Goal: Task Accomplishment & Management: Use online tool/utility

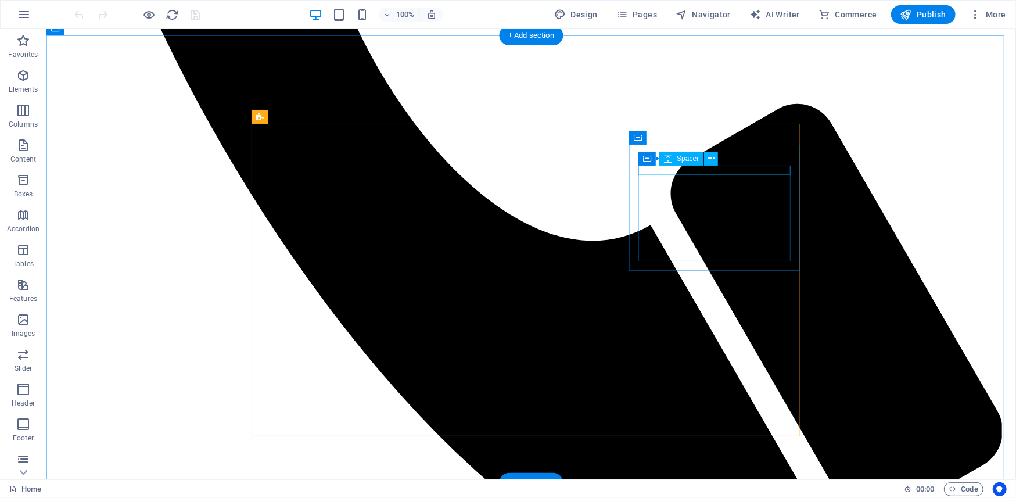
scroll to position [775, 0]
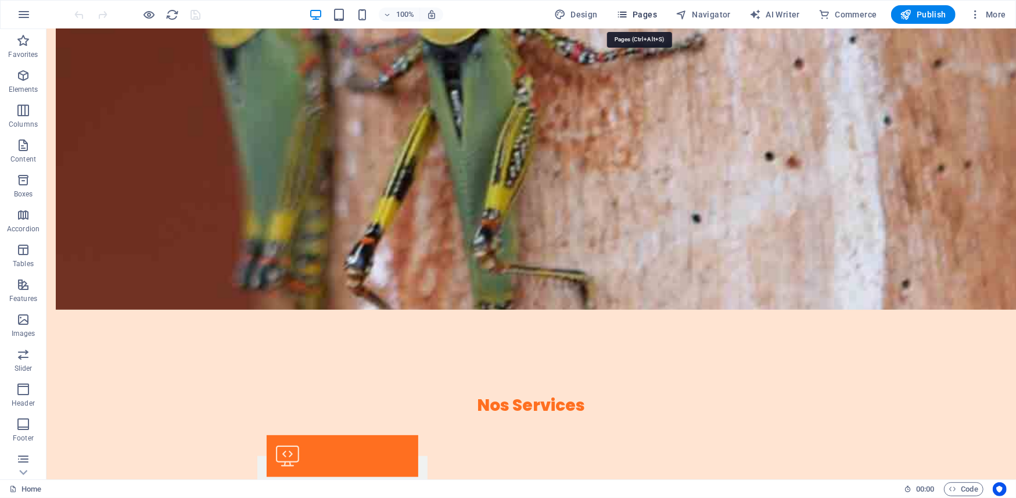
click at [644, 19] on span "Pages" at bounding box center [636, 15] width 41 height 12
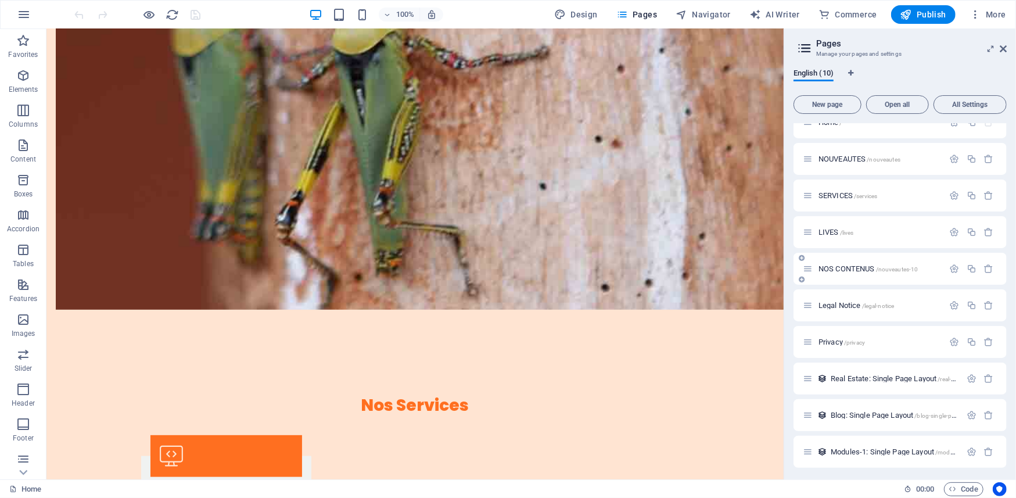
scroll to position [19, 0]
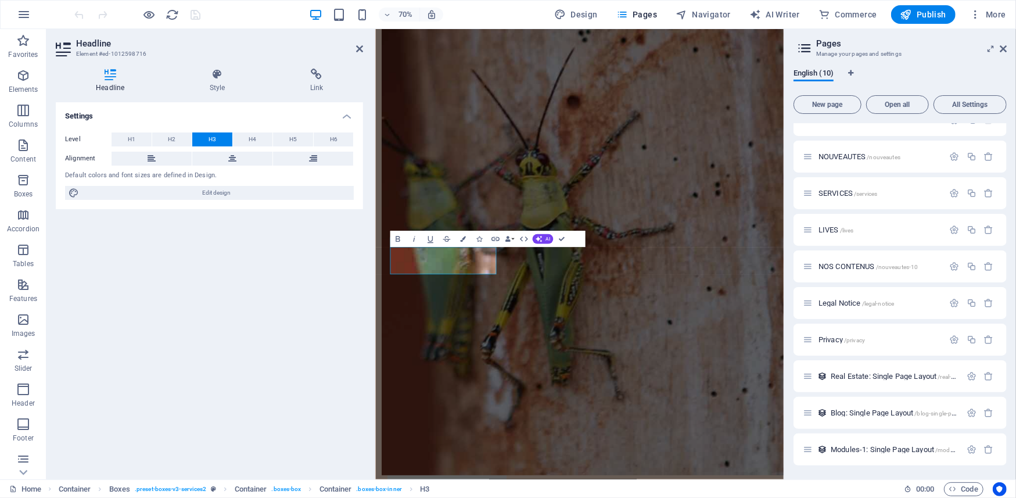
scroll to position [959, 0]
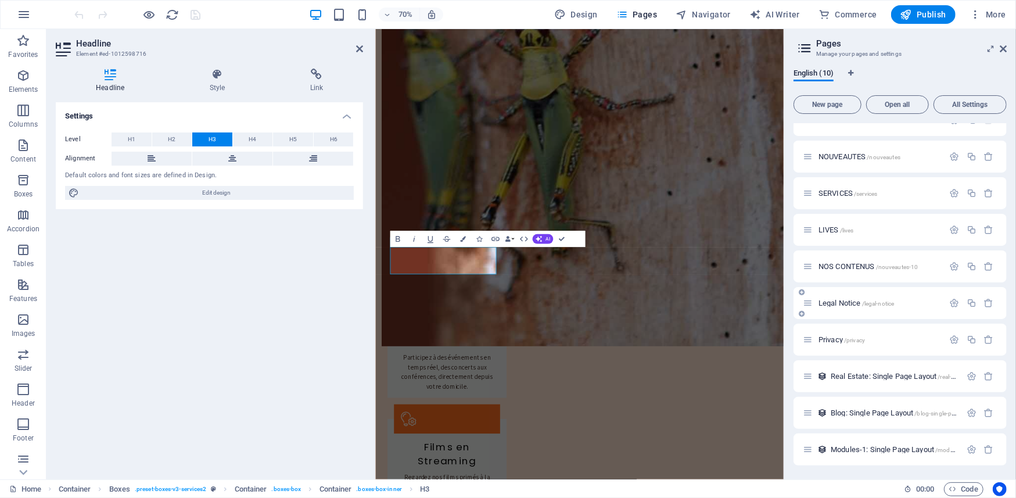
click at [803, 293] on icon at bounding box center [802, 292] width 6 height 7
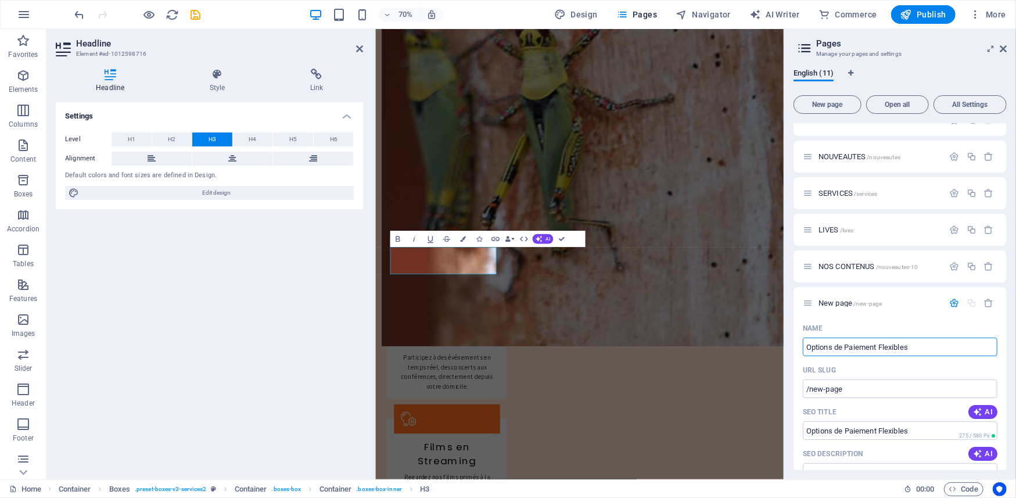
type input "Options de Paiement Flexibles"
type input "/options-de-paiement-flexibles"
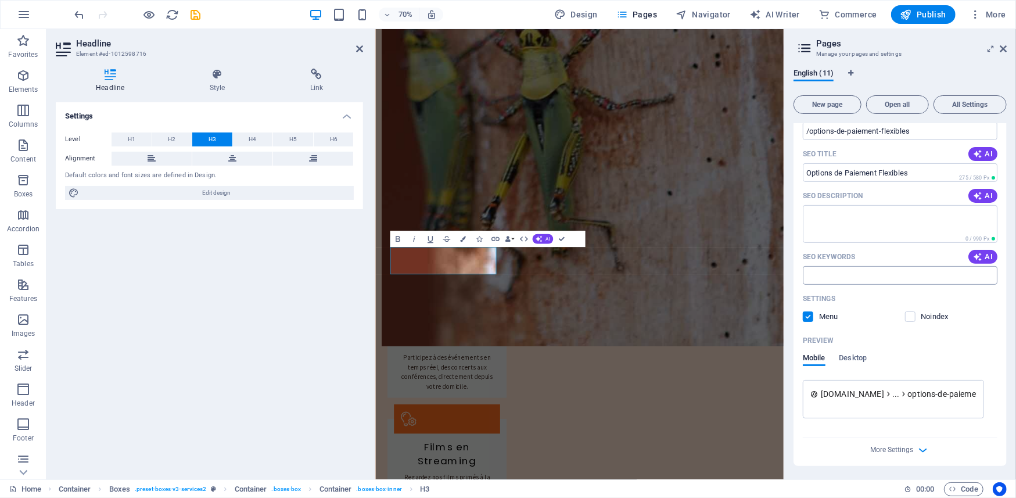
scroll to position [149, 0]
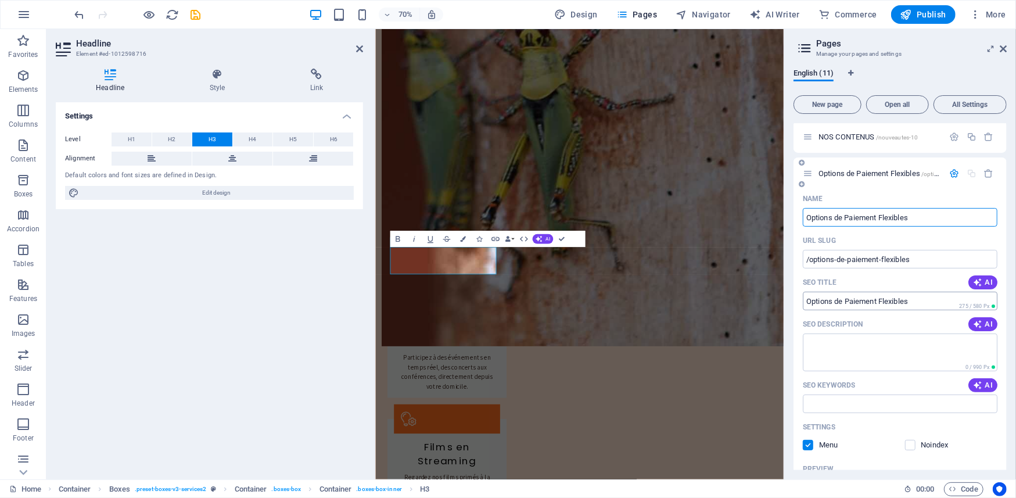
type input "Options de Paiement Flexibles"
drag, startPoint x: 920, startPoint y: 299, endPoint x: 801, endPoint y: 299, distance: 119.7
click at [801, 299] on div "Name Options de Paiement Flexibles ​ URL SLUG /options-de-paiement-flexibles ​ …" at bounding box center [900, 391] width 213 height 405
drag, startPoint x: 909, startPoint y: 300, endPoint x: 844, endPoint y: 300, distance: 65.1
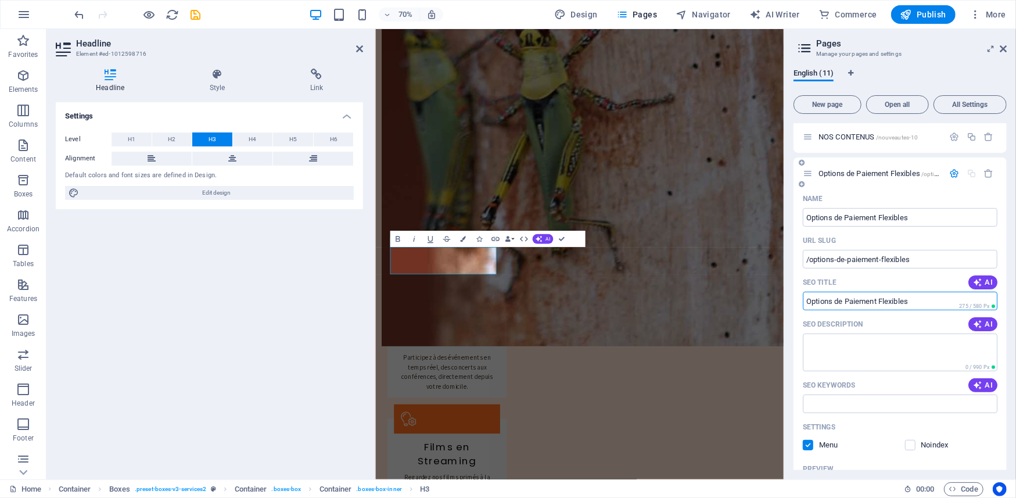
click at [844, 300] on input "SEO Title" at bounding box center [900, 301] width 195 height 19
type input "Abonnement / payement"
click at [191, 13] on icon "save" at bounding box center [195, 14] width 13 height 13
checkbox input "false"
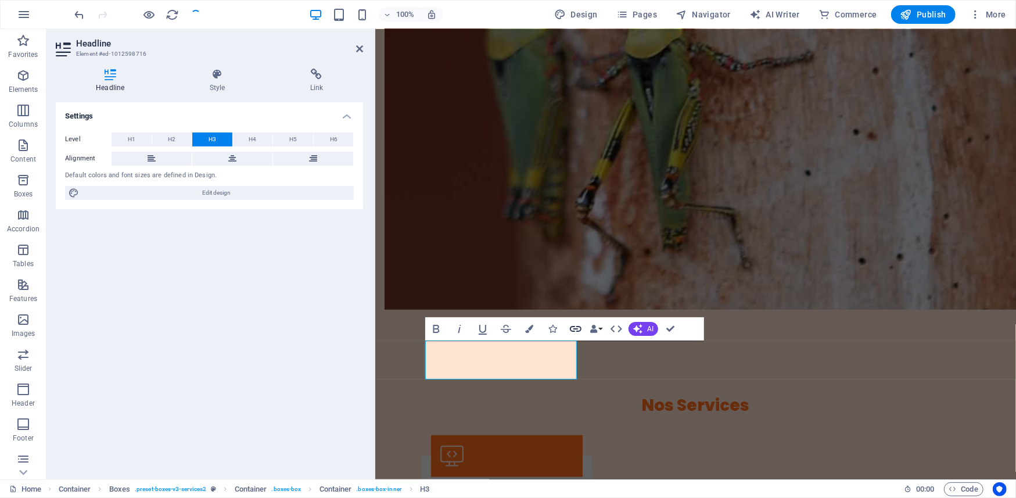
click at [576, 326] on icon "button" at bounding box center [576, 329] width 12 height 6
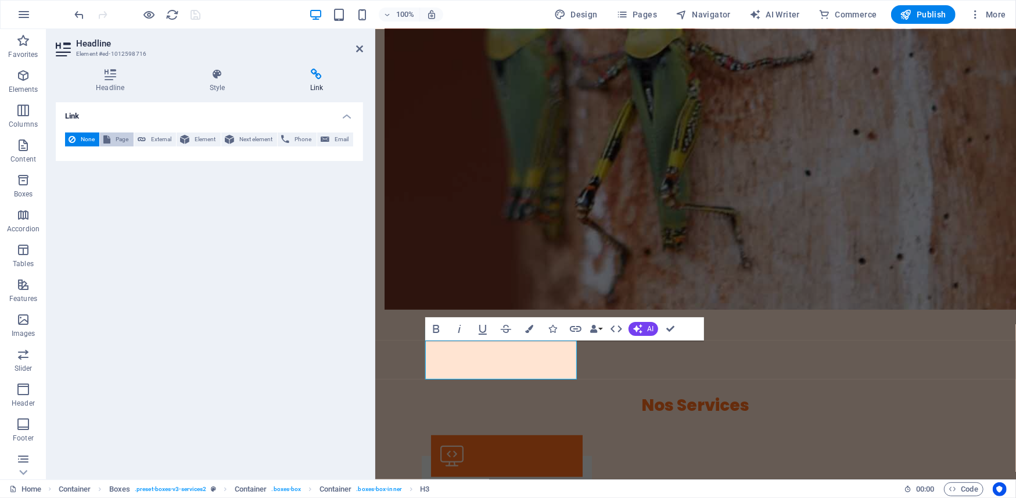
click at [119, 140] on span "Page" at bounding box center [122, 139] width 16 height 14
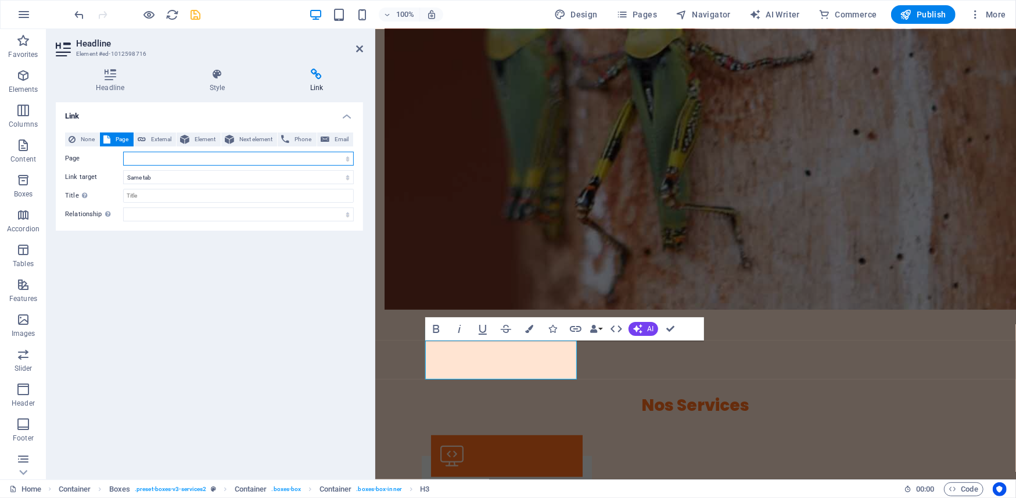
click at [291, 160] on select "Home NOUVEAUTES SERVICES LIVES NOS CONTENUS Options de Paiement Flexibles Legal…" at bounding box center [238, 159] width 231 height 14
select select "5"
click at [123, 152] on select "Home NOUVEAUTES SERVICES LIVES NOS CONTENUS Options de Paiement Flexibles Legal…" at bounding box center [238, 159] width 231 height 14
click at [184, 198] on input "Title Additional link description, should not be the same as the link text. The…" at bounding box center [238, 196] width 231 height 14
type input "Abonnement / payement"
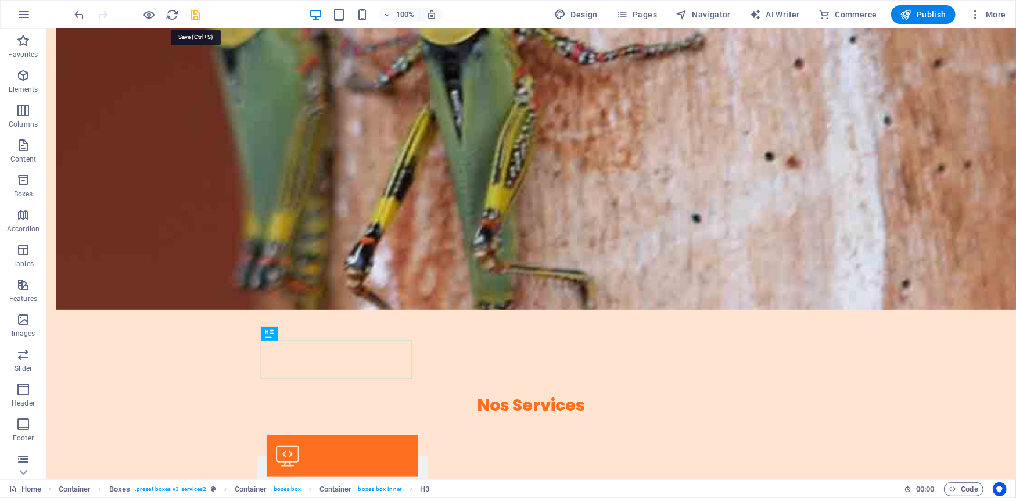
click at [192, 10] on icon "save" at bounding box center [195, 14] width 13 height 13
checkbox input "false"
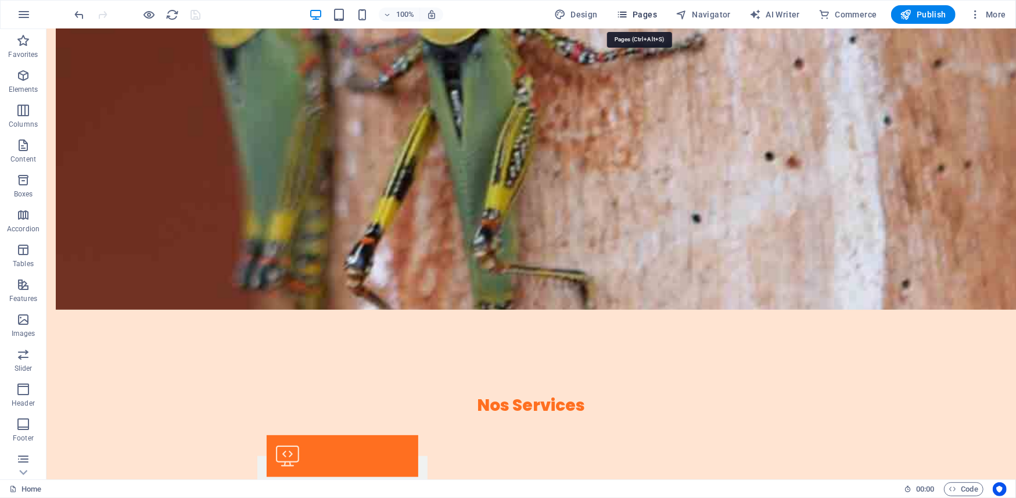
click at [653, 12] on span "Pages" at bounding box center [636, 15] width 41 height 12
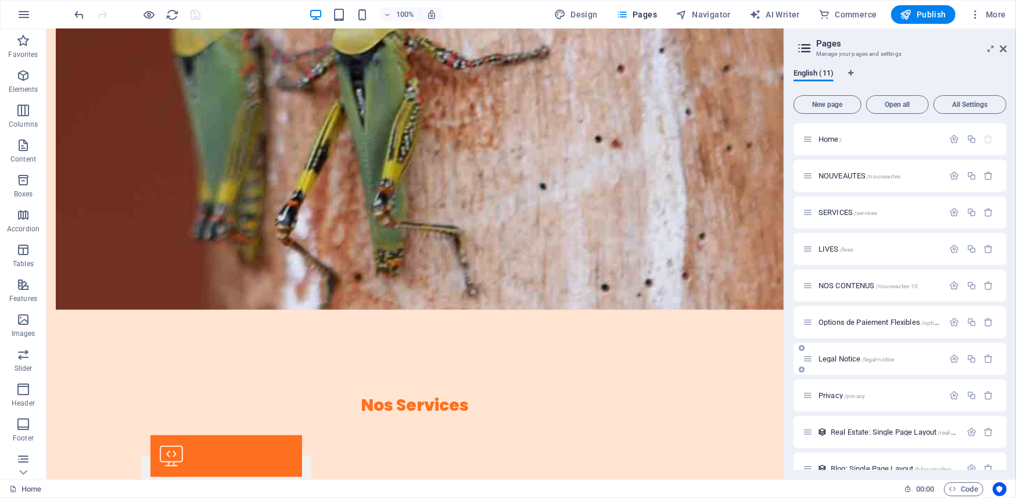
click at [802, 350] on icon at bounding box center [802, 348] width 6 height 7
type input "Assist"
type input "/assis"
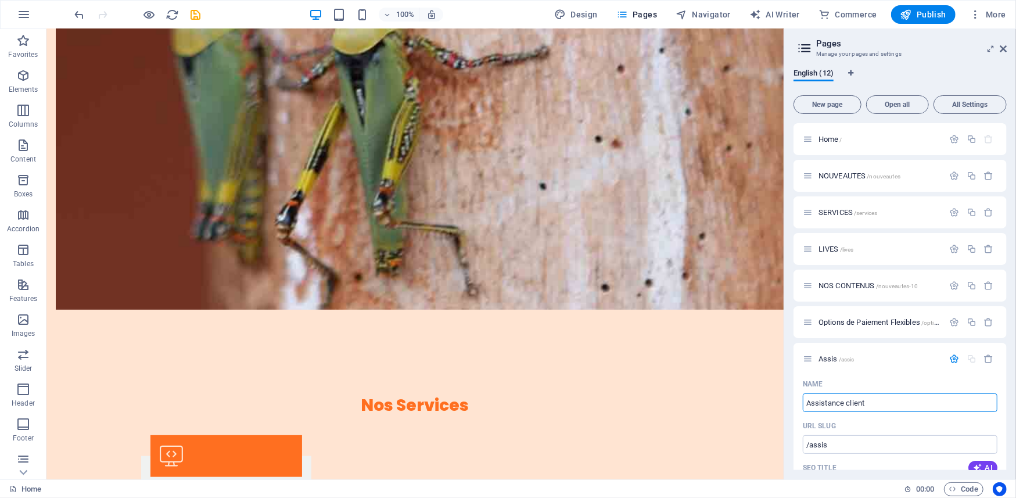
type input "Assistance client"
type input "/assistance-client"
type input "Assistance client"
click at [198, 10] on icon "save" at bounding box center [195, 14] width 13 height 13
checkbox input "false"
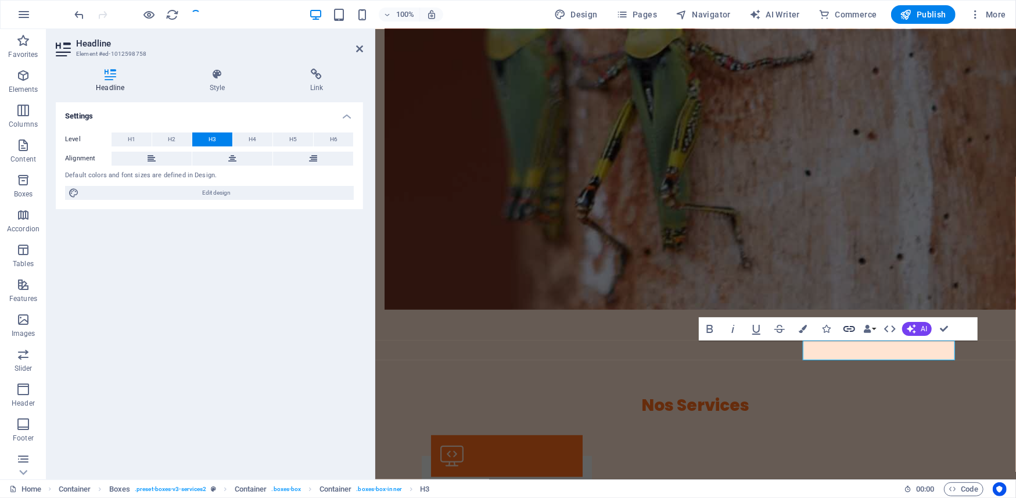
click at [847, 326] on icon "button" at bounding box center [850, 329] width 12 height 6
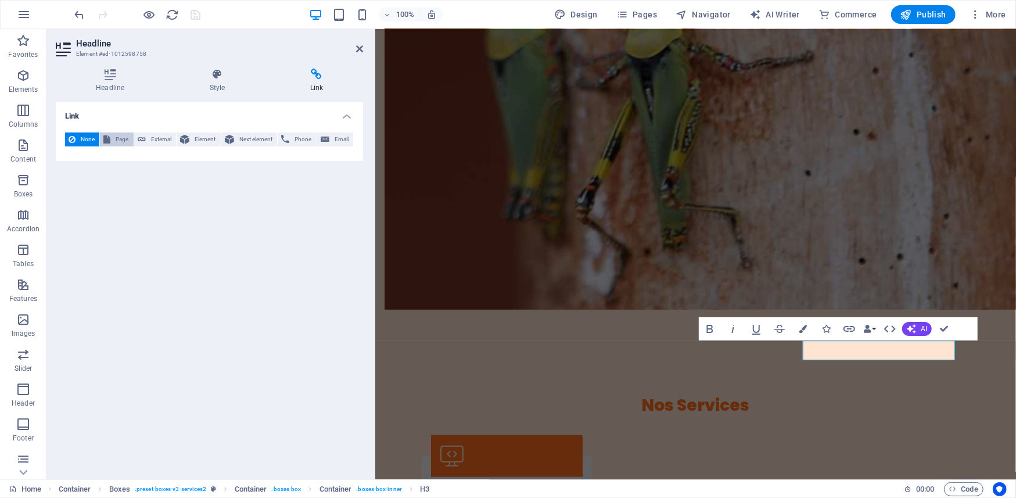
click at [116, 138] on span "Page" at bounding box center [122, 139] width 16 height 14
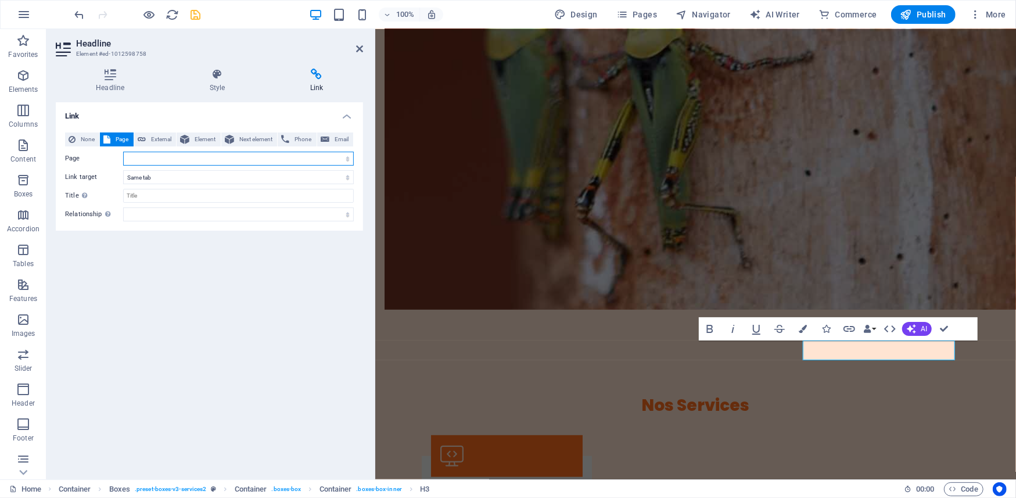
click at [345, 156] on select "Home NOUVEAUTES SERVICES LIVES NOS CONTENUS Options de Paiement Flexibles Assis…" at bounding box center [238, 159] width 231 height 14
select select "6"
click at [123, 152] on select "Home NOUVEAUTES SERVICES LIVES NOS CONTENUS Options de Paiement Flexibles Assis…" at bounding box center [238, 159] width 231 height 14
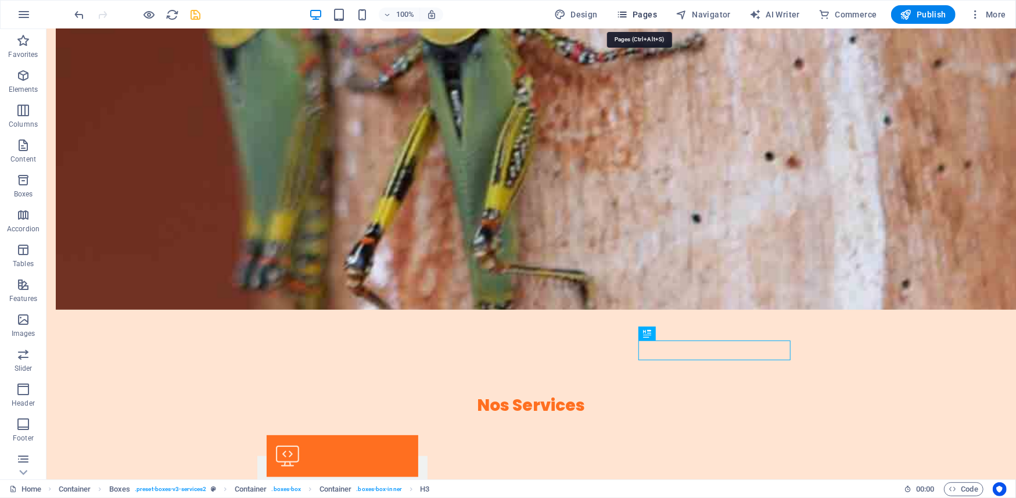
click at [644, 15] on span "Pages" at bounding box center [636, 15] width 41 height 12
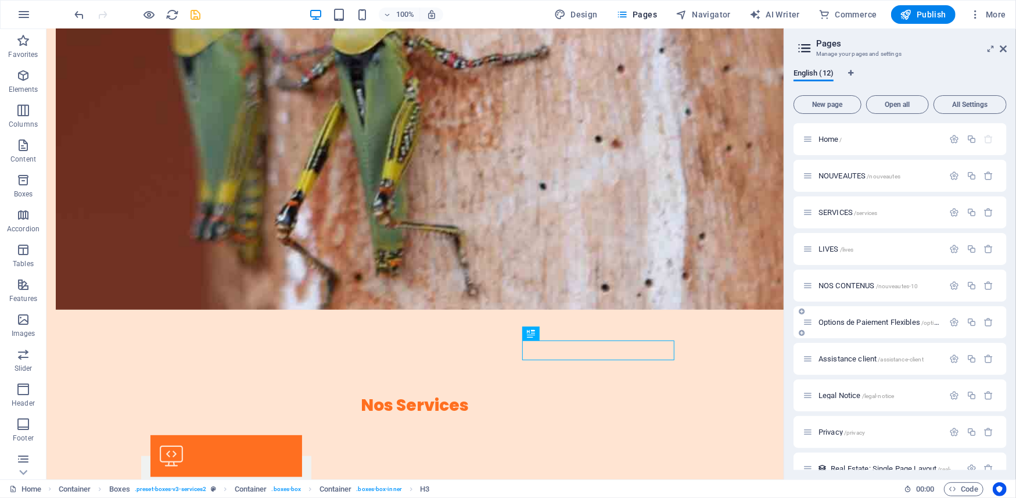
click at [802, 307] on div at bounding box center [801, 311] width 7 height 10
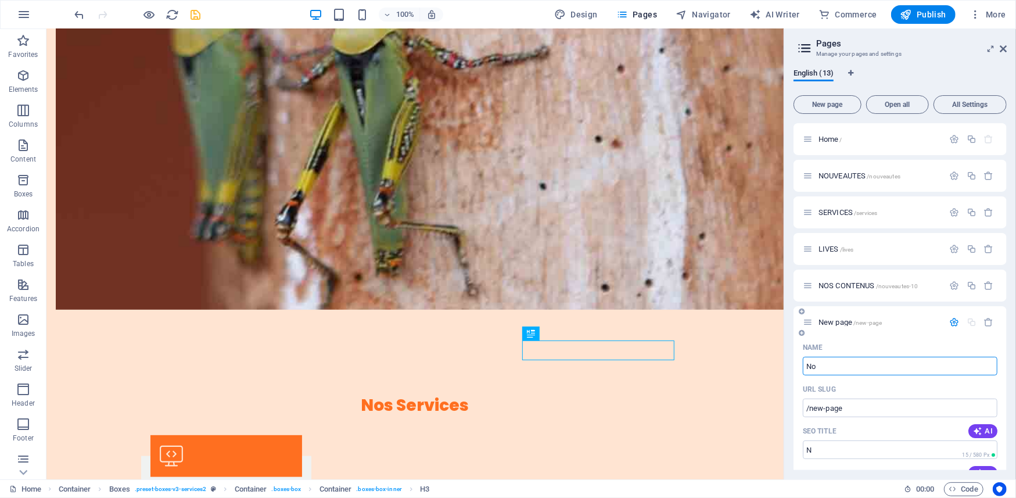
type input "Nos"
type input "/n"
type input "Nos exc"
type input "/nos-ex"
type input "Nos exclusivité"
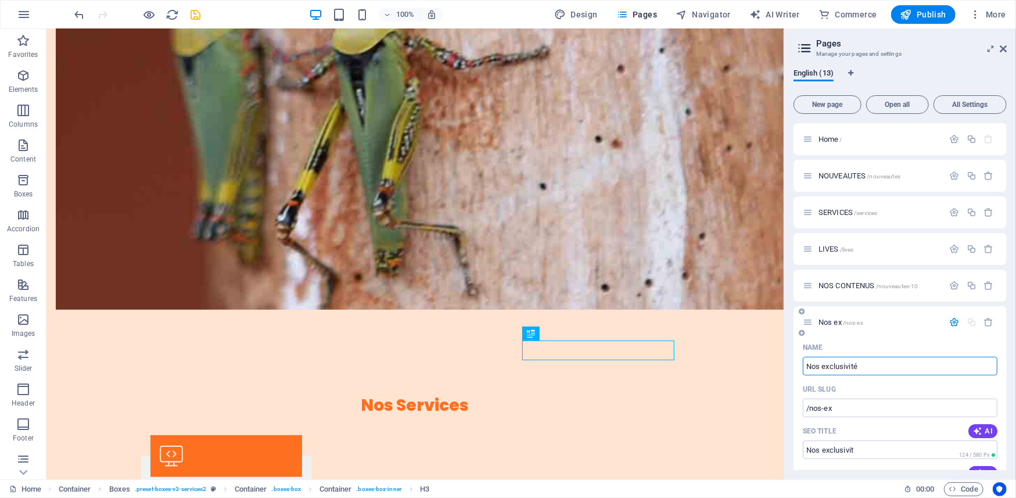
type input "/nos-exclusivit"
type input "Nos exclusivités"
type input "/nos-exclusivites"
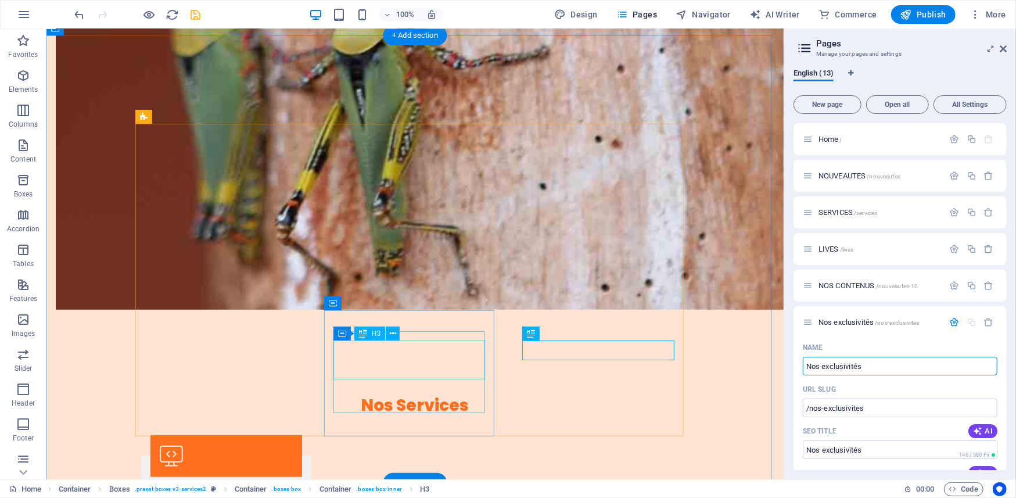
type input "Nos exclusivités"
select select
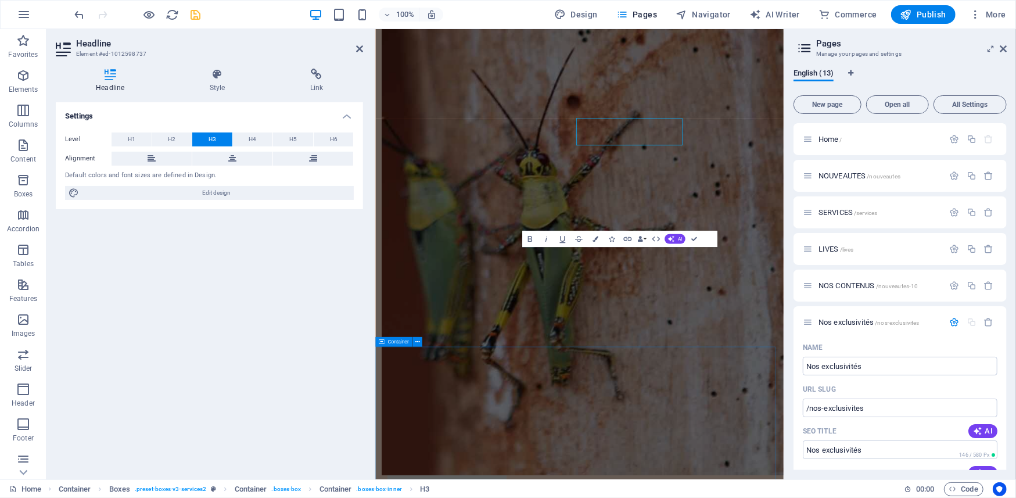
scroll to position [959, 0]
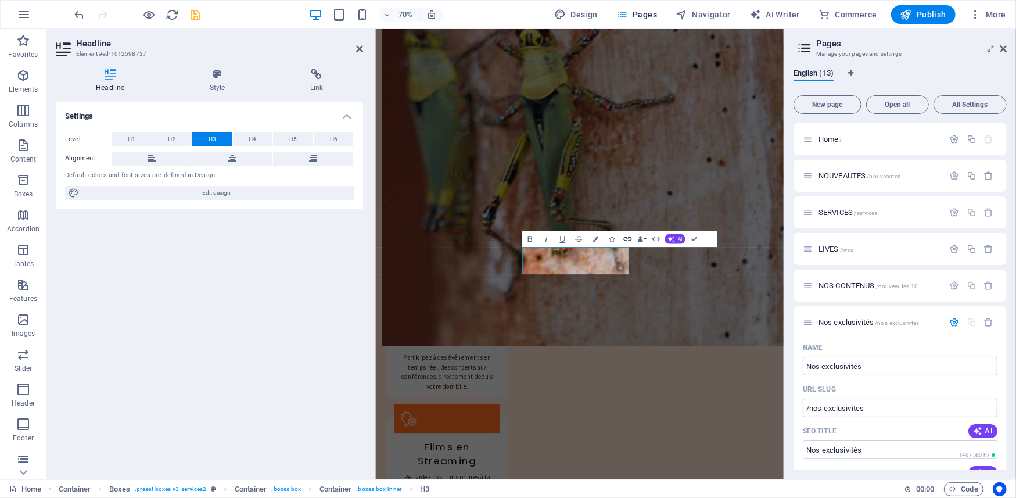
click at [628, 237] on icon "button" at bounding box center [628, 239] width 10 height 10
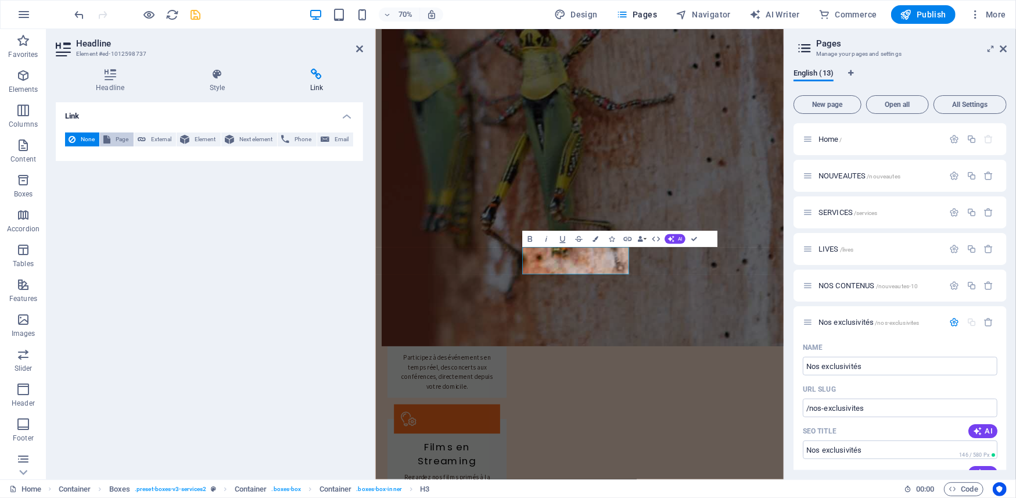
click at [124, 132] on span "Page" at bounding box center [122, 139] width 16 height 14
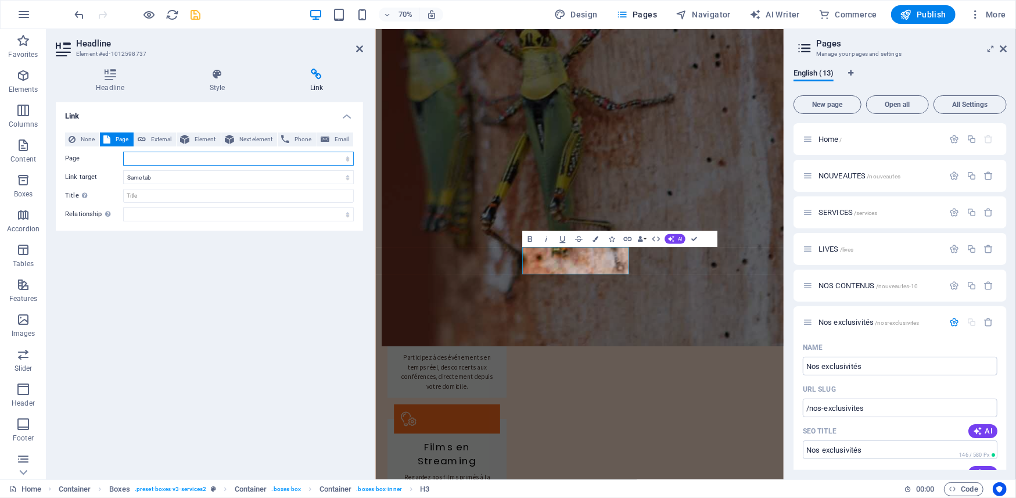
click at [349, 156] on select "Home NOUVEAUTES SERVICES LIVES NOS CONTENUS Nos exclusivités Options de Paiemen…" at bounding box center [238, 159] width 231 height 14
select select "5"
click at [123, 152] on select "Home NOUVEAUTES SERVICES LIVES NOS CONTENUS Nos exclusivités Options de Paiemen…" at bounding box center [238, 159] width 231 height 14
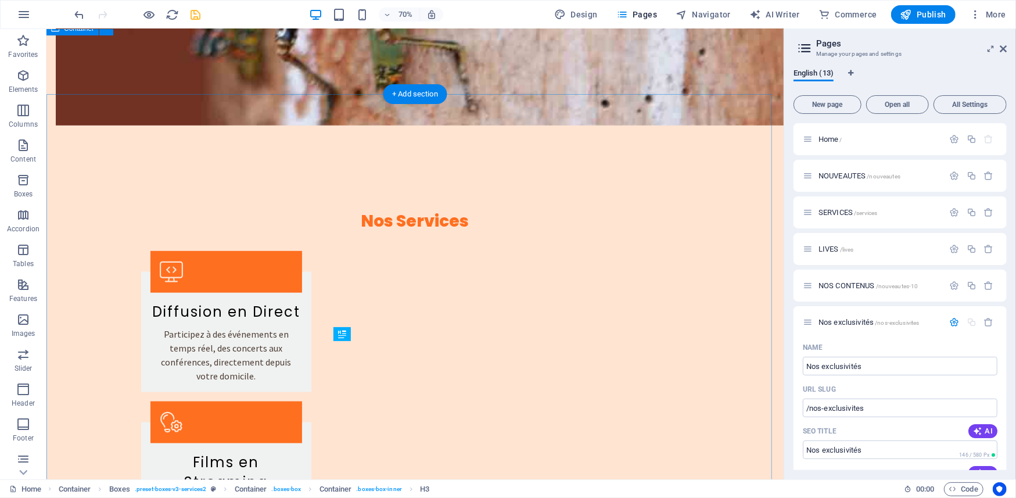
scroll to position [775, 0]
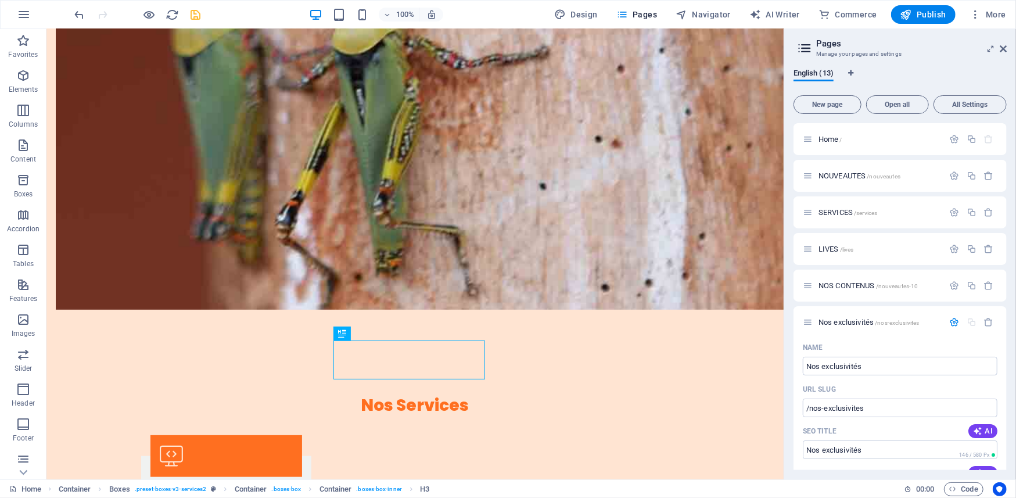
click at [196, 12] on icon "save" at bounding box center [195, 14] width 13 height 13
click at [196, 12] on div at bounding box center [138, 14] width 130 height 19
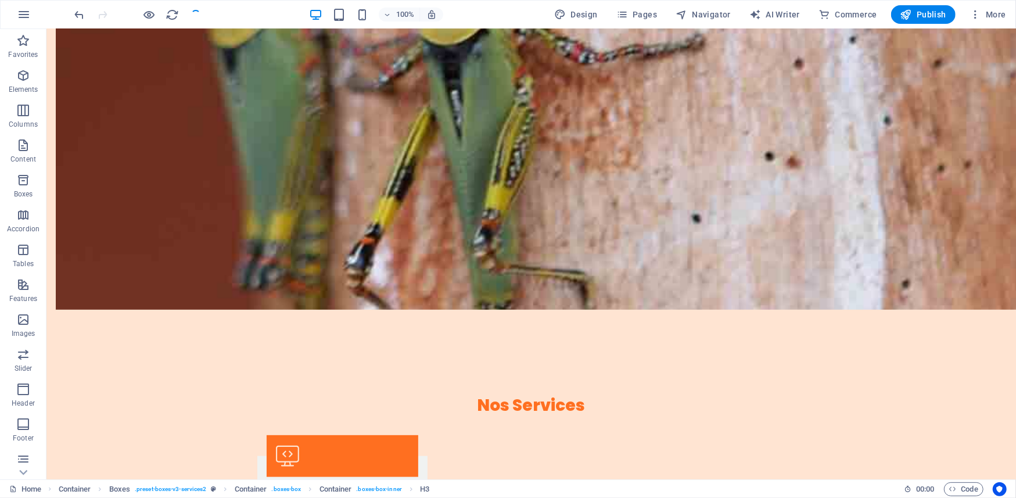
checkbox input "false"
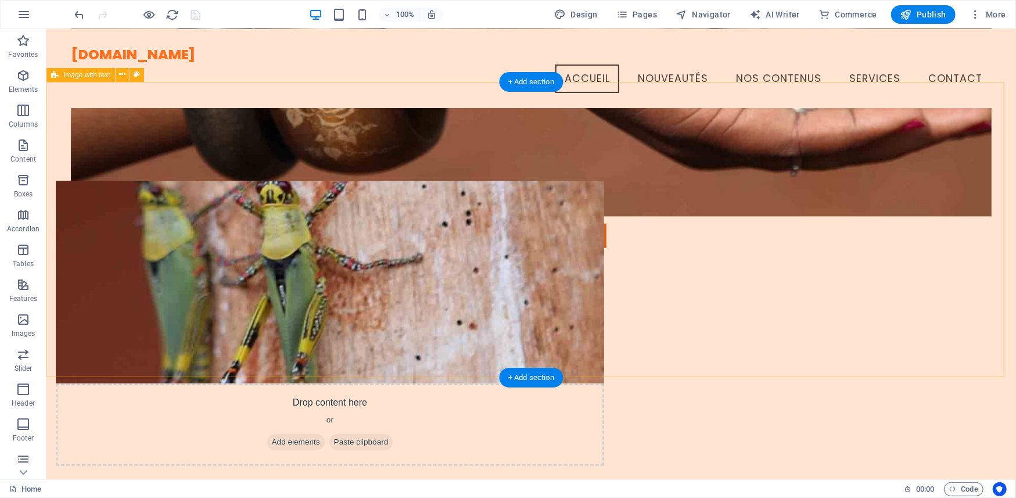
scroll to position [140, 0]
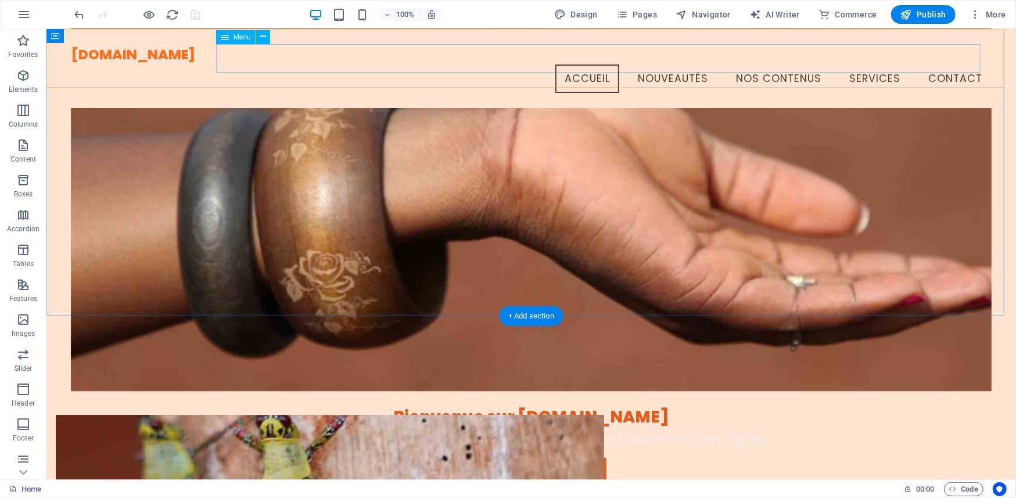
click at [851, 64] on nav "Accueil Nouveautés nos contenus services Contact" at bounding box center [531, 78] width 922 height 29
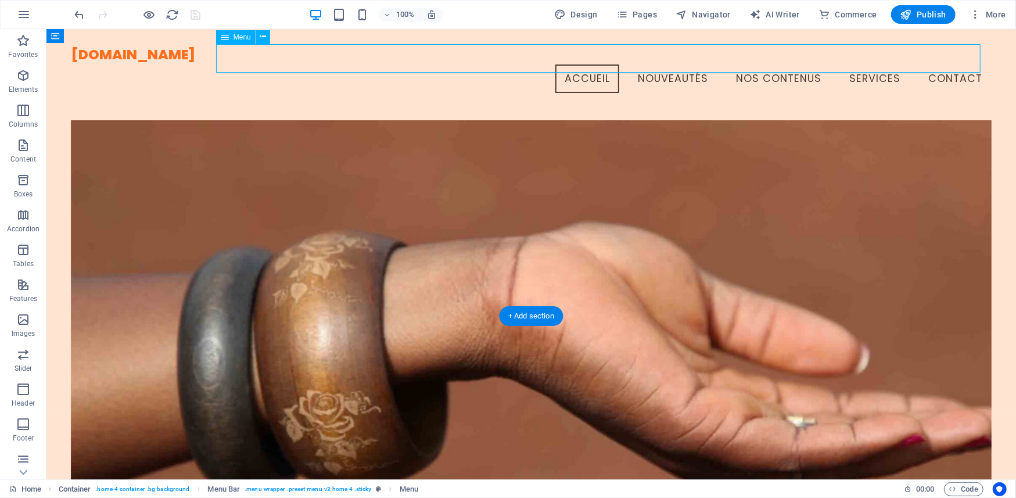
select select
select select "1"
select select
select select "4"
select select
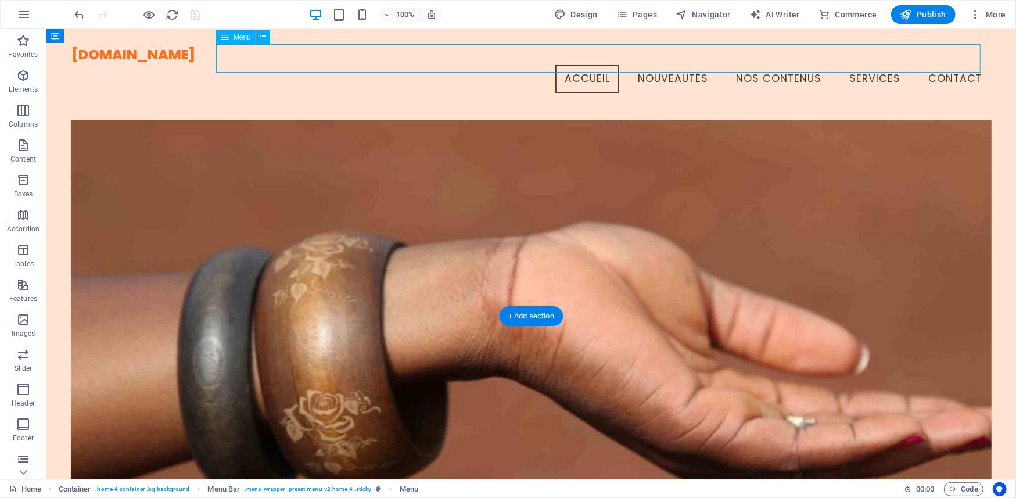
select select "2"
select select
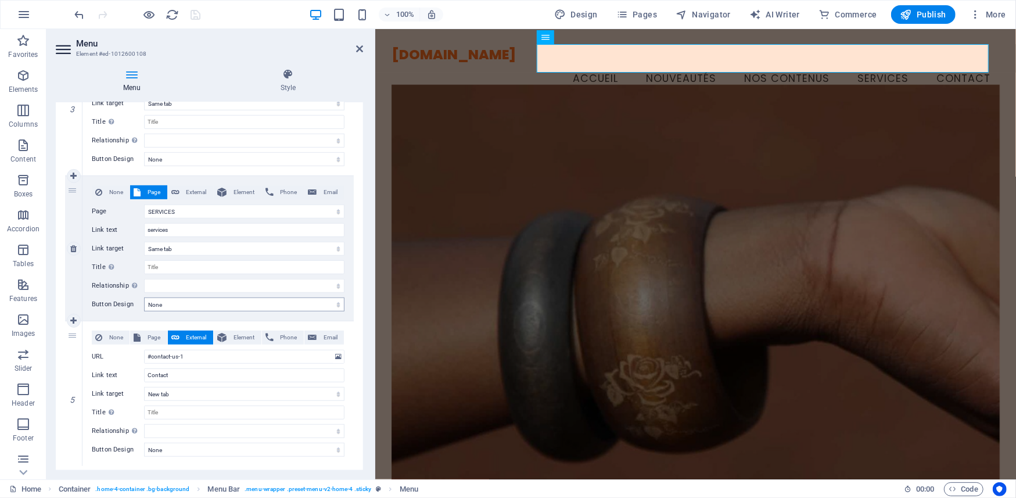
scroll to position [493, 0]
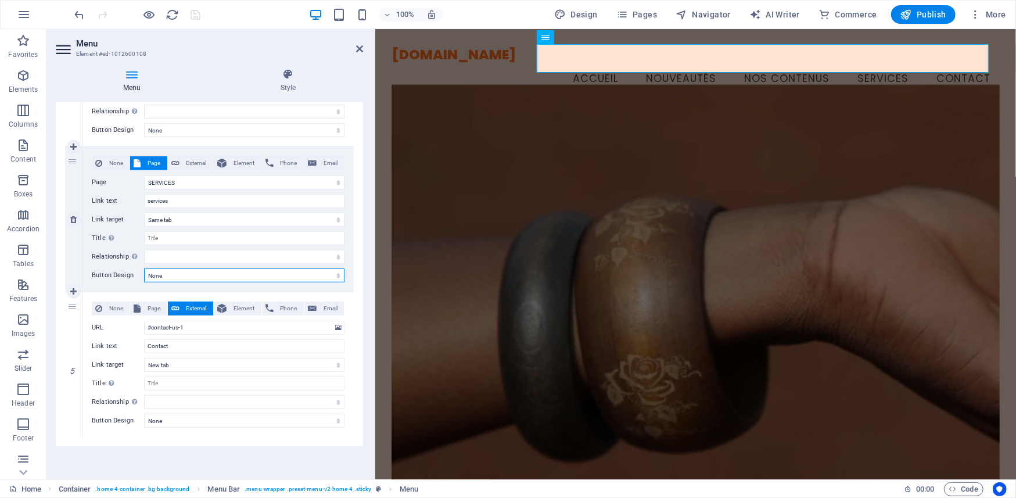
click at [209, 272] on select "None Default Primary Secondary" at bounding box center [244, 275] width 200 height 14
select select "primary"
click at [144, 268] on select "None Default Primary Secondary" at bounding box center [244, 275] width 200 height 14
select select
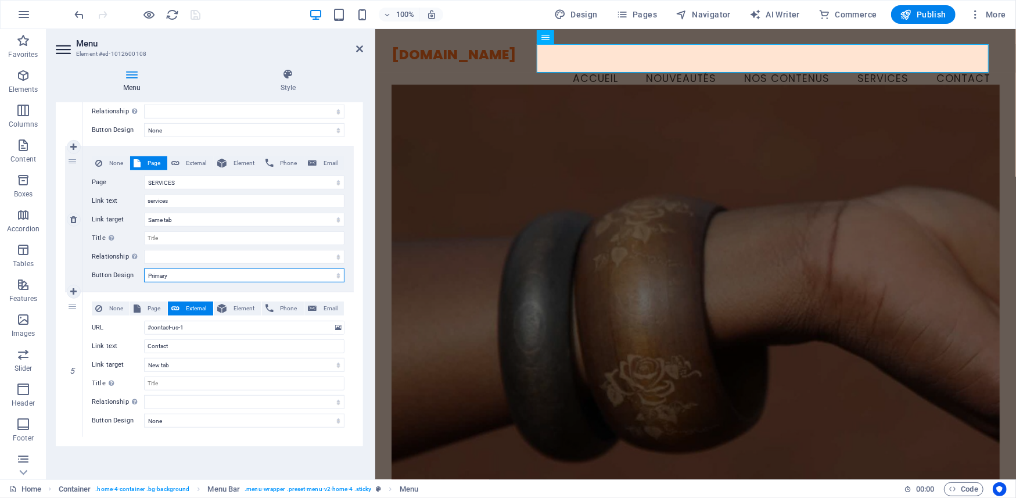
select select
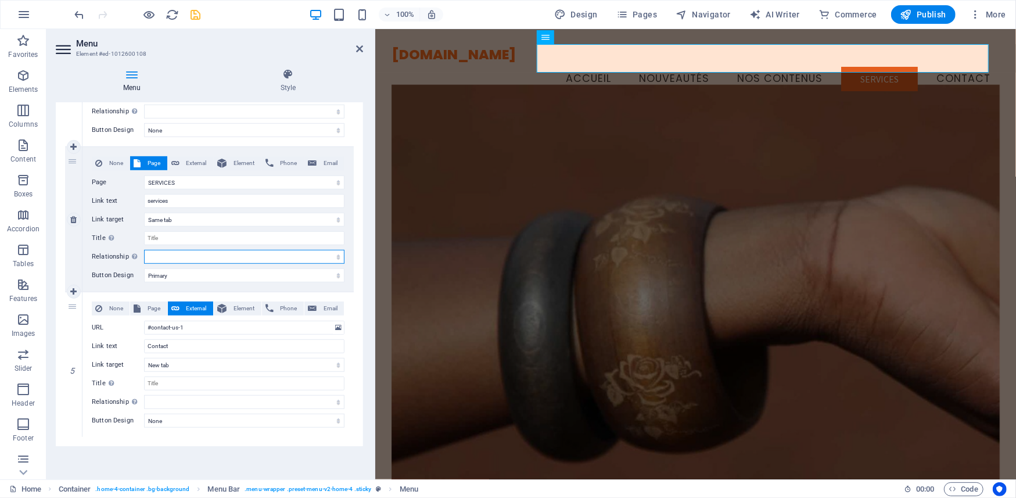
click at [335, 254] on select "alternate author bookmark external help license next nofollow noreferrer noopen…" at bounding box center [244, 257] width 200 height 14
click at [307, 275] on select "None Default Primary Secondary" at bounding box center [244, 275] width 200 height 14
click at [20, 17] on icon "button" at bounding box center [24, 15] width 14 height 14
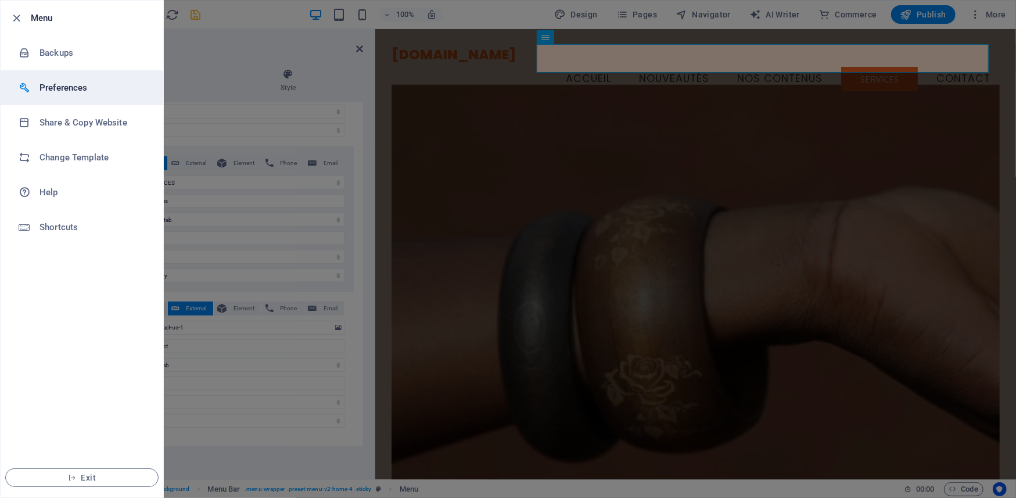
click at [49, 85] on h6 "Preferences" at bounding box center [93, 88] width 107 height 14
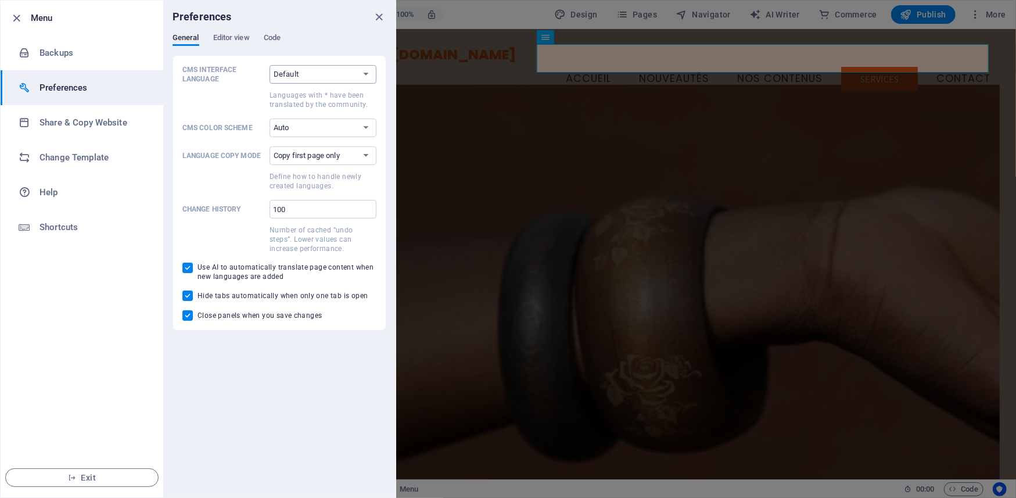
click at [322, 70] on select "Default Deutsch English Español Suomi* Français Magyar Italiano Nederlands Pols…" at bounding box center [323, 74] width 107 height 19
select select "fr"
click at [270, 65] on select "Default Deutsch English Español Suomi* Français Magyar Italiano Nederlands Pols…" at bounding box center [323, 74] width 107 height 19
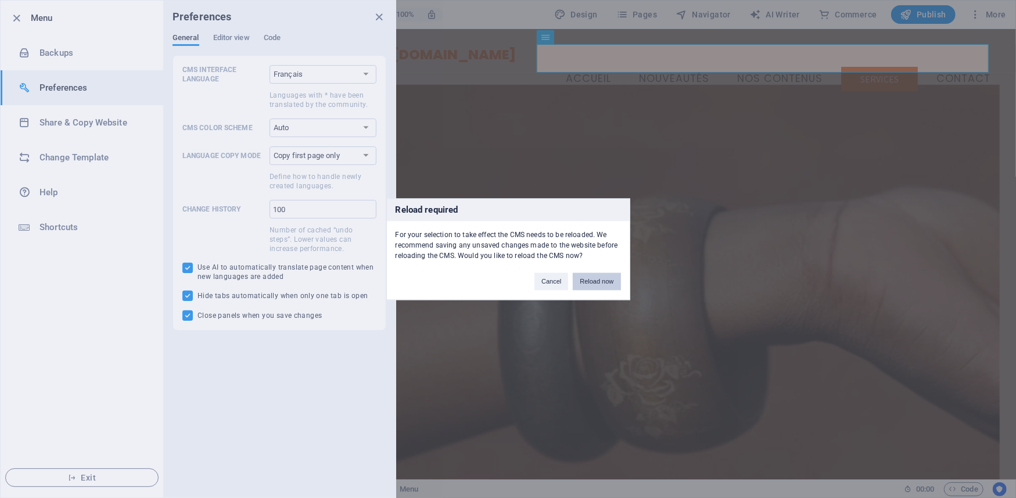
click at [591, 281] on button "Reload now" at bounding box center [597, 281] width 48 height 17
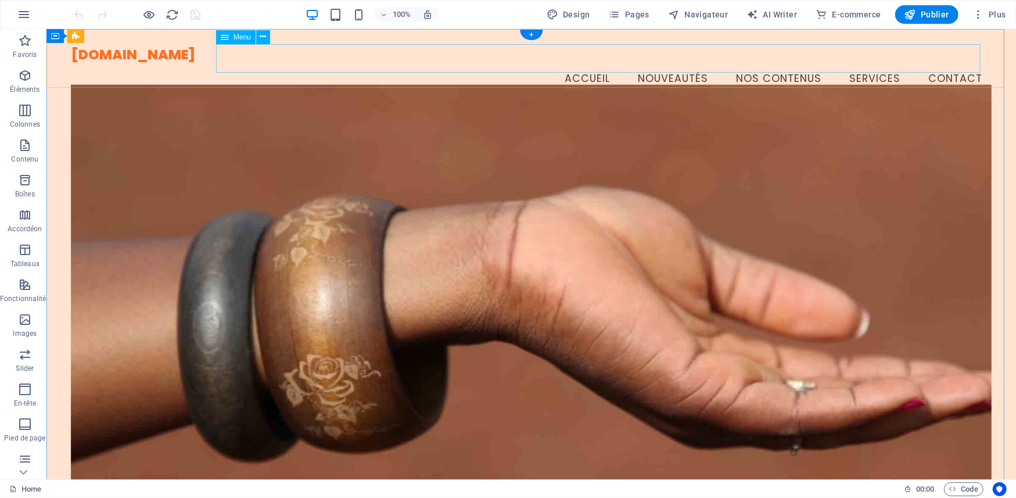
click at [850, 64] on nav "Accueil Nouveautés nos contenus services Contact" at bounding box center [531, 78] width 922 height 29
select select
select select "1"
select select
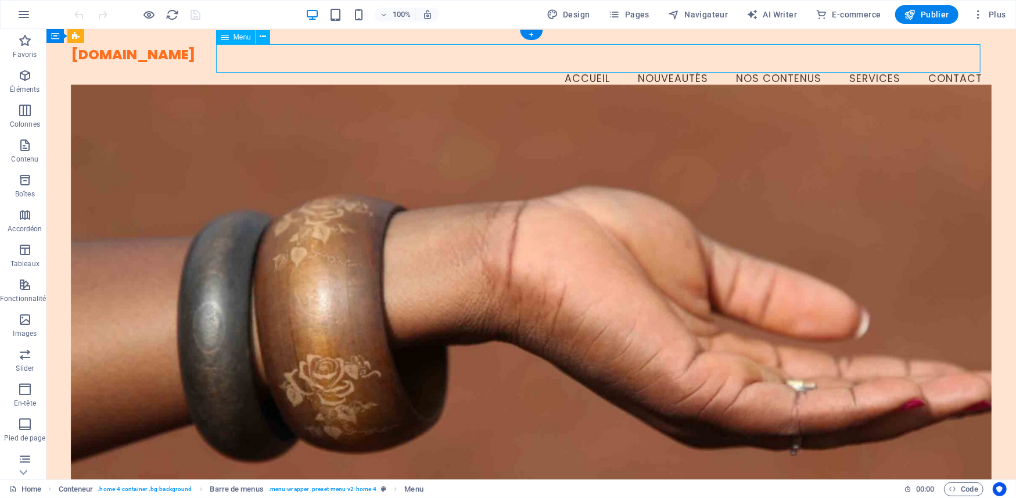
select select "4"
select select
select select "2"
select select
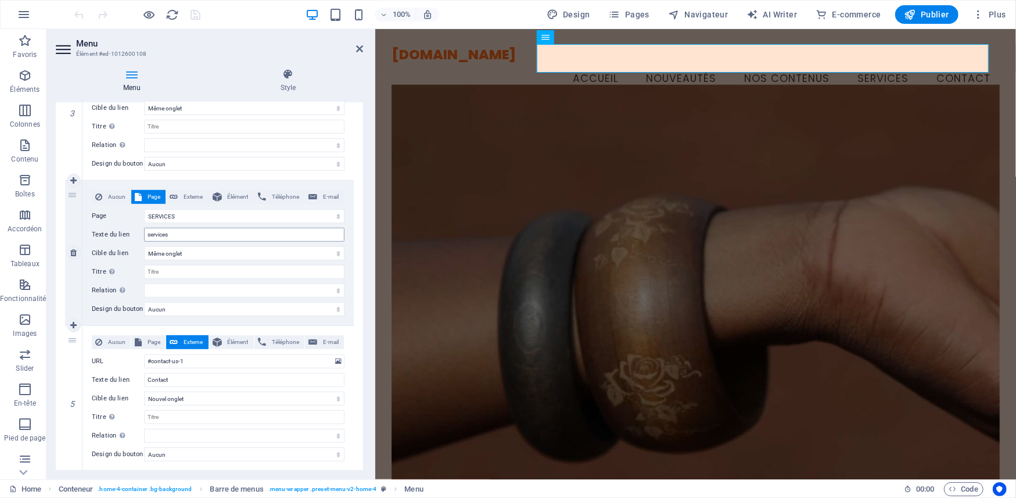
scroll to position [510, 0]
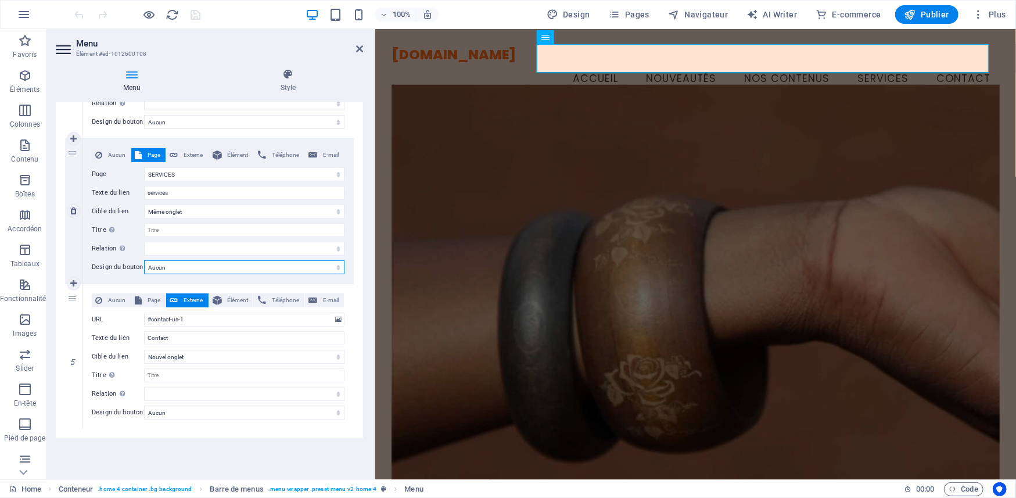
click at [245, 270] on select "Aucun Par défaut Principal Secondaire" at bounding box center [244, 267] width 200 height 14
select select "primary"
click at [144, 260] on select "Aucun Par défaut Principal Secondaire" at bounding box center [244, 267] width 200 height 14
select select
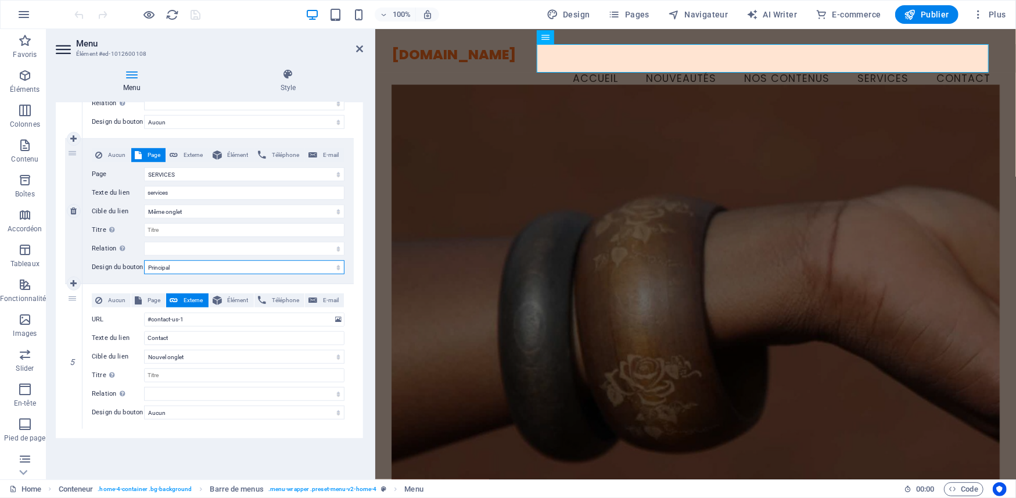
select select
click at [323, 298] on span "E-mail" at bounding box center [331, 300] width 20 height 14
select select
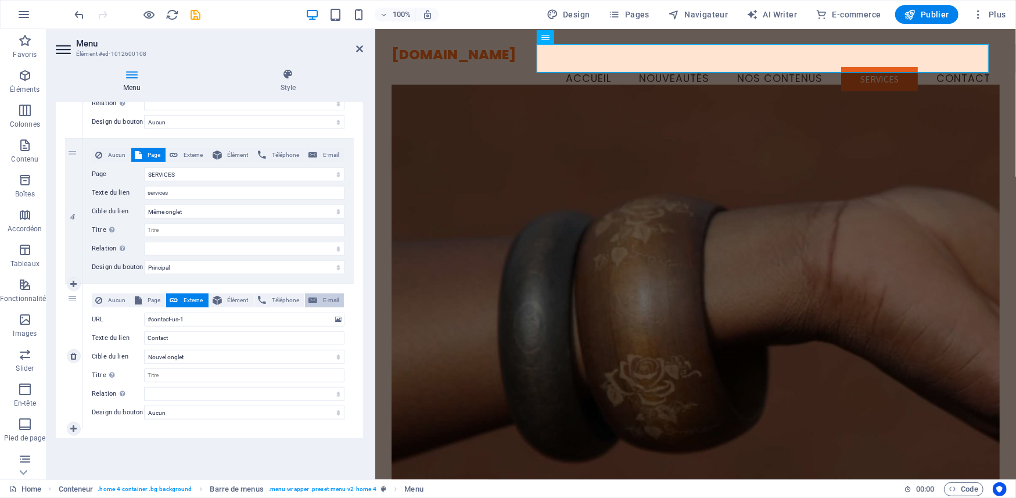
select select
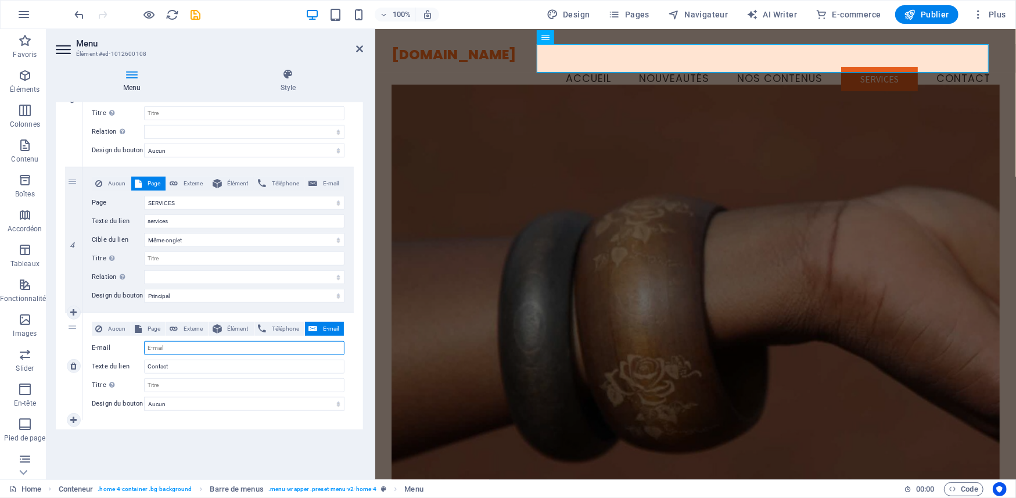
click at [291, 345] on input "E-mail" at bounding box center [244, 348] width 200 height 14
type input "[EMAIL_ADDRESS][DOMAIN_NAME]"
select select
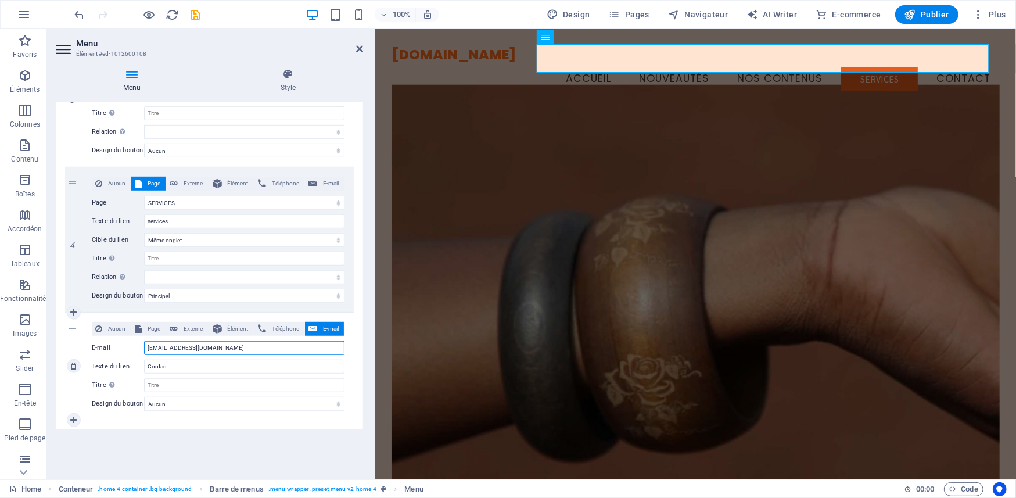
select select
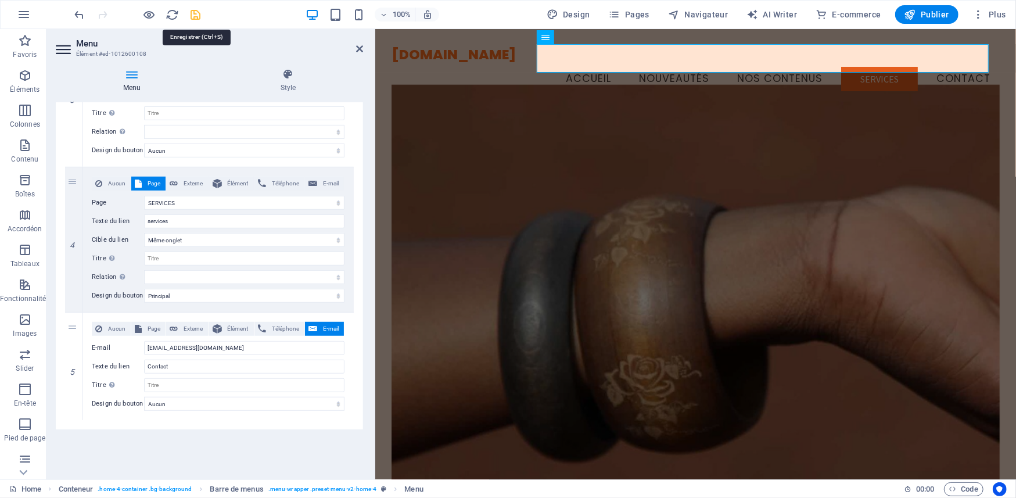
click at [194, 12] on icon "save" at bounding box center [195, 14] width 13 height 13
checkbox input "false"
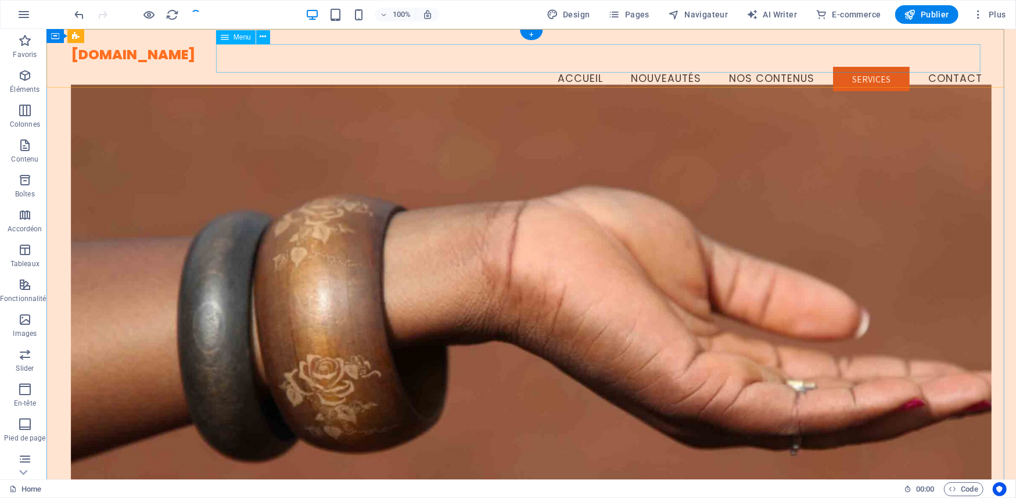
click at [855, 64] on nav "Accueil Nouveautés nos contenus services Contact" at bounding box center [531, 78] width 922 height 29
select select
select select "1"
select select
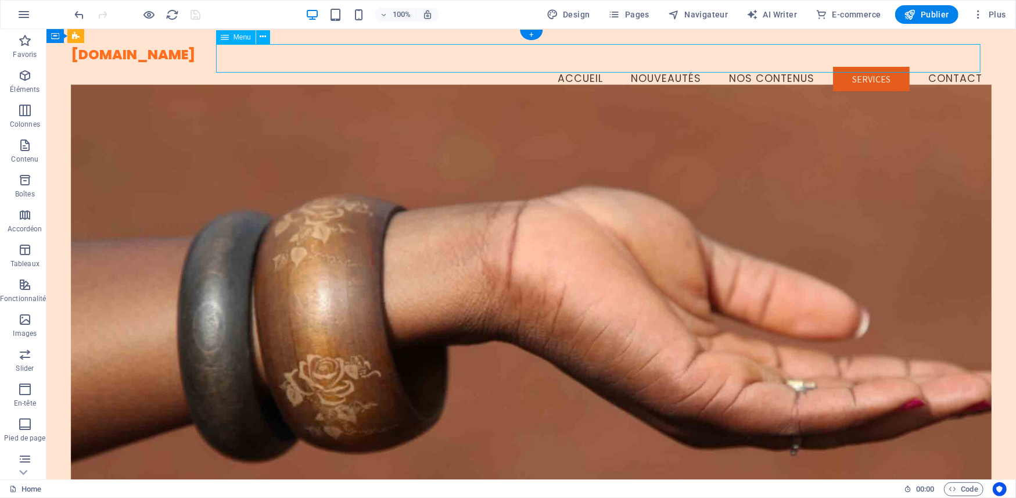
select select "4"
select select
select select "2"
select select
select select "primary"
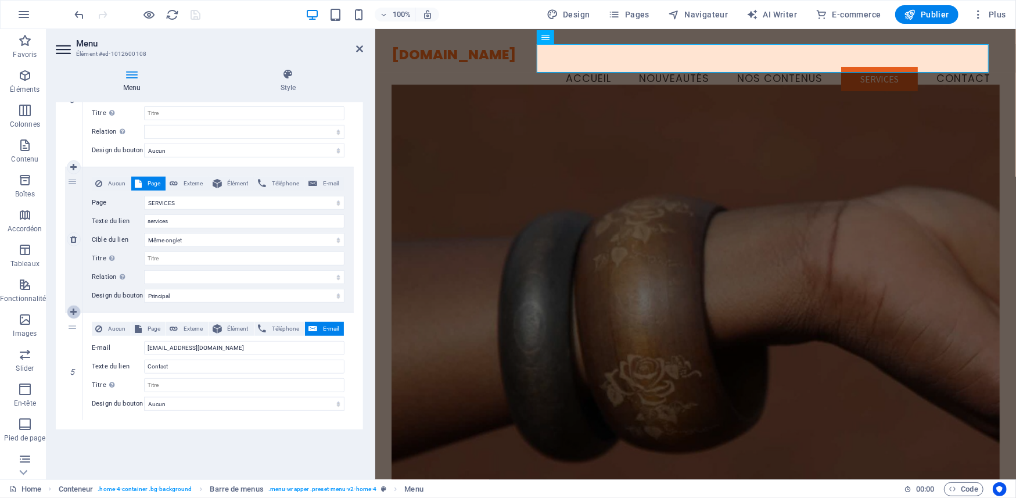
click at [73, 308] on icon at bounding box center [73, 312] width 6 height 8
select select
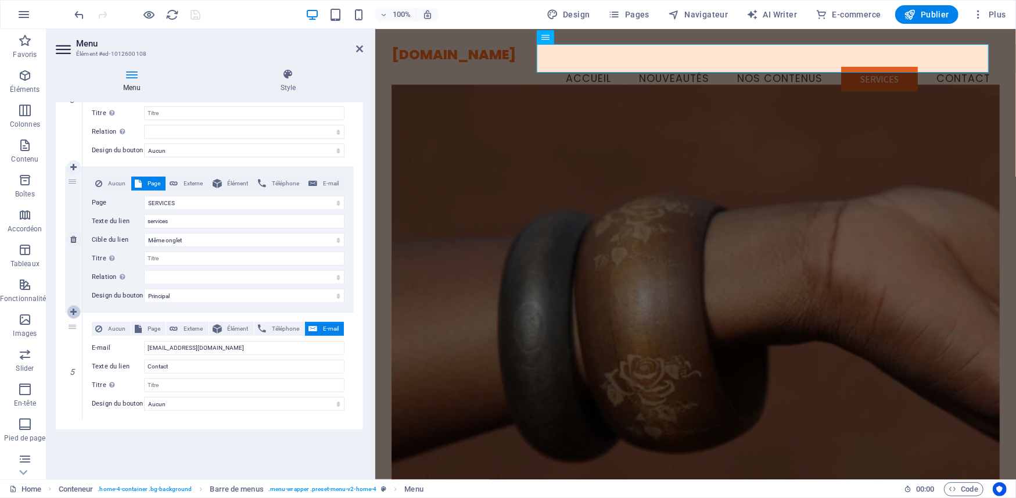
select select
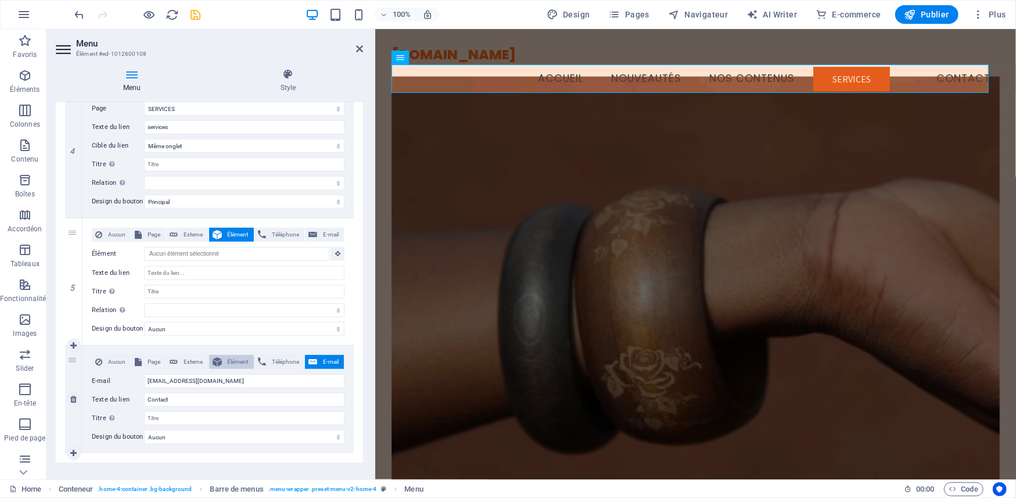
scroll to position [609, 0]
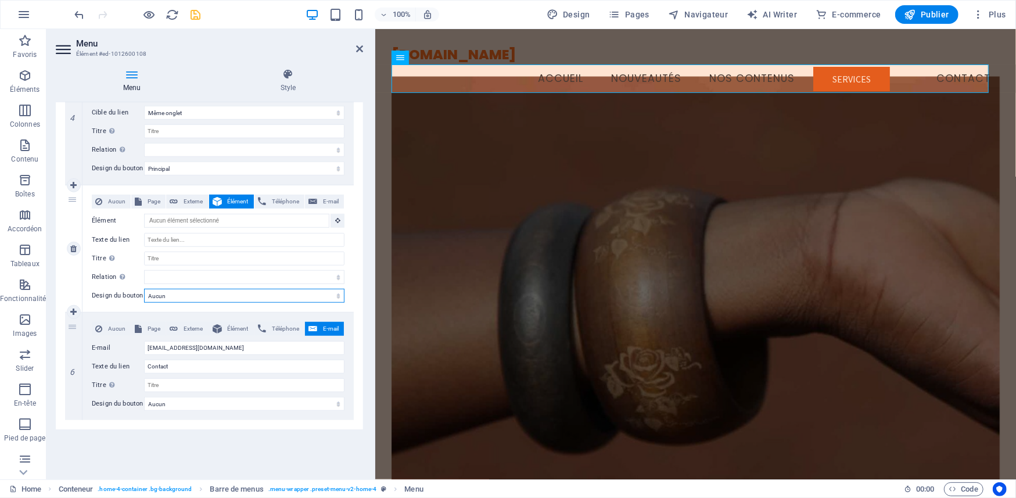
click at [192, 296] on select "Aucun Par défaut Principal Secondaire" at bounding box center [244, 296] width 200 height 14
select select "secondary"
click at [144, 289] on select "Aucun Par défaut Principal Secondaire" at bounding box center [244, 296] width 200 height 14
select select
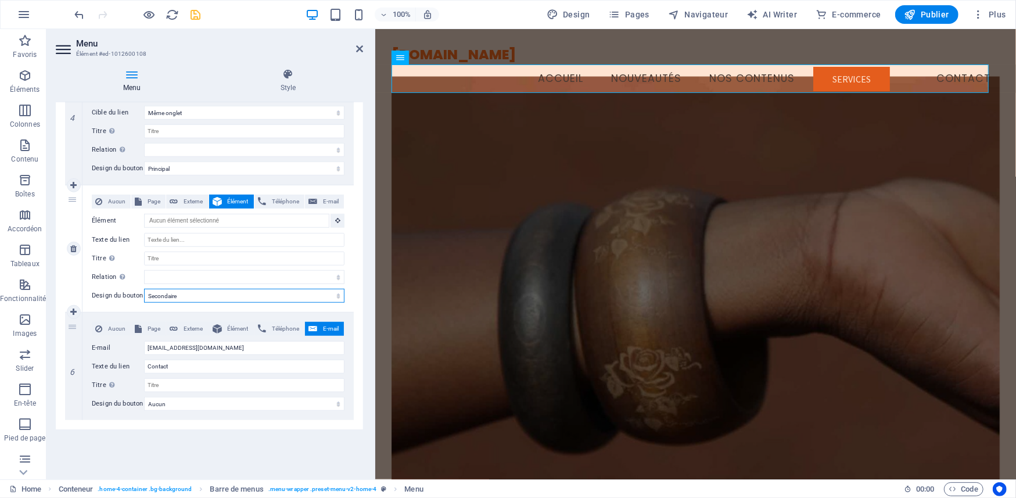
select select
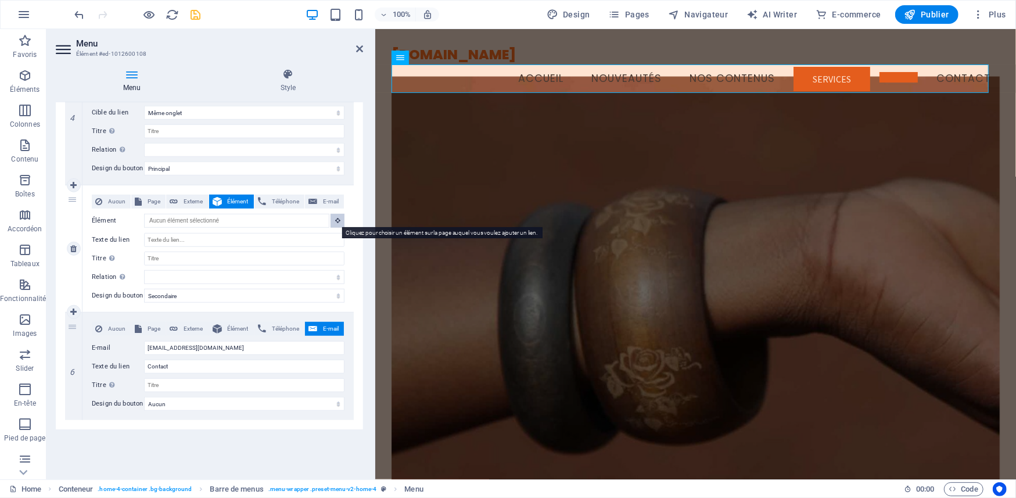
click at [335, 219] on icon at bounding box center [337, 220] width 5 height 6
click at [150, 200] on span "Page" at bounding box center [153, 202] width 17 height 14
select select
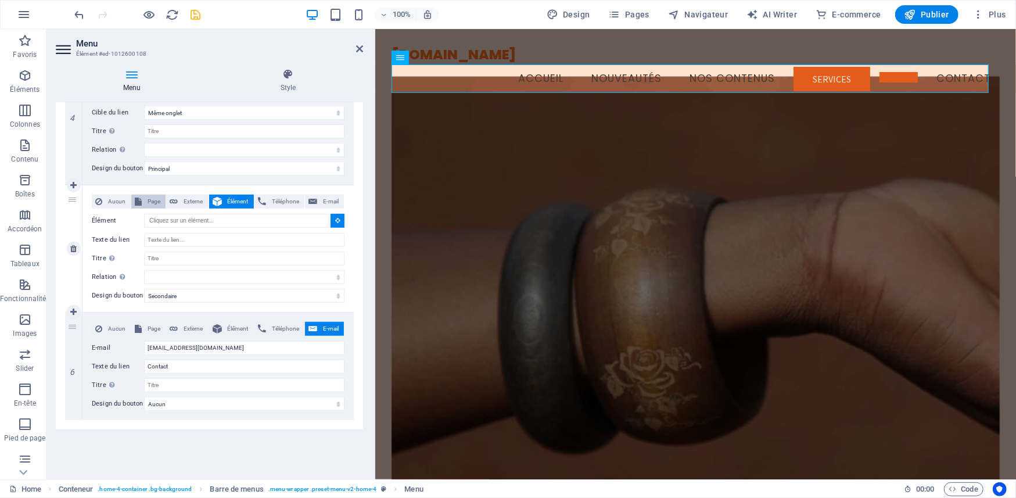
select select
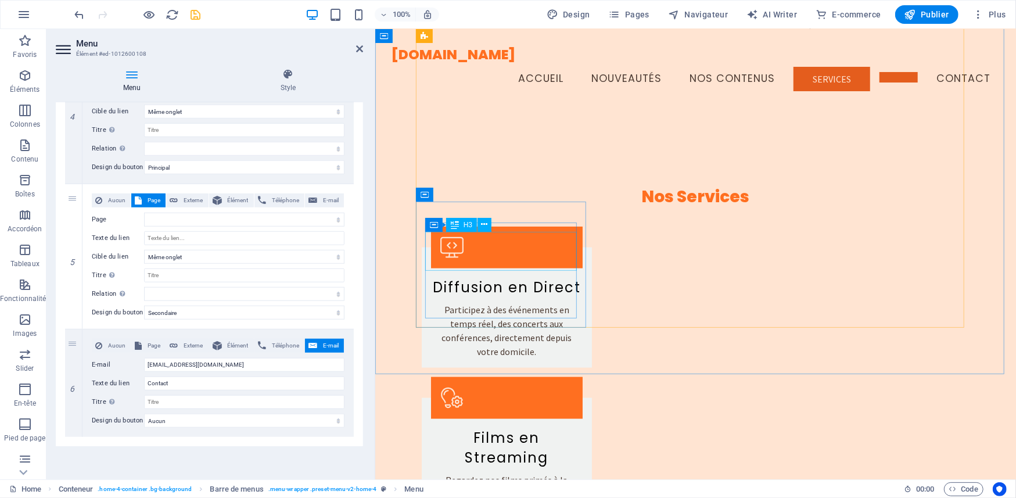
scroll to position [695, 0]
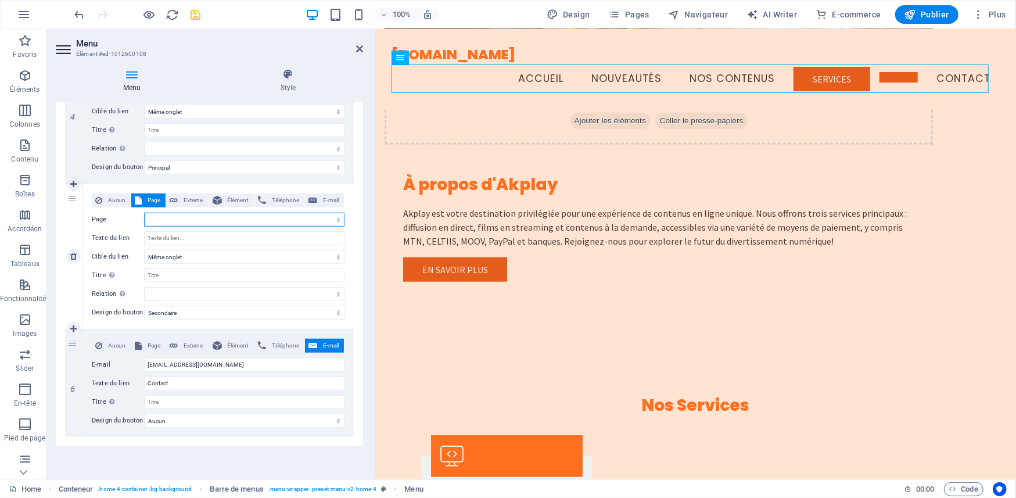
click at [335, 219] on select "Home NOUVEAUTES SERVICES LIVES NOS CONTENUS Nos exclusivités Options de Paiemen…" at bounding box center [244, 220] width 200 height 14
select select "3"
click at [144, 213] on select "Home NOUVEAUTES SERVICES LIVES NOS CONTENUS Nos exclusivités Options de Paiemen…" at bounding box center [244, 220] width 200 height 14
select select
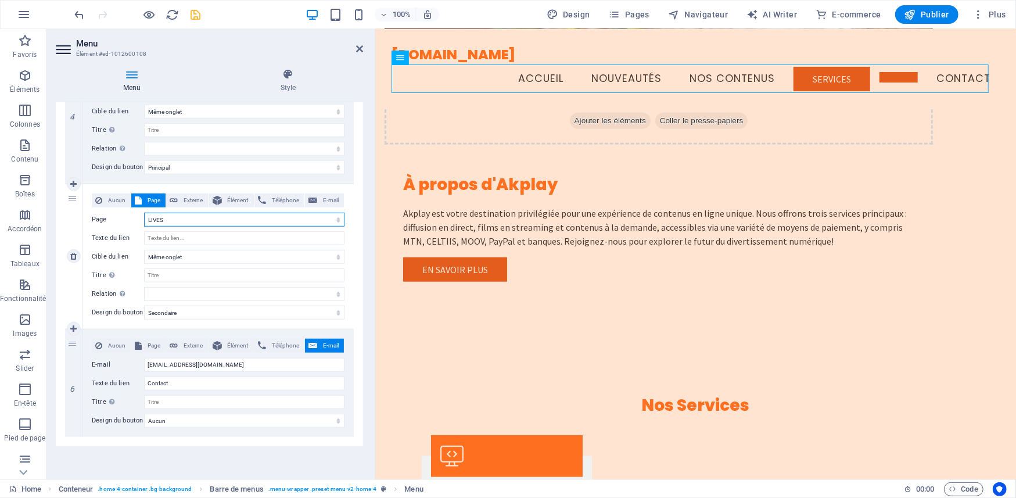
select select
click at [224, 294] on select "alternate author bookmark external help license next nofollow noreferrer noopen…" at bounding box center [244, 294] width 200 height 14
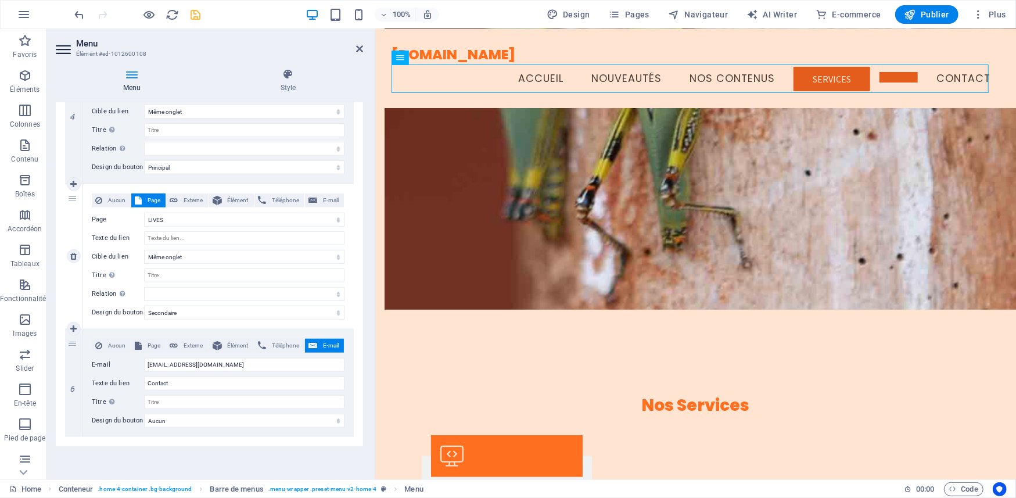
click at [71, 273] on div "5" at bounding box center [73, 256] width 17 height 145
select select
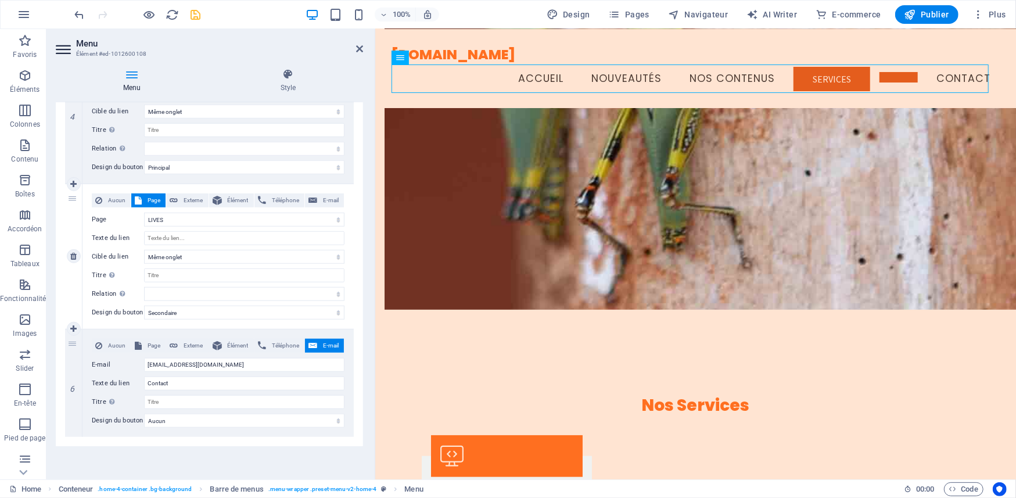
select select
click at [214, 240] on input "Texte du lien" at bounding box center [244, 238] width 200 height 14
type input "Di"
select select
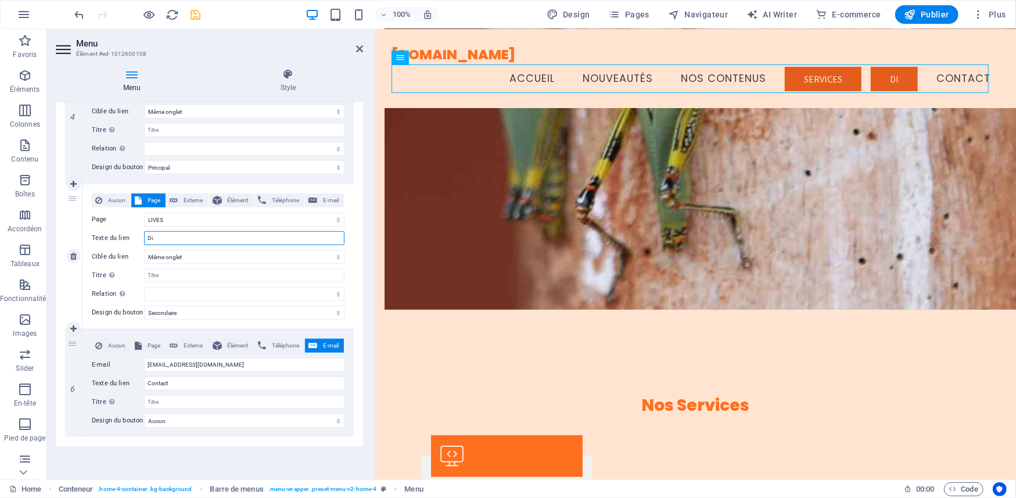
select select
type input "Diffusion en"
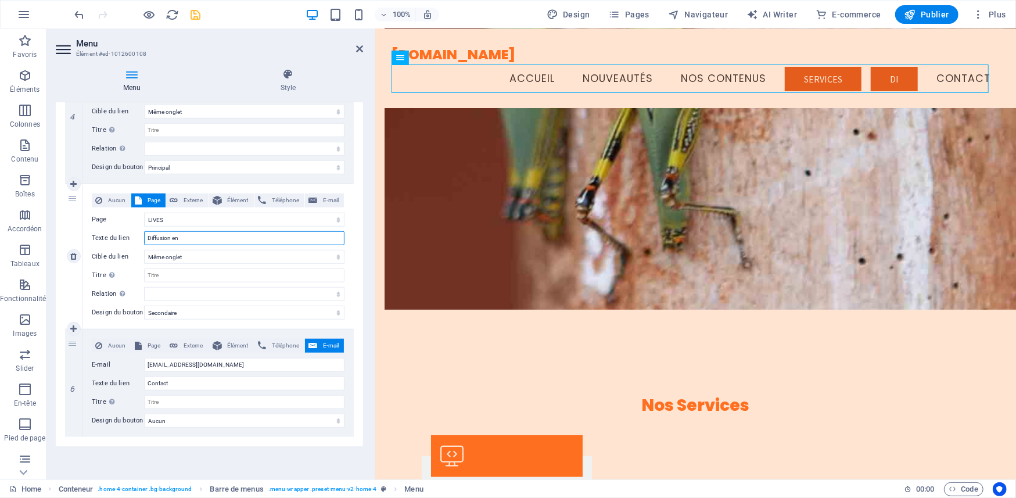
select select
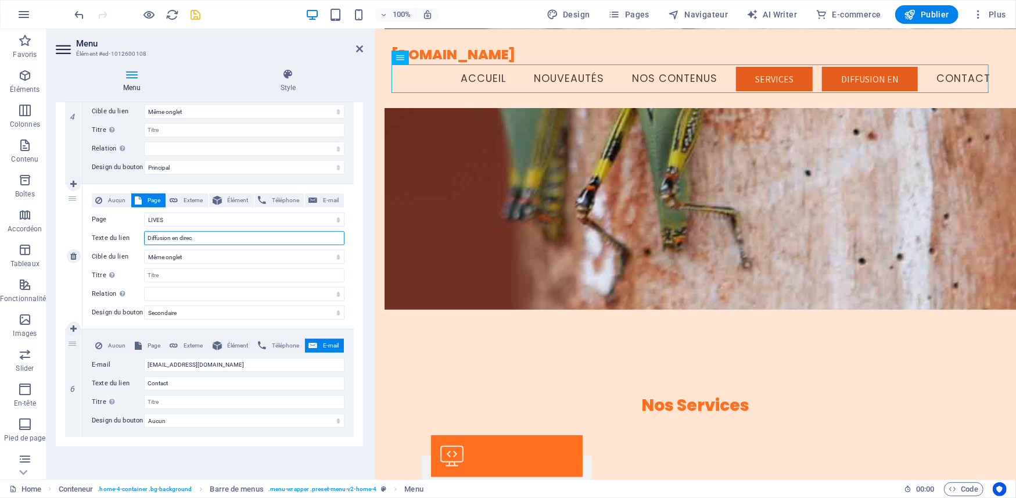
type input "Diffusion en direct"
select select
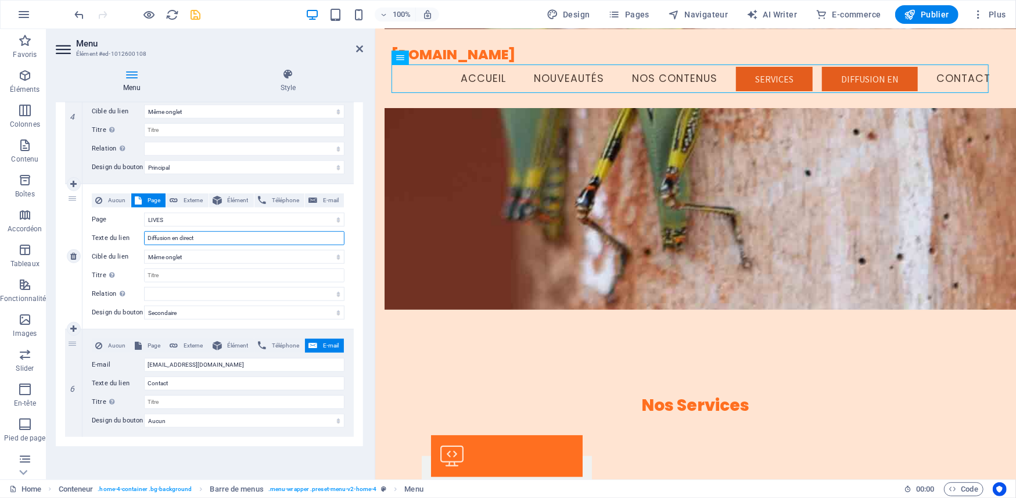
select select
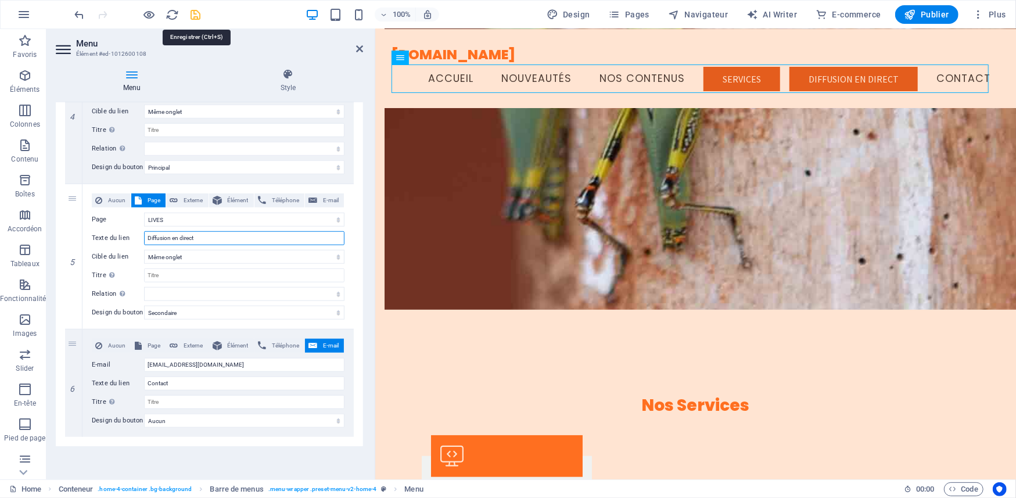
type input "Diffusion en direct"
click at [193, 14] on icon "save" at bounding box center [195, 14] width 13 height 13
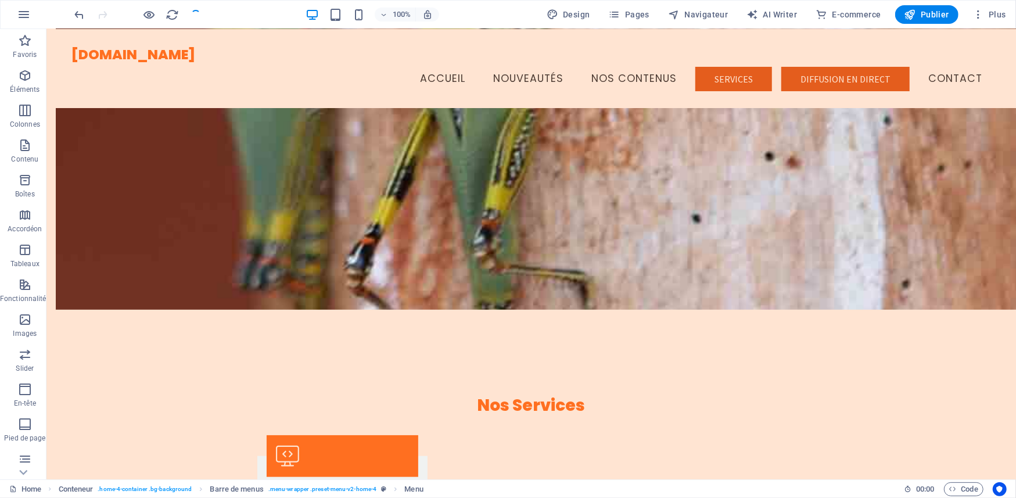
checkbox input "false"
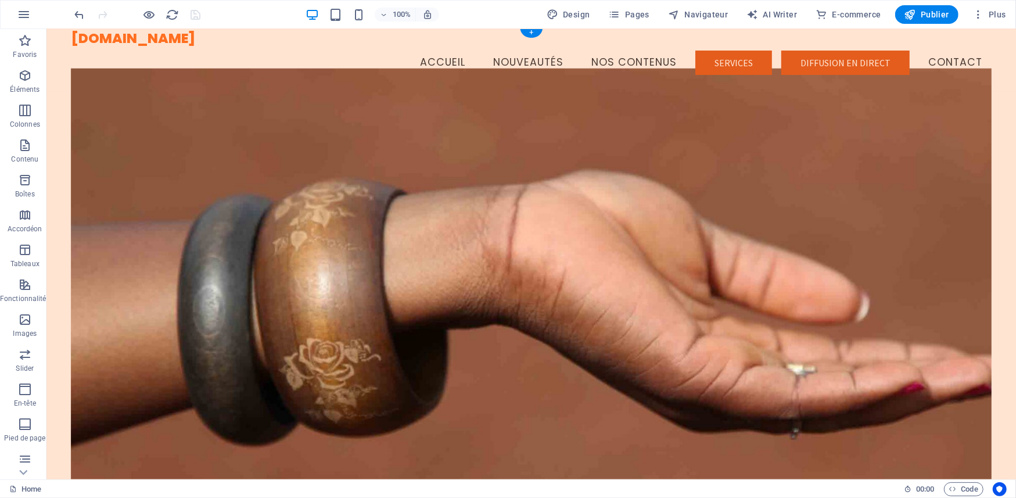
scroll to position [0, 0]
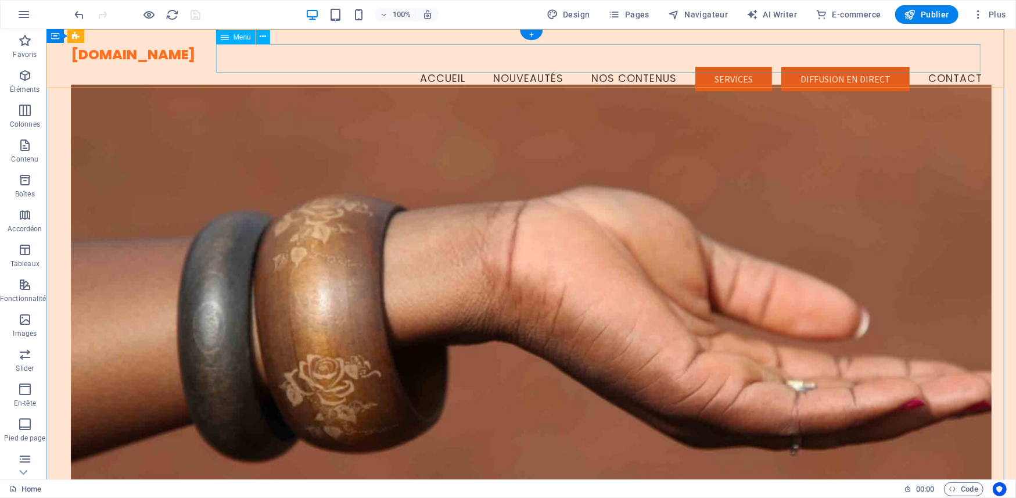
click at [733, 64] on nav "Accueil Nouveautés nos contenus services Diffusion en direct Contact" at bounding box center [531, 78] width 922 height 29
click at [732, 64] on nav "Accueil Nouveautés nos contenus services Diffusion en direct Contact" at bounding box center [531, 78] width 922 height 29
select select
select select "1"
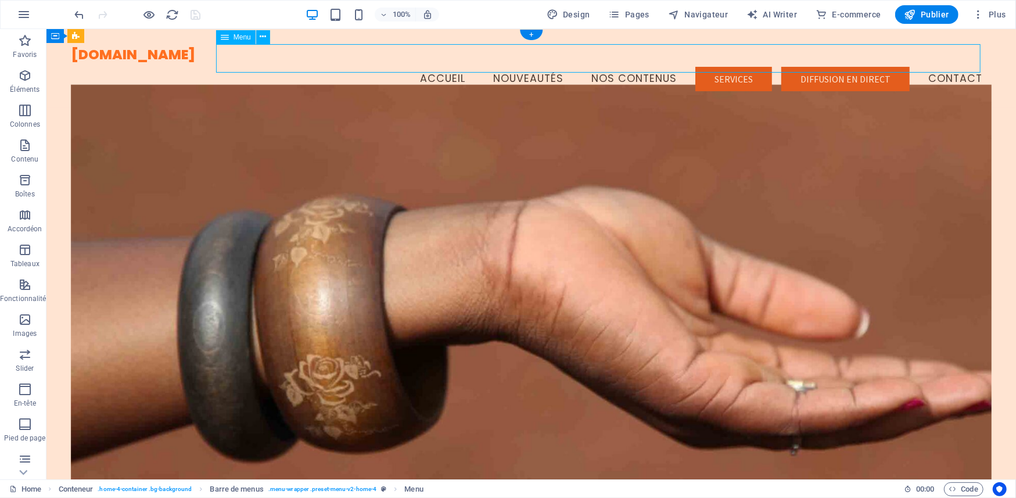
select select
select select "4"
select select
select select "2"
select select
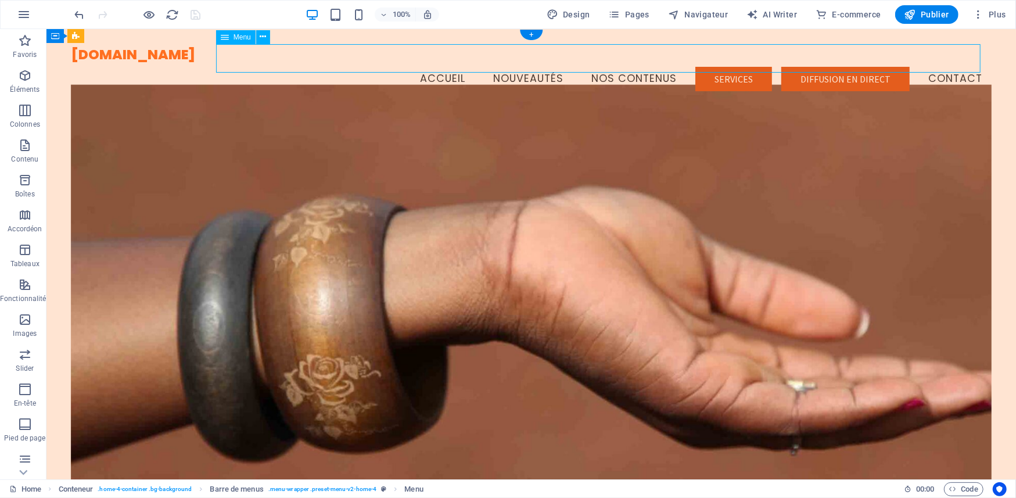
select select "primary"
select select "3"
select select
select select "secondary"
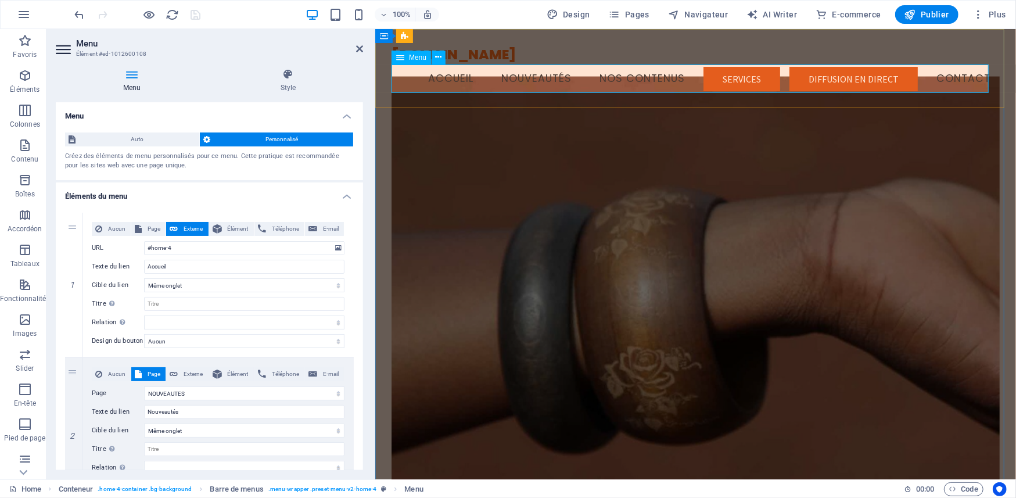
click at [734, 77] on nav "Accueil Nouveautés nos contenus services Diffusion en direct Contact" at bounding box center [696, 78] width 609 height 29
click at [809, 77] on nav "Accueil Nouveautés nos contenus services Diffusion en direct Contact" at bounding box center [696, 78] width 609 height 29
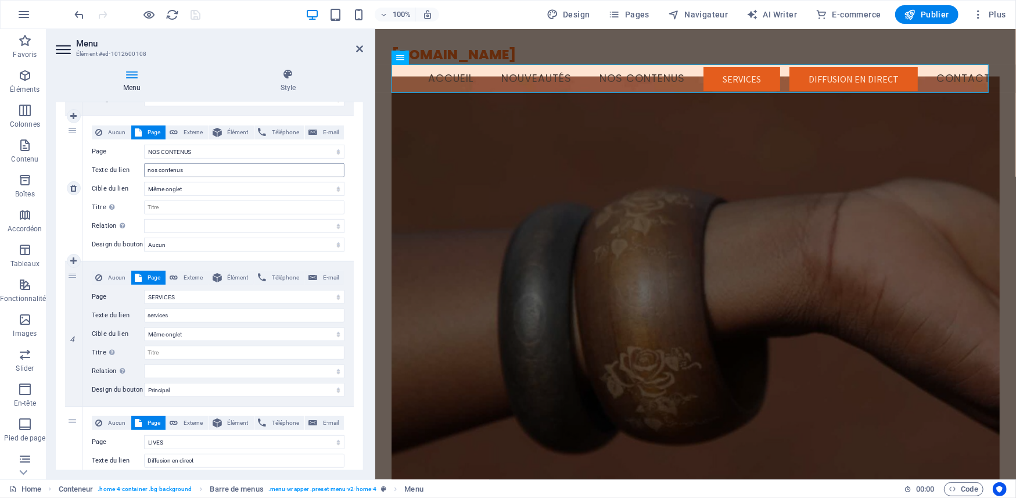
scroll to position [517, 0]
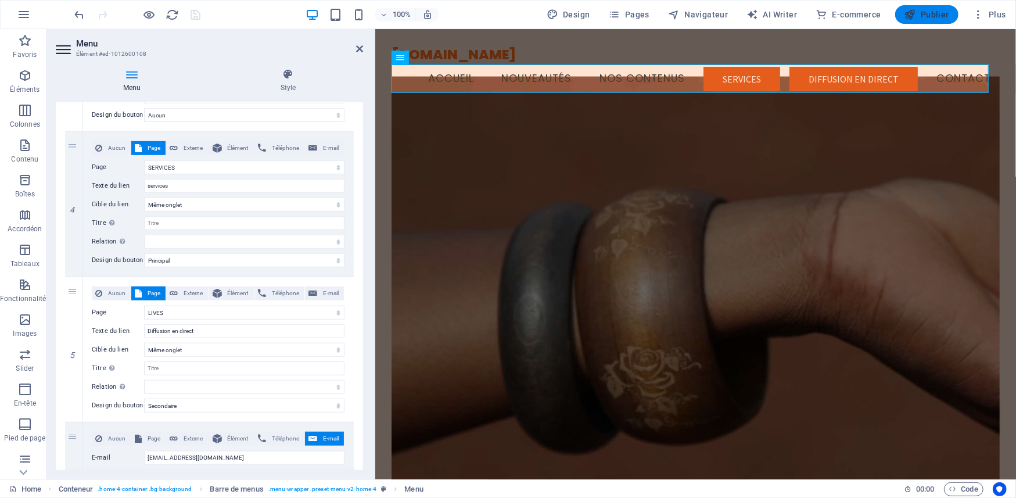
click at [924, 12] on span "Publier" at bounding box center [927, 15] width 45 height 12
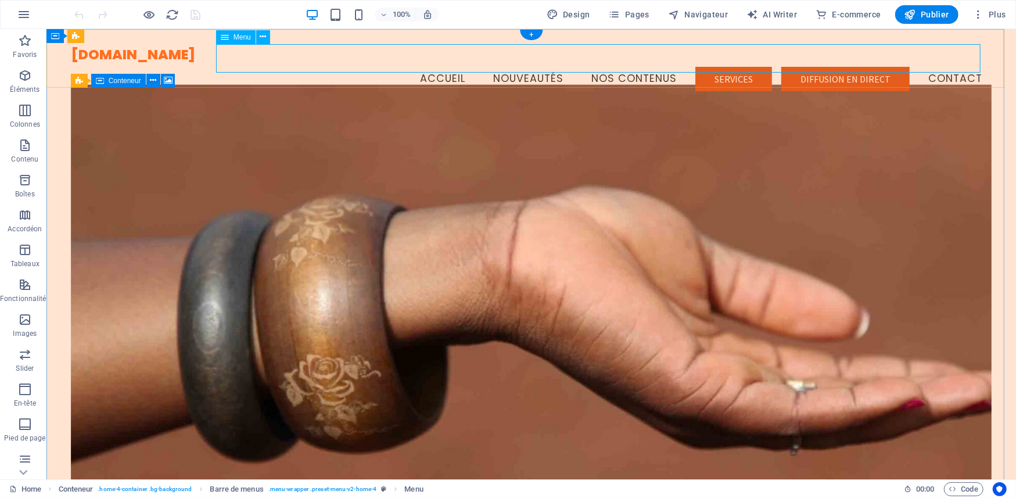
click at [611, 64] on nav "Accueil Nouveautés nos contenus services Diffusion en direct Contact" at bounding box center [531, 78] width 922 height 29
select select
select select "1"
select select
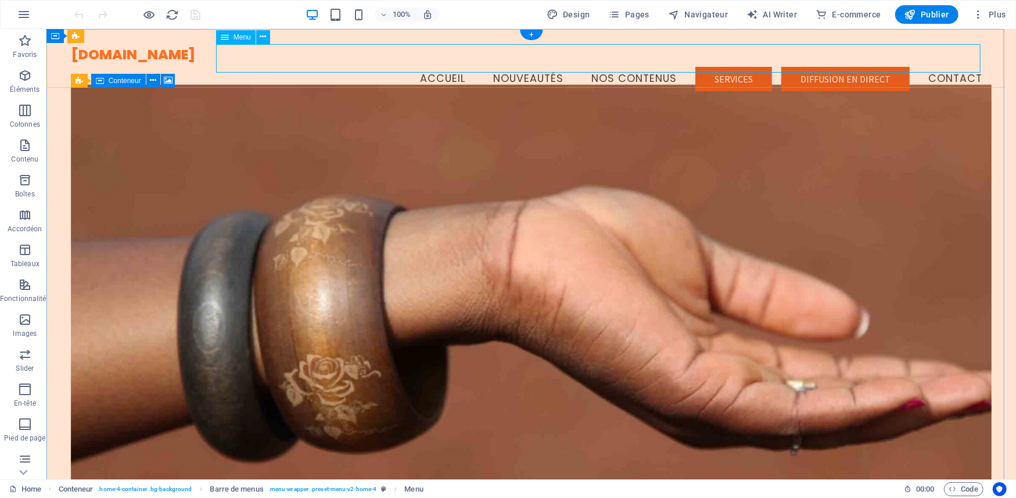
select select "4"
select select
select select "2"
select select
select select "primary"
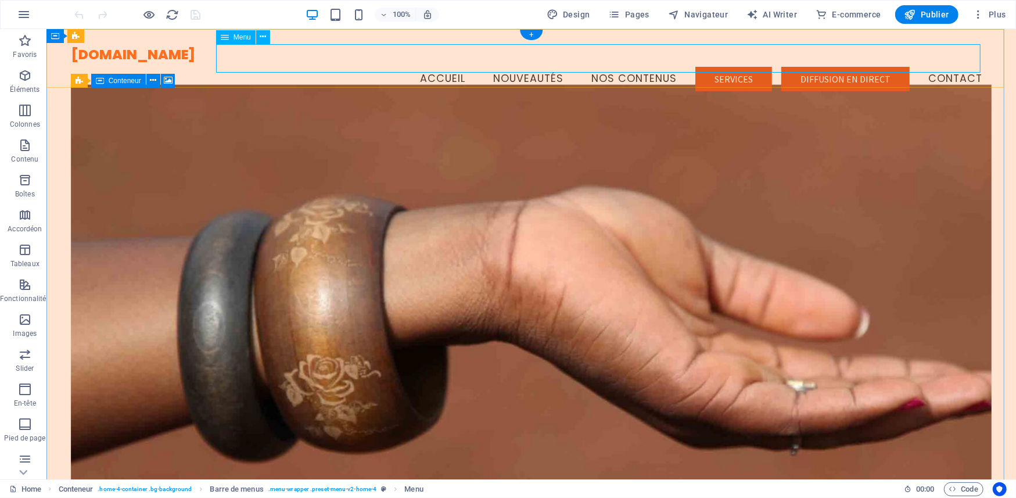
select select "3"
select select
select select "secondary"
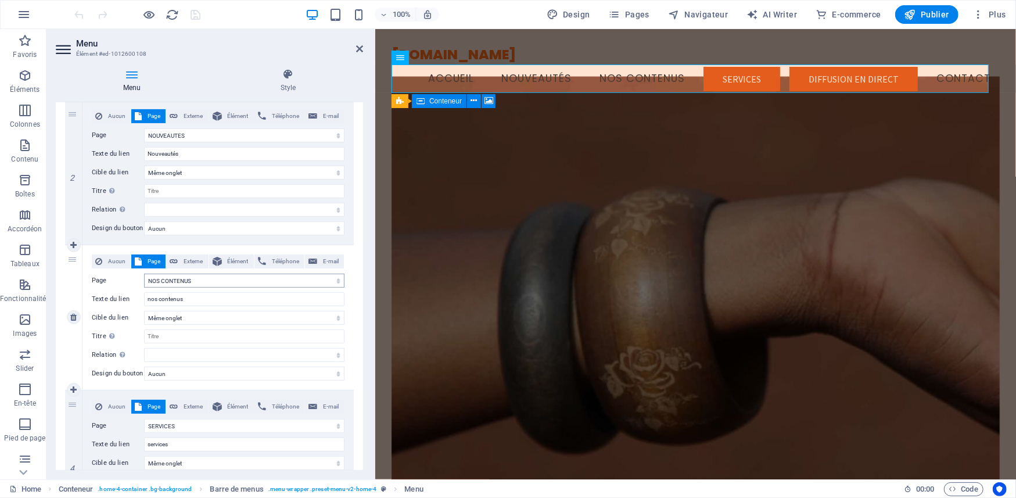
scroll to position [387, 0]
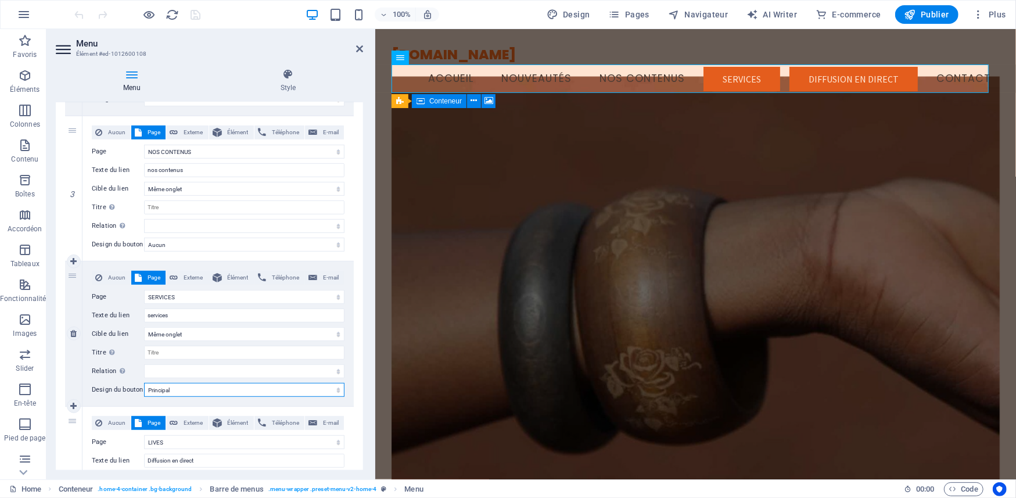
click at [194, 389] on select "Aucun Par défaut Principal Secondaire" at bounding box center [244, 390] width 200 height 14
select select
click at [144, 383] on select "Aucun Par défaut Principal Secondaire" at bounding box center [244, 390] width 200 height 14
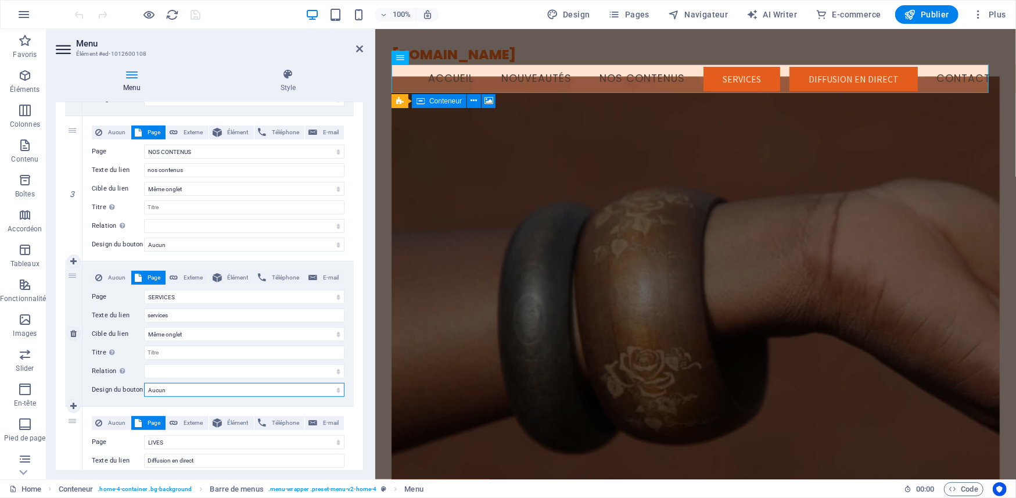
select select
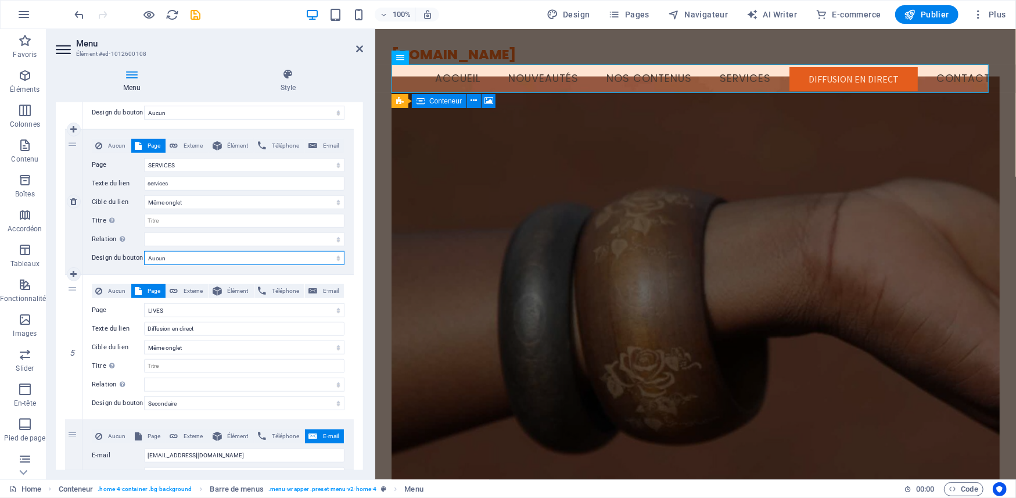
scroll to position [628, 0]
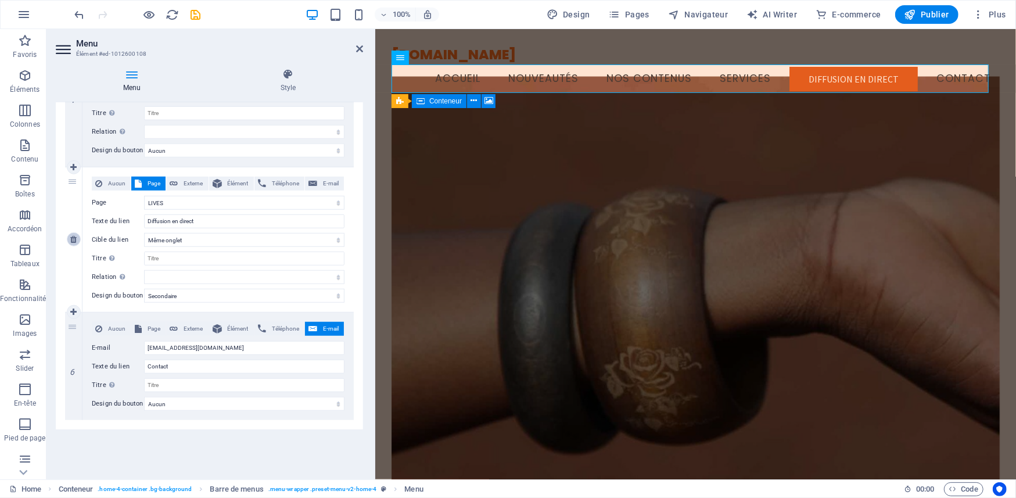
click at [72, 240] on icon at bounding box center [73, 239] width 6 height 8
select select
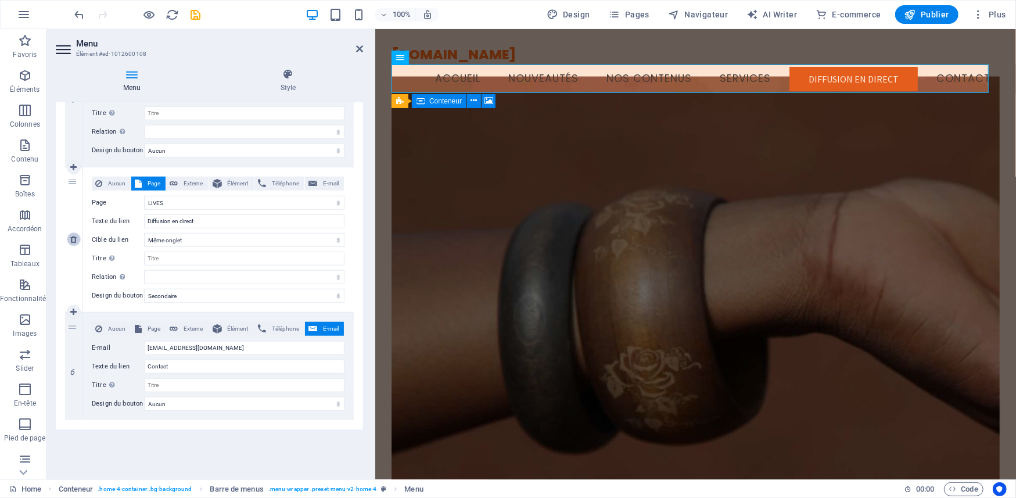
type input "[EMAIL_ADDRESS][DOMAIN_NAME]"
type input "Contact"
select select
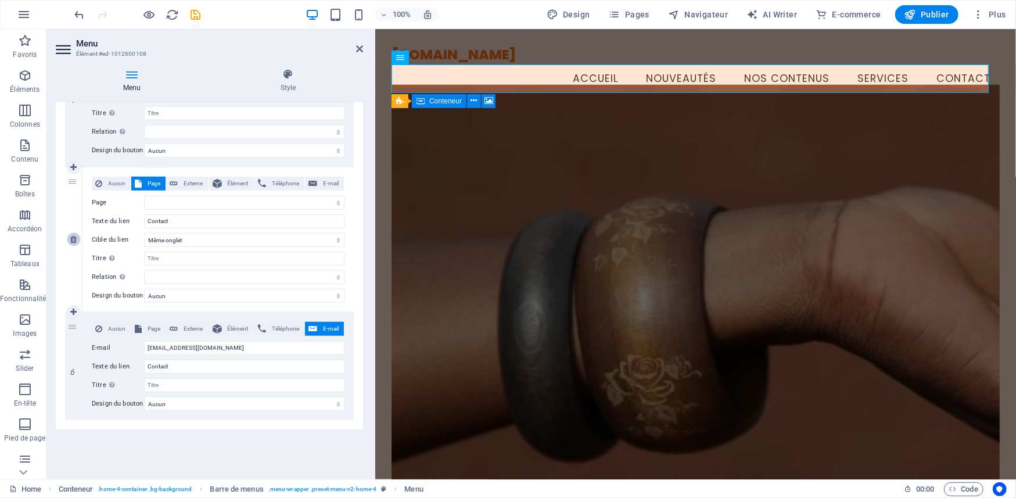
scroll to position [482, 0]
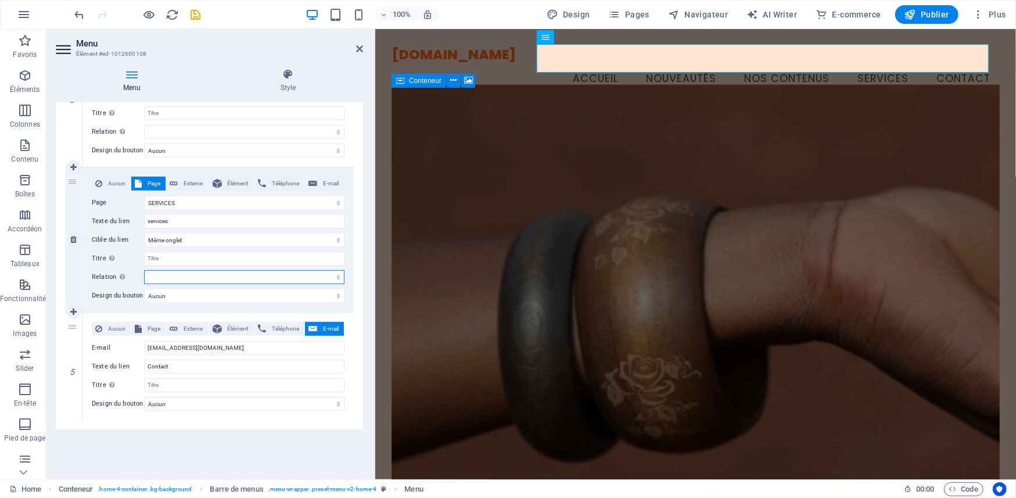
click at [193, 278] on select "alternate author bookmark external help license next nofollow noreferrer noopen…" at bounding box center [244, 277] width 200 height 14
click at [98, 291] on label "Design du bouton" at bounding box center [118, 296] width 52 height 14
click at [144, 291] on select "Aucun Par défaut Principal Secondaire" at bounding box center [244, 296] width 200 height 14
click at [91, 170] on div "Aucun Page Externe Élément Téléphone E-mail Page Home NOUVEAUTES SERVICES LIVES…" at bounding box center [218, 239] width 271 height 145
click at [287, 78] on icon at bounding box center [288, 75] width 150 height 12
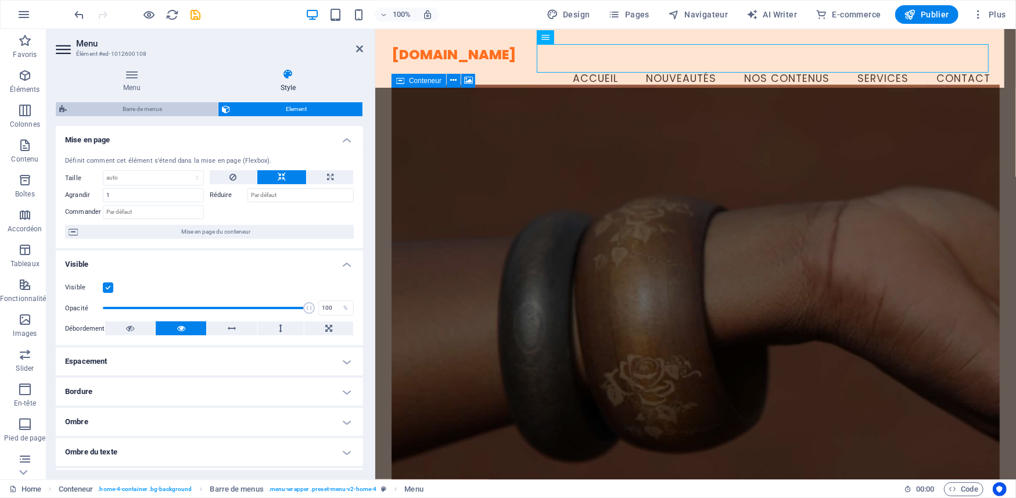
click at [154, 108] on span "Barre de menus" at bounding box center [142, 109] width 144 height 14
select select "vw"
select select "rem"
select select "vw"
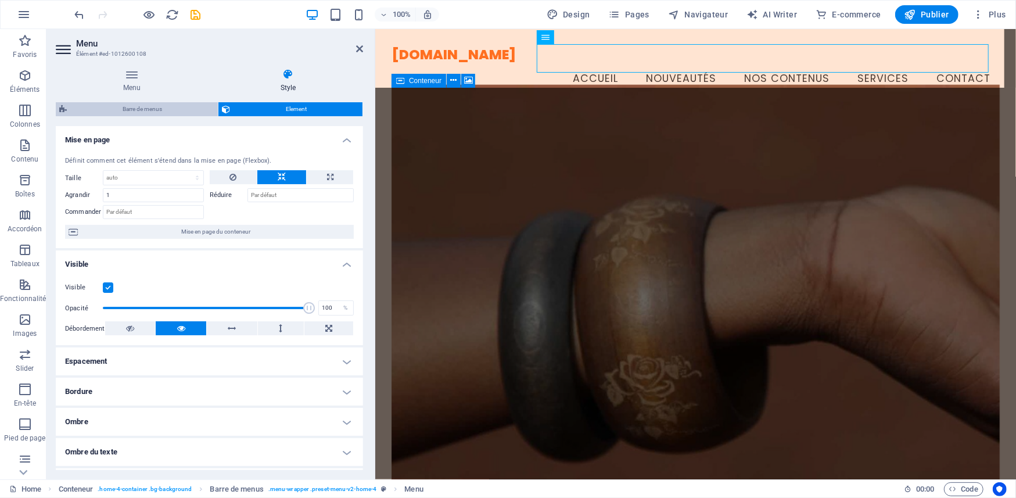
select select "preset-menu-v2-home-4"
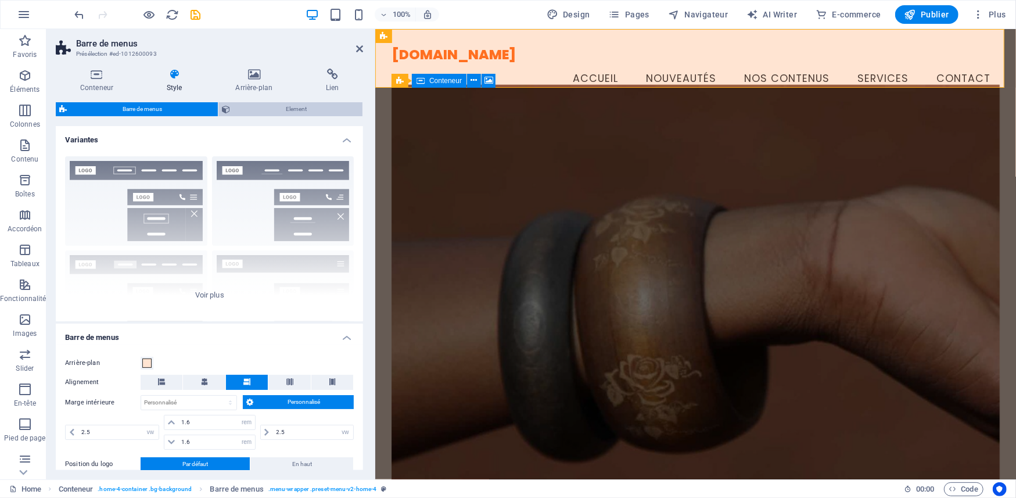
click at [292, 107] on span "Element" at bounding box center [297, 109] width 126 height 14
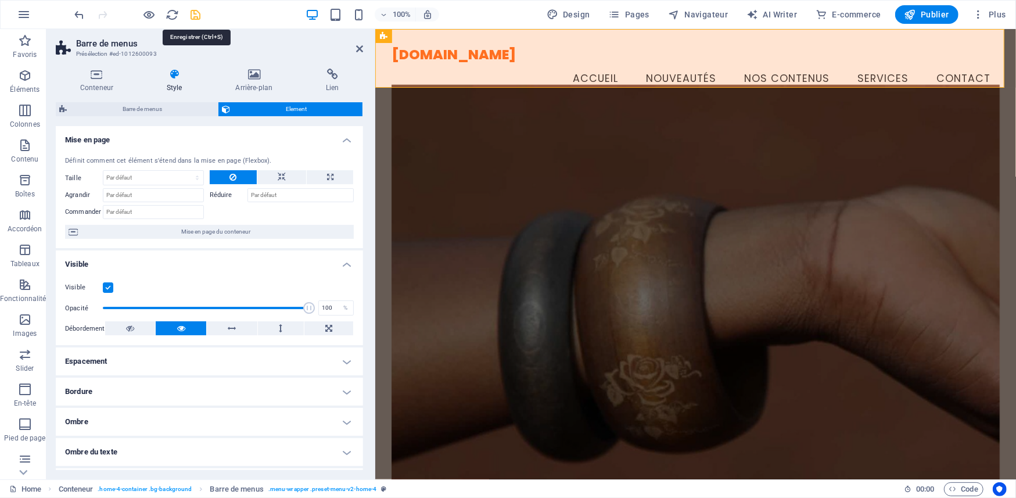
click at [189, 16] on icon "save" at bounding box center [195, 14] width 13 height 13
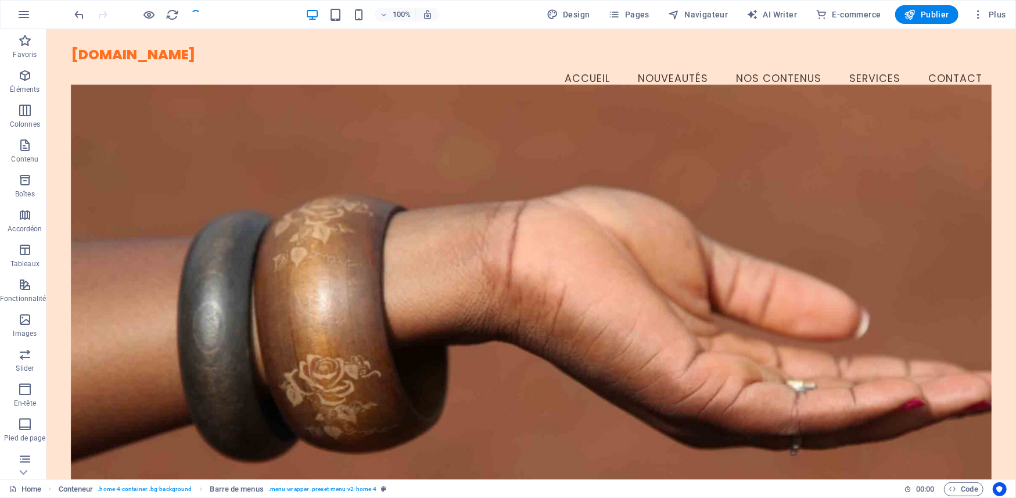
checkbox input "false"
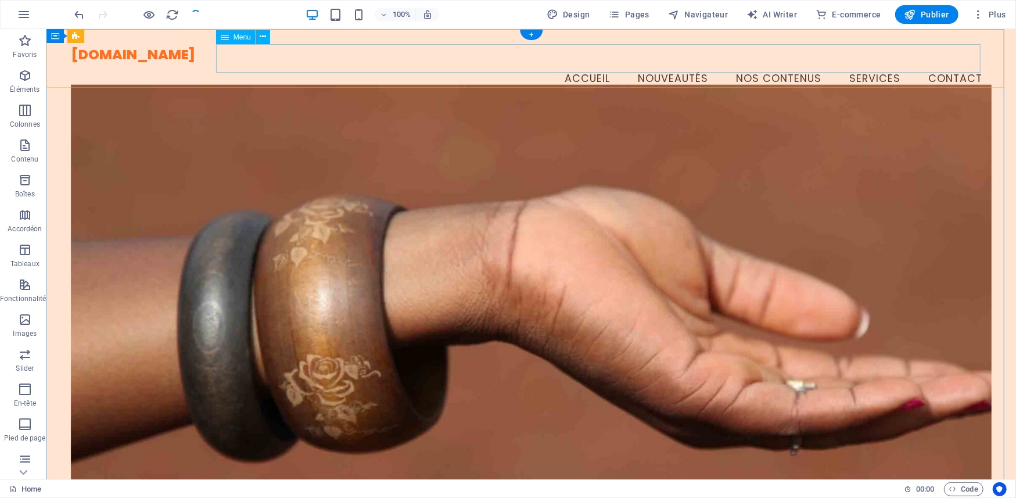
click at [851, 64] on nav "Accueil Nouveautés nos contenus services Contact" at bounding box center [531, 78] width 922 height 29
click at [785, 64] on nav "Accueil Nouveautés nos contenus services Contact" at bounding box center [531, 78] width 922 height 29
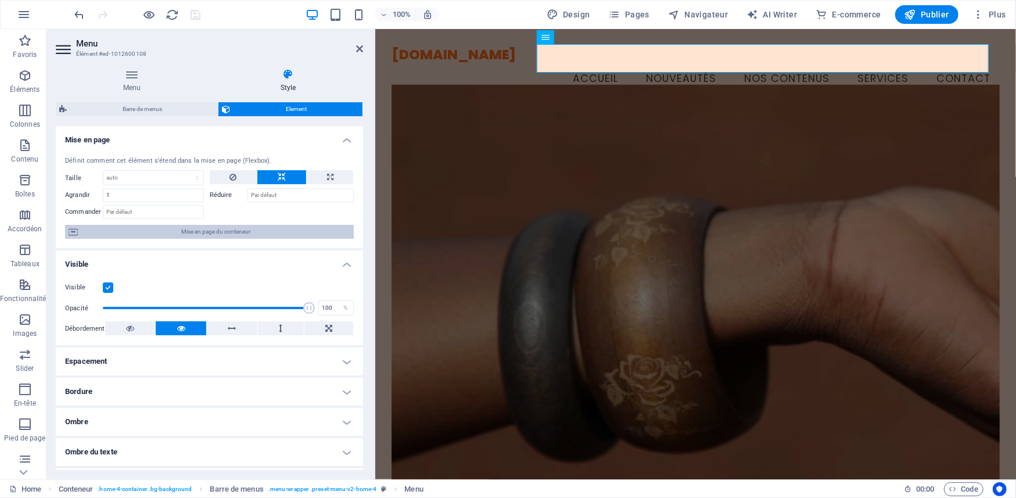
click at [70, 234] on icon at bounding box center [73, 232] width 9 height 14
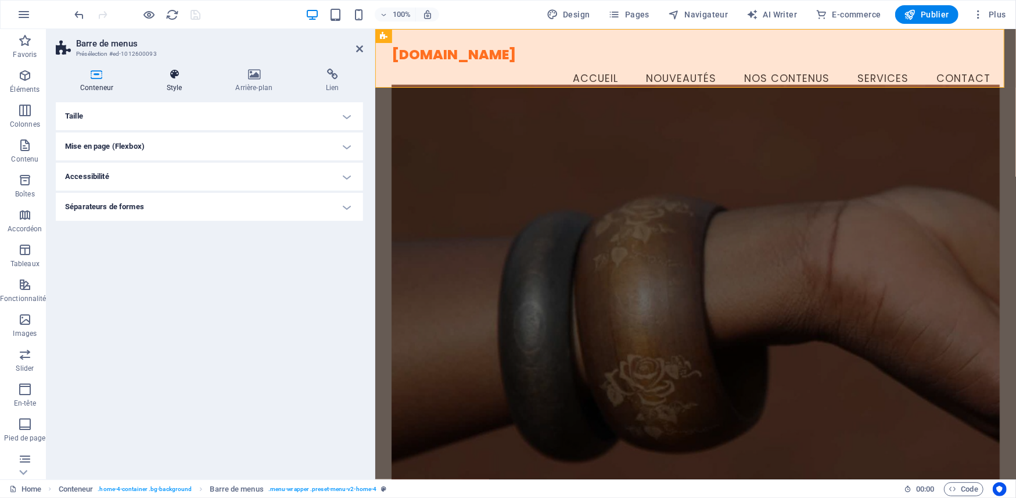
click at [171, 77] on icon at bounding box center [174, 75] width 64 height 12
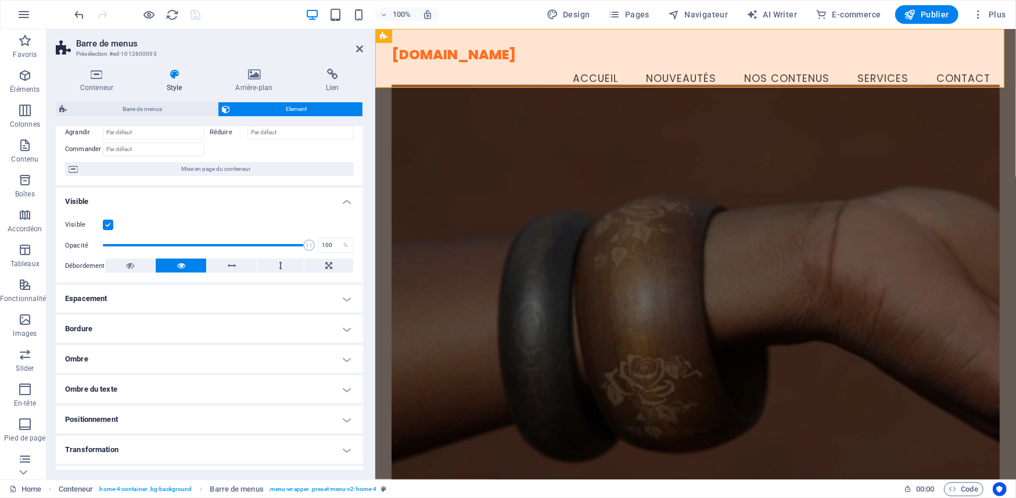
scroll to position [0, 0]
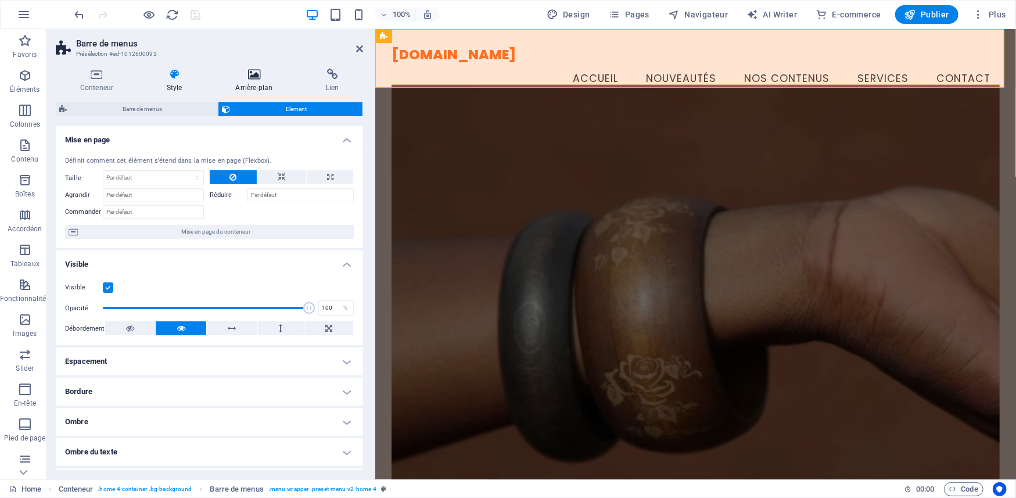
click at [256, 78] on icon at bounding box center [253, 75] width 85 height 12
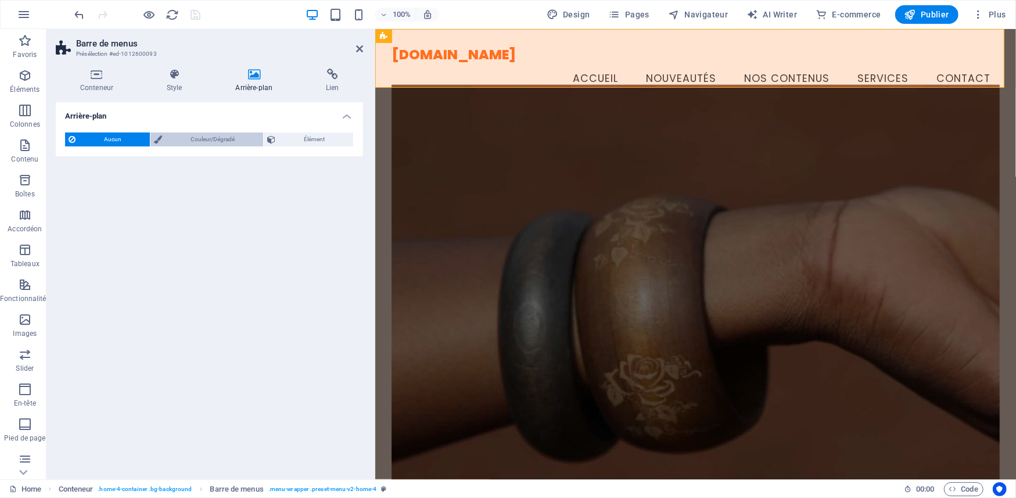
click at [199, 135] on span "Couleur/Dégradé" at bounding box center [213, 139] width 94 height 14
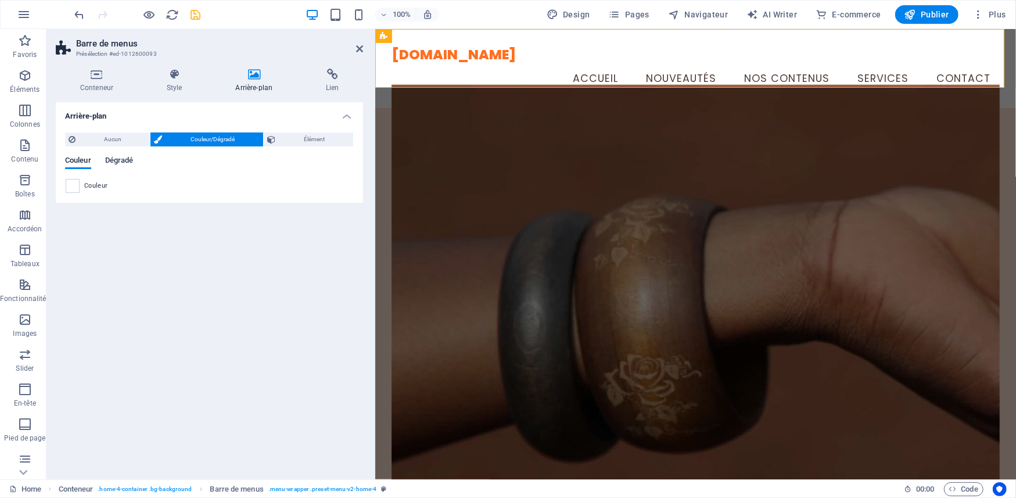
click at [117, 159] on span "Dégradé" at bounding box center [119, 161] width 28 height 16
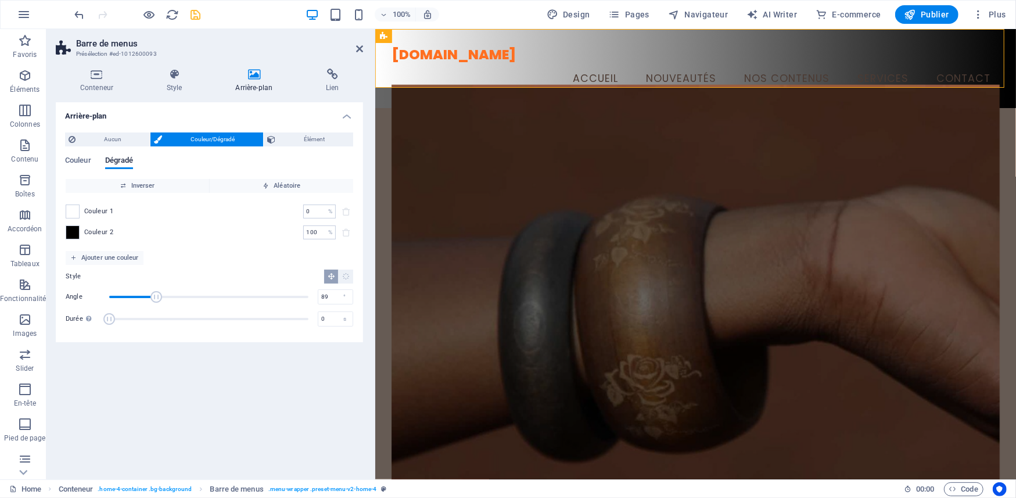
drag, startPoint x: 156, startPoint y: 293, endPoint x: 182, endPoint y: 293, distance: 25.6
click at [159, 293] on span "Angle" at bounding box center [156, 297] width 12 height 12
drag, startPoint x: 182, startPoint y: 293, endPoint x: 226, endPoint y: 295, distance: 44.2
click at [225, 295] on span "Angle" at bounding box center [208, 296] width 199 height 17
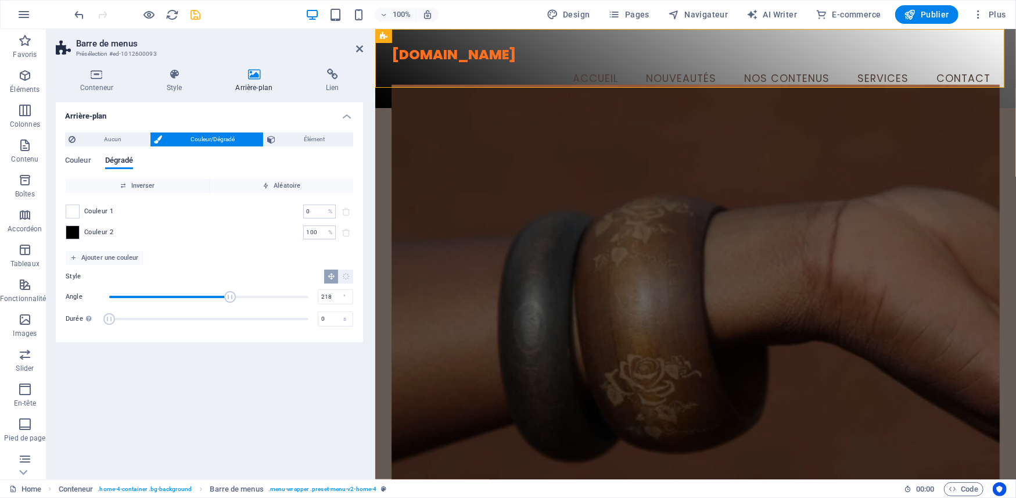
click at [230, 295] on span "Angle" at bounding box center [230, 297] width 12 height 12
drag, startPoint x: 214, startPoint y: 295, endPoint x: 201, endPoint y: 297, distance: 13.0
click at [201, 297] on span "Angle" at bounding box center [208, 296] width 199 height 17
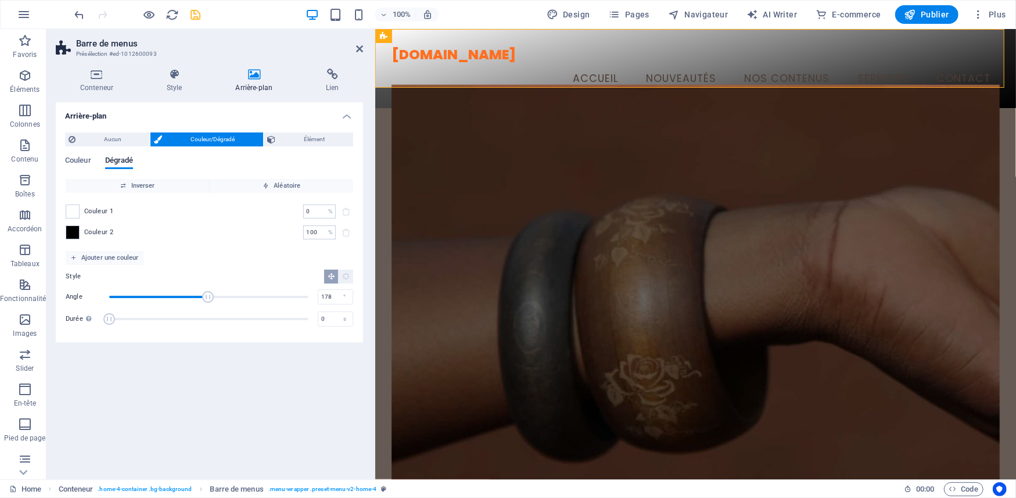
click at [208, 298] on span "Angle" at bounding box center [208, 296] width 199 height 17
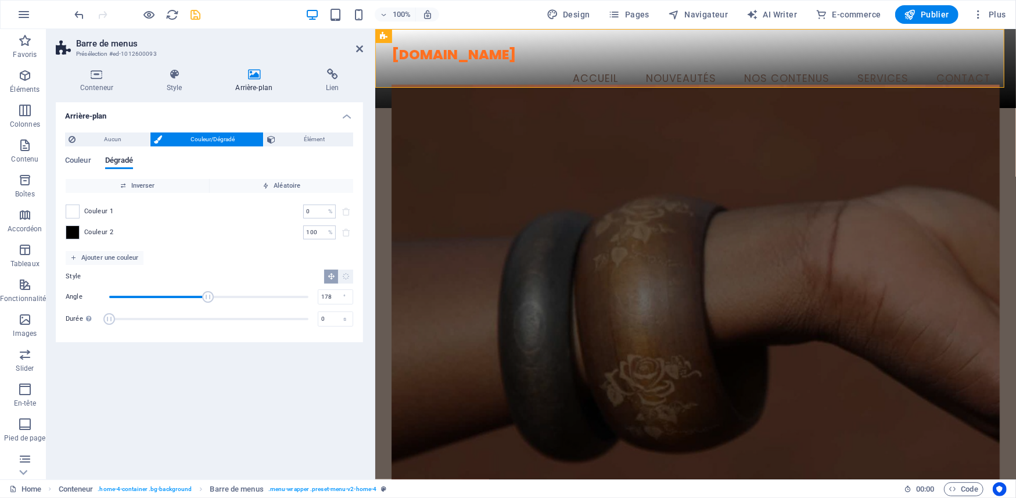
click at [208, 298] on span "Angle" at bounding box center [208, 297] width 12 height 12
drag, startPoint x: 208, startPoint y: 299, endPoint x: 217, endPoint y: 300, distance: 8.9
click at [211, 300] on span "Angle" at bounding box center [208, 297] width 12 height 12
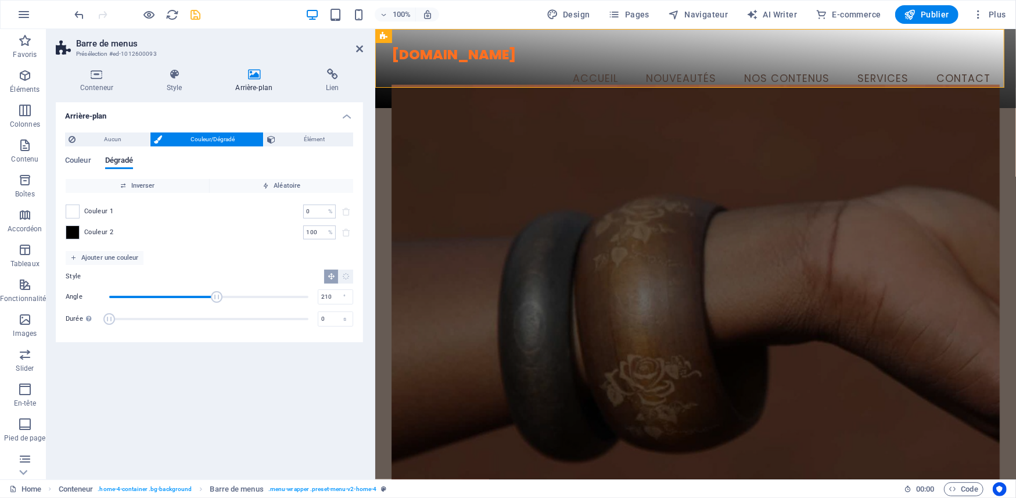
drag, startPoint x: 217, startPoint y: 300, endPoint x: 245, endPoint y: 302, distance: 27.9
click at [223, 300] on span "Angle" at bounding box center [217, 297] width 12 height 12
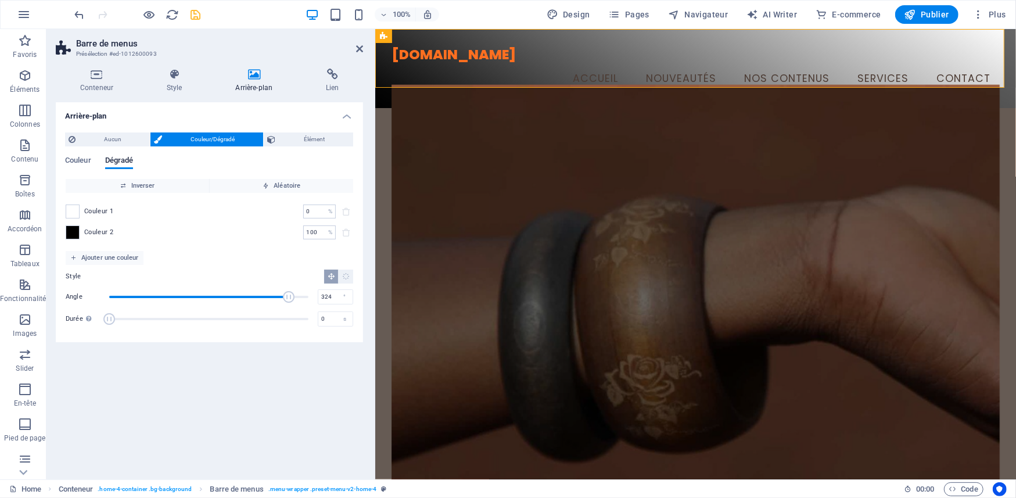
drag, startPoint x: 263, startPoint y: 300, endPoint x: 289, endPoint y: 298, distance: 25.6
click at [289, 298] on span "Angle" at bounding box center [208, 296] width 199 height 17
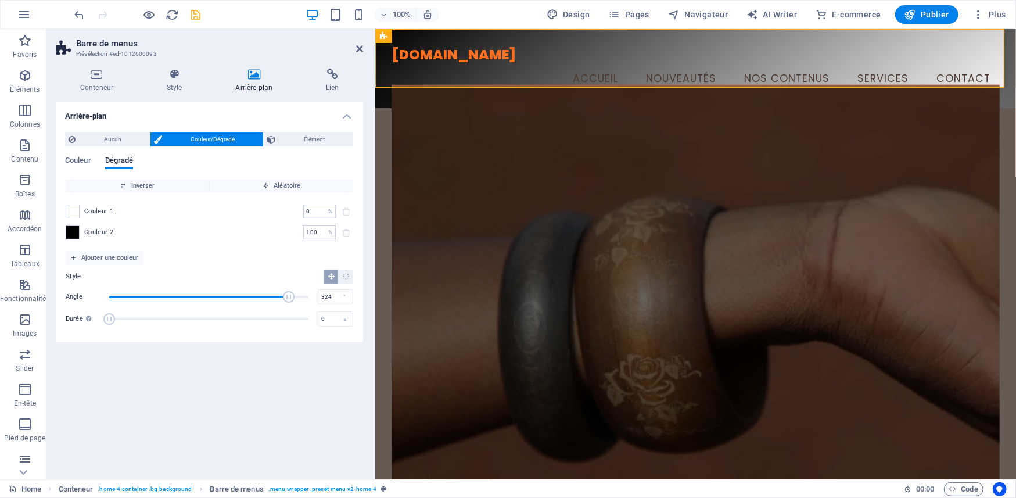
click at [289, 298] on span "Angle" at bounding box center [289, 297] width 12 height 12
drag, startPoint x: 289, startPoint y: 298, endPoint x: 298, endPoint y: 298, distance: 9.3
click at [298, 298] on span "Angle" at bounding box center [298, 297] width 12 height 12
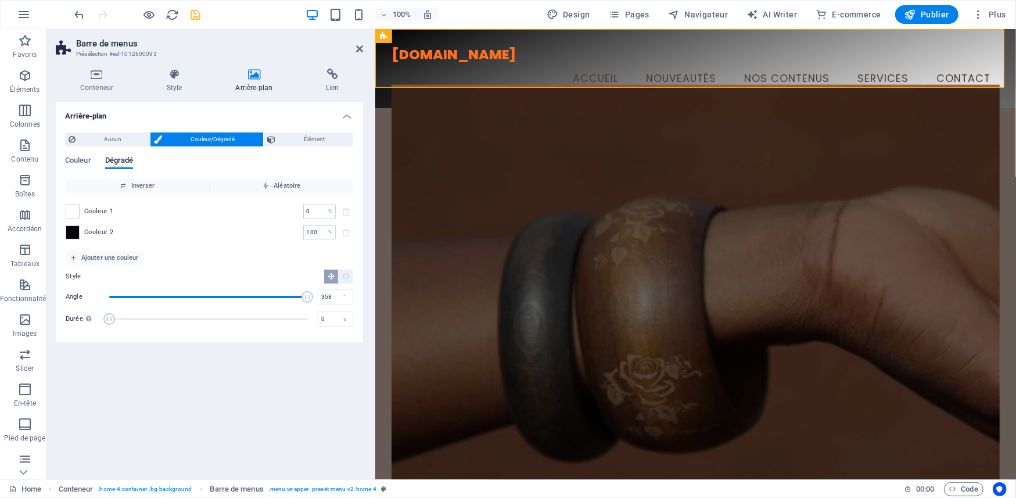
drag, startPoint x: 298, startPoint y: 298, endPoint x: 307, endPoint y: 299, distance: 9.3
click at [307, 299] on span "Angle" at bounding box center [308, 297] width 12 height 12
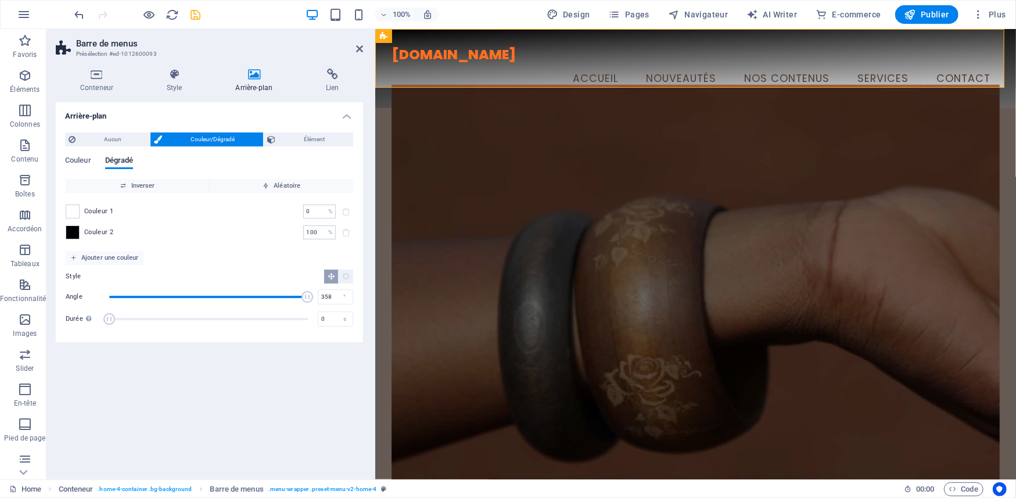
type input "360"
drag, startPoint x: 307, startPoint y: 299, endPoint x: 317, endPoint y: 299, distance: 9.9
click at [317, 299] on div "Angle 360 °" at bounding box center [210, 296] width 288 height 17
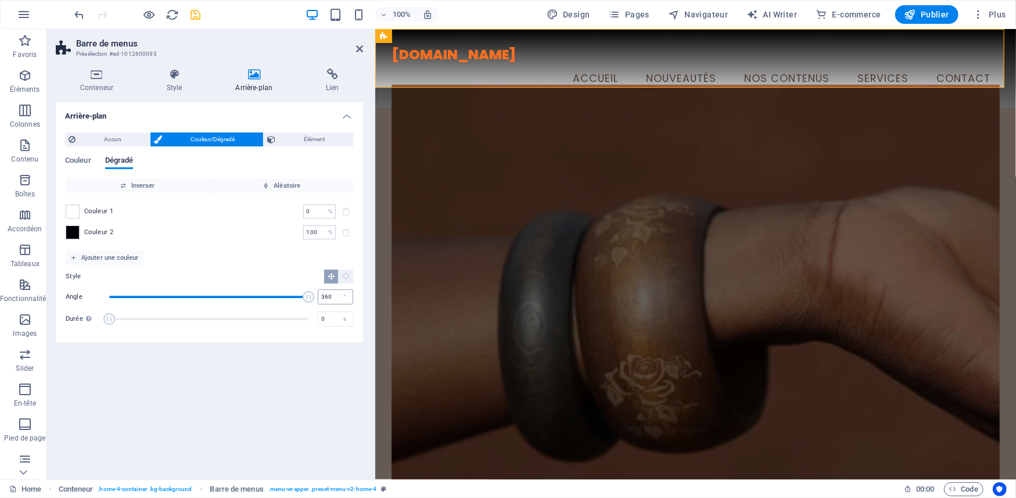
click at [318, 299] on div "360 °" at bounding box center [335, 296] width 35 height 15
drag, startPoint x: 324, startPoint y: 231, endPoint x: 292, endPoint y: 232, distance: 32.0
click at [292, 232] on div "Couleur 2 100 % ​" at bounding box center [210, 232] width 288 height 14
click at [291, 232] on div "Couleur 2 100 % ​" at bounding box center [210, 232] width 288 height 14
click at [331, 230] on p "%" at bounding box center [330, 233] width 4 height 12
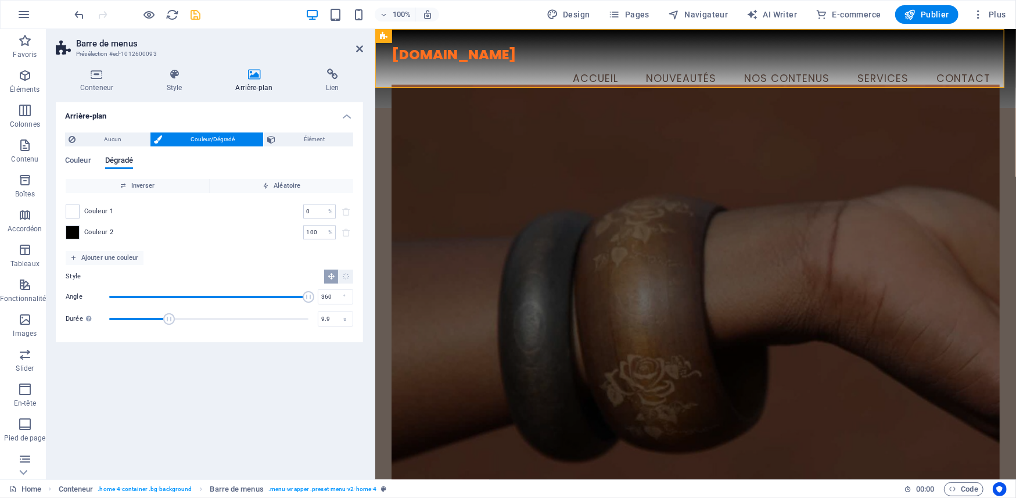
drag, startPoint x: 110, startPoint y: 316, endPoint x: 175, endPoint y: 319, distance: 64.6
click at [175, 319] on span "Durée" at bounding box center [169, 319] width 12 height 12
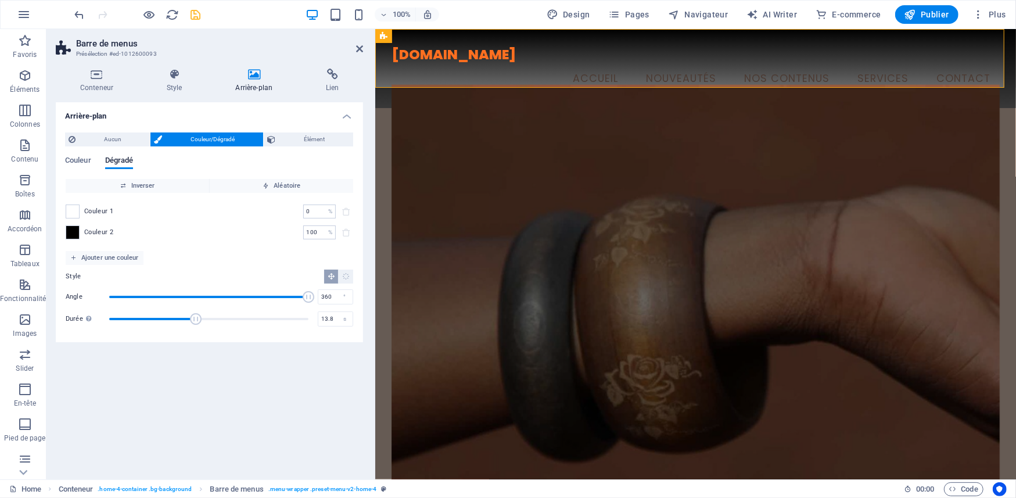
drag, startPoint x: 168, startPoint y: 317, endPoint x: 201, endPoint y: 317, distance: 33.1
click at [201, 317] on span "Durée" at bounding box center [196, 319] width 12 height 12
click at [191, 314] on span "Durée" at bounding box center [189, 319] width 12 height 12
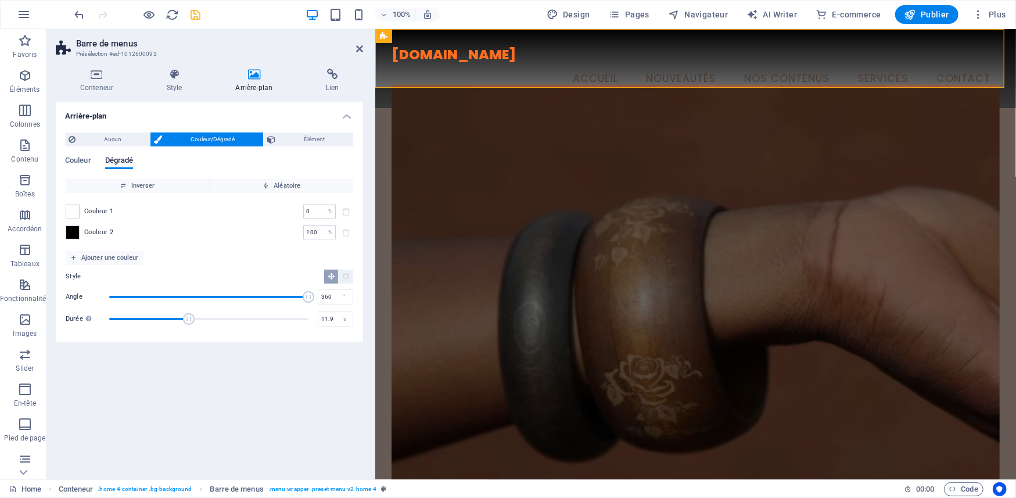
click at [188, 314] on span "Durée" at bounding box center [189, 319] width 12 height 12
type input "8.4"
drag, startPoint x: 188, startPoint y: 314, endPoint x: 165, endPoint y: 316, distance: 23.3
click at [165, 316] on span "Durée" at bounding box center [163, 319] width 12 height 12
click at [71, 228] on span at bounding box center [72, 232] width 13 height 13
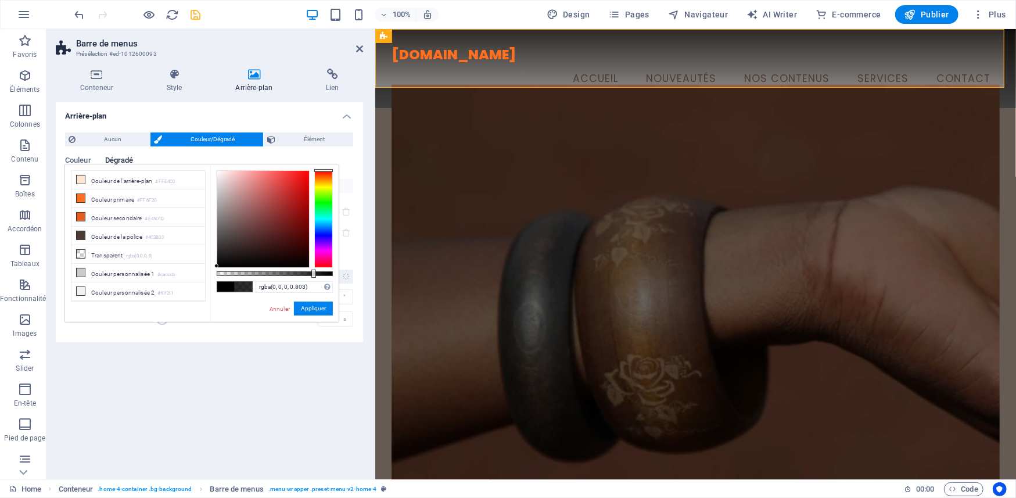
type input "rgba(0, 0, 0, 0.798)"
drag, startPoint x: 332, startPoint y: 274, endPoint x: 310, endPoint y: 279, distance: 23.3
click at [310, 279] on div "rgba(0, 0, 0, 0.798) Formats pris en charge #0852ed rgb(8, 82, 237) rgba(8, 82,…" at bounding box center [274, 327] width 128 height 326
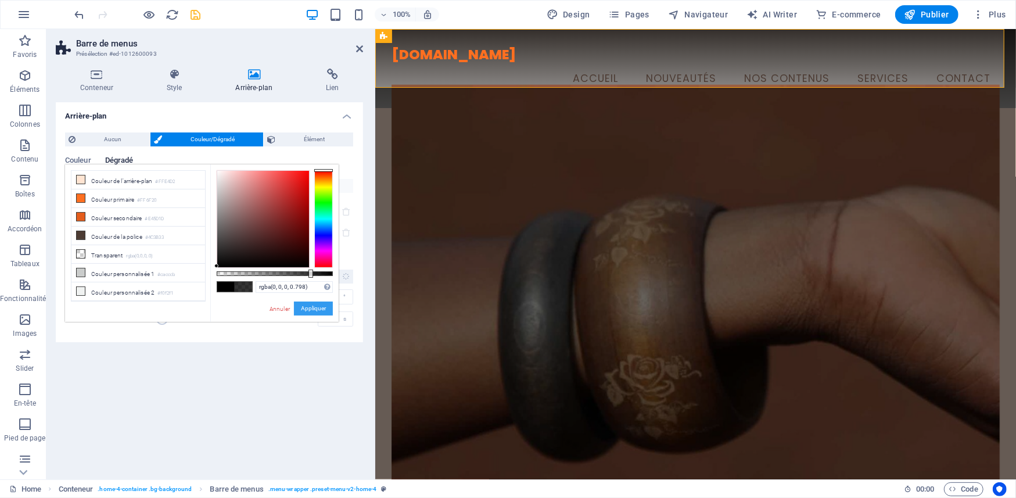
click at [307, 311] on button "Appliquer" at bounding box center [313, 309] width 39 height 14
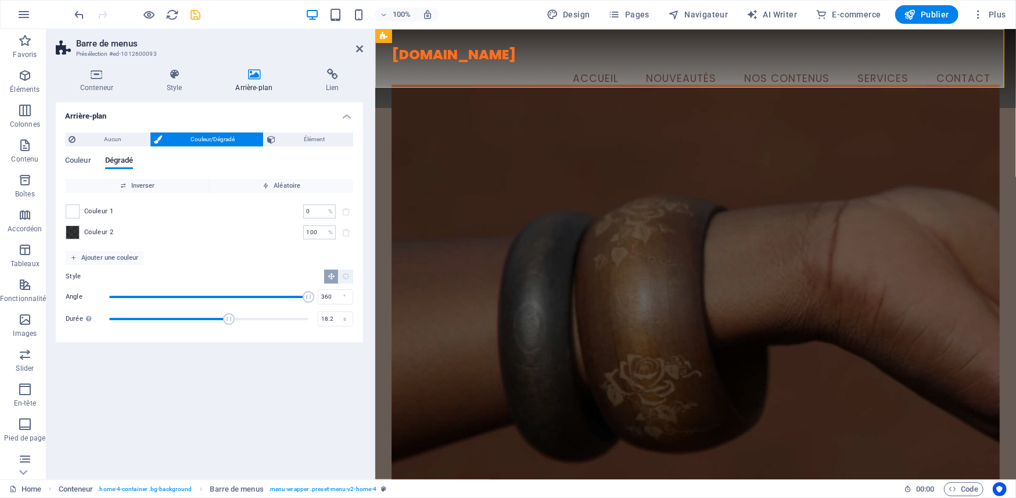
drag, startPoint x: 163, startPoint y: 317, endPoint x: 230, endPoint y: 325, distance: 67.3
click at [230, 325] on span "Durée" at bounding box center [208, 318] width 199 height 17
drag, startPoint x: 228, startPoint y: 320, endPoint x: 191, endPoint y: 319, distance: 36.6
click at [223, 319] on span "Durée" at bounding box center [229, 319] width 12 height 12
click at [145, 316] on span "Durée" at bounding box center [208, 318] width 199 height 17
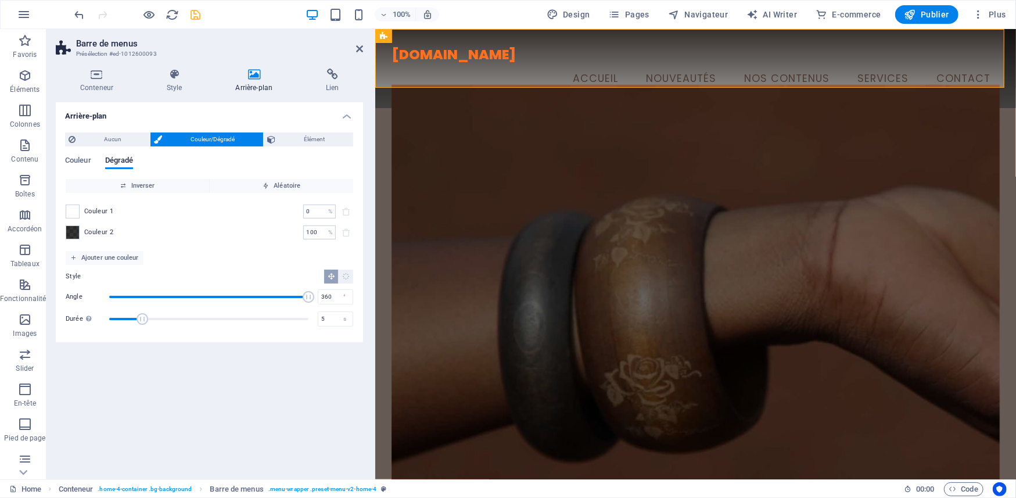
click at [142, 314] on span "Durée" at bounding box center [143, 319] width 12 height 12
drag, startPoint x: 108, startPoint y: 312, endPoint x: 80, endPoint y: 309, distance: 28.6
click at [83, 310] on div "Durée Durée de l'animation en arrière-plan. Si la valeur est définie sur "0", l…" at bounding box center [210, 318] width 288 height 17
drag, startPoint x: 142, startPoint y: 317, endPoint x: 112, endPoint y: 320, distance: 30.4
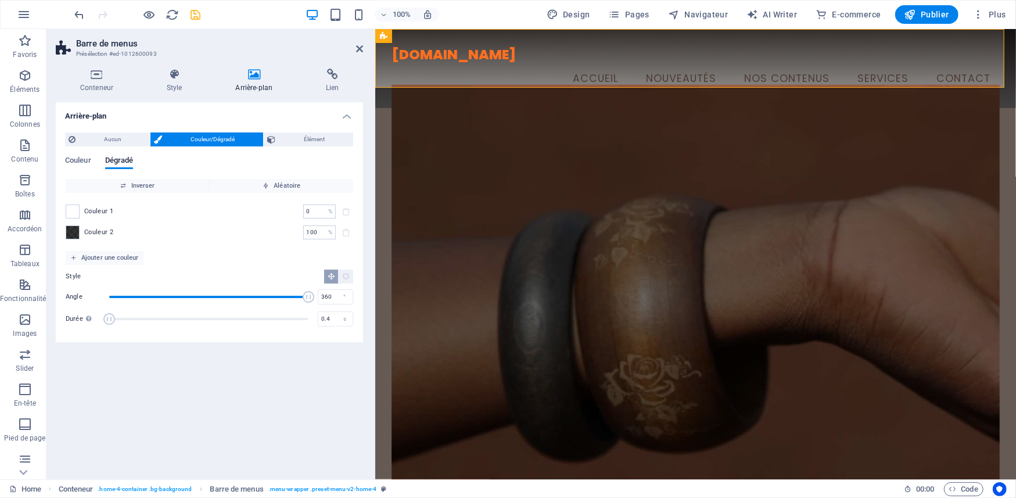
click at [112, 320] on span "Durée" at bounding box center [109, 319] width 12 height 12
drag, startPoint x: 112, startPoint y: 320, endPoint x: 303, endPoint y: 320, distance: 190.6
click at [303, 320] on span "Durée" at bounding box center [302, 319] width 12 height 12
type input "15.6"
drag, startPoint x: 303, startPoint y: 320, endPoint x: 213, endPoint y: 319, distance: 90.1
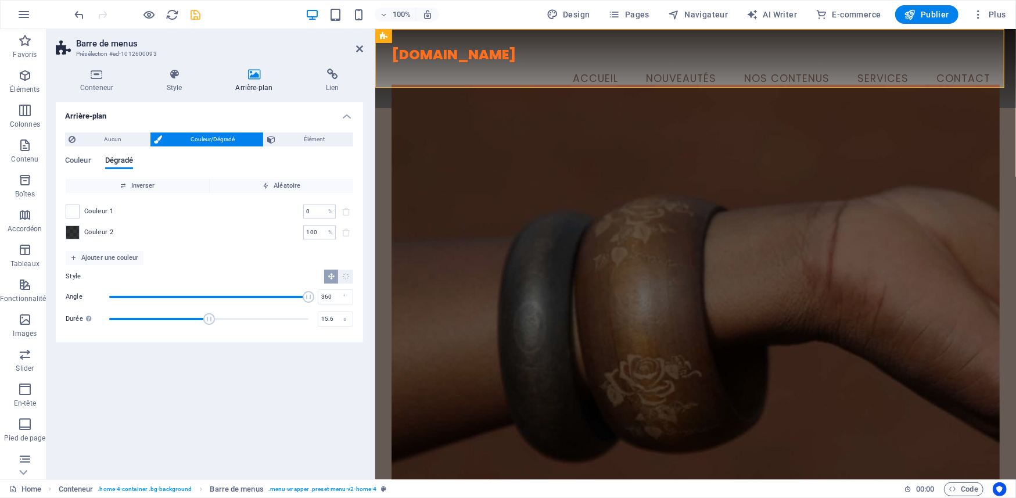
click at [213, 319] on span "Durée" at bounding box center [209, 319] width 12 height 12
click at [199, 13] on icon "save" at bounding box center [195, 14] width 13 height 13
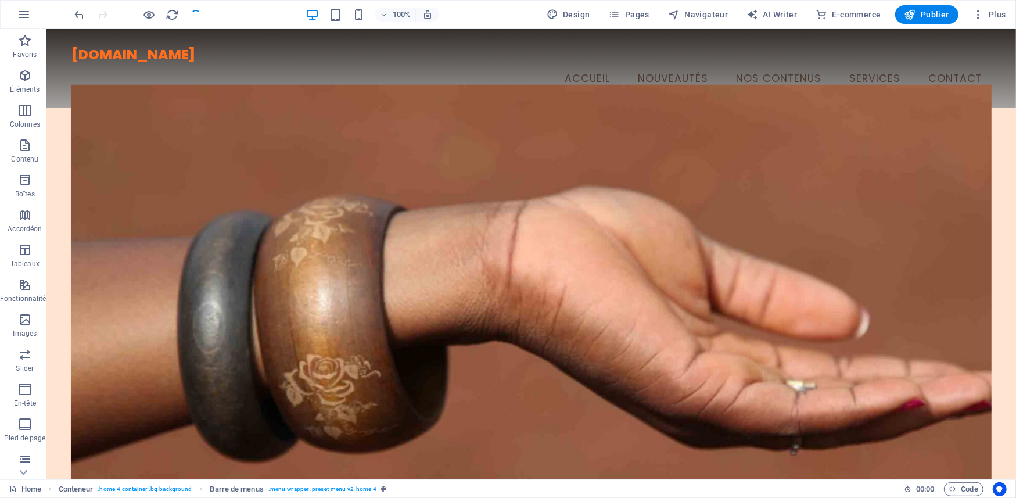
checkbox input "false"
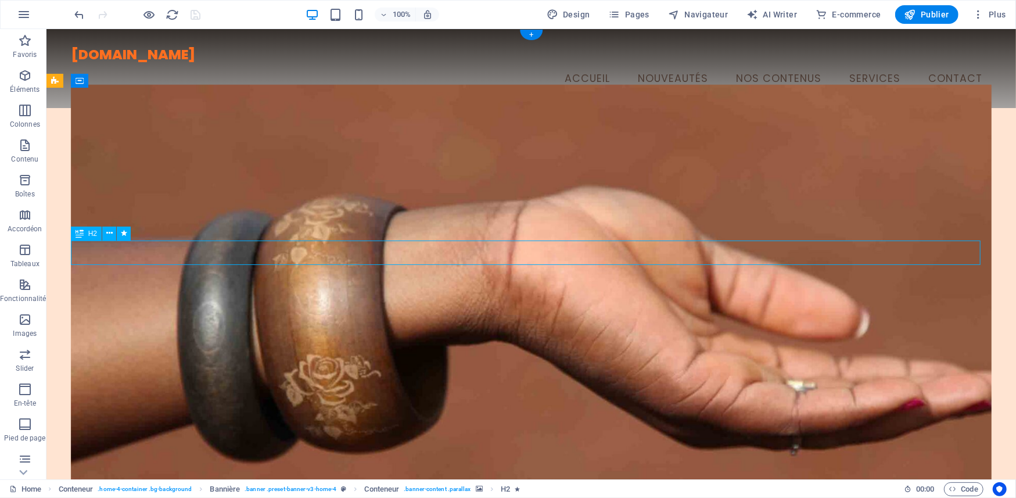
click at [138, 241] on div "H2" at bounding box center [104, 234] width 67 height 15
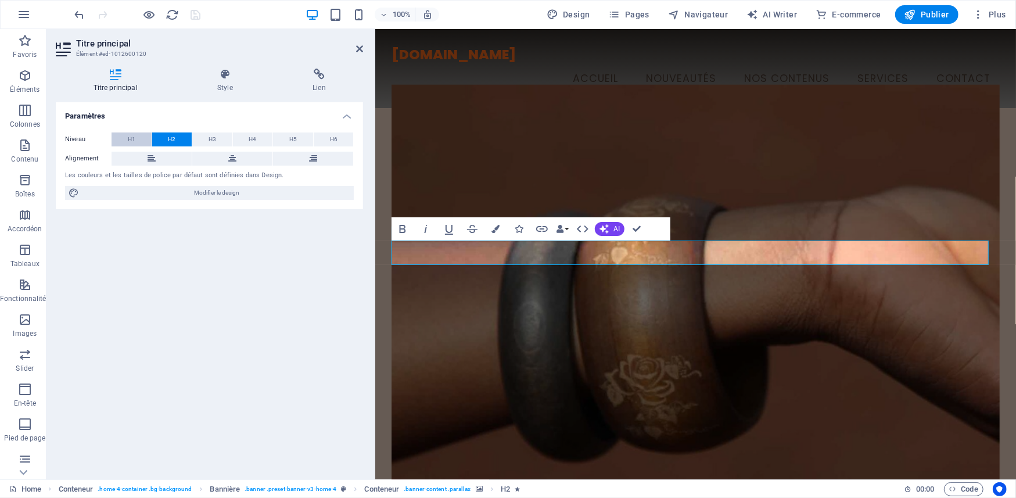
click at [128, 133] on span "H1" at bounding box center [132, 139] width 8 height 14
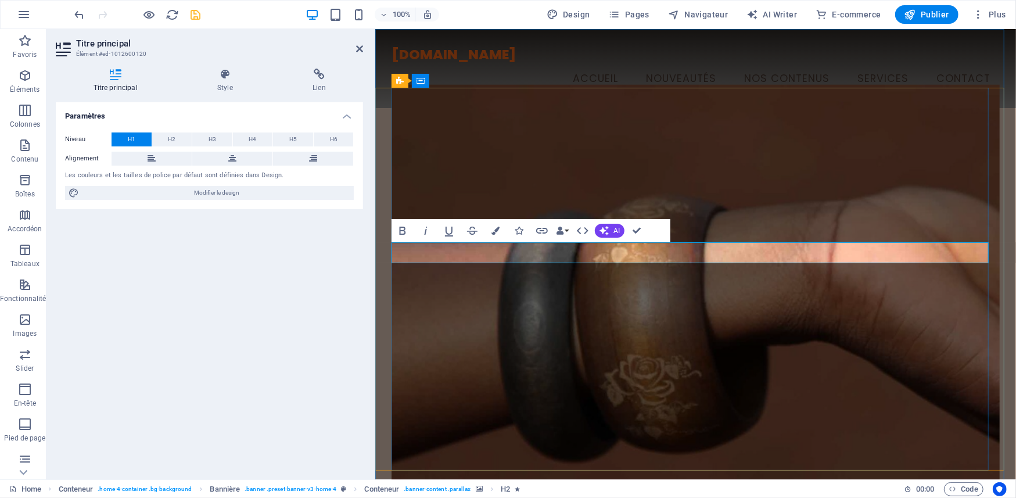
drag, startPoint x: 516, startPoint y: 249, endPoint x: 885, endPoint y: 253, distance: 369.6
click at [129, 139] on span "H1" at bounding box center [132, 139] width 8 height 14
click at [184, 138] on button "H2" at bounding box center [172, 139] width 40 height 14
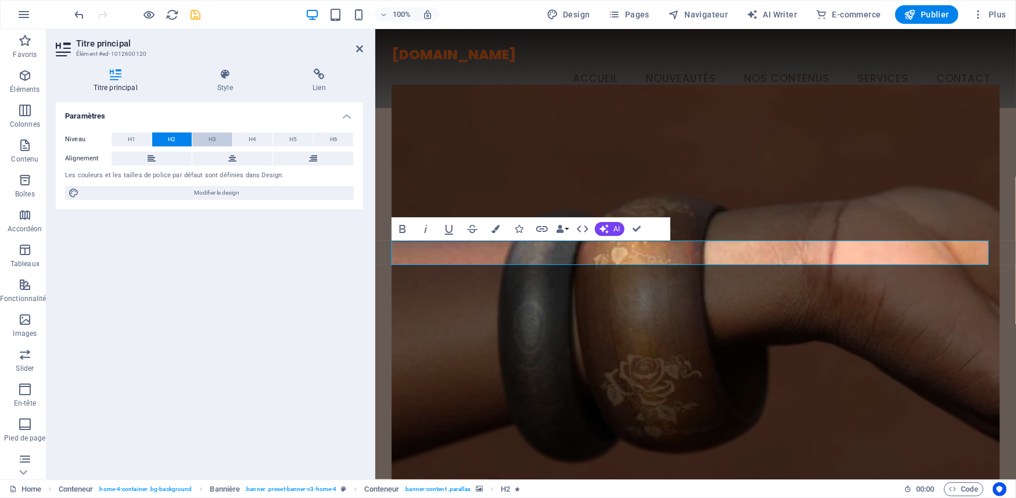
click at [221, 137] on button "H3" at bounding box center [212, 139] width 40 height 14
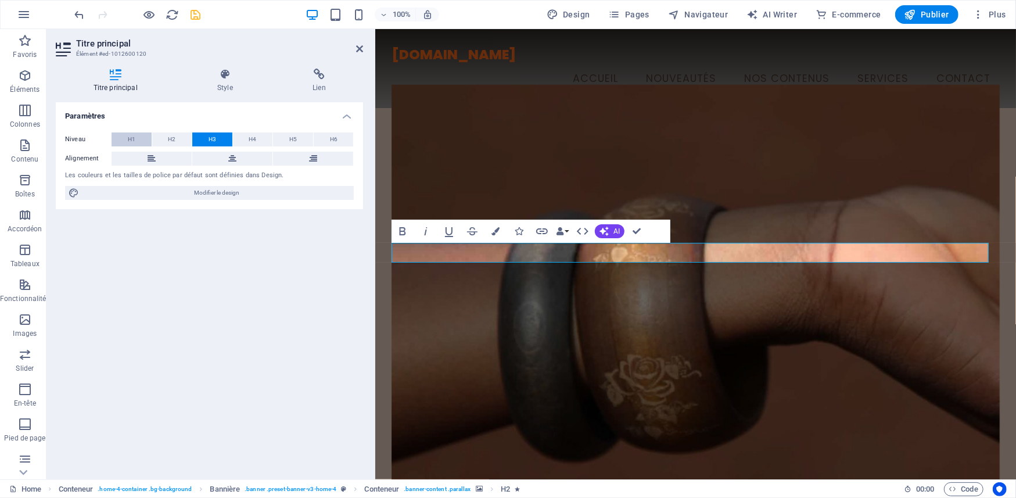
click at [139, 133] on button "H1" at bounding box center [132, 139] width 40 height 14
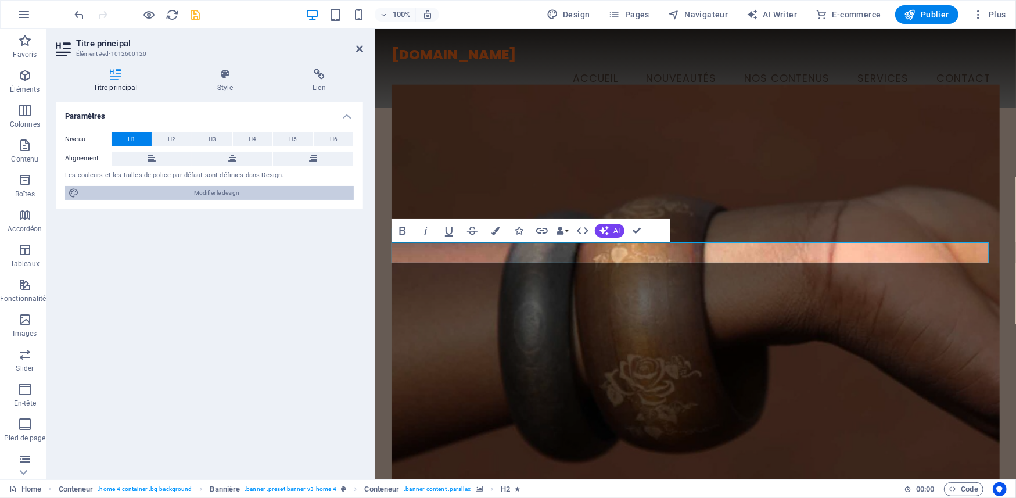
click at [173, 192] on span "Modifier le design" at bounding box center [217, 193] width 268 height 14
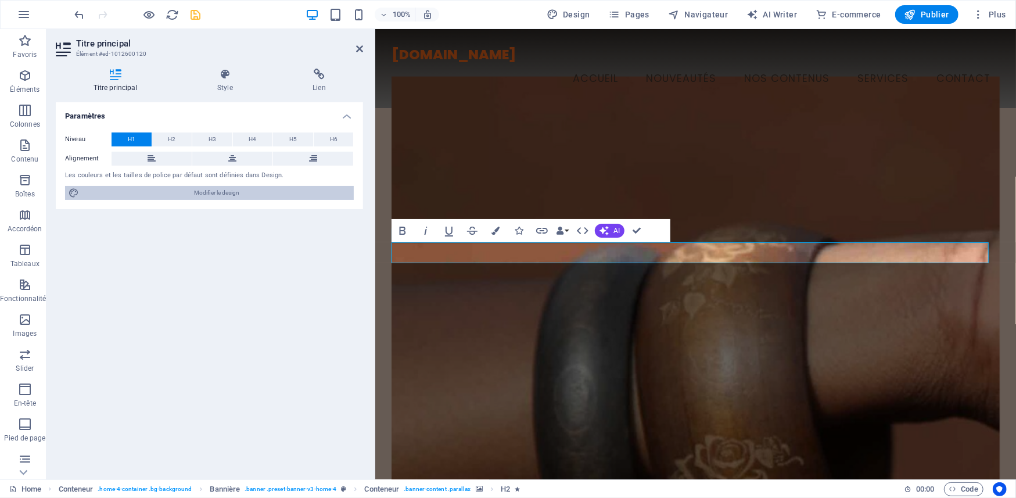
select select "px"
select select "200"
select select "px"
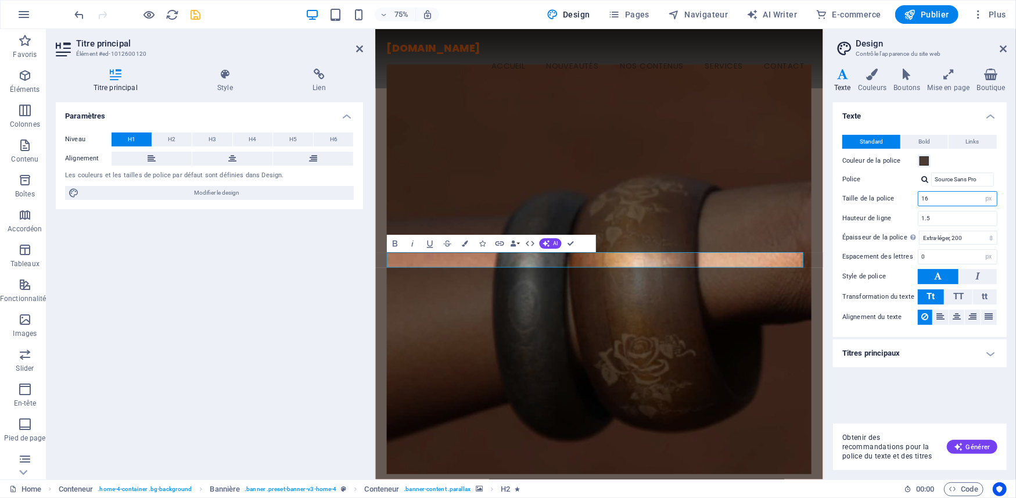
click at [935, 200] on input "16" at bounding box center [958, 199] width 78 height 14
drag, startPoint x: 935, startPoint y: 200, endPoint x: 917, endPoint y: 200, distance: 18.6
click at [917, 200] on div "Taille de la police 16 rem px" at bounding box center [919, 198] width 155 height 15
type input "40"
click at [949, 216] on input "1.5" at bounding box center [958, 218] width 78 height 14
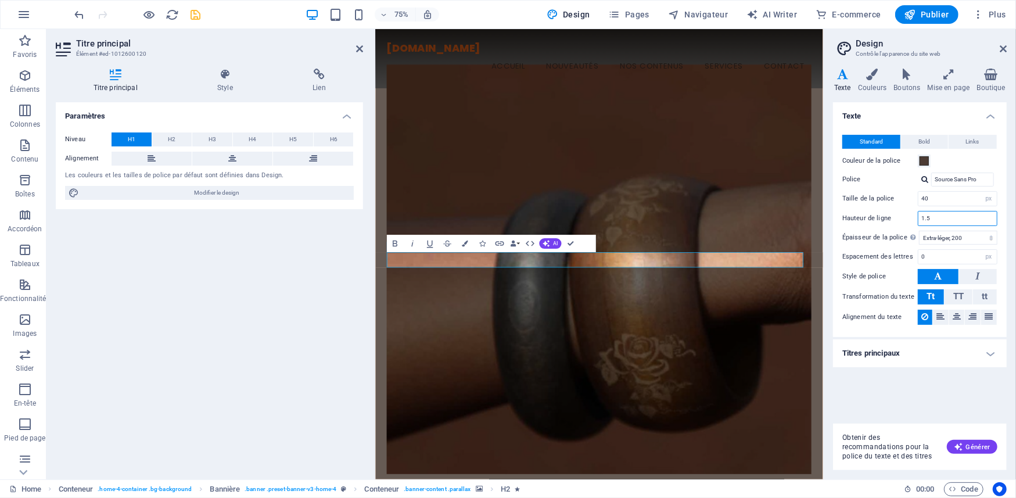
click at [949, 216] on input "1.5" at bounding box center [958, 218] width 78 height 14
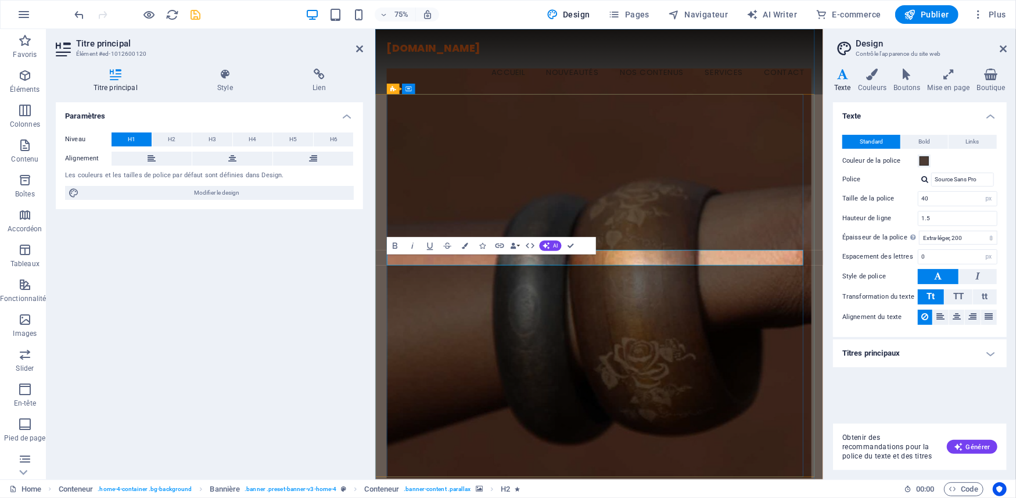
drag, startPoint x: 795, startPoint y: 330, endPoint x: 514, endPoint y: 330, distance: 281.2
click at [960, 199] on input "40" at bounding box center [958, 199] width 78 height 14
click at [393, 242] on icon "button" at bounding box center [395, 245] width 10 height 10
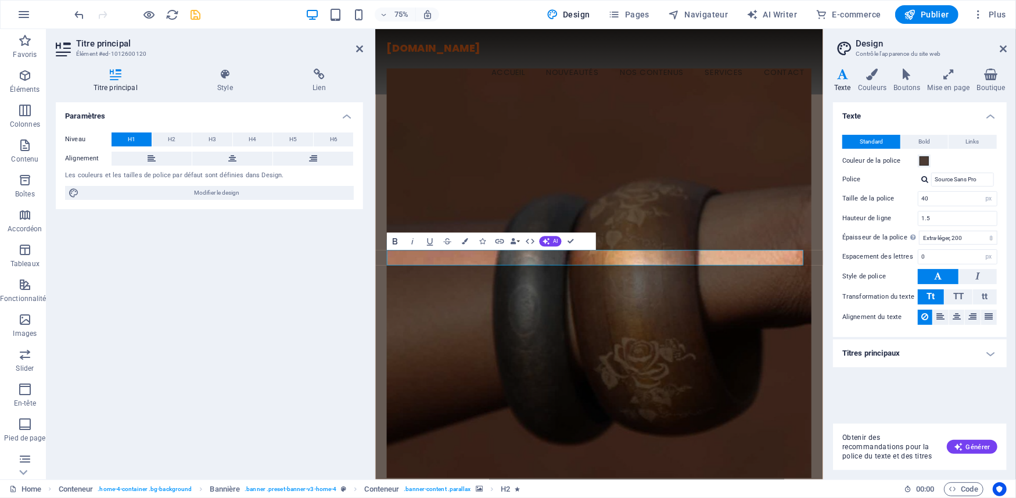
click at [393, 242] on icon "button" at bounding box center [395, 241] width 5 height 6
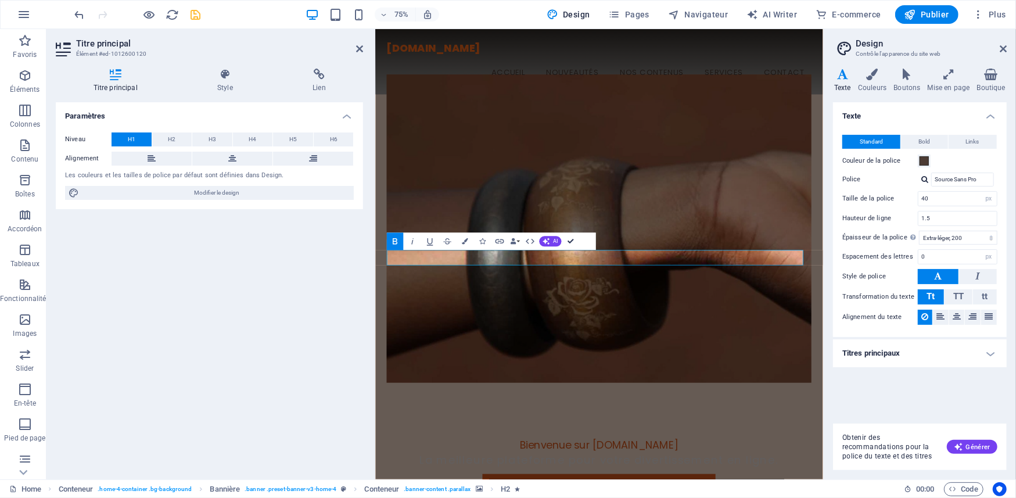
click at [899, 238] on figure at bounding box center [673, 294] width 567 height 411
select select "px"
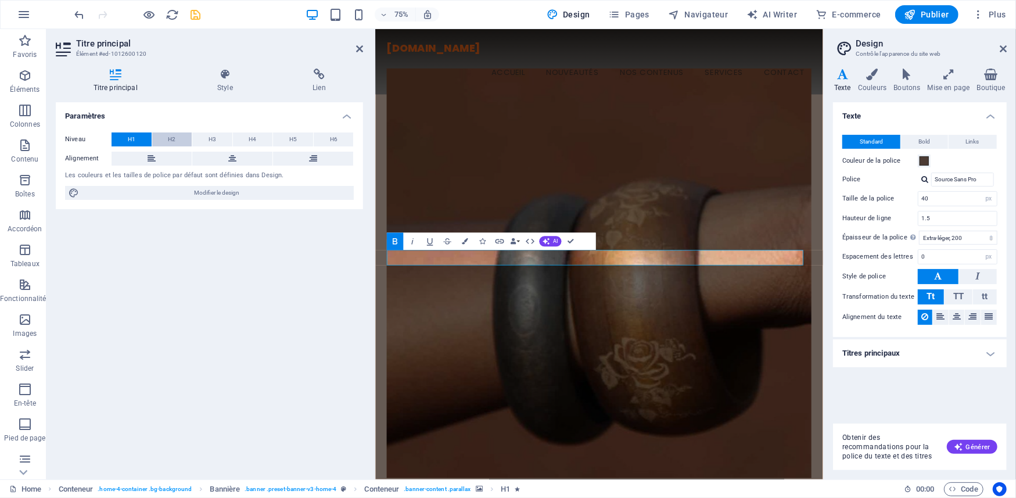
click at [172, 138] on span "H2" at bounding box center [172, 139] width 8 height 14
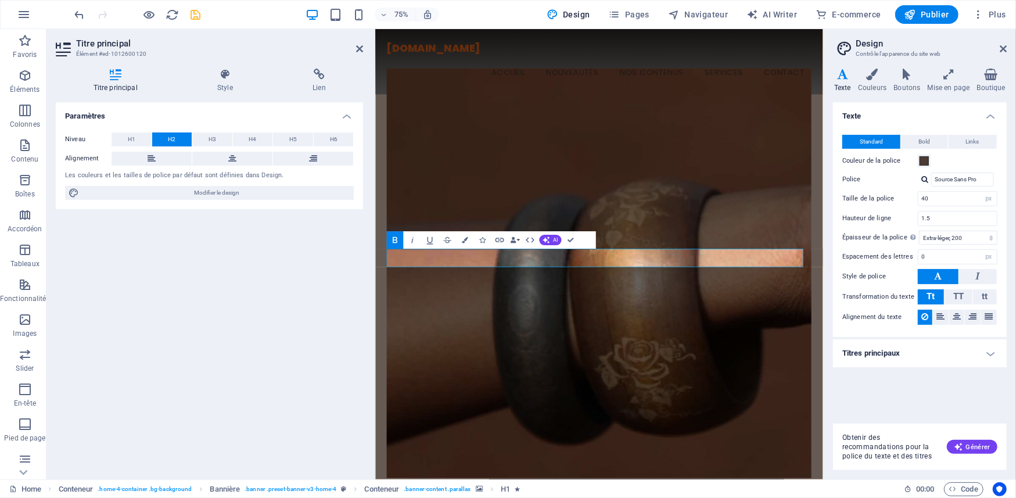
click at [172, 138] on span "H2" at bounding box center [172, 139] width 8 height 14
click at [135, 134] on button "H1" at bounding box center [132, 139] width 40 height 14
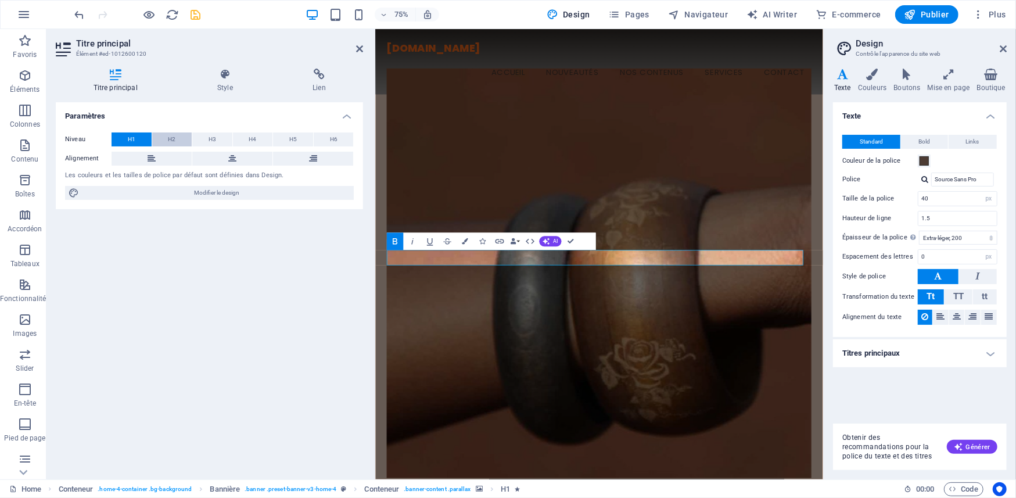
click at [166, 137] on button "H2" at bounding box center [172, 139] width 40 height 14
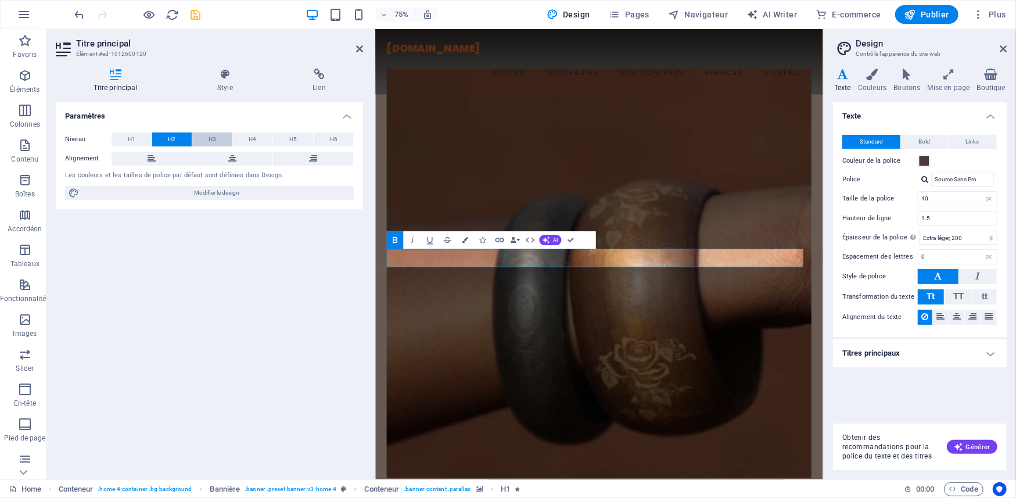
click at [211, 136] on span "H3" at bounding box center [213, 139] width 8 height 14
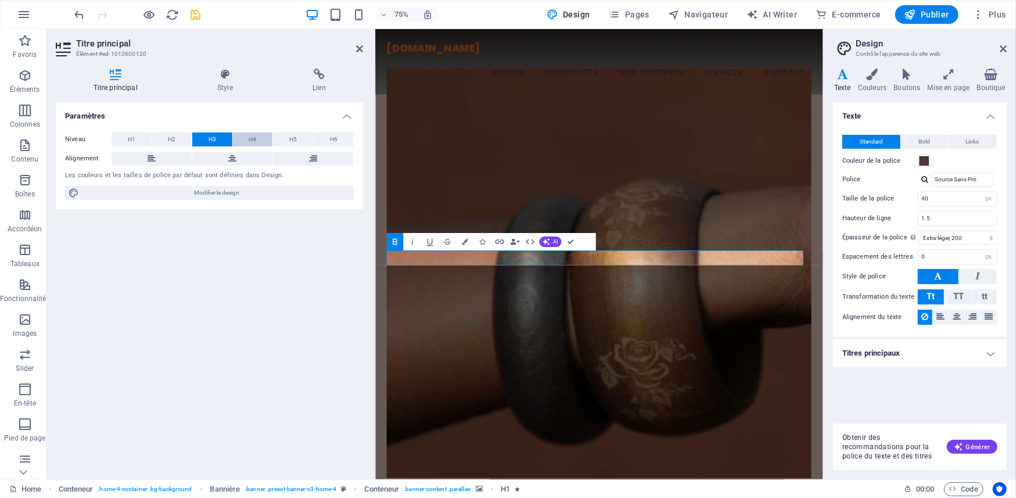
click at [250, 136] on span "H4" at bounding box center [253, 139] width 8 height 14
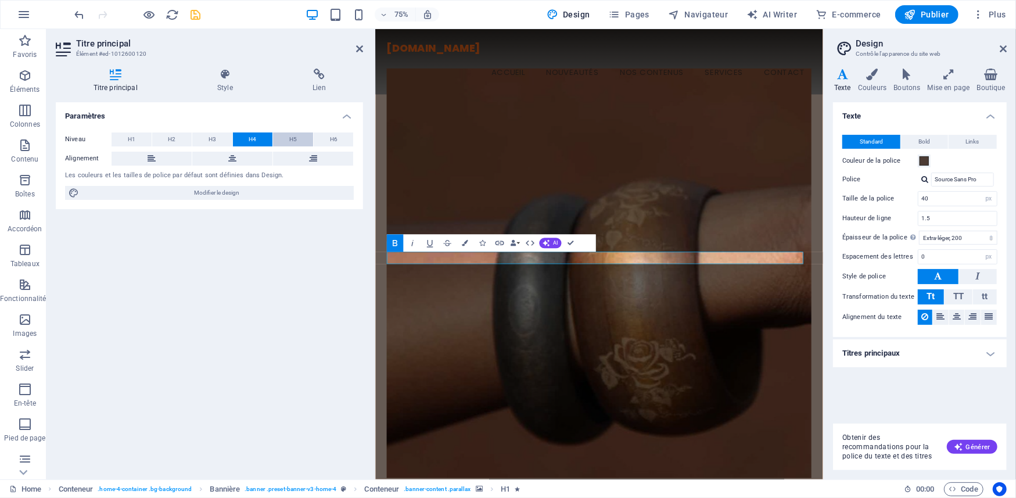
click at [284, 137] on button "H5" at bounding box center [293, 139] width 40 height 14
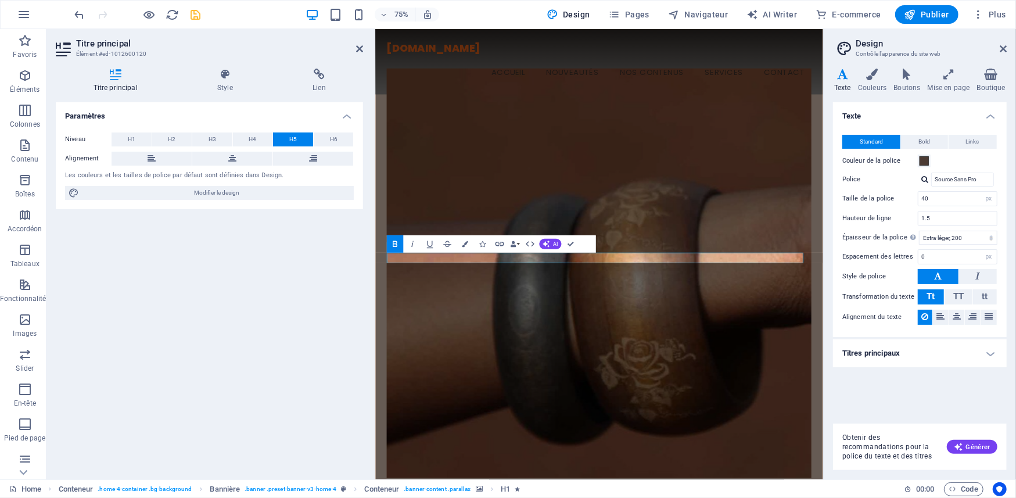
click at [333, 142] on span "H6" at bounding box center [334, 139] width 8 height 14
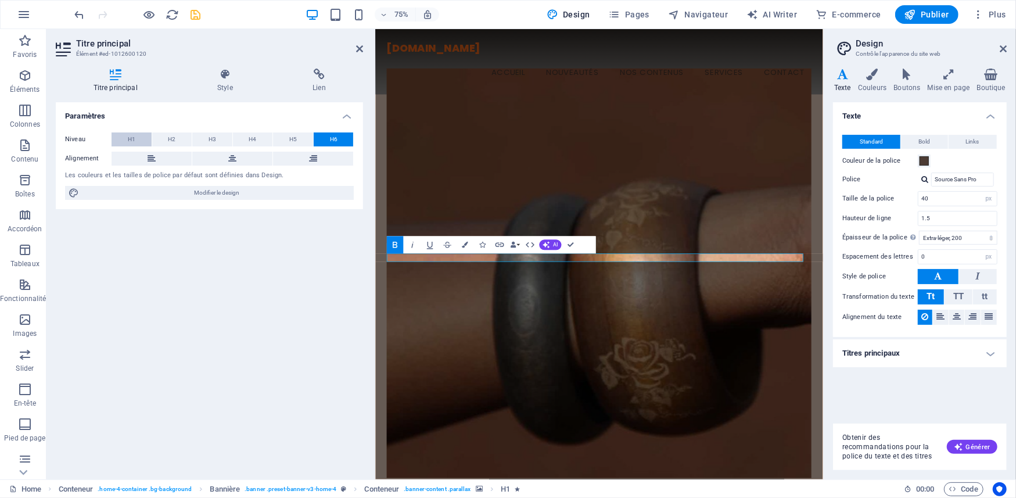
click at [124, 142] on button "H1" at bounding box center [132, 139] width 40 height 14
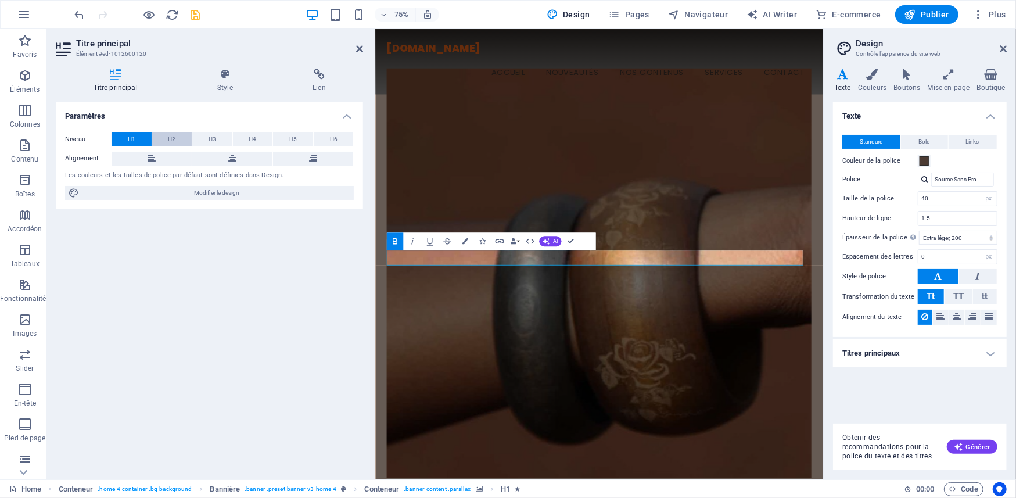
click at [162, 136] on button "H2" at bounding box center [172, 139] width 40 height 14
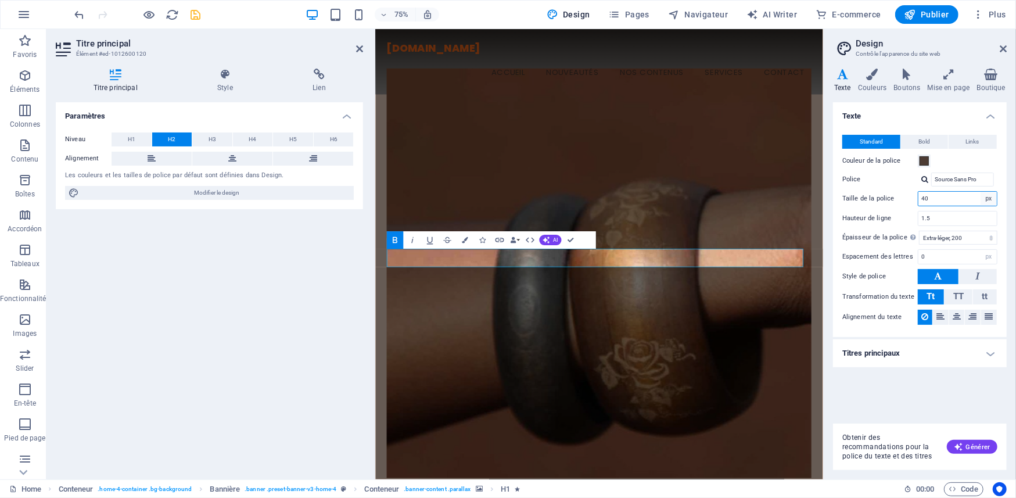
click at [989, 195] on select "rem px" at bounding box center [989, 199] width 16 height 14
click at [995, 195] on select "rem px" at bounding box center [989, 199] width 16 height 14
click at [990, 195] on select "rem px" at bounding box center [989, 199] width 16 height 14
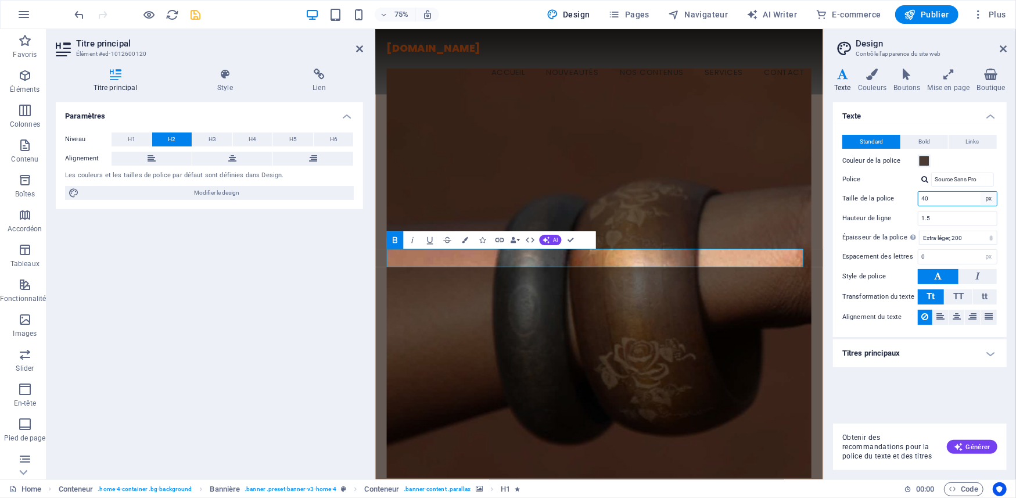
click at [990, 195] on select "rem px" at bounding box center [989, 199] width 16 height 14
click at [958, 196] on input "40" at bounding box center [958, 199] width 78 height 14
drag, startPoint x: 958, startPoint y: 196, endPoint x: 906, endPoint y: 206, distance: 52.0
click at [906, 206] on div "Taille de la police 40 rem px" at bounding box center [919, 198] width 155 height 15
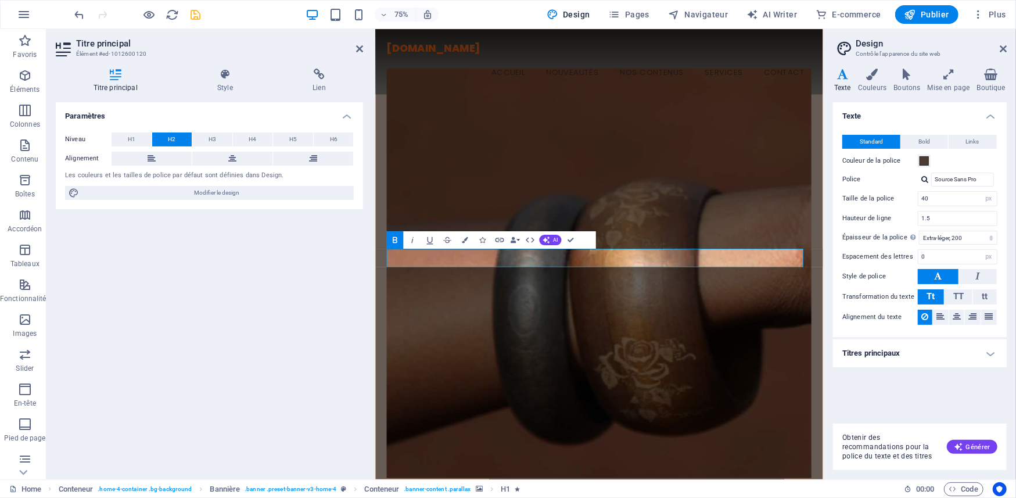
click at [906, 206] on div "Taille de la police 40 rem px" at bounding box center [919, 198] width 155 height 15
click at [938, 278] on icon at bounding box center [939, 276] width 8 height 14
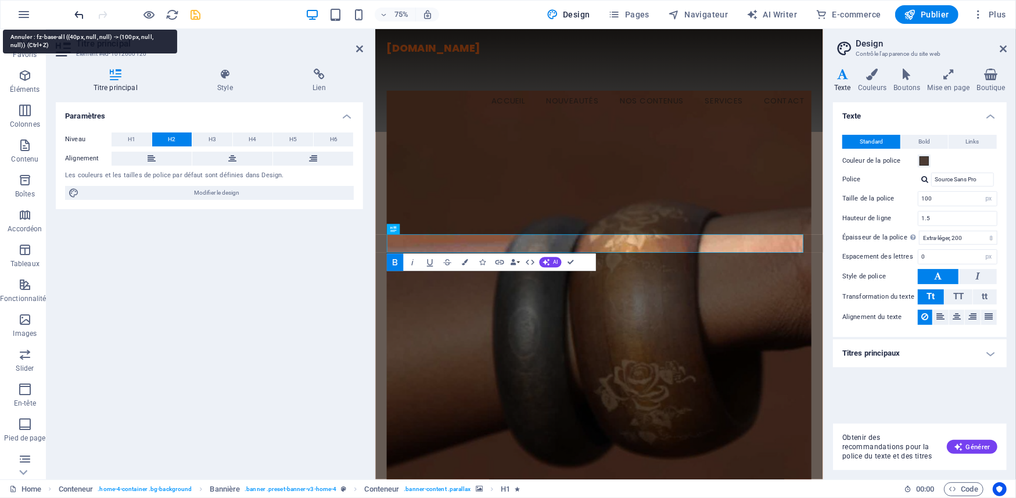
click at [76, 15] on icon "undo" at bounding box center [79, 14] width 13 height 13
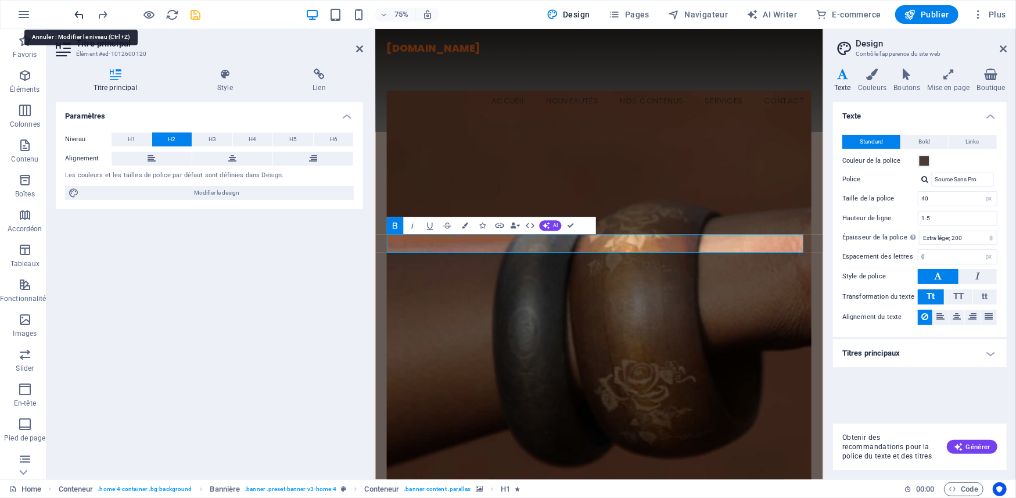
click at [76, 15] on icon "undo" at bounding box center [79, 14] width 13 height 13
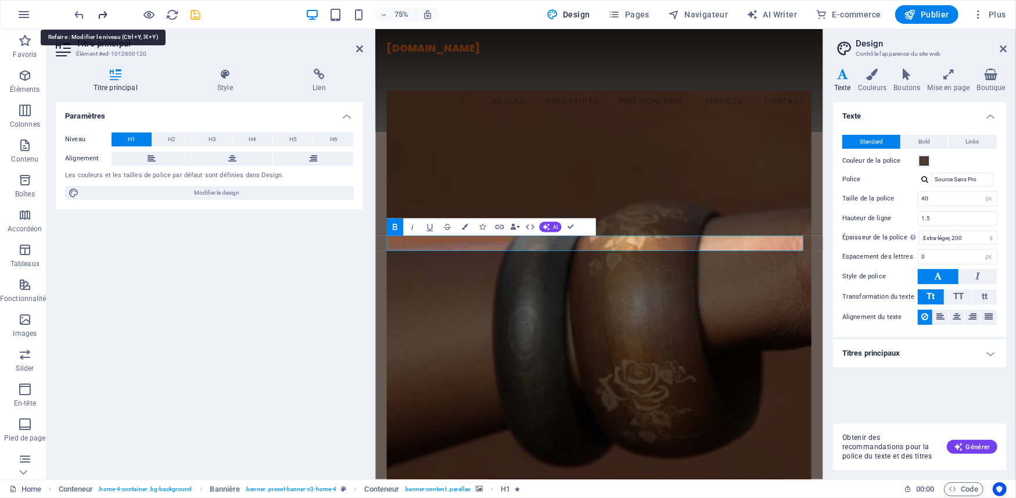
click at [101, 15] on icon "redo" at bounding box center [102, 14] width 13 height 13
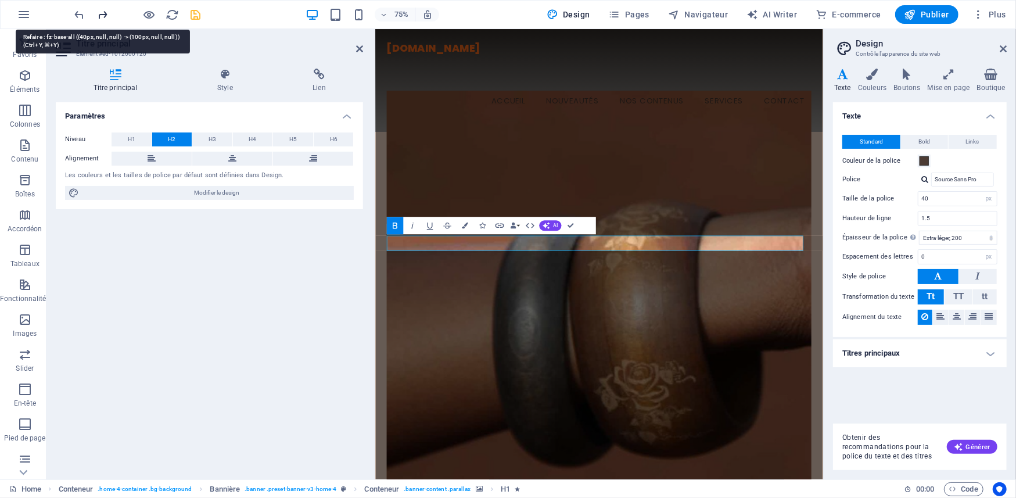
click at [101, 15] on icon "redo" at bounding box center [102, 14] width 13 height 13
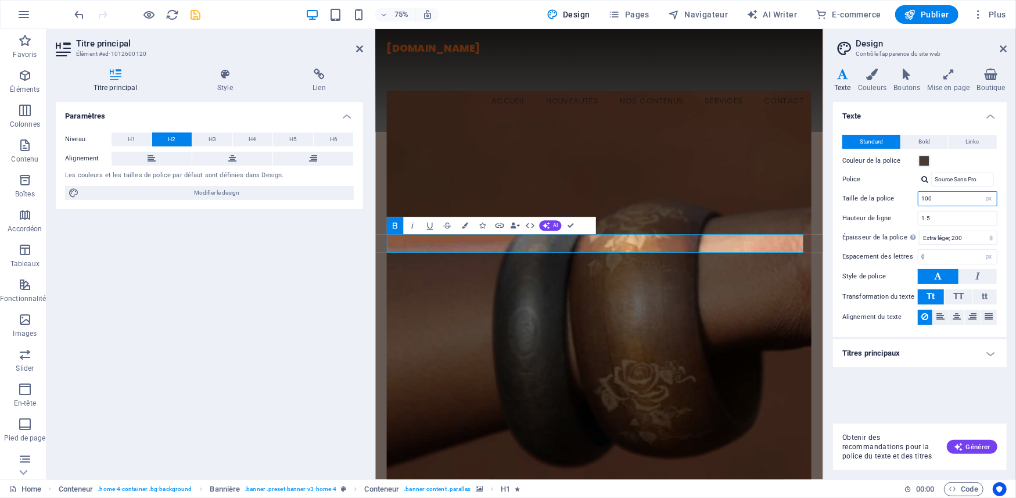
click at [933, 196] on input "100" at bounding box center [958, 199] width 78 height 14
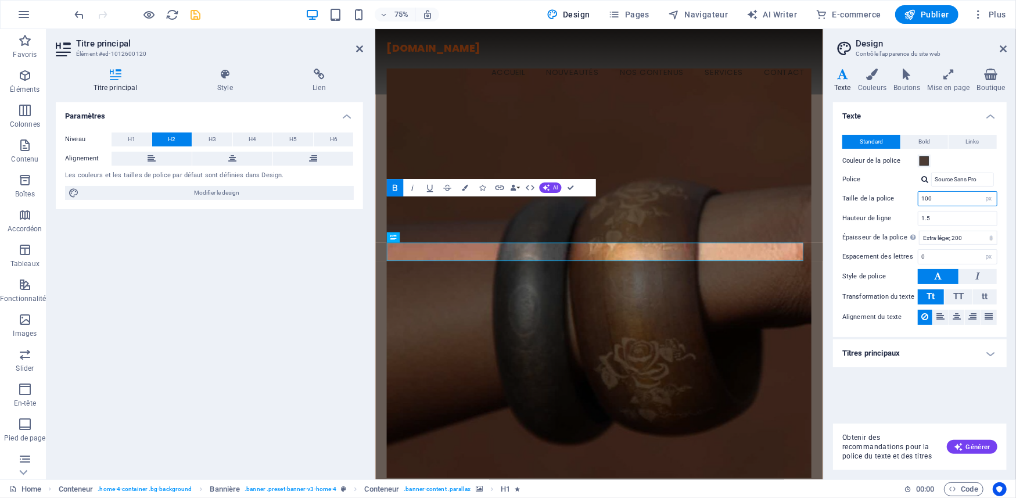
drag, startPoint x: 933, startPoint y: 196, endPoint x: 905, endPoint y: 193, distance: 28.0
click at [905, 193] on div "Taille de la police 100 rem px" at bounding box center [919, 198] width 155 height 15
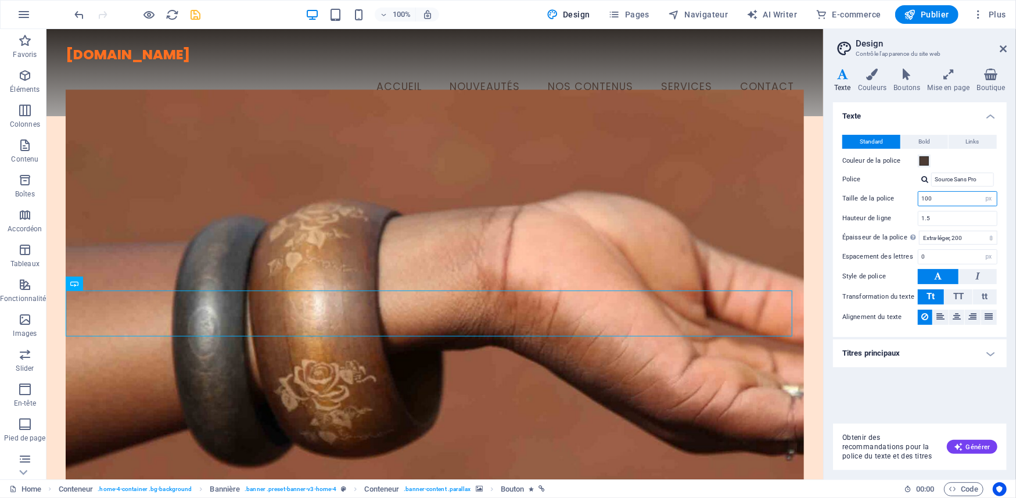
drag, startPoint x: 940, startPoint y: 199, endPoint x: 912, endPoint y: 198, distance: 27.9
click at [912, 198] on div "Taille de la police 100 rem px" at bounding box center [919, 198] width 155 height 15
type input "40"
click at [937, 223] on input "1.5" at bounding box center [958, 218] width 78 height 14
click at [192, 12] on icon "save" at bounding box center [195, 14] width 13 height 13
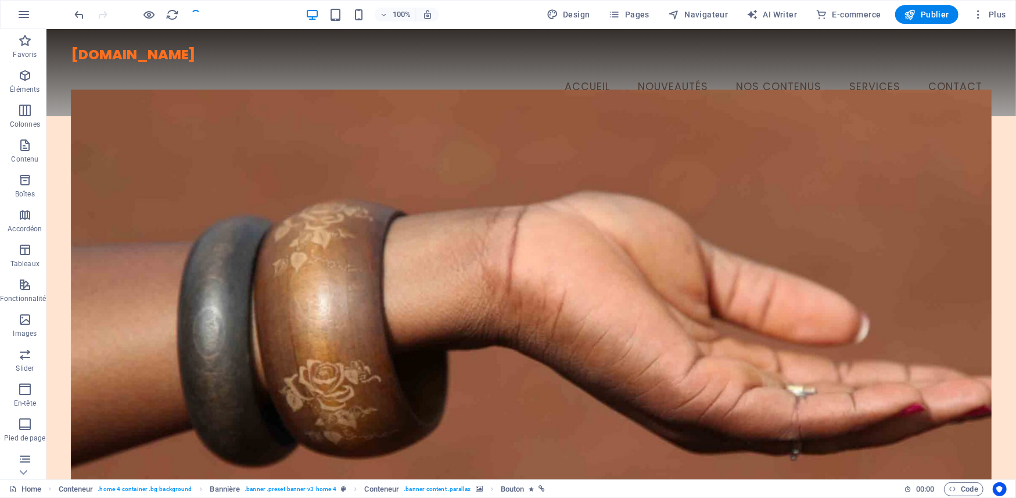
checkbox input "false"
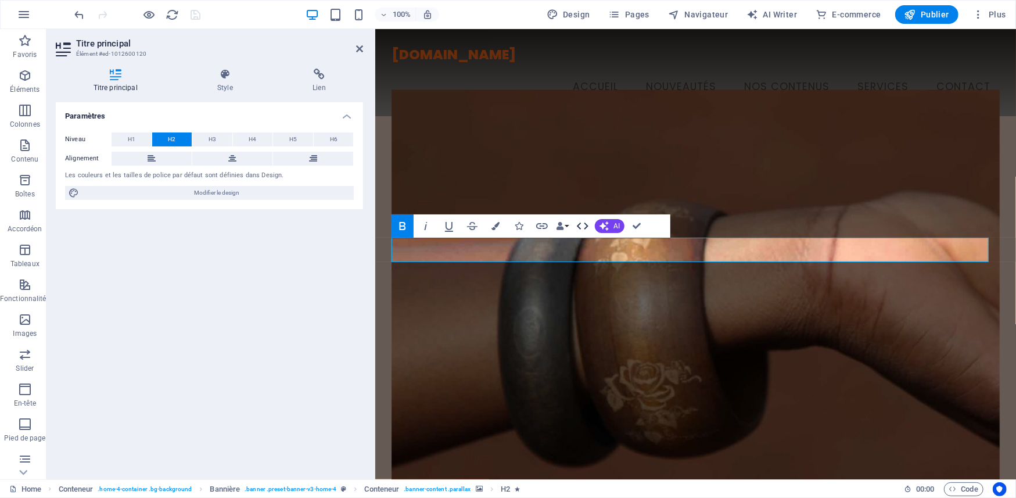
click at [585, 227] on icon "button" at bounding box center [583, 226] width 14 height 14
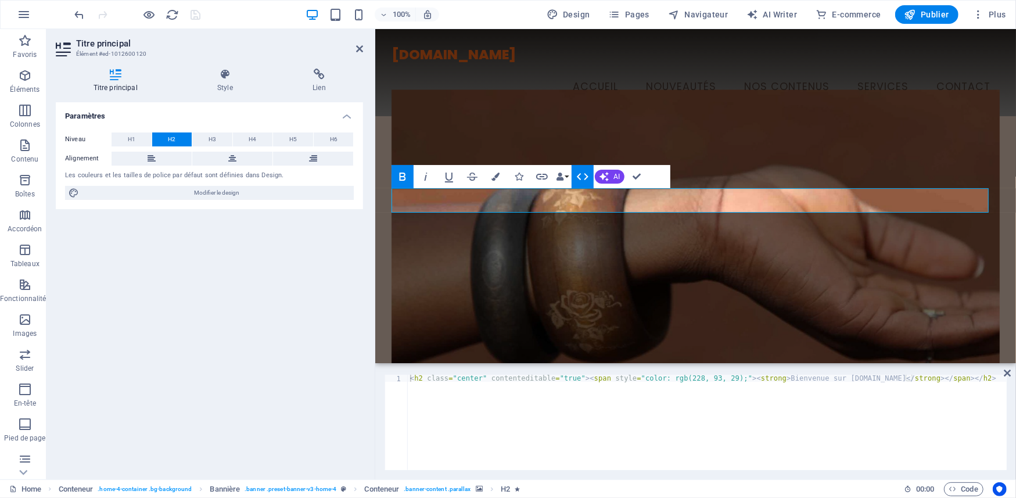
click at [580, 175] on icon "button" at bounding box center [583, 176] width 12 height 7
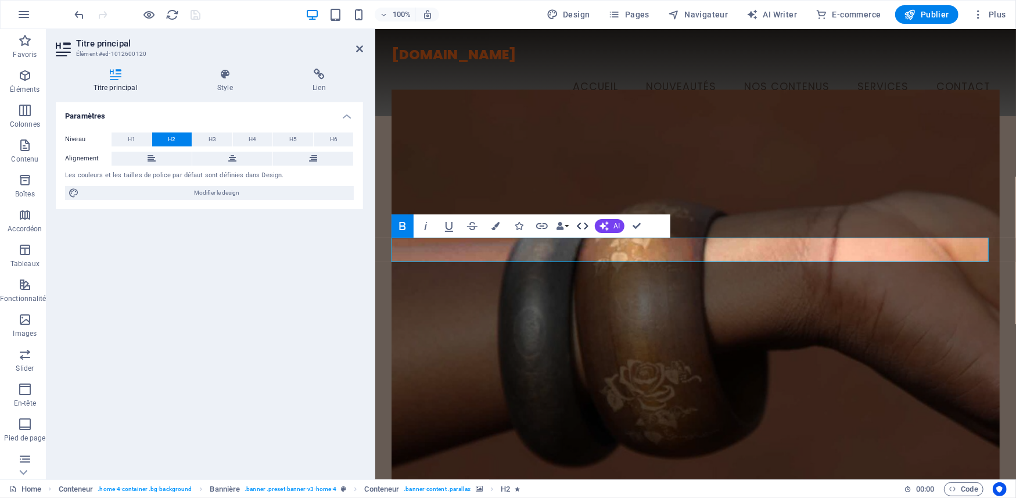
click at [584, 219] on icon "button" at bounding box center [583, 226] width 14 height 14
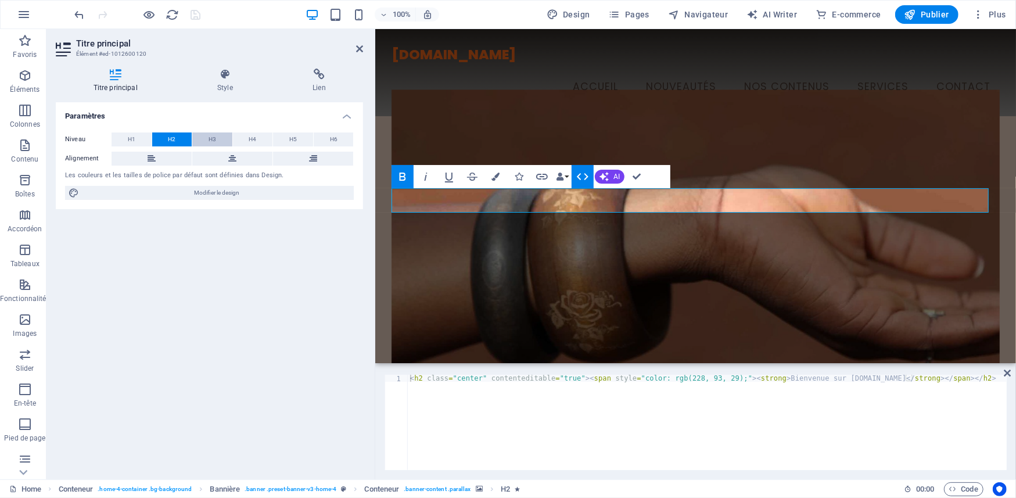
click at [218, 139] on button "H3" at bounding box center [212, 139] width 40 height 14
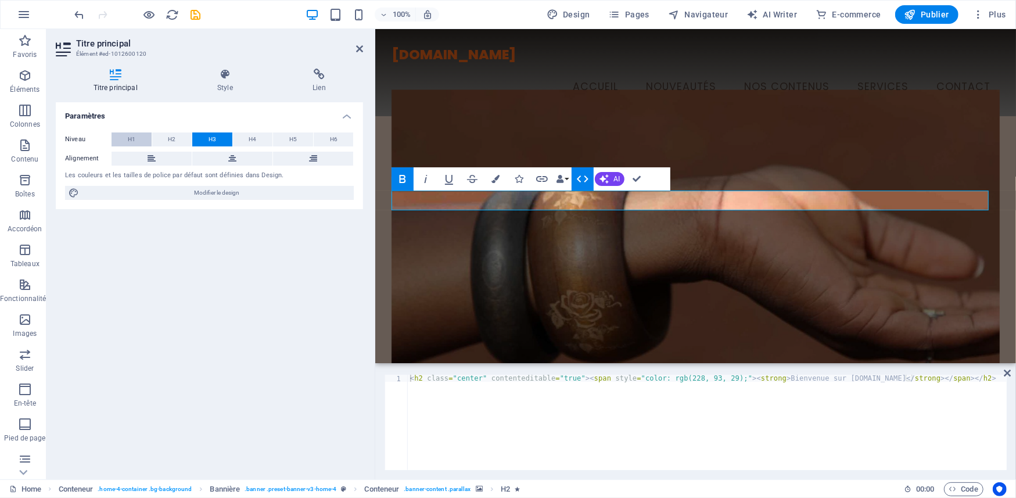
click at [131, 136] on span "H1" at bounding box center [132, 139] width 8 height 14
click at [168, 141] on span "H2" at bounding box center [172, 139] width 8 height 14
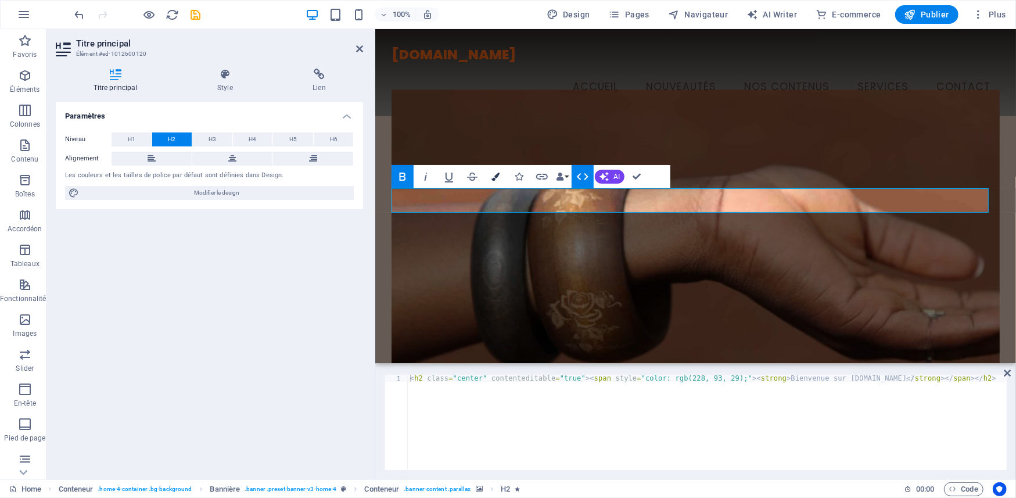
click at [498, 173] on icon "button" at bounding box center [496, 177] width 8 height 8
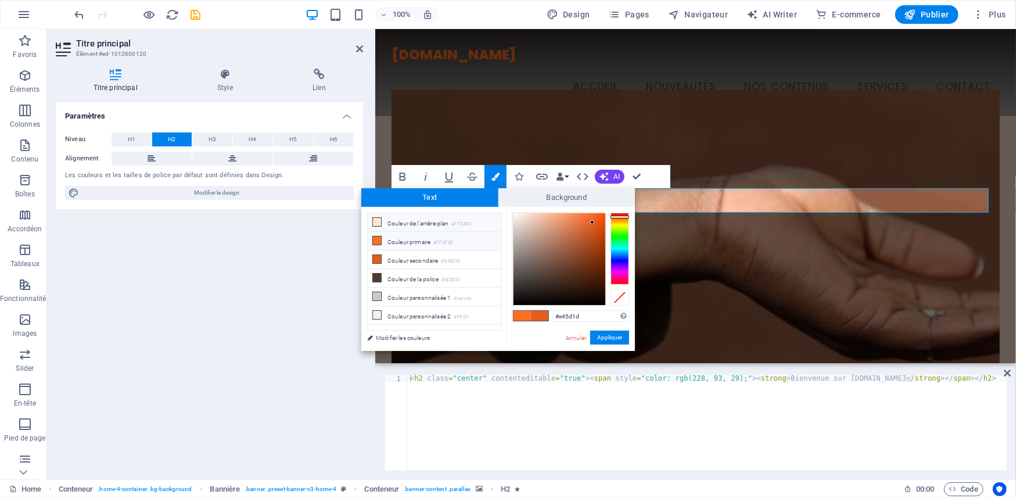
click at [410, 220] on li "Couleur de l'arrière-plan #FFE4D2" at bounding box center [435, 222] width 134 height 19
click at [542, 221] on div at bounding box center [560, 259] width 92 height 92
drag, startPoint x: 523, startPoint y: 215, endPoint x: 494, endPoint y: 205, distance: 30.7
click at [494, 205] on div "Text Background less Couleur de l'arrière-plan #FFE4D2 Couleur primaire #FF6F20…" at bounding box center [498, 269] width 274 height 163
click at [615, 342] on button "Appliquer" at bounding box center [609, 338] width 39 height 14
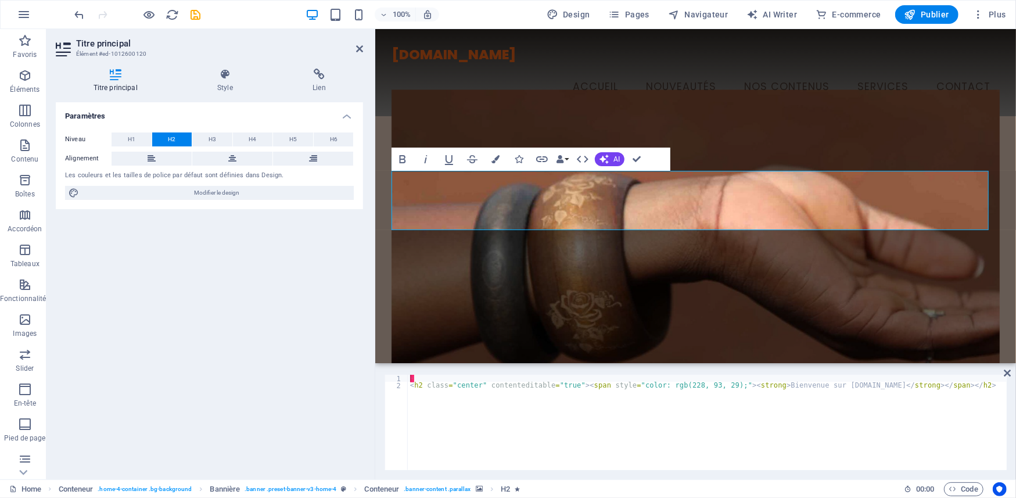
click at [614, 207] on div "H2 Conteneur Bannière Conteneur Conteneur Barre de menus Menu Conteneur Logo H3…" at bounding box center [695, 196] width 641 height 334
drag, startPoint x: 535, startPoint y: 216, endPoint x: 853, endPoint y: 214, distance: 318.4
click at [499, 154] on button "Colors" at bounding box center [496, 159] width 22 height 23
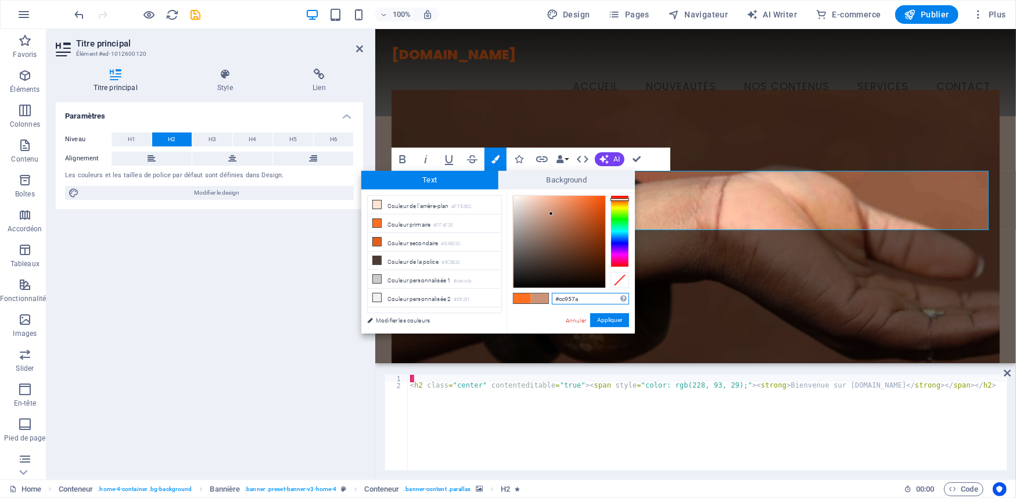
drag, startPoint x: 551, startPoint y: 214, endPoint x: 528, endPoint y: 205, distance: 24.8
click at [543, 211] on div at bounding box center [560, 242] width 92 height 92
click at [507, 196] on div "#d2a48e Formats pris en charge #0852ed rgb(8, 82, 237) rgba(8, 82, 237, 90%) hs…" at bounding box center [571, 345] width 128 height 313
drag, startPoint x: 519, startPoint y: 203, endPoint x: 509, endPoint y: 187, distance: 19.0
click at [509, 187] on div "Text Background less Couleur de l'arrière-plan #FFE4D2 Couleur primaire #FF6F20…" at bounding box center [498, 252] width 274 height 163
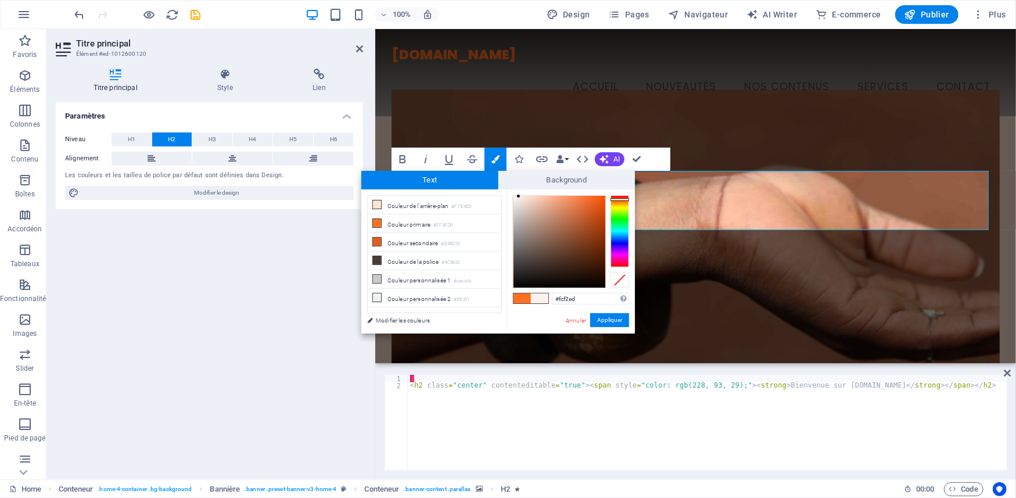
type input "#fcf1eb"
click at [519, 196] on div at bounding box center [519, 196] width 4 height 4
click at [605, 317] on button "Appliquer" at bounding box center [609, 320] width 39 height 14
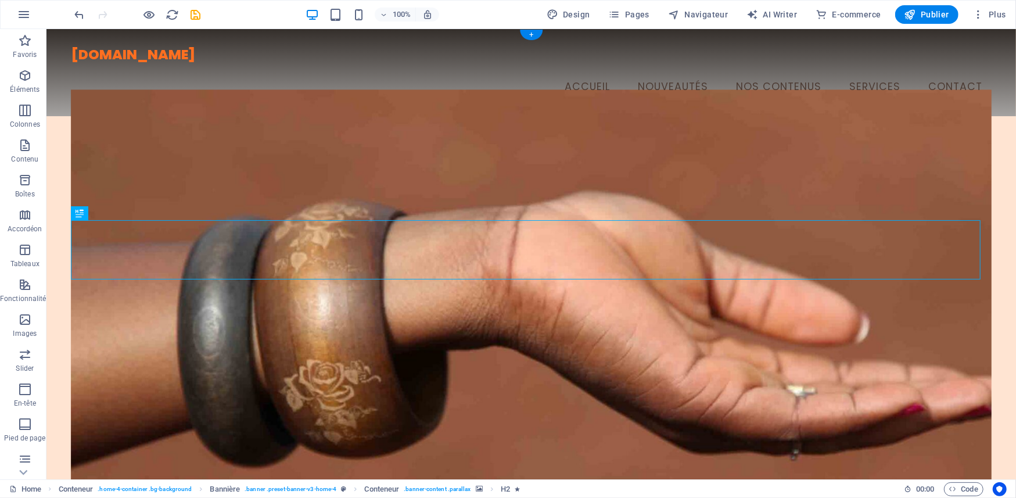
click at [388, 411] on figure at bounding box center [531, 294] width 922 height 411
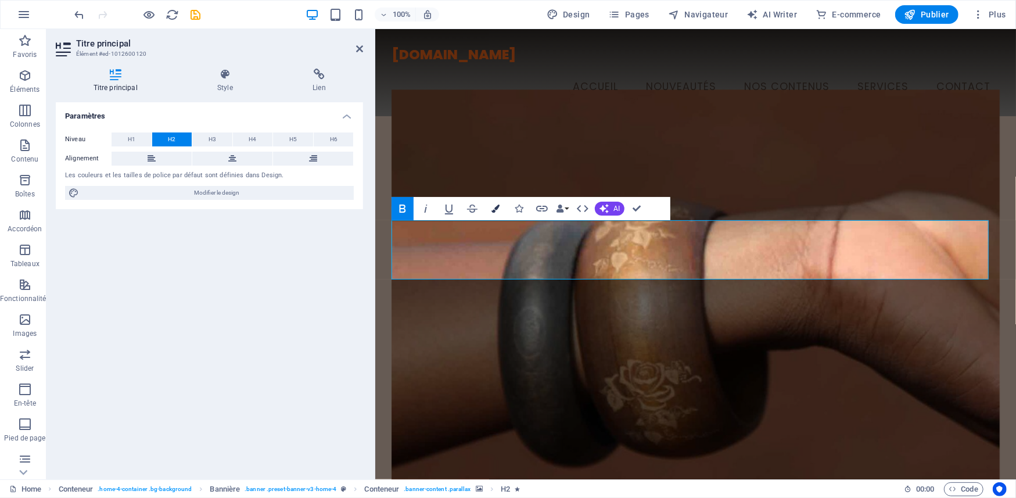
click at [499, 203] on button "Colors" at bounding box center [496, 208] width 22 height 23
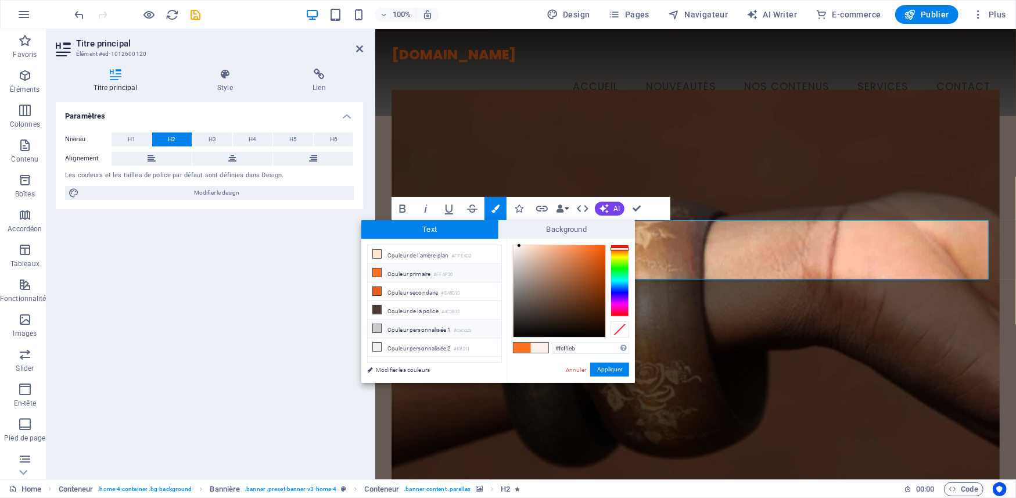
click at [400, 331] on li "Couleur personnalisée 1 #cacccb" at bounding box center [435, 329] width 134 height 19
type input "#cacccb"
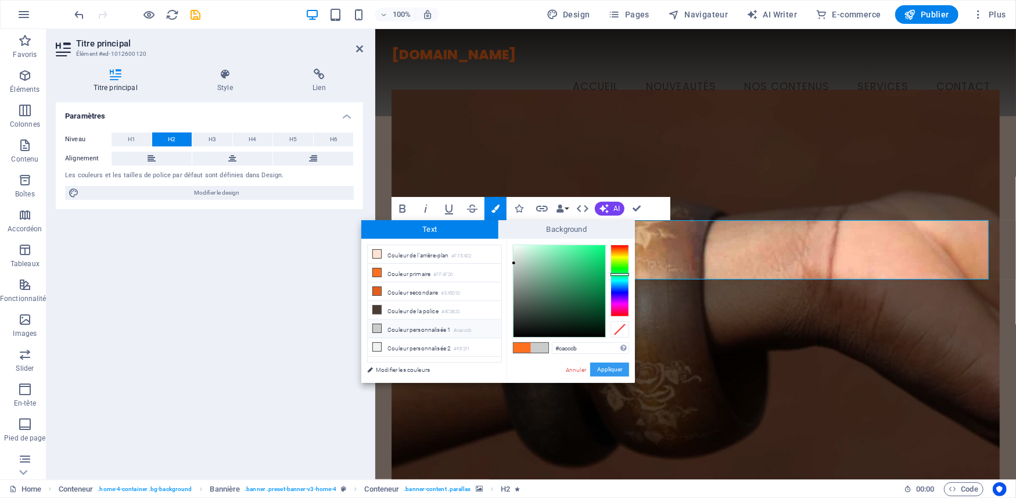
click at [605, 365] on button "Appliquer" at bounding box center [609, 370] width 39 height 14
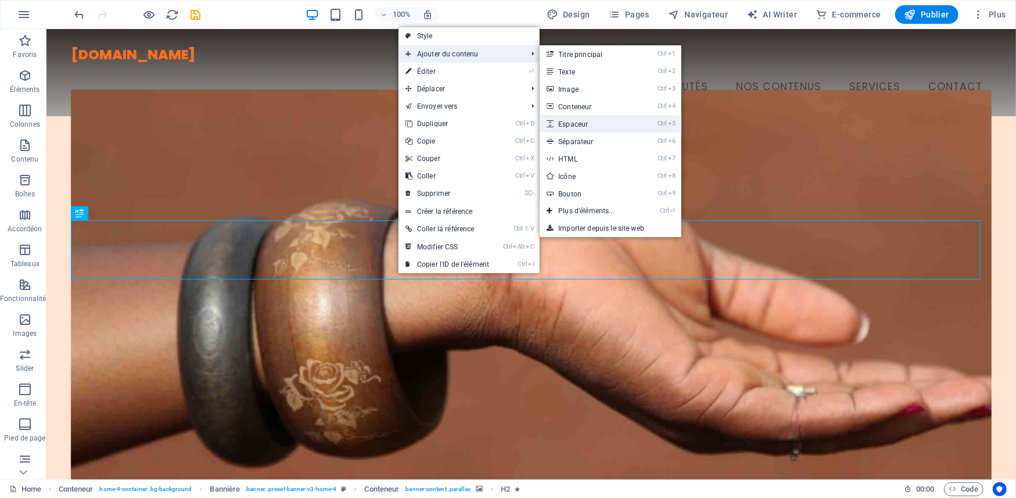
click at [588, 122] on link "Ctrl 5 Espaceur" at bounding box center [589, 123] width 98 height 17
select select "px"
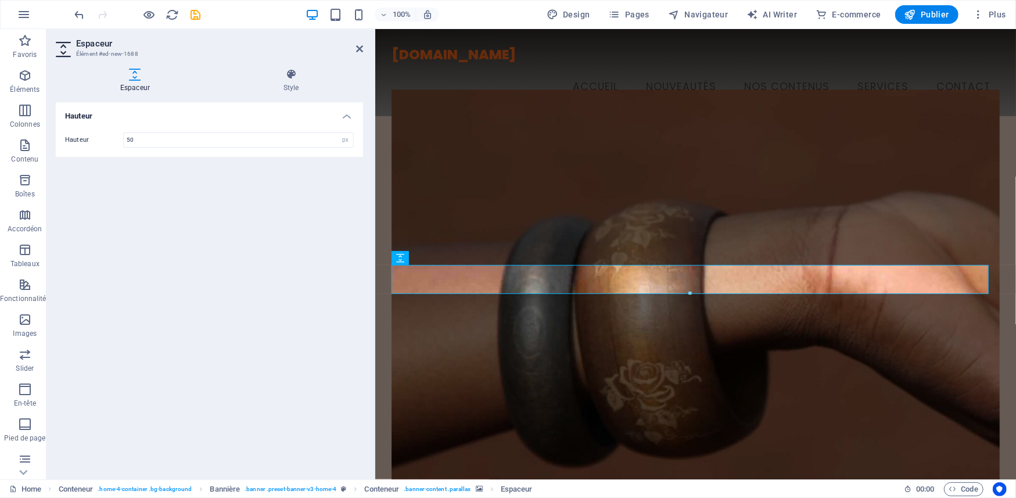
click at [689, 294] on div at bounding box center [690, 294] width 596 height 4
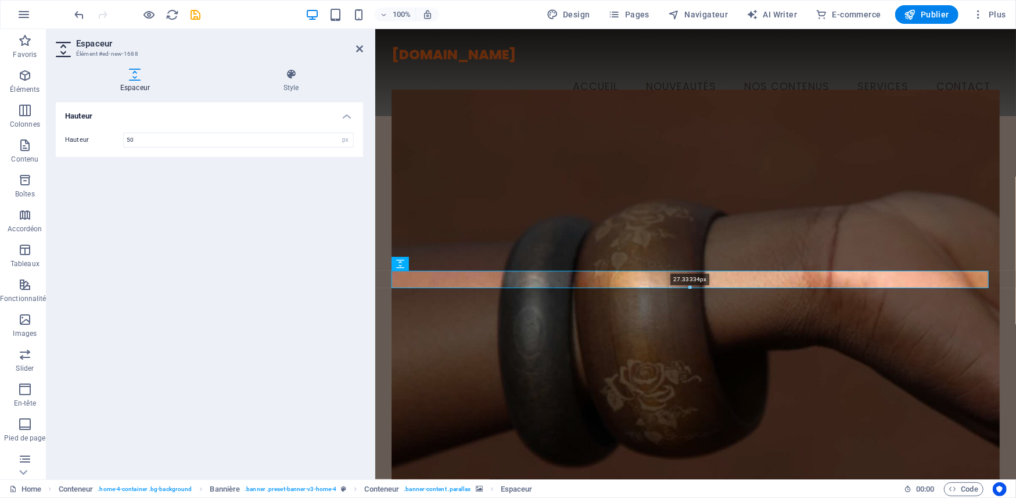
drag, startPoint x: 689, startPoint y: 294, endPoint x: 689, endPoint y: 282, distance: 11.6
click at [689, 282] on div "27.33334px" at bounding box center [690, 279] width 597 height 17
type input "27"
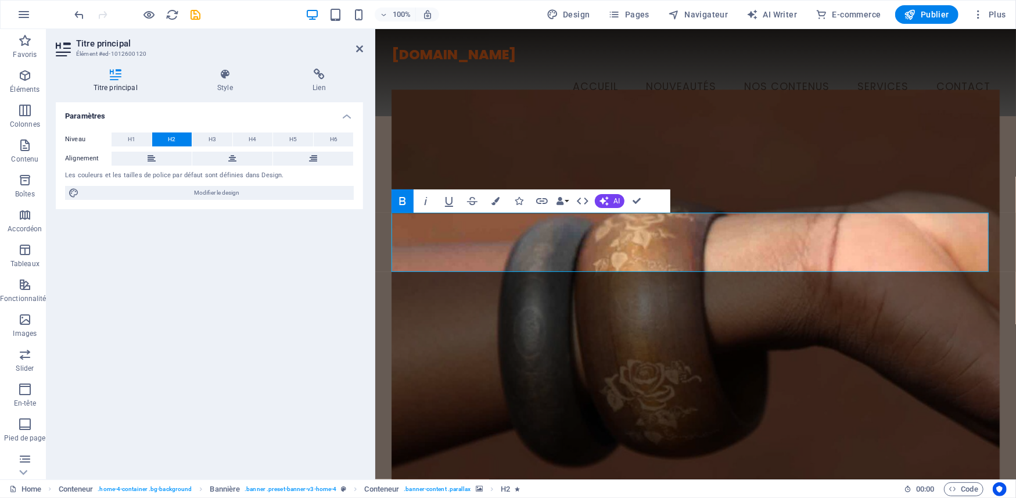
click at [515, 170] on figure at bounding box center [696, 294] width 609 height 411
select select "px"
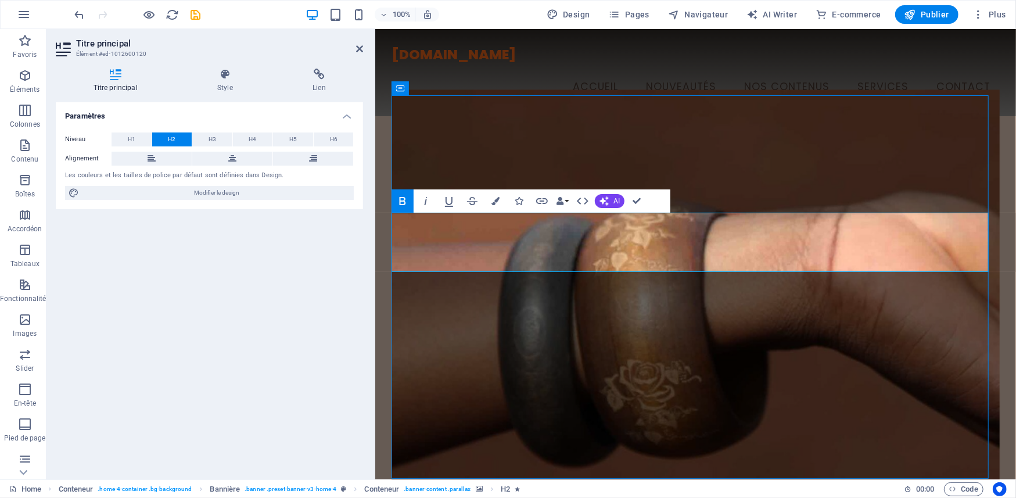
select select "px"
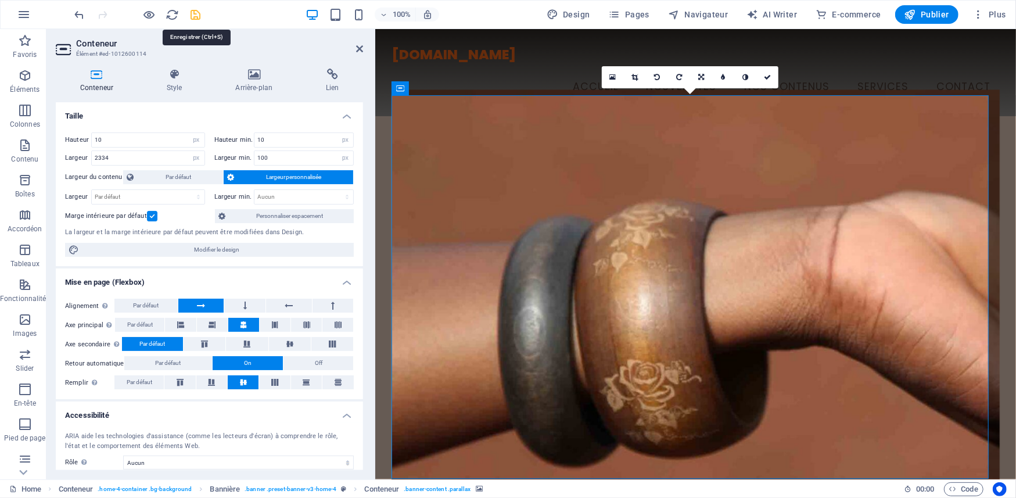
click at [196, 15] on icon "save" at bounding box center [195, 14] width 13 height 13
checkbox input "false"
click at [196, 15] on div at bounding box center [138, 14] width 130 height 19
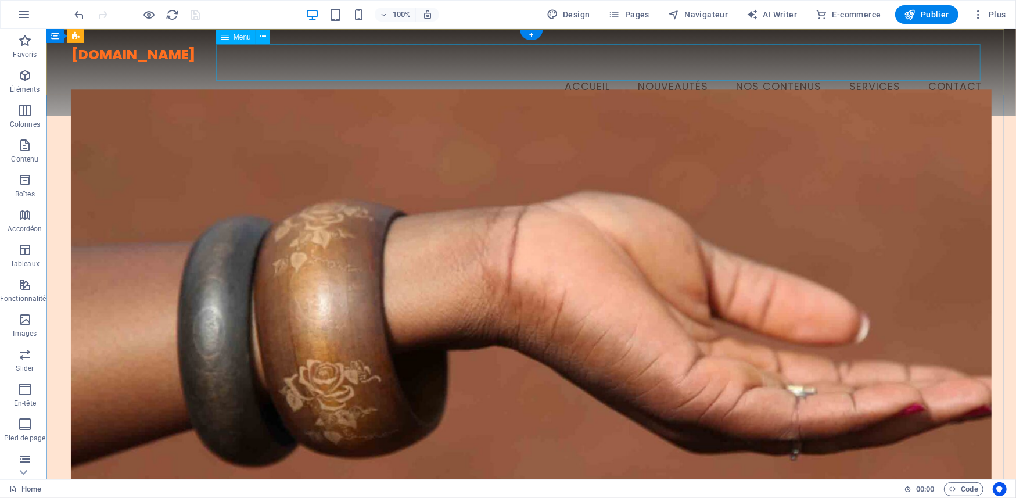
click at [858, 64] on nav "Accueil Nouveautés nos contenus services Contact" at bounding box center [531, 82] width 922 height 37
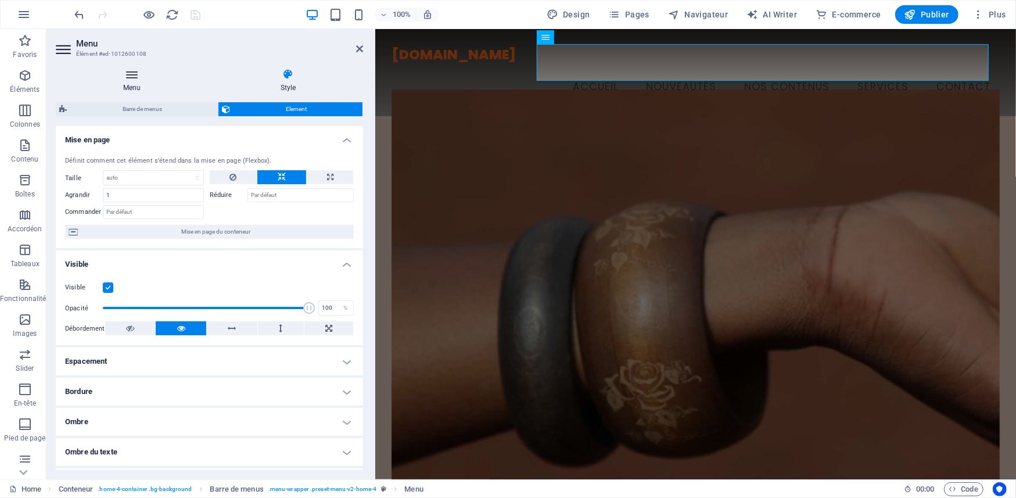
click at [128, 75] on icon at bounding box center [132, 75] width 153 height 12
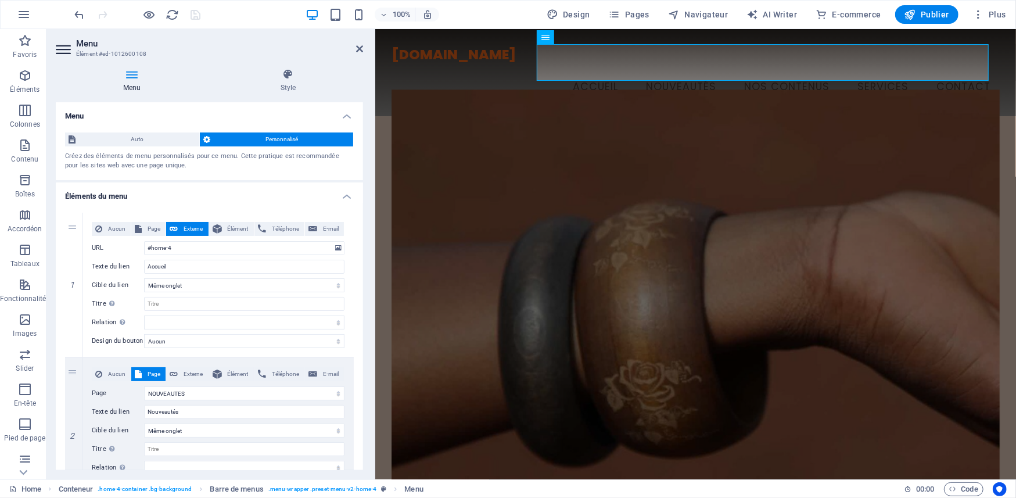
click at [256, 137] on span "Personnalisé" at bounding box center [282, 139] width 137 height 14
click at [72, 225] on div "1" at bounding box center [73, 285] width 17 height 145
click at [216, 288] on select "Nouvel onglet Même onglet Superposition" at bounding box center [244, 285] width 200 height 14
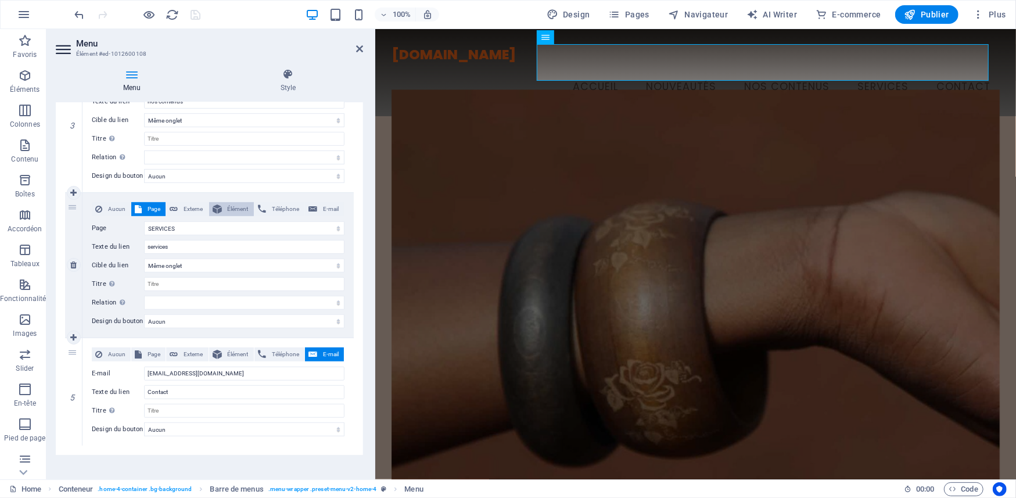
scroll to position [482, 0]
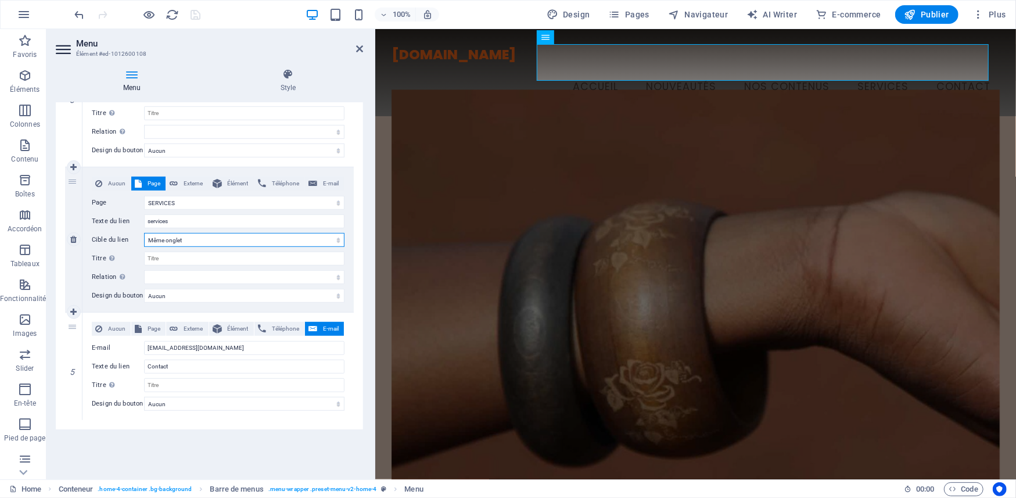
click at [184, 239] on select "Nouvel onglet Même onglet Superposition" at bounding box center [244, 240] width 200 height 14
click at [72, 308] on icon at bounding box center [73, 312] width 6 height 8
select select
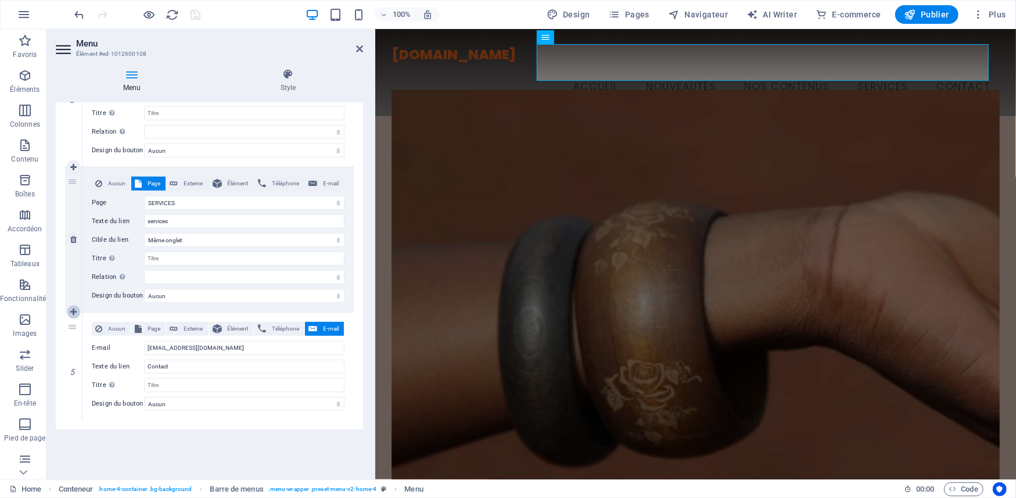
select select
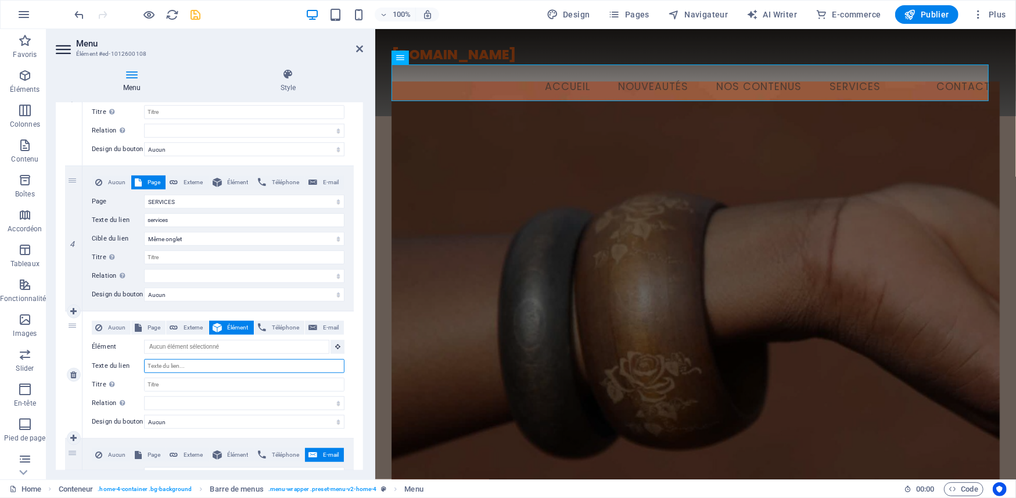
click at [179, 365] on input "Texte du lien" at bounding box center [244, 366] width 200 height 14
type input "Diffusion en direct"
select select
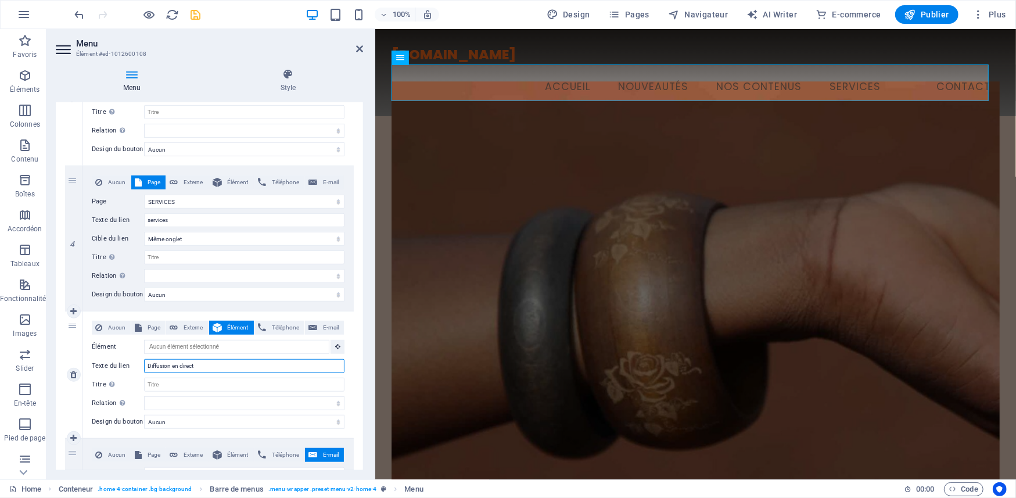
select select
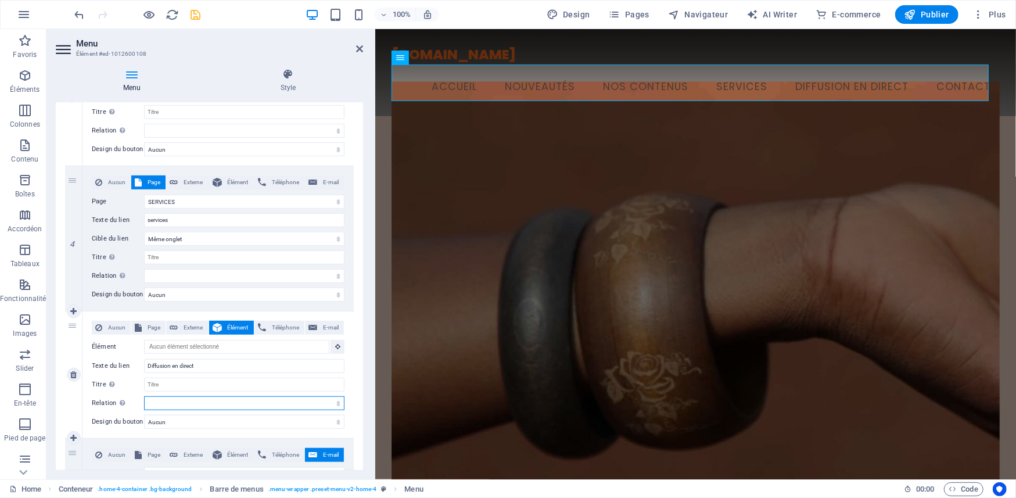
click at [214, 404] on select "alternate author bookmark external help license next nofollow noreferrer noopen…" at bounding box center [244, 403] width 200 height 14
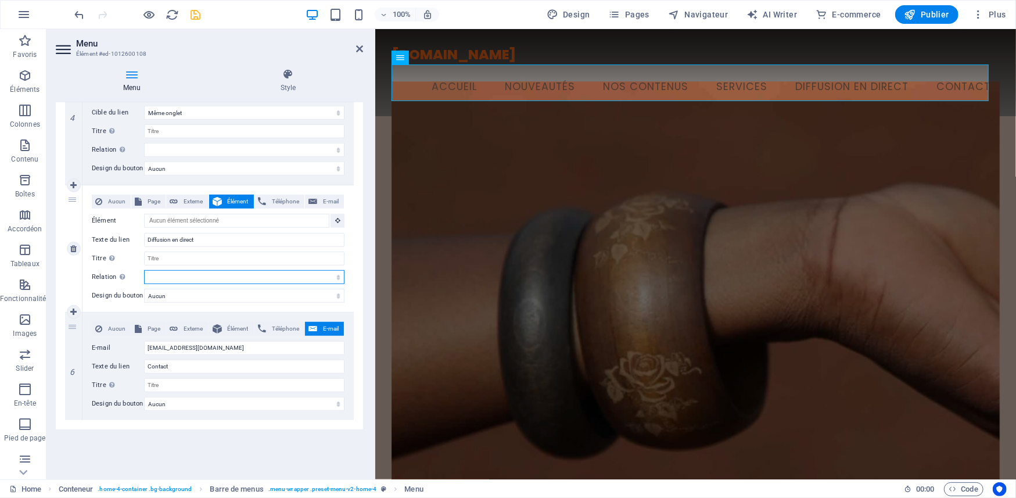
click at [186, 275] on select "alternate author bookmark external help license next nofollow noreferrer noopen…" at bounding box center [244, 277] width 200 height 14
select select "nofollow"
click at [144, 270] on select "alternate author bookmark external help license next nofollow noreferrer noopen…" at bounding box center [244, 277] width 200 height 14
select select
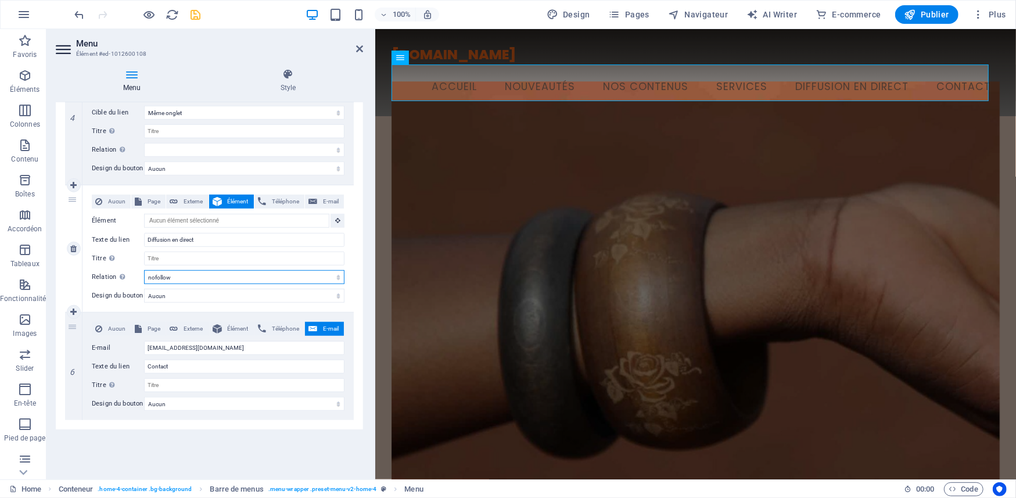
select select
click at [189, 293] on select "Aucun Par défaut Principal Secondaire" at bounding box center [244, 296] width 200 height 14
select select "secondary"
click at [144, 289] on select "Aucun Par défaut Principal Secondaire" at bounding box center [244, 296] width 200 height 14
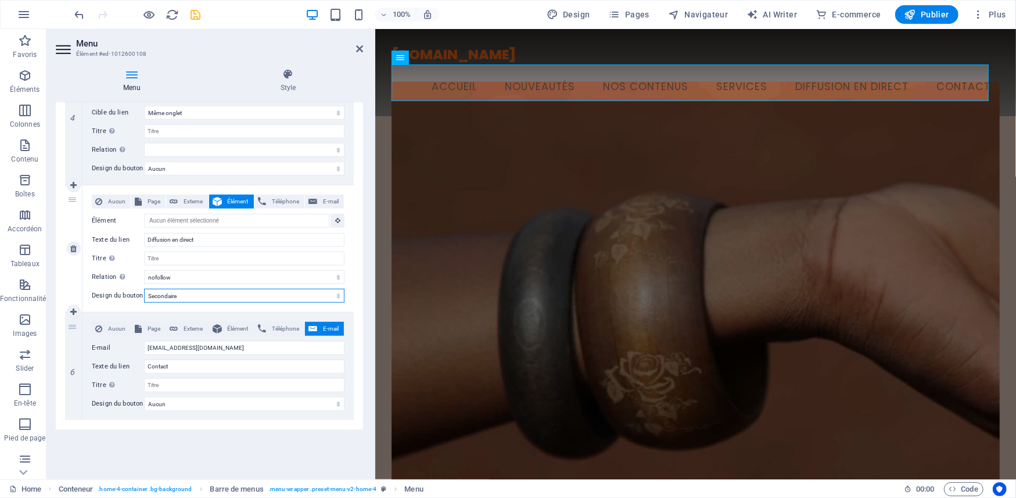
select select
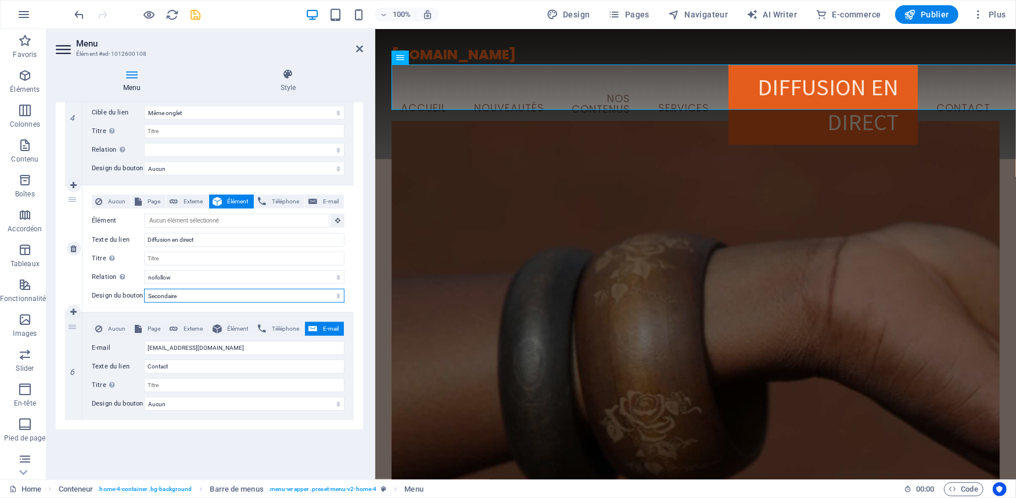
click at [210, 300] on select "Aucun Par défaut Principal Secondaire" at bounding box center [244, 296] width 200 height 14
select select "default"
click at [144, 289] on select "Aucun Par défaut Principal Secondaire" at bounding box center [244, 296] width 200 height 14
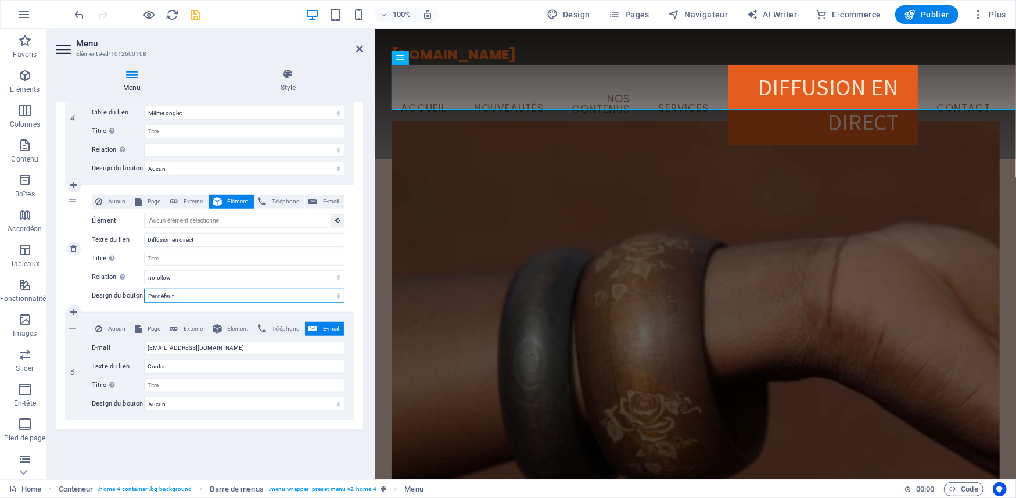
select select
click at [200, 291] on select "Aucun Par défaut Principal Secondaire" at bounding box center [244, 296] width 200 height 14
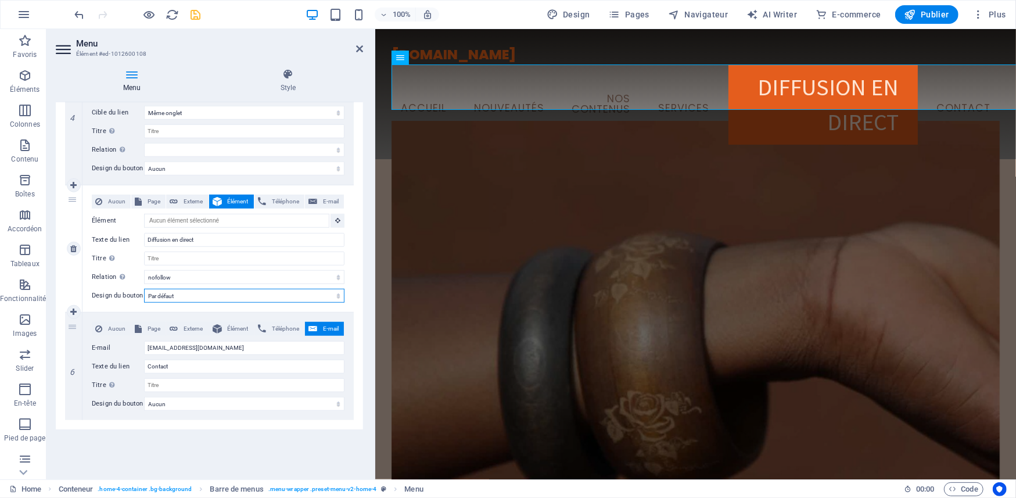
click at [200, 291] on select "Aucun Par défaut Principal Secondaire" at bounding box center [244, 296] width 200 height 14
select select "primary"
click at [144, 289] on select "Aucun Par défaut Principal Secondaire" at bounding box center [244, 296] width 200 height 14
select select
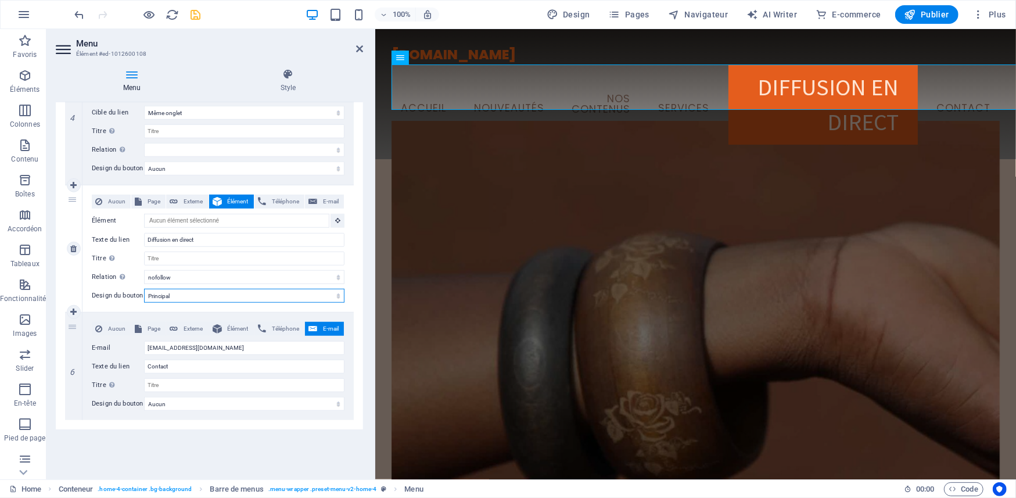
select select
click at [182, 277] on select "alternate author bookmark external help license next nofollow noreferrer noopen…" at bounding box center [244, 277] width 200 height 14
select select "search"
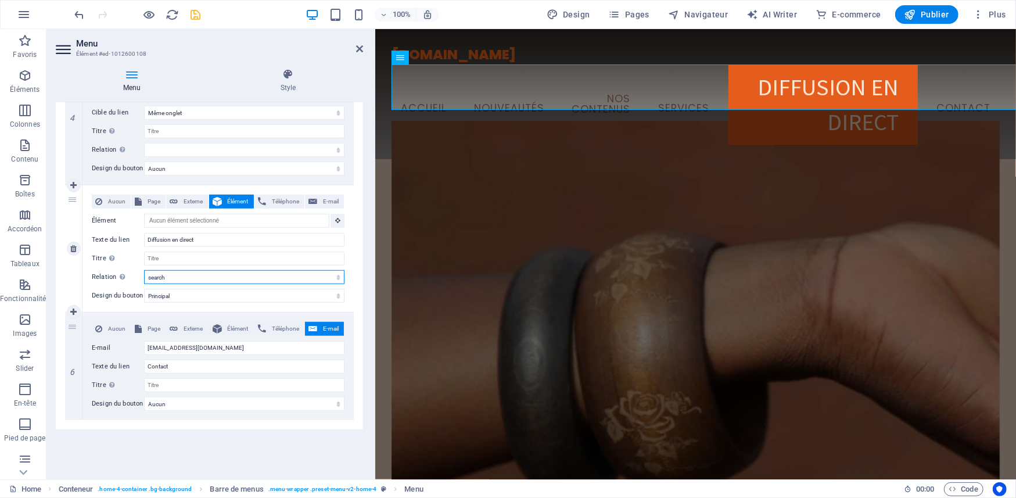
click at [144, 270] on select "alternate author bookmark external help license next nofollow noreferrer noopen…" at bounding box center [244, 277] width 200 height 14
select select
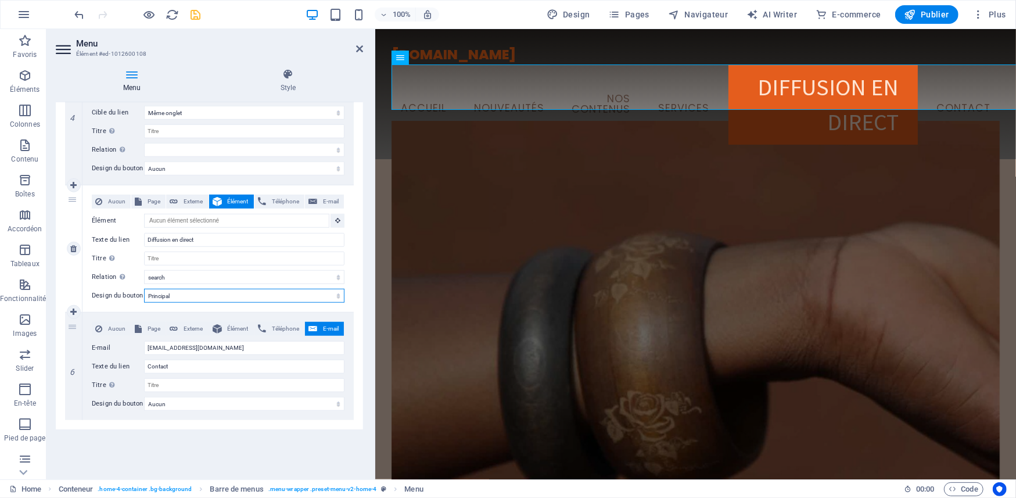
click at [191, 291] on select "Aucun Par défaut Principal Secondaire" at bounding box center [244, 296] width 200 height 14
select select
click at [144, 289] on select "Aucun Par défaut Principal Secondaire" at bounding box center [244, 296] width 200 height 14
select select
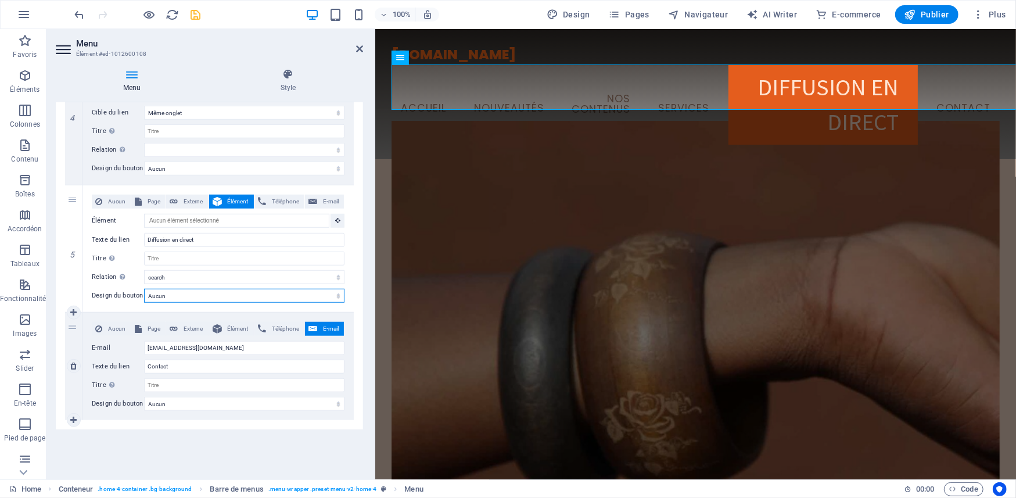
select select
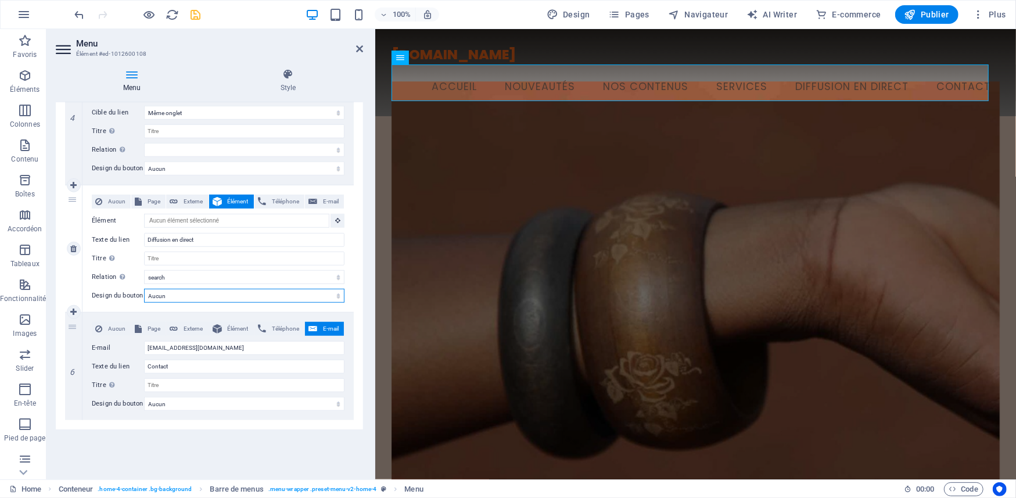
click at [182, 295] on select "Aucun Par défaut Principal Secondaire" at bounding box center [244, 296] width 200 height 14
select select "secondary"
click at [144, 289] on select "Aucun Par défaut Principal Secondaire" at bounding box center [244, 296] width 200 height 14
select select
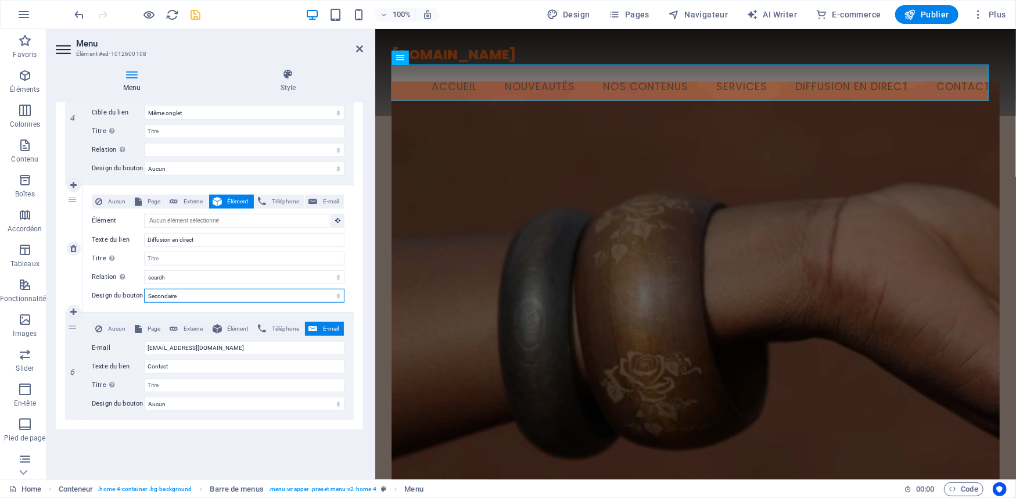
select select
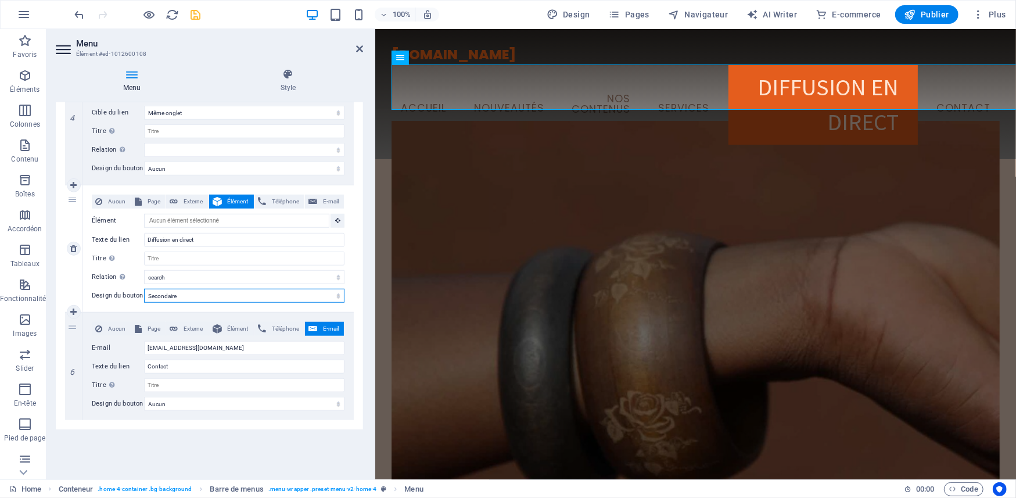
click at [173, 296] on select "Aucun Par défaut Principal Secondaire" at bounding box center [244, 296] width 200 height 14
select select "default"
click at [144, 289] on select "Aucun Par défaut Principal Secondaire" at bounding box center [244, 296] width 200 height 14
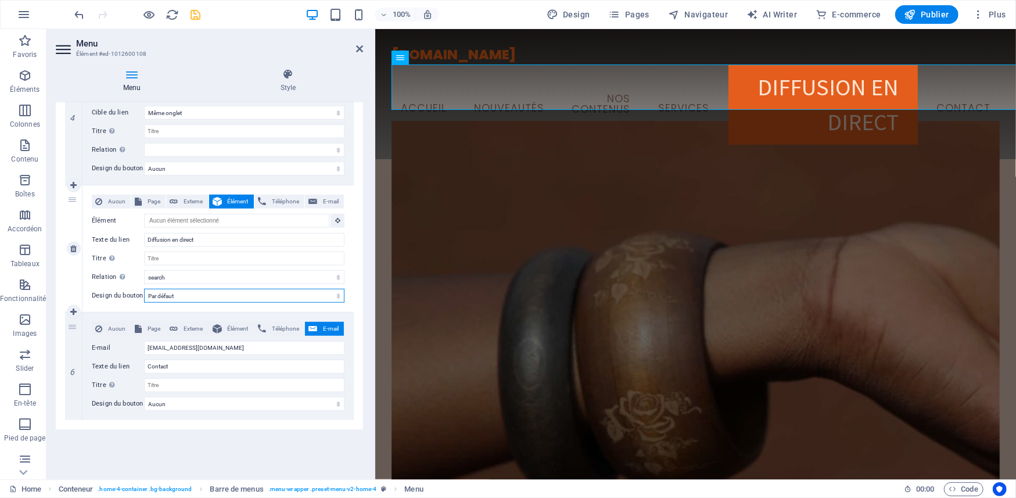
select select
click at [184, 300] on select "Aucun Par défaut Principal Secondaire" at bounding box center [244, 296] width 200 height 14
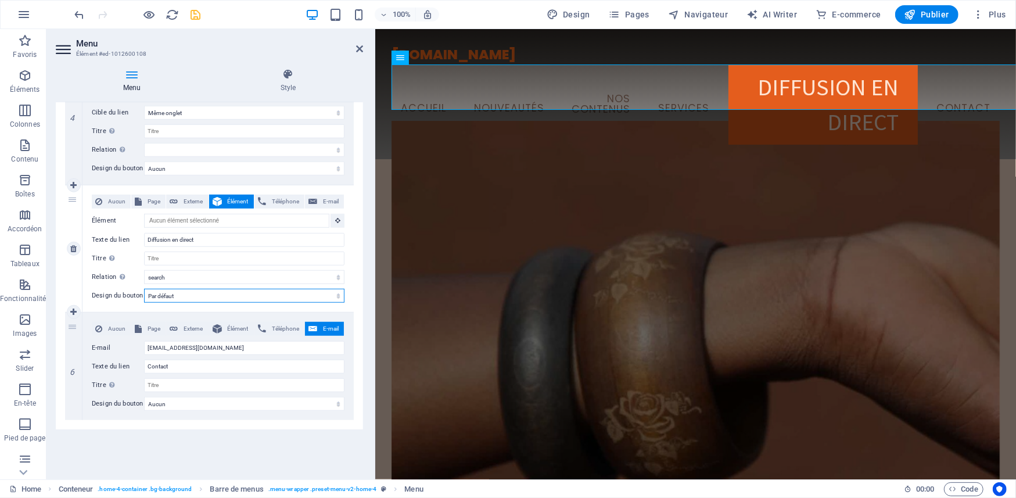
select select
click at [144, 289] on select "Aucun Par défaut Principal Secondaire" at bounding box center [244, 296] width 200 height 14
select select
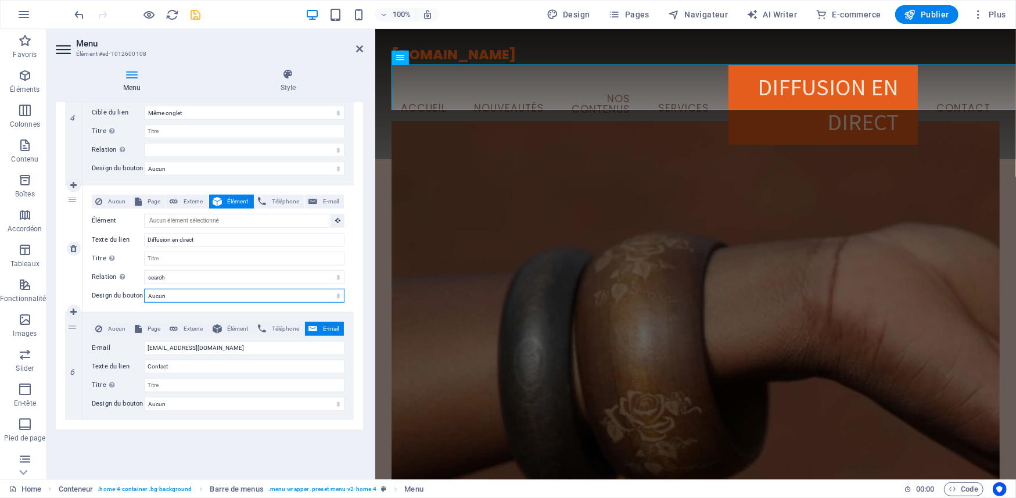
select select
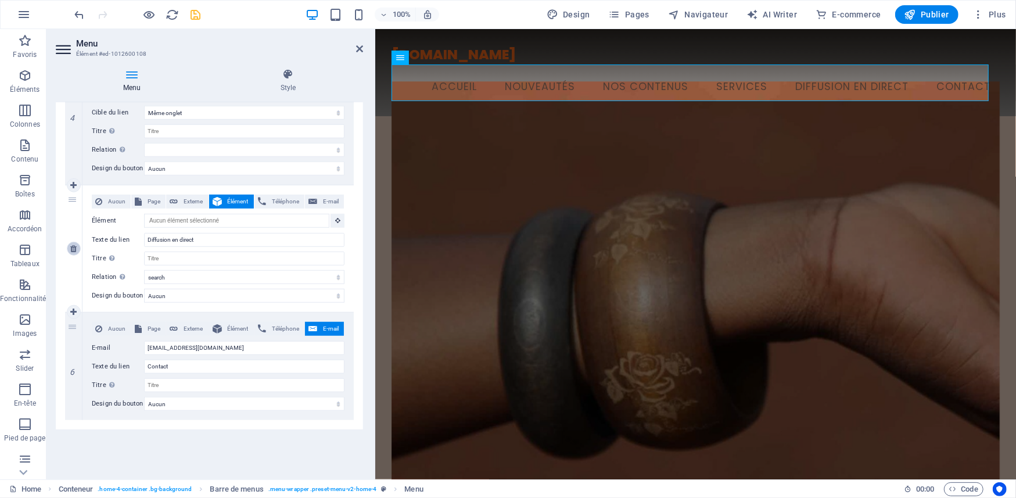
click at [75, 245] on icon at bounding box center [73, 249] width 6 height 8
select select
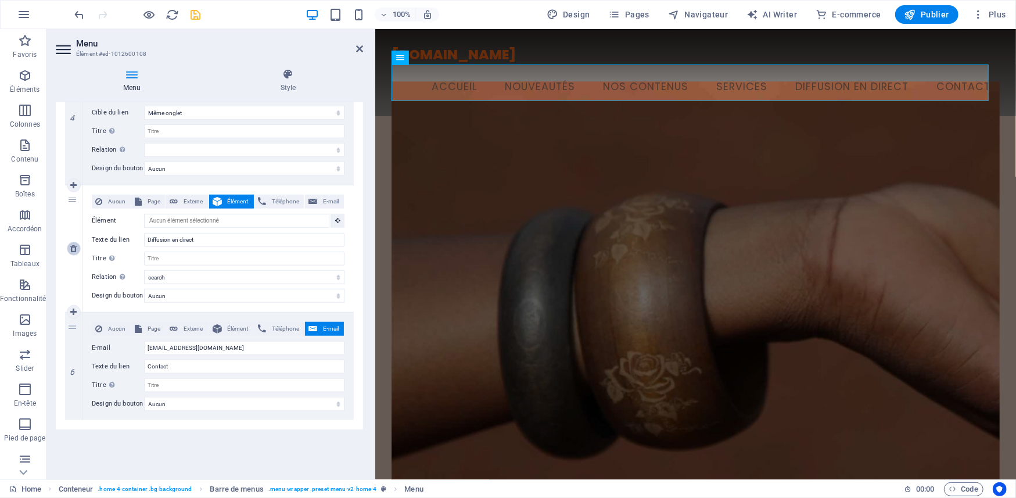
type input "[EMAIL_ADDRESS][DOMAIN_NAME]"
type input "Contact"
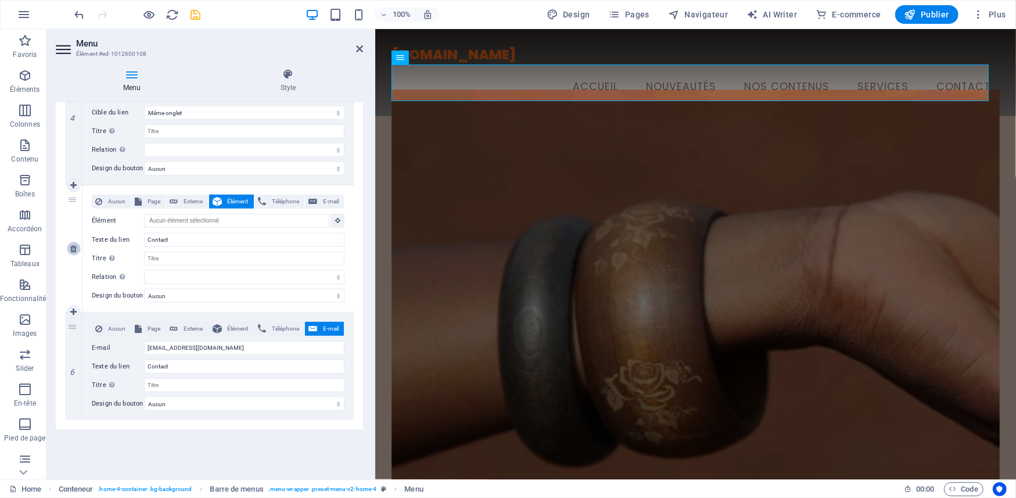
scroll to position [482, 0]
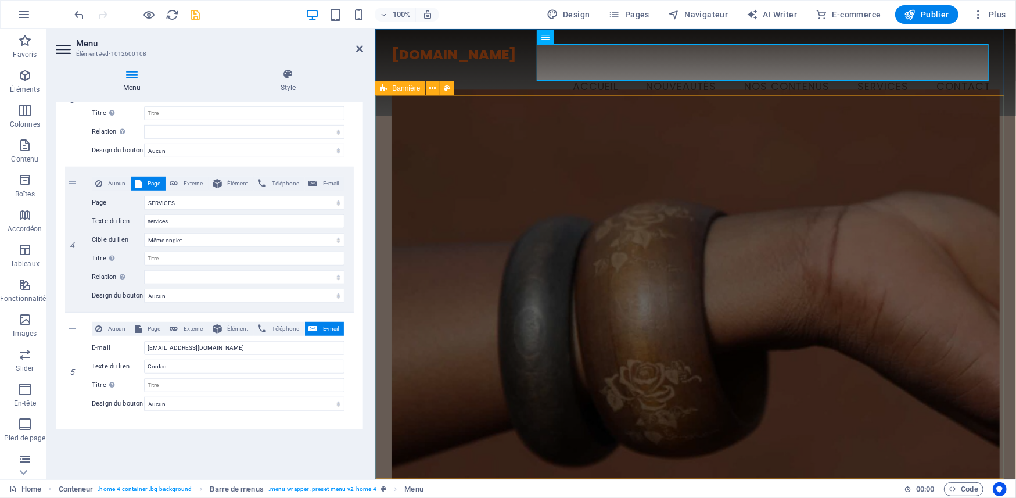
click at [557, 184] on figure at bounding box center [696, 294] width 609 height 411
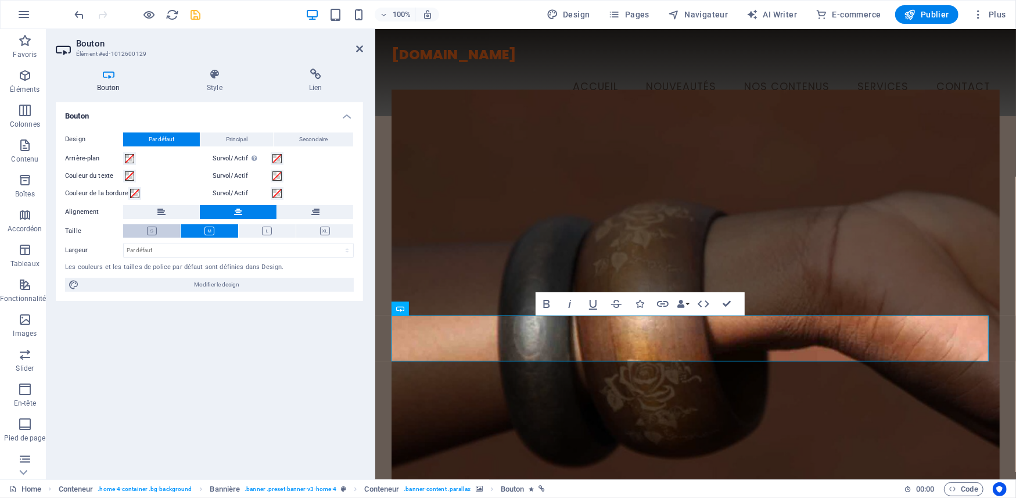
click at [150, 231] on icon at bounding box center [152, 231] width 10 height 9
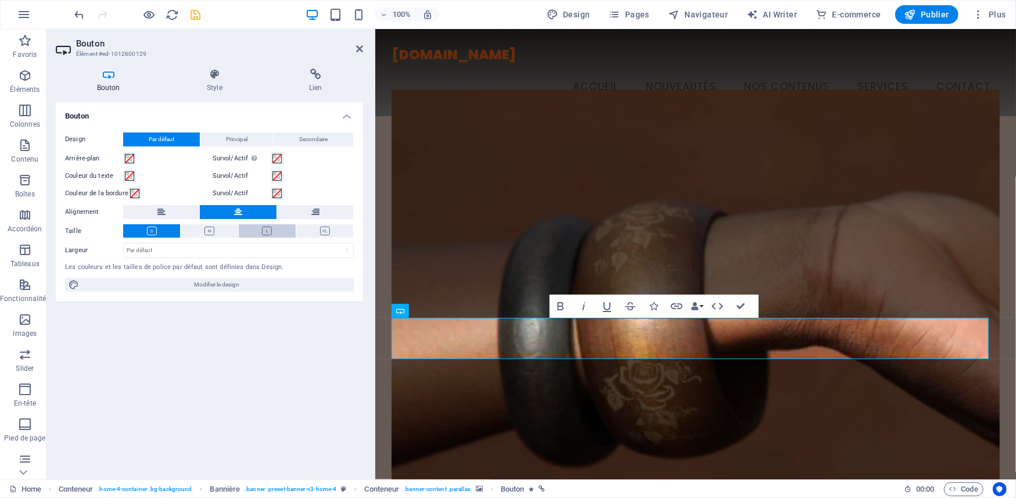
click at [263, 230] on icon at bounding box center [267, 231] width 10 height 9
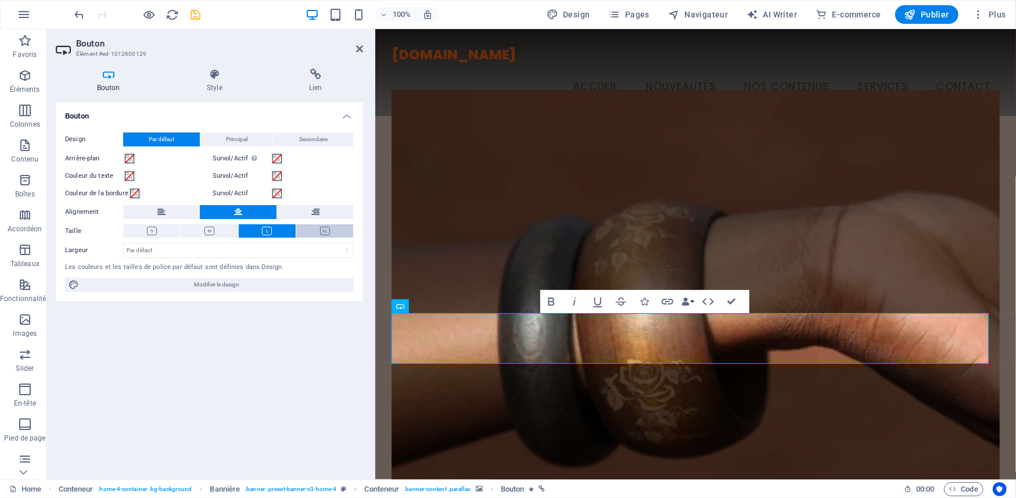
click at [324, 228] on icon at bounding box center [325, 231] width 10 height 9
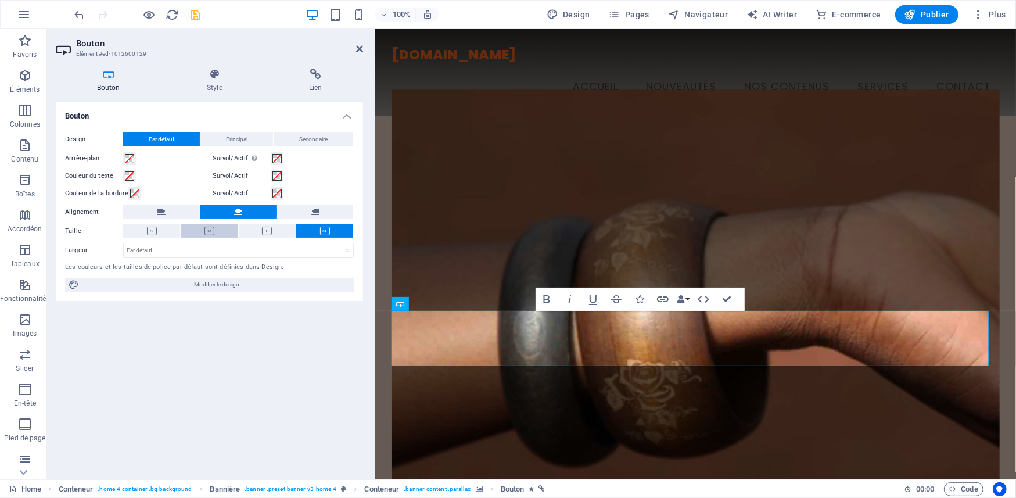
click at [211, 227] on icon at bounding box center [210, 231] width 10 height 9
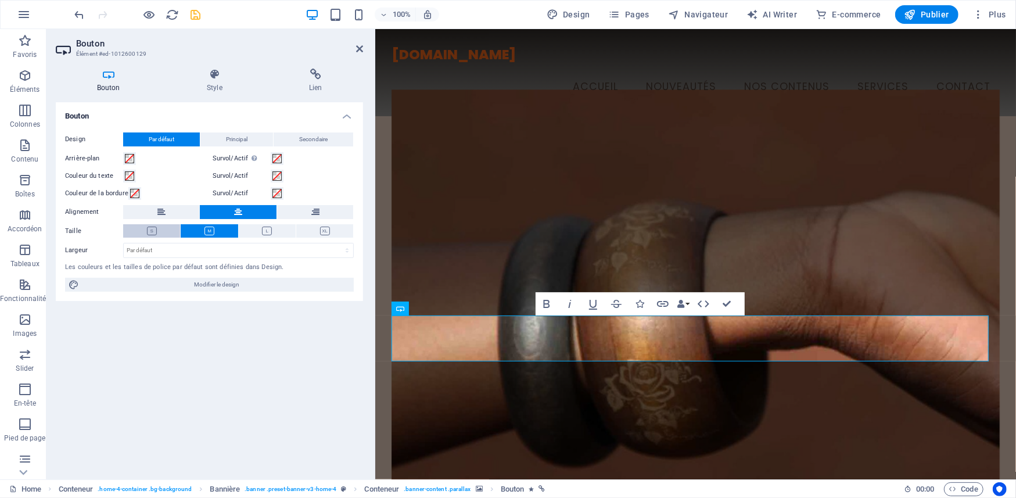
click at [152, 228] on icon at bounding box center [152, 231] width 10 height 9
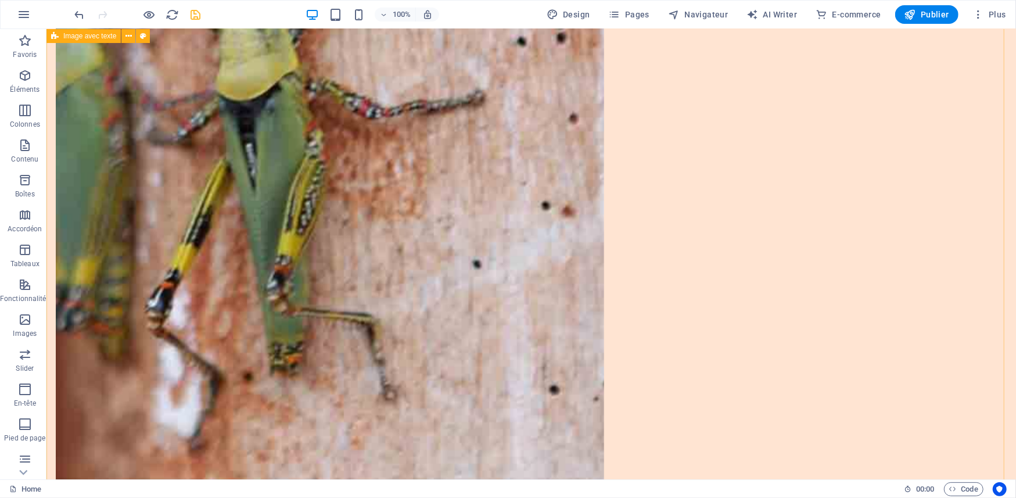
scroll to position [904, 0]
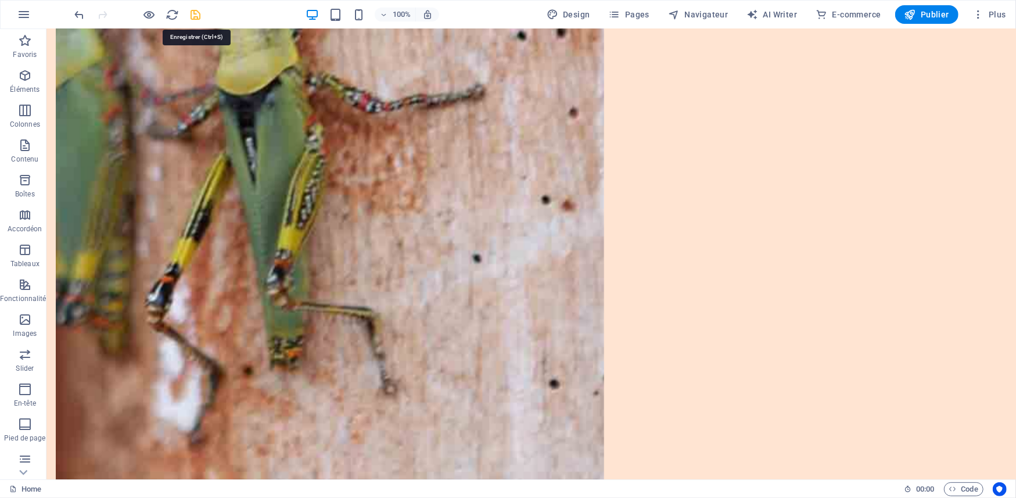
click at [193, 12] on icon "save" at bounding box center [195, 14] width 13 height 13
click at [193, 12] on div at bounding box center [138, 14] width 130 height 19
checkbox input "false"
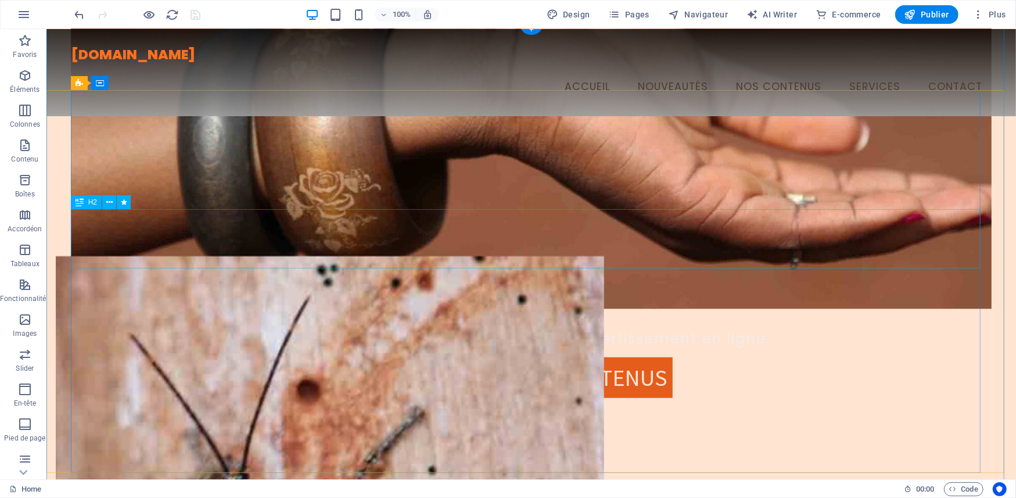
scroll to position [0, 0]
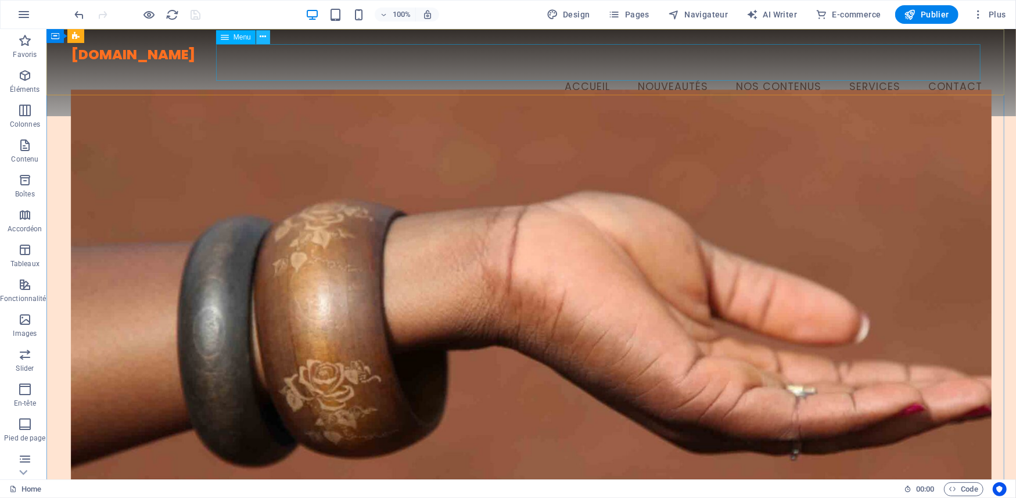
click at [263, 35] on icon at bounding box center [263, 37] width 6 height 12
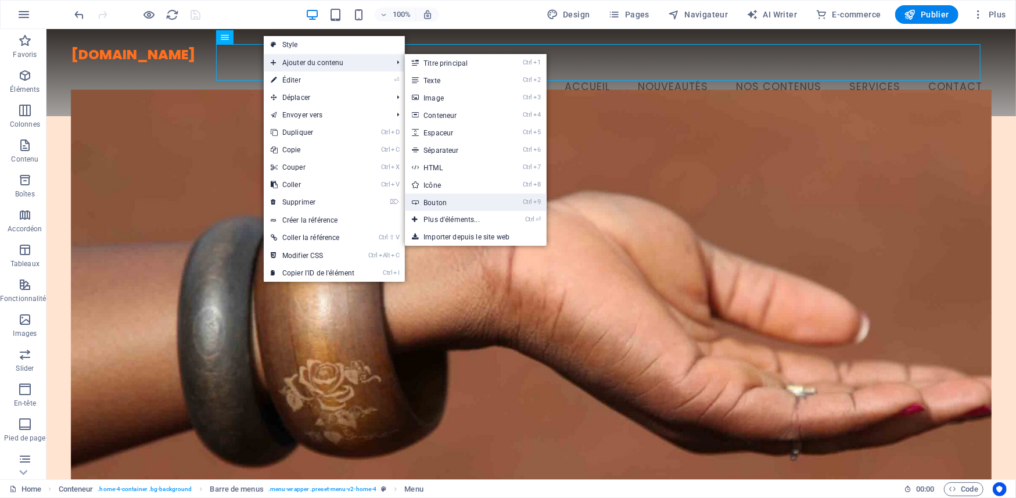
click at [440, 200] on link "Ctrl 9 Bouton" at bounding box center [454, 201] width 98 height 17
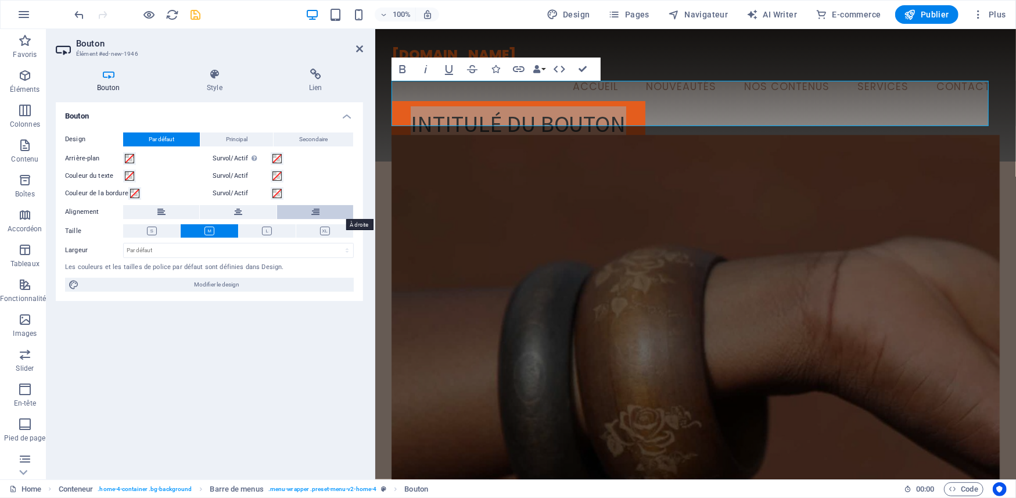
click at [315, 210] on icon at bounding box center [315, 212] width 8 height 14
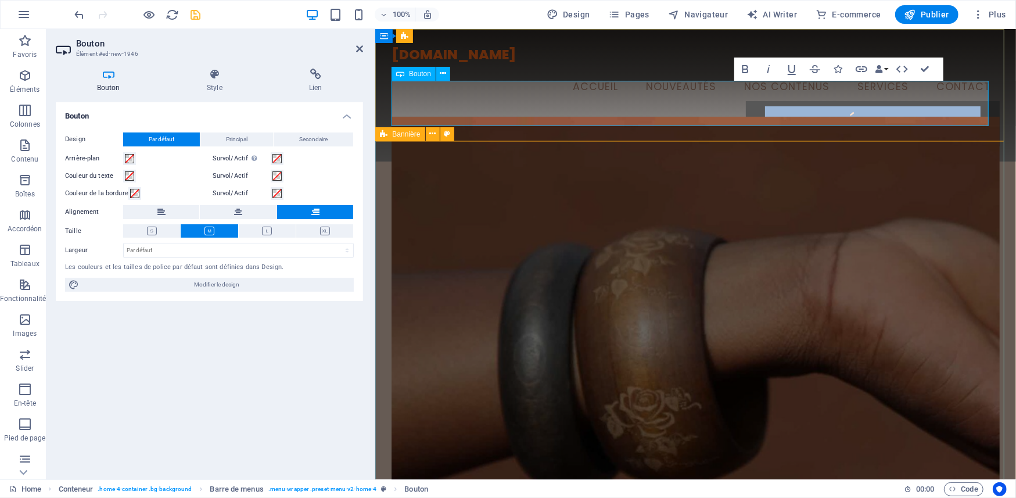
click at [761, 101] on link "Intitulé du bouton" at bounding box center [873, 123] width 254 height 45
drag, startPoint x: 748, startPoint y: 102, endPoint x: 969, endPoint y: 96, distance: 220.9
click at [969, 101] on link "Intitulé du bouton" at bounding box center [873, 123] width 254 height 45
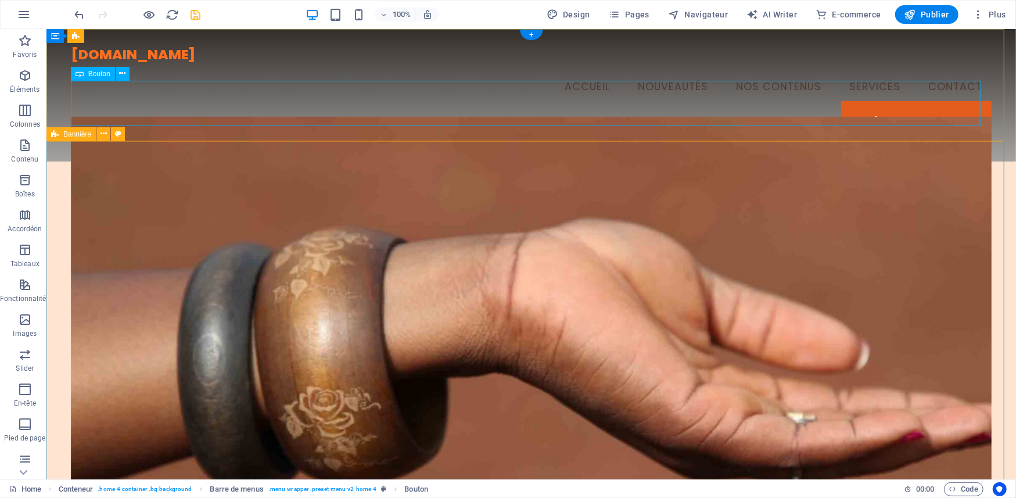
click at [844, 101] on div "S'inscrire" at bounding box center [531, 123] width 922 height 45
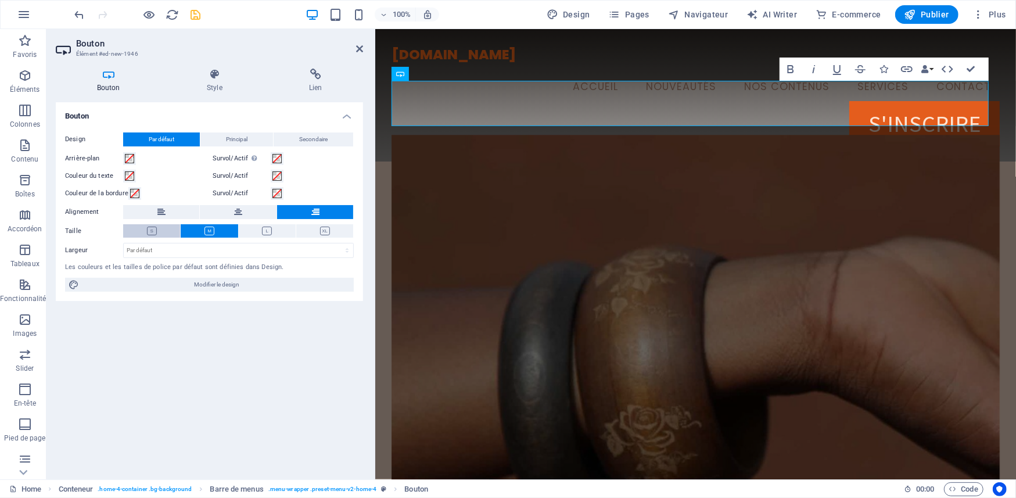
click at [156, 226] on button at bounding box center [151, 230] width 57 height 13
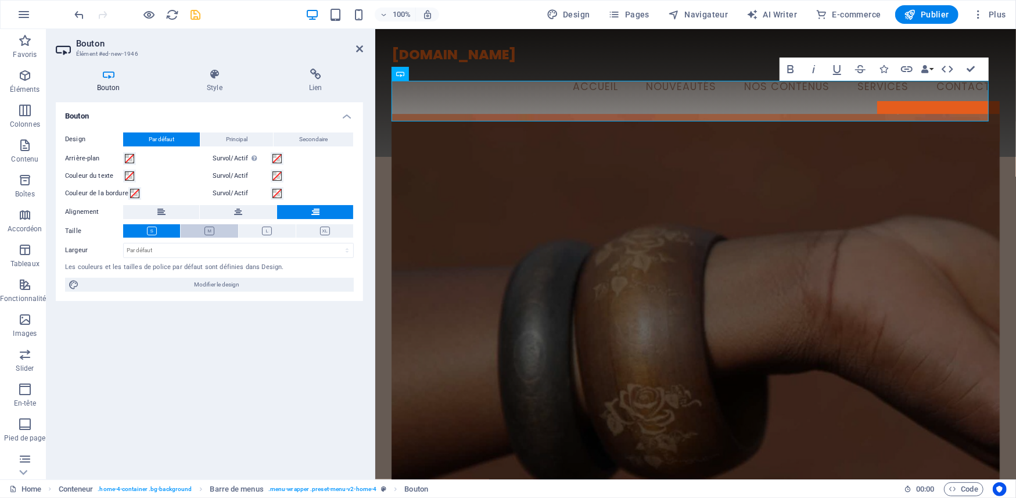
click at [210, 229] on icon at bounding box center [210, 231] width 10 height 9
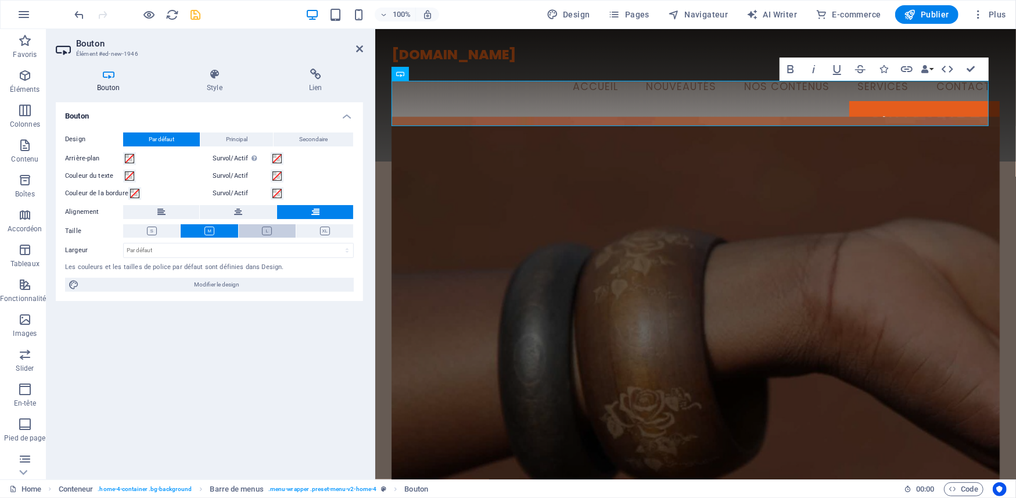
click at [264, 230] on icon at bounding box center [267, 231] width 10 height 9
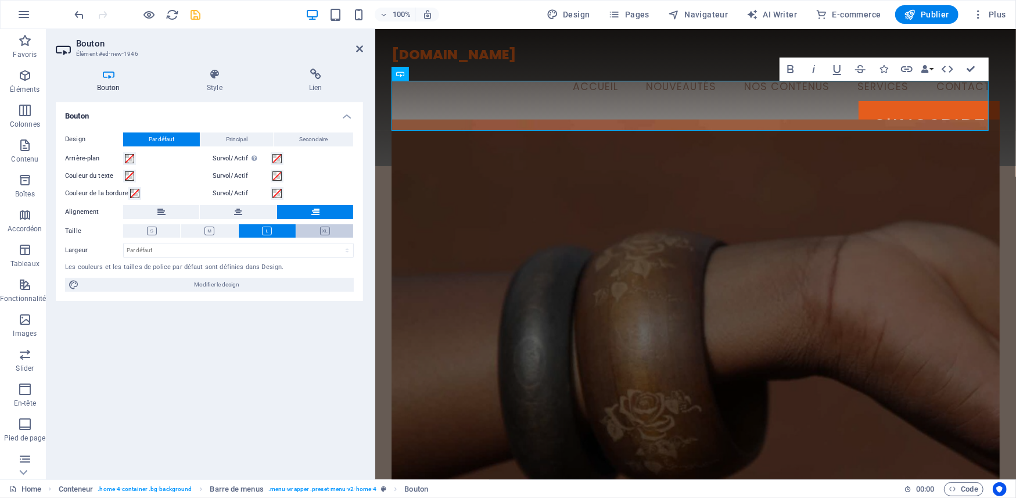
click at [328, 230] on icon at bounding box center [325, 231] width 10 height 9
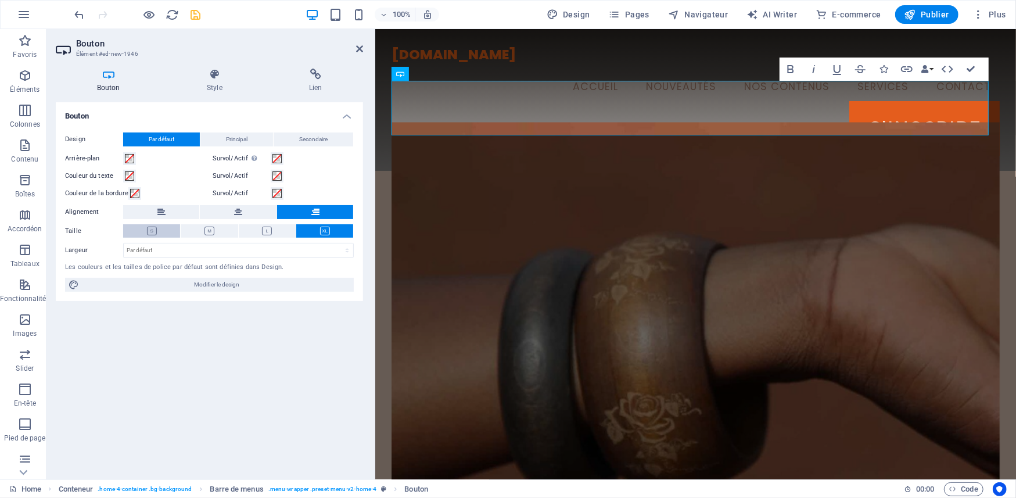
click at [153, 231] on icon at bounding box center [152, 231] width 10 height 9
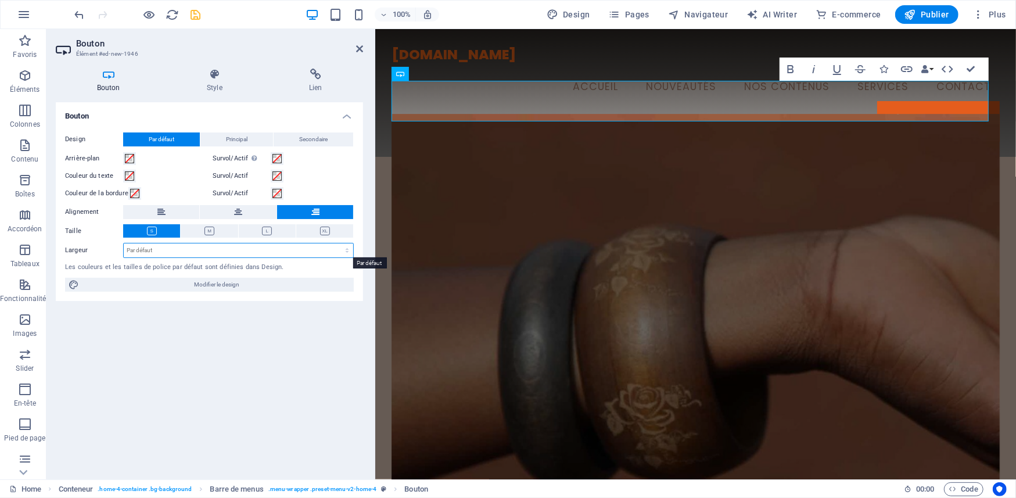
click at [150, 249] on select "Par défaut px rem % em vh vw" at bounding box center [239, 250] width 230 height 14
select select "px"
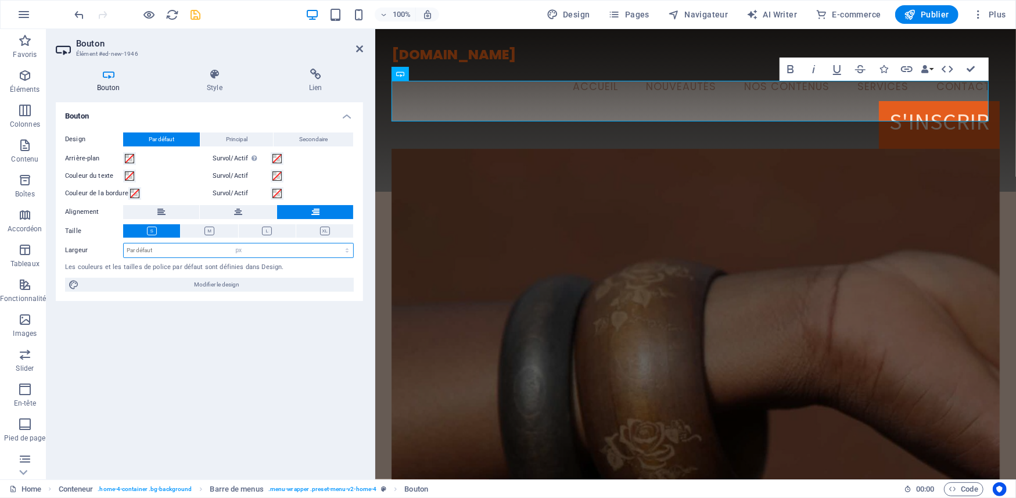
click at [336, 243] on select "Par défaut px rem % em vh vw" at bounding box center [239, 250] width 230 height 14
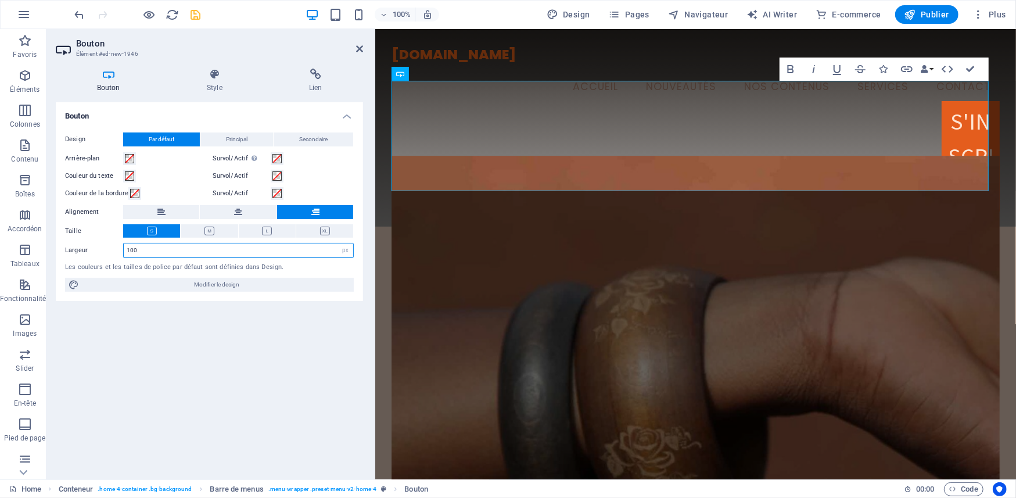
click at [149, 250] on input "100" at bounding box center [239, 250] width 230 height 14
click at [78, 13] on icon "undo" at bounding box center [79, 14] width 13 height 13
type input "208"
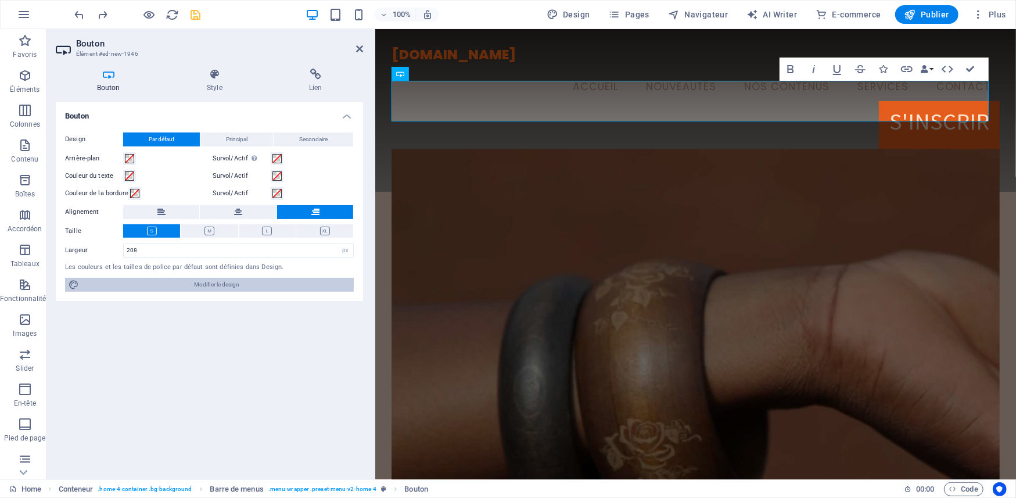
click at [175, 282] on span "Modifier le design" at bounding box center [217, 285] width 268 height 14
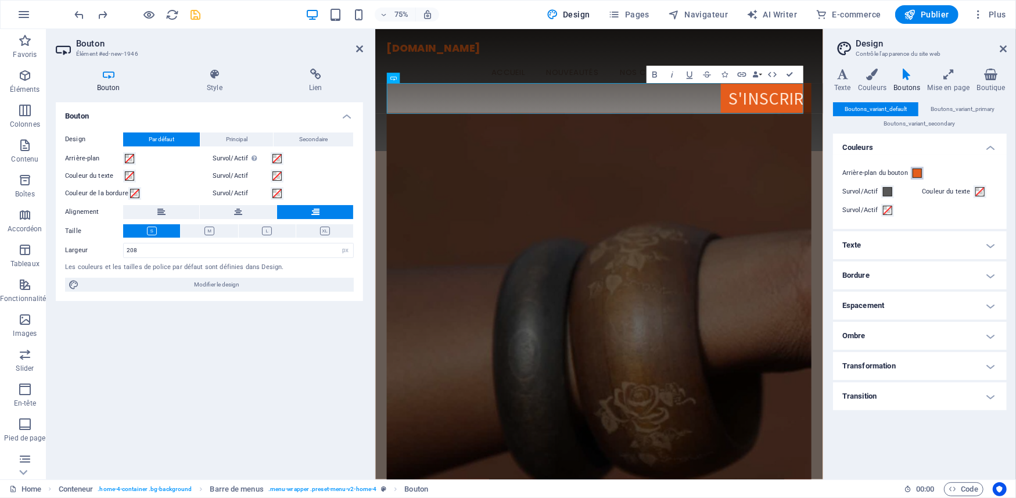
click at [916, 173] on span at bounding box center [917, 172] width 9 height 9
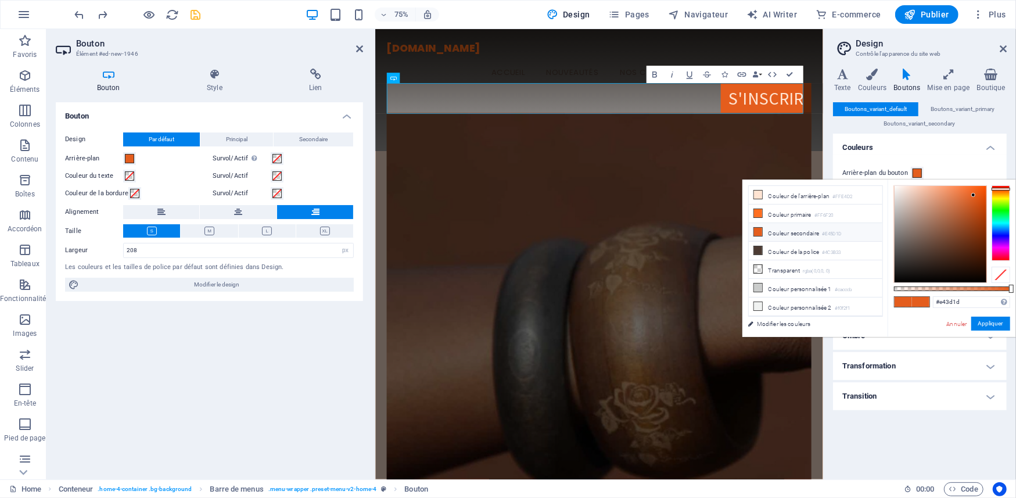
click at [1006, 188] on div at bounding box center [1001, 189] width 19 height 3
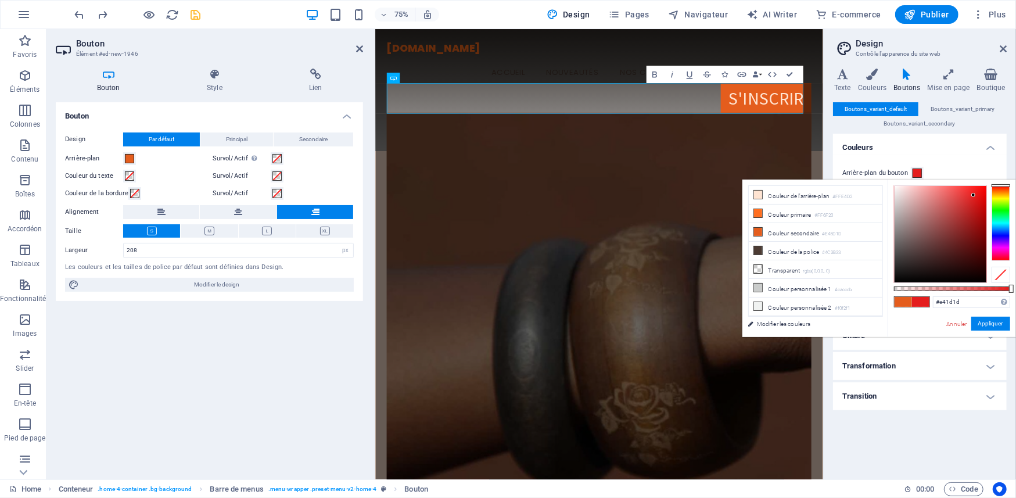
click at [1006, 180] on div "#e41d1d Formats pris en charge #0852ed rgb(8, 82, 237) rgba(8, 82, 237, 90%) hs…" at bounding box center [952, 343] width 128 height 326
click at [981, 188] on div at bounding box center [941, 234] width 92 height 96
drag, startPoint x: 981, startPoint y: 188, endPoint x: 991, endPoint y: 210, distance: 23.4
click at [991, 210] on div at bounding box center [952, 234] width 116 height 98
drag, startPoint x: 991, startPoint y: 210, endPoint x: 986, endPoint y: 177, distance: 33.4
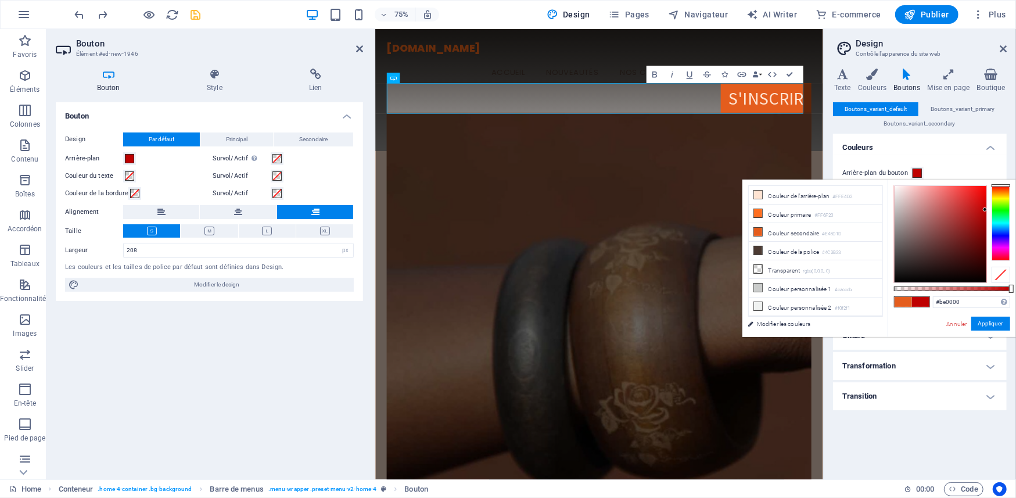
click at [986, 177] on body "[DOMAIN_NAME] Home Favoris Éléments Colonnes Contenu Boîtes Accordéon Tableaux …" at bounding box center [508, 249] width 1016 height 498
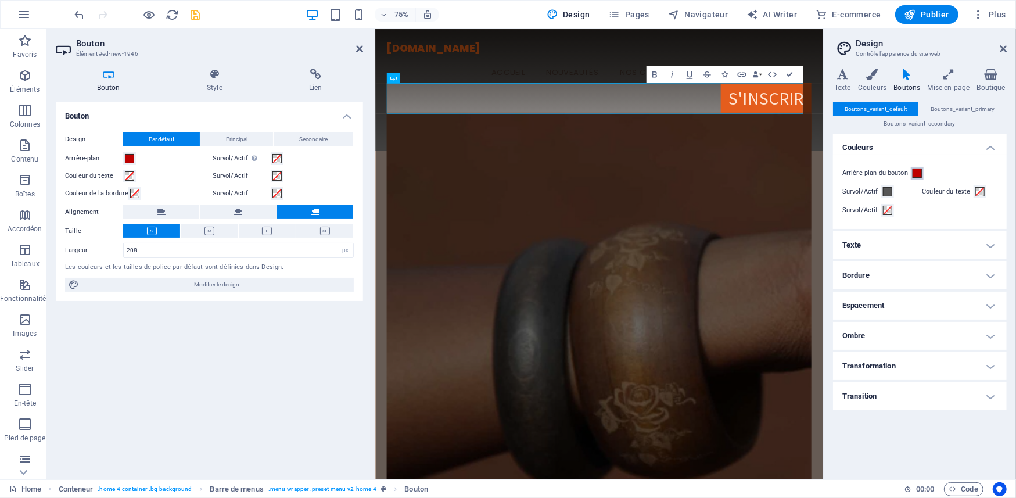
click at [920, 171] on span at bounding box center [917, 172] width 9 height 9
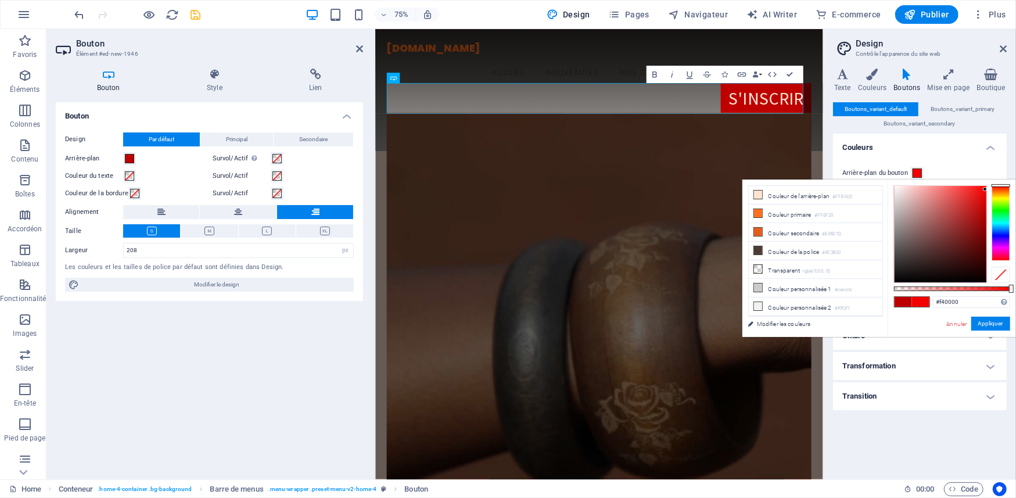
drag, startPoint x: 978, startPoint y: 191, endPoint x: 988, endPoint y: 189, distance: 10.0
click at [988, 189] on div at bounding box center [952, 234] width 116 height 98
click at [983, 187] on div at bounding box center [983, 187] width 4 height 4
click at [1002, 198] on div at bounding box center [1001, 223] width 19 height 76
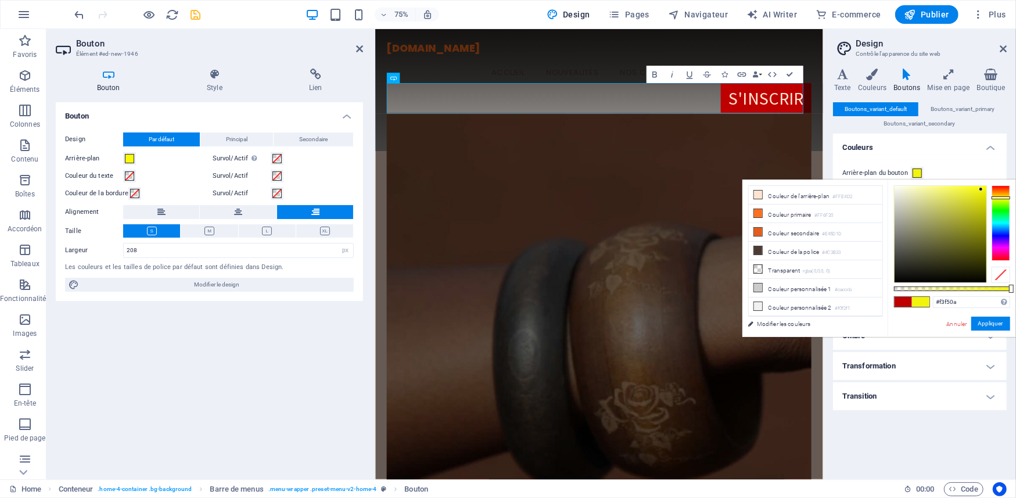
click at [983, 189] on div at bounding box center [941, 234] width 92 height 96
click at [980, 195] on div at bounding box center [941, 234] width 92 height 96
type input "#f8fa07"
click at [983, 187] on div at bounding box center [941, 234] width 92 height 96
click at [960, 324] on link "Annuler" at bounding box center [957, 324] width 23 height 9
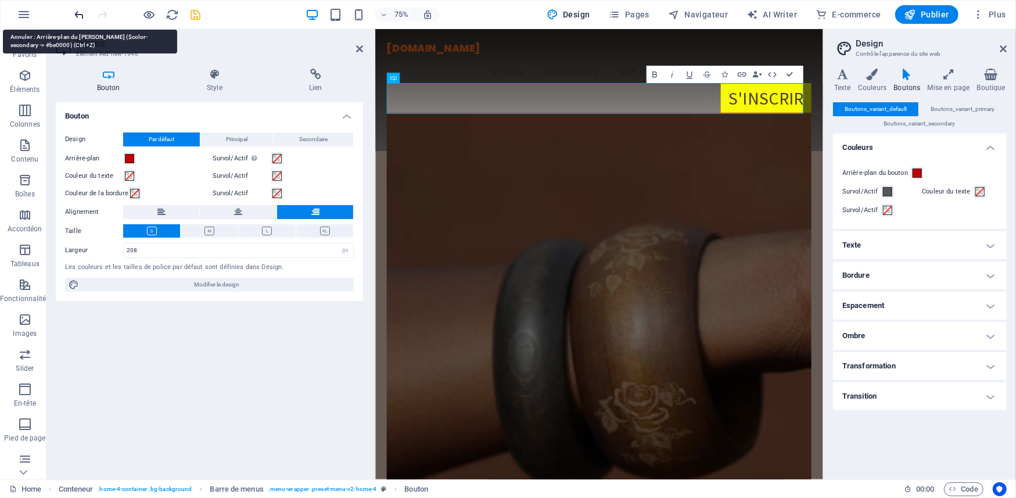
click at [81, 12] on icon "undo" at bounding box center [79, 14] width 13 height 13
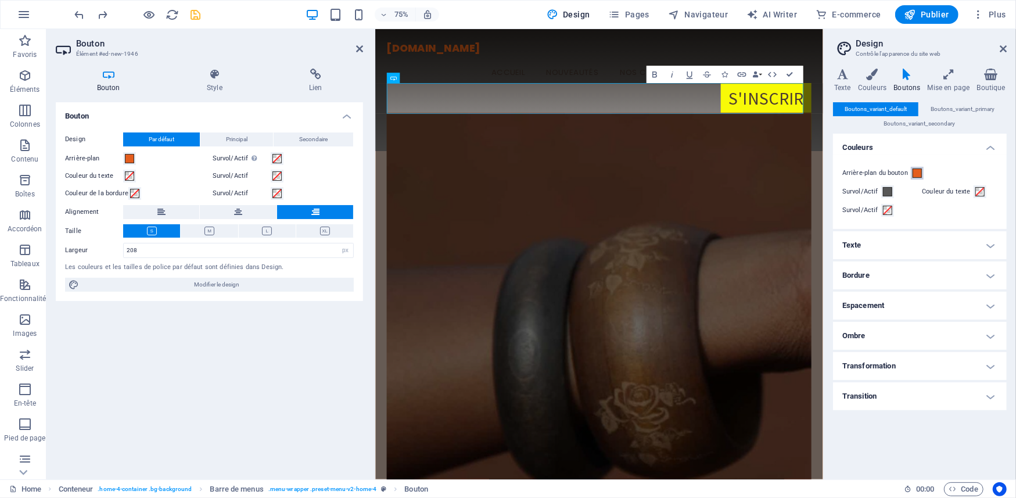
click at [917, 173] on span at bounding box center [917, 172] width 9 height 9
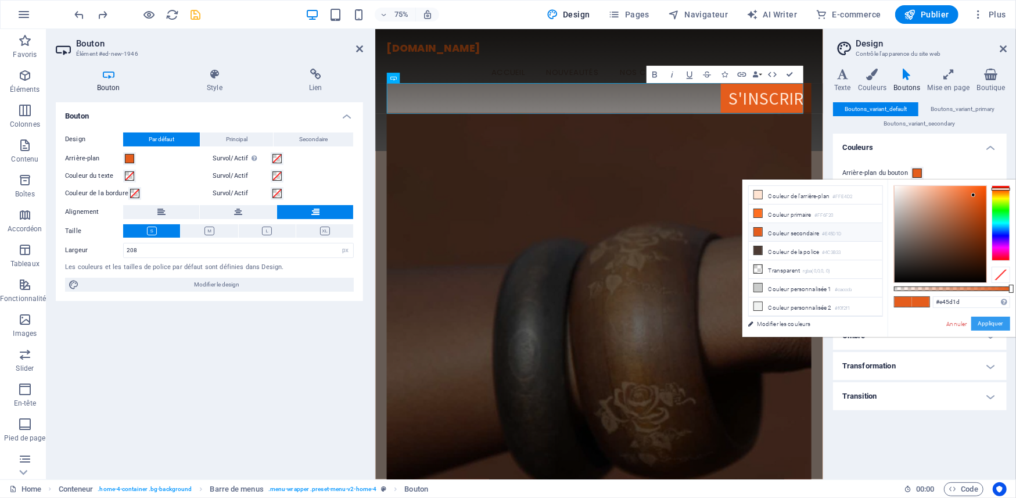
click at [981, 321] on button "Appliquer" at bounding box center [990, 324] width 39 height 14
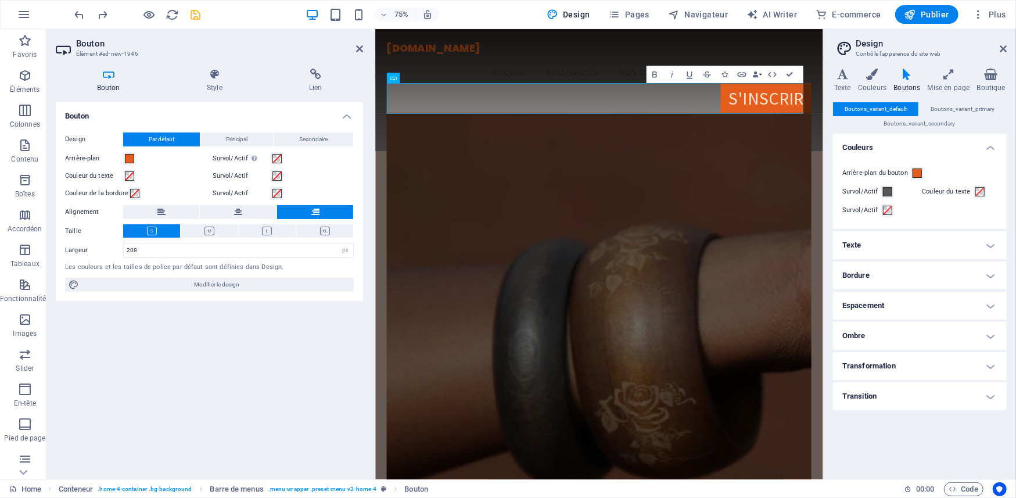
click at [986, 245] on h4 "Texte" at bounding box center [920, 245] width 174 height 28
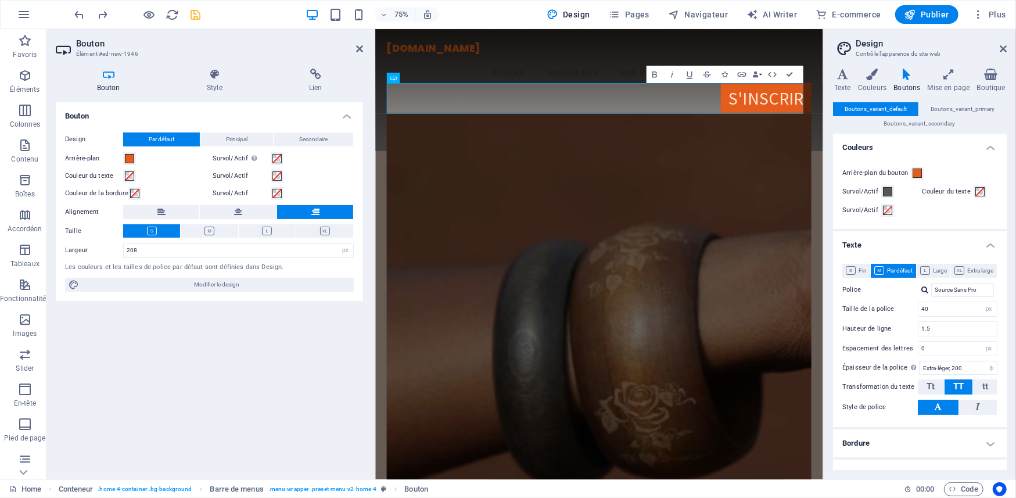
click at [986, 245] on h4 "Texte" at bounding box center [920, 241] width 174 height 21
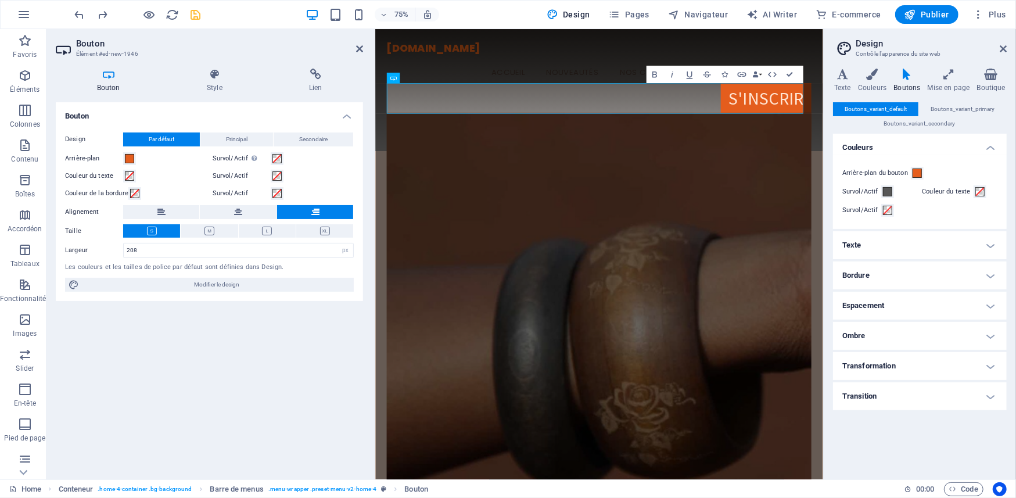
click at [986, 245] on h4 "Texte" at bounding box center [920, 245] width 174 height 28
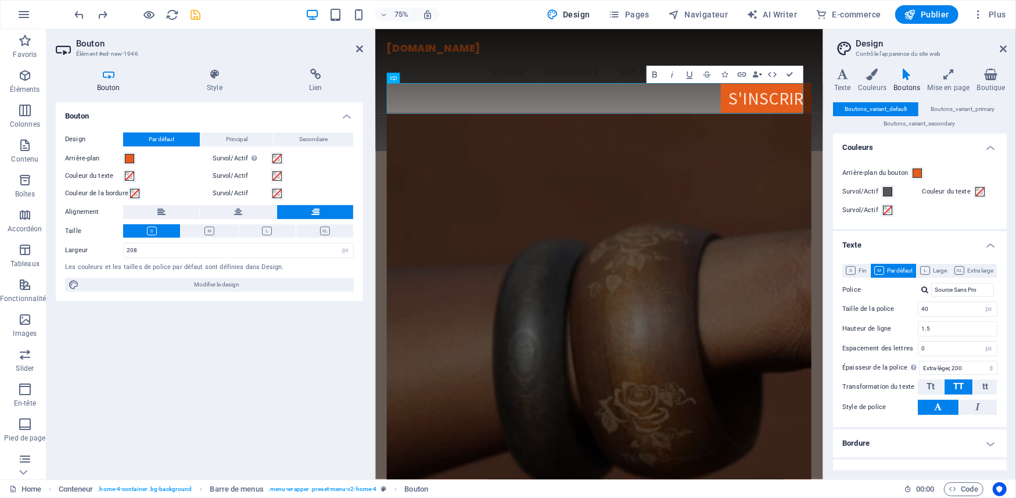
click at [986, 245] on h4 "Texte" at bounding box center [920, 241] width 174 height 21
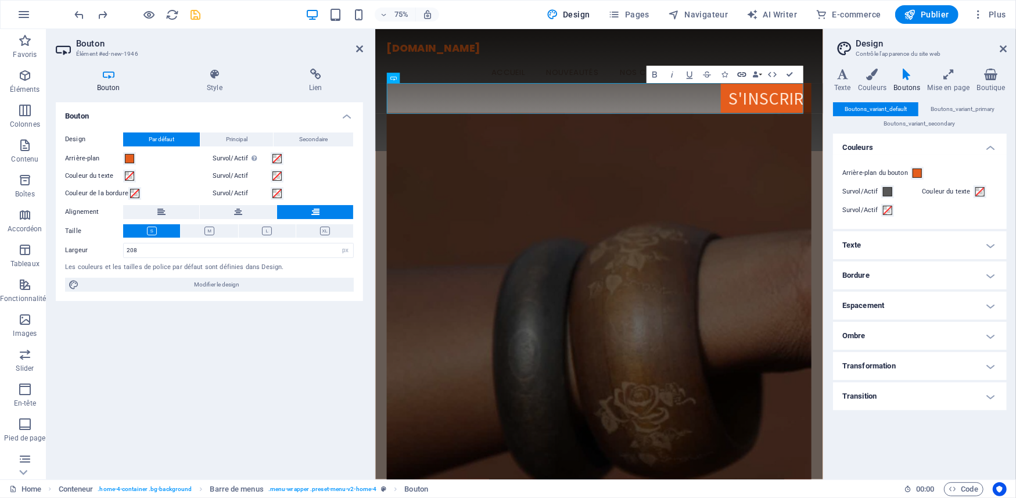
click at [740, 76] on icon "button" at bounding box center [742, 74] width 9 height 5
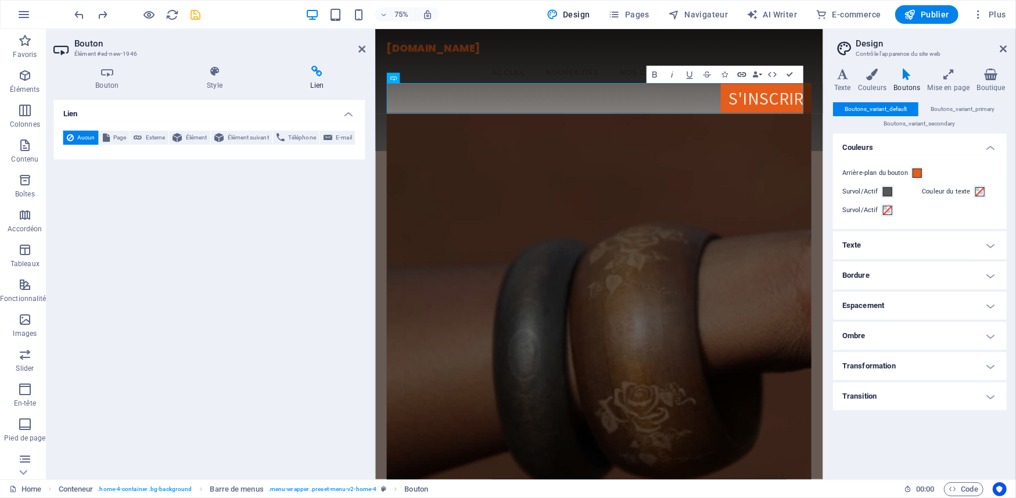
click at [740, 76] on icon "button" at bounding box center [742, 74] width 9 height 5
click at [117, 138] on span "Page" at bounding box center [120, 139] width 13 height 14
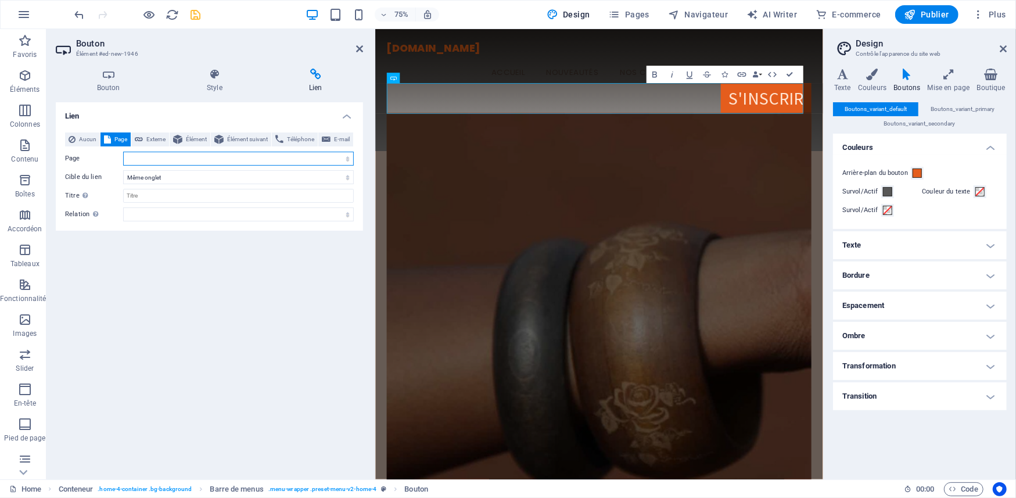
click at [143, 159] on select "Home NOUVEAUTES SERVICES LIVES NOS CONTENUS Nos exclusivités Options de Paiemen…" at bounding box center [238, 159] width 231 height 14
select select "6"
click at [123, 152] on select "Home NOUVEAUTES SERVICES LIVES NOS CONTENUS Nos exclusivités Options de Paiemen…" at bounding box center [238, 159] width 231 height 14
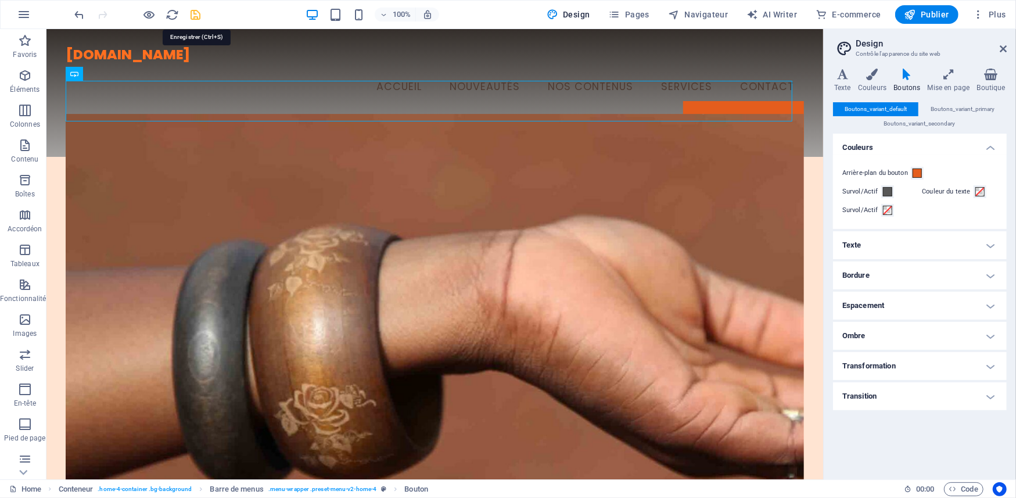
click at [198, 12] on icon "save" at bounding box center [195, 14] width 13 height 13
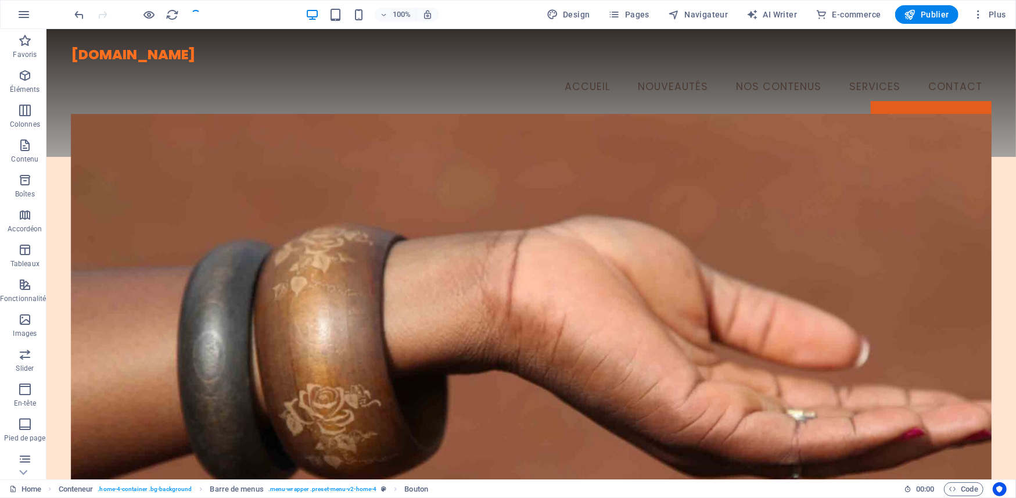
checkbox input "false"
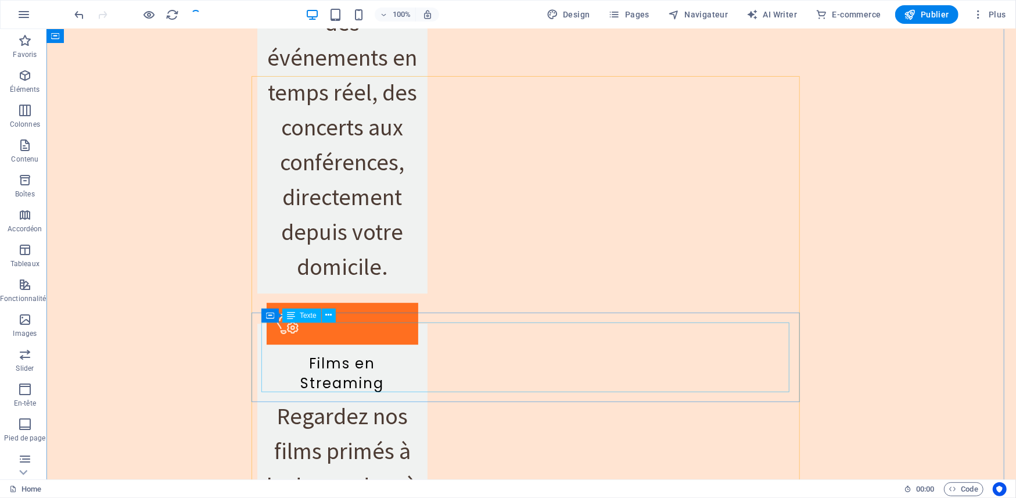
scroll to position [2324, 0]
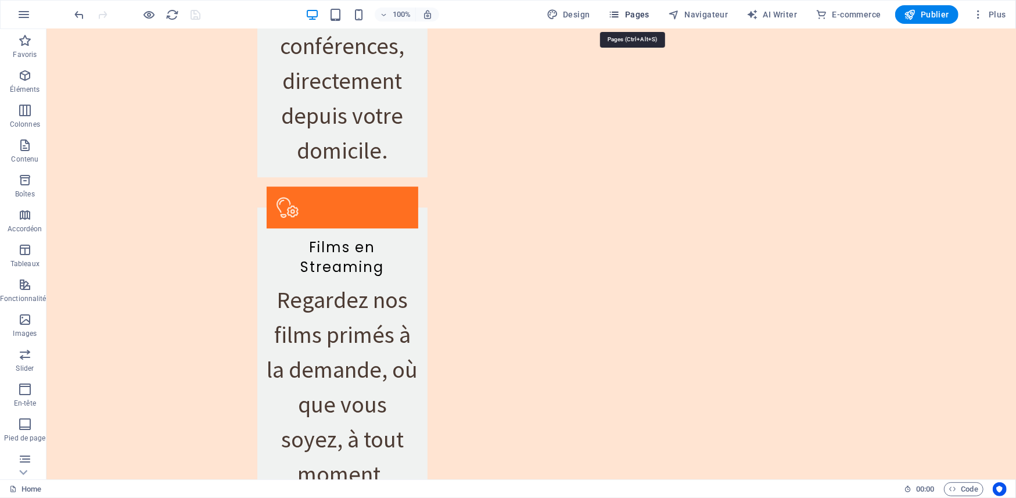
click at [633, 9] on span "Pages" at bounding box center [629, 15] width 41 height 12
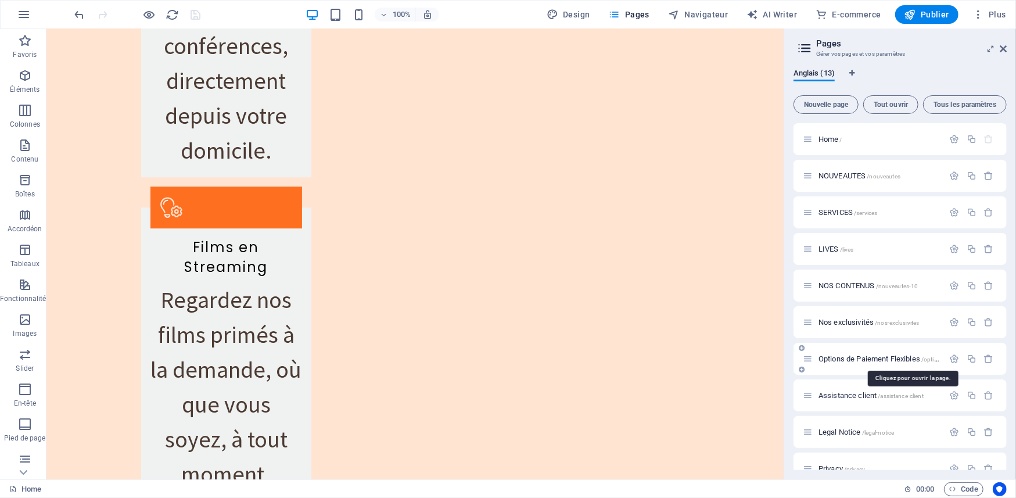
click at [874, 357] on span "Options de Paiement Flexibles /options-[PERSON_NAME]-flexibles" at bounding box center [910, 358] width 183 height 9
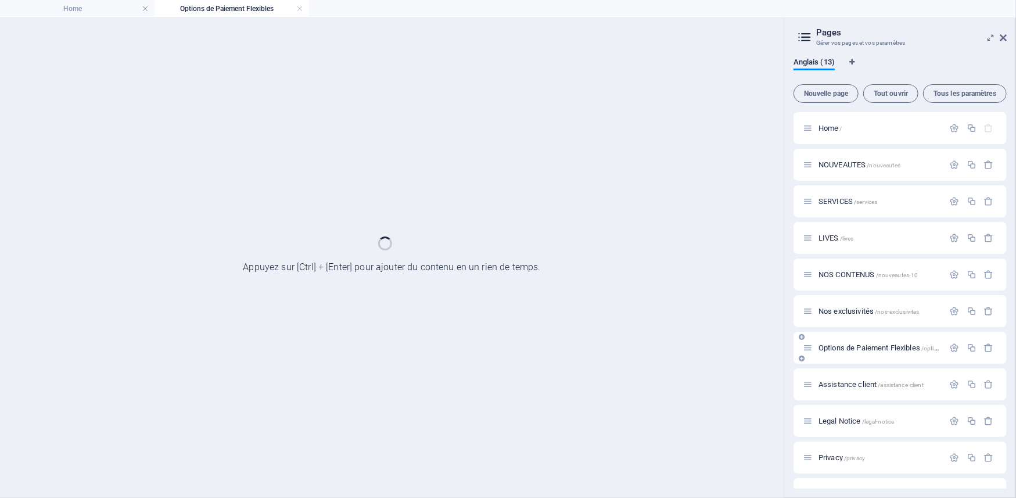
scroll to position [0, 0]
click at [874, 357] on div "Options de Paiement Flexibles /options-[PERSON_NAME]-flexibles" at bounding box center [900, 348] width 213 height 32
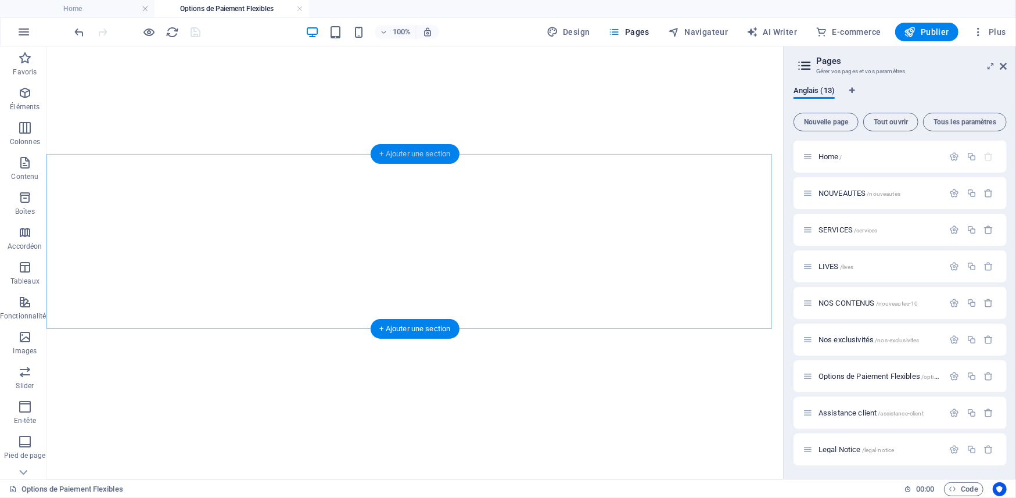
click at [408, 154] on div "+ Ajouter une section" at bounding box center [415, 154] width 89 height 20
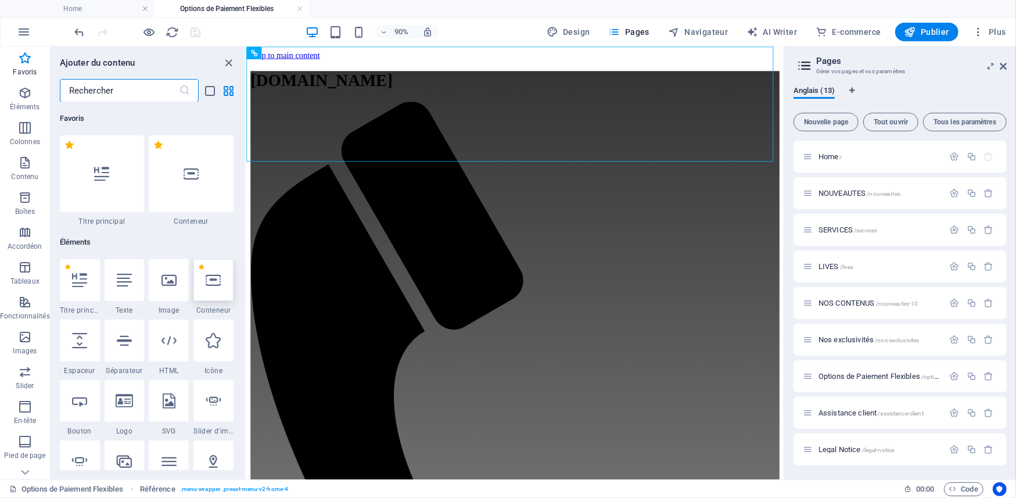
click at [214, 293] on div at bounding box center [213, 280] width 40 height 42
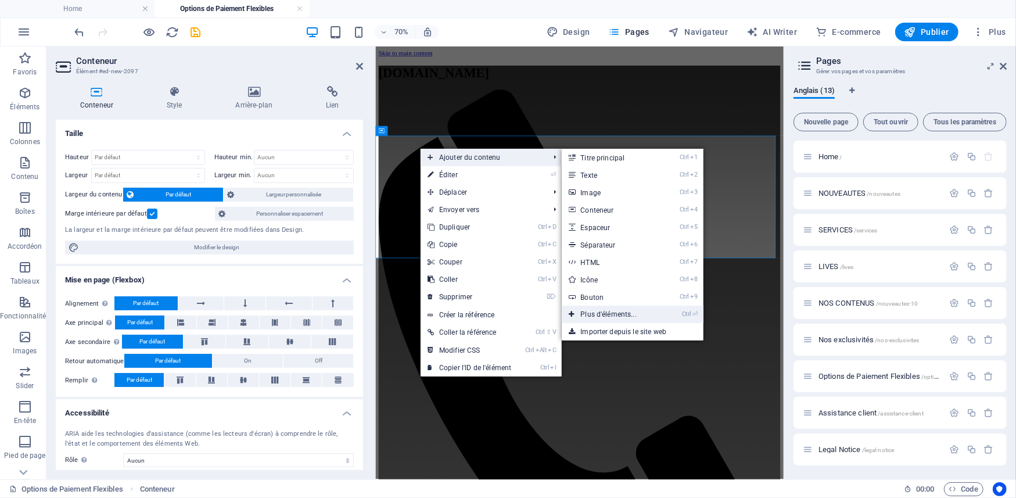
click at [603, 313] on link "Ctrl ⏎ Plus d'éléments..." at bounding box center [611, 314] width 98 height 17
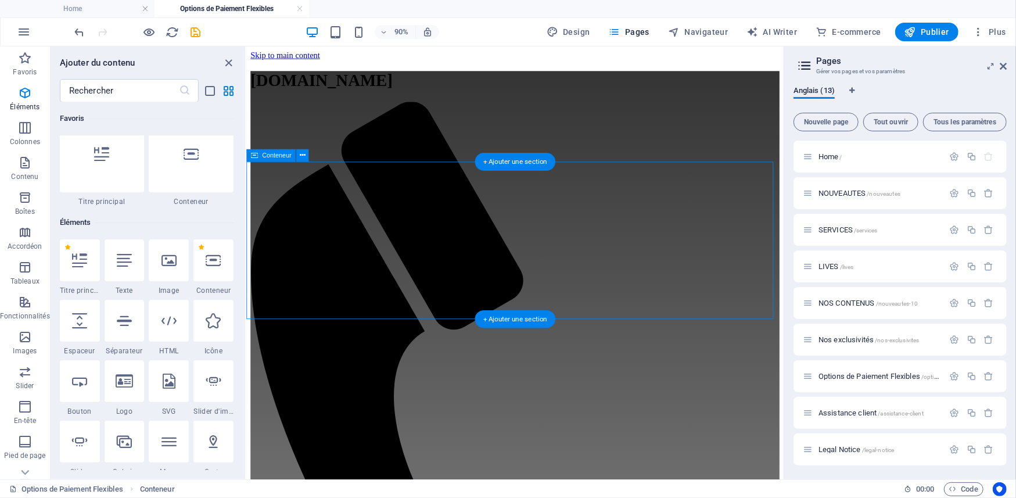
drag, startPoint x: 848, startPoint y: 359, endPoint x: 641, endPoint y: 342, distance: 207.5
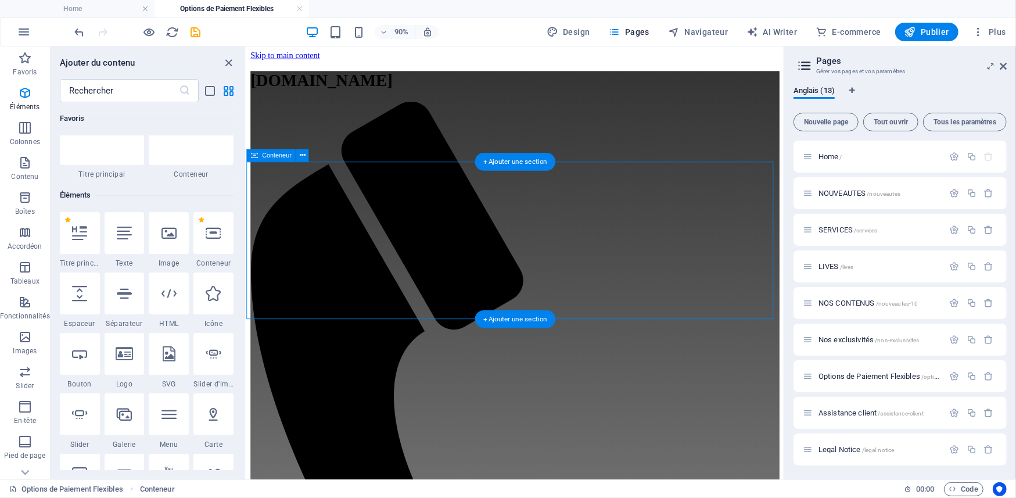
scroll to position [124, 0]
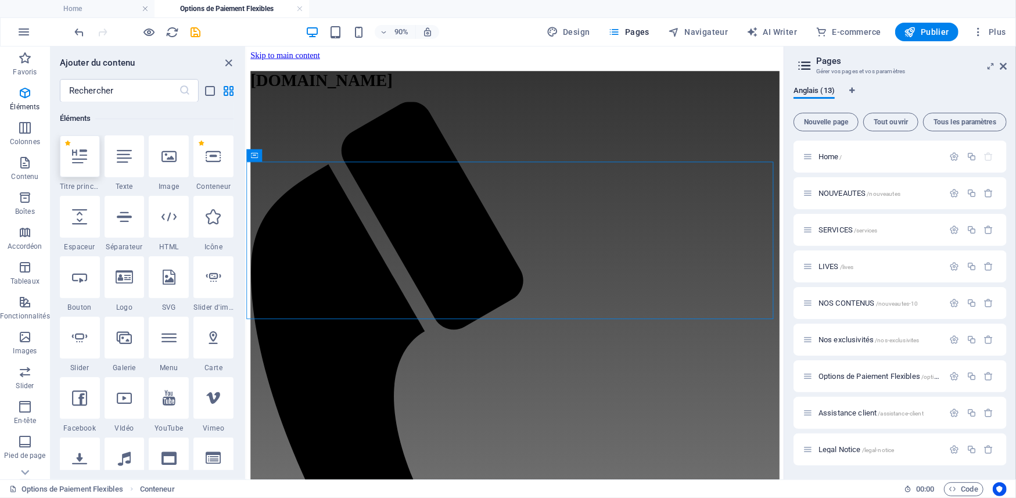
click at [89, 161] on div at bounding box center [80, 156] width 40 height 42
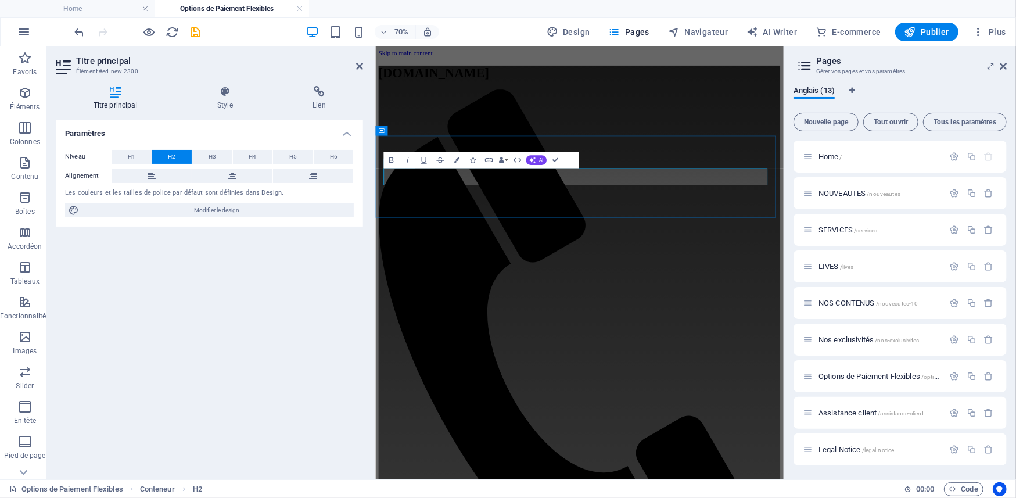
drag, startPoint x: 515, startPoint y: 235, endPoint x: 383, endPoint y: 220, distance: 132.8
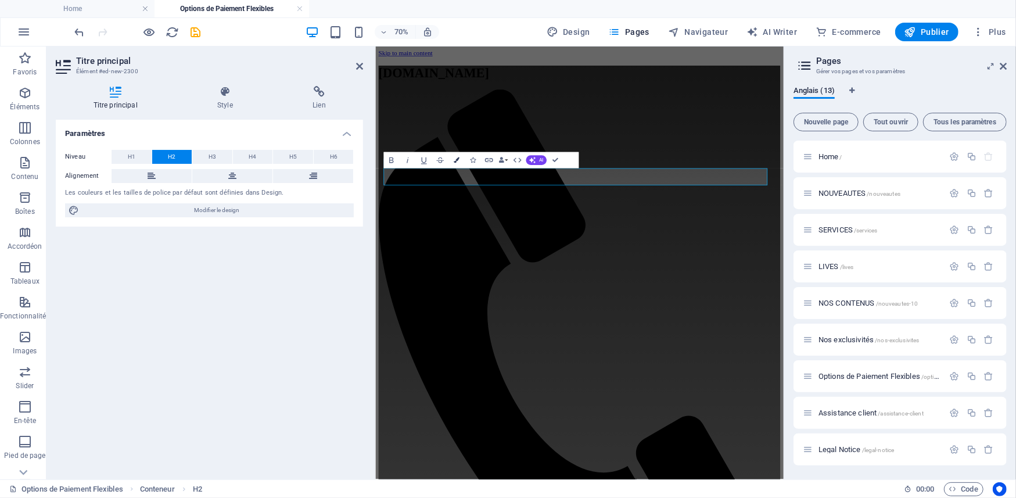
click at [454, 159] on icon "button" at bounding box center [457, 160] width 6 height 6
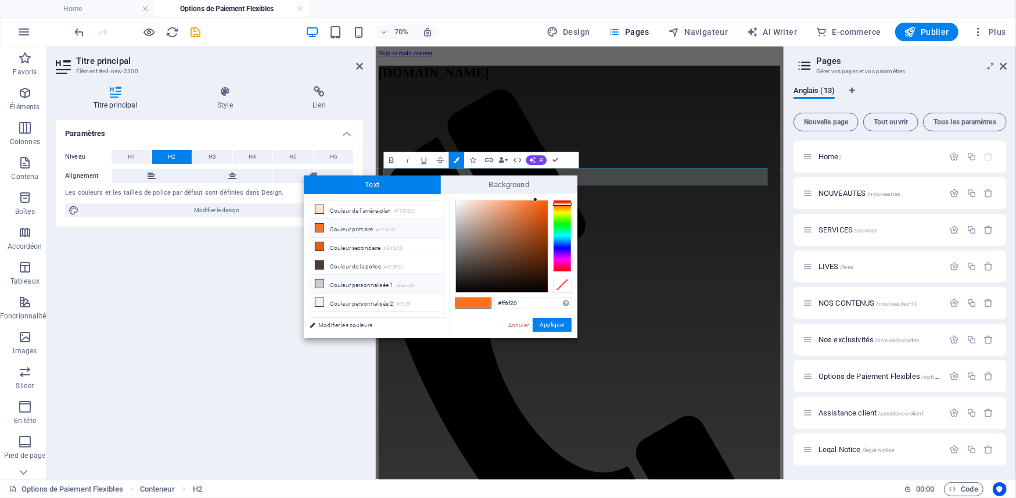
click at [342, 287] on li "Couleur personnalisée 1 #cacccb" at bounding box center [377, 284] width 134 height 19
type input "#cacccb"
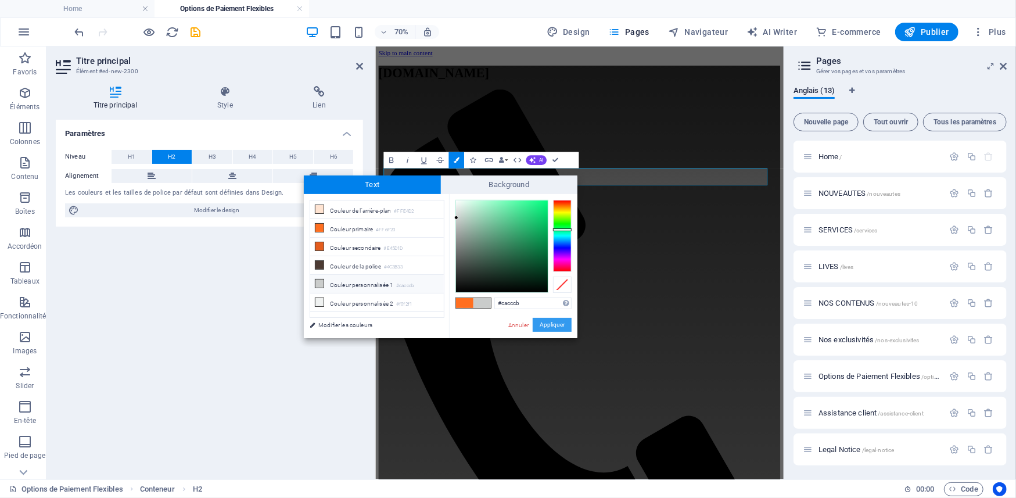
click at [543, 320] on button "Appliquer" at bounding box center [552, 325] width 39 height 14
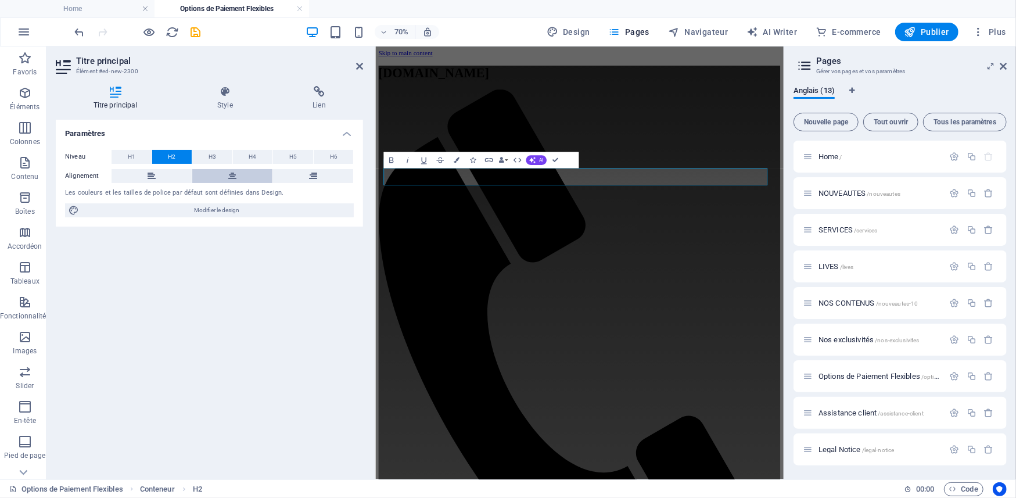
click at [226, 175] on button at bounding box center [232, 176] width 80 height 14
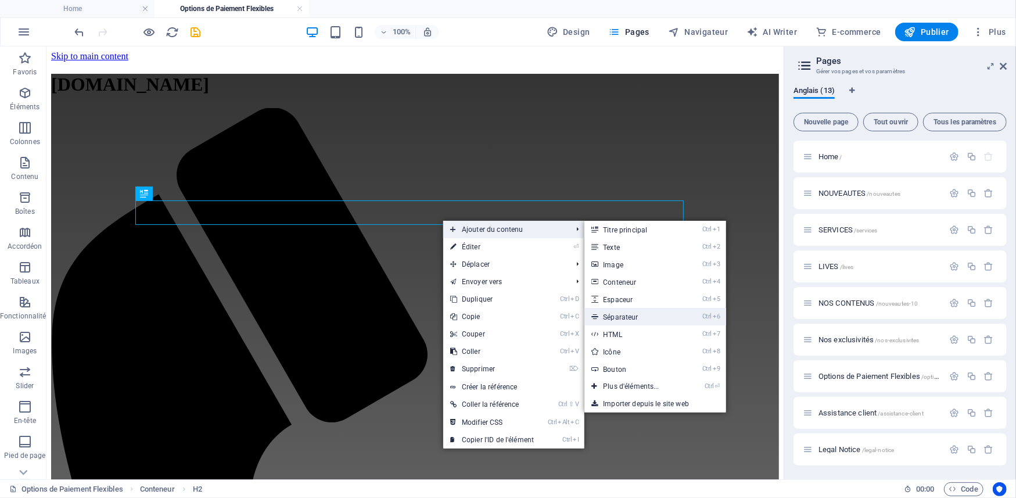
click at [623, 317] on link "Ctrl 6 Séparateur" at bounding box center [634, 316] width 98 height 17
select select "%"
select select "px"
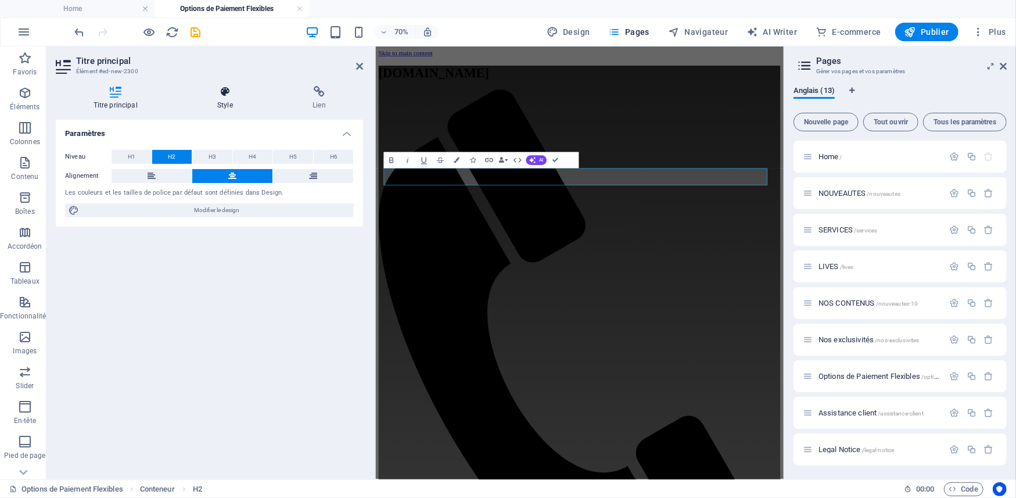
click at [224, 98] on h4 "Style" at bounding box center [227, 98] width 95 height 24
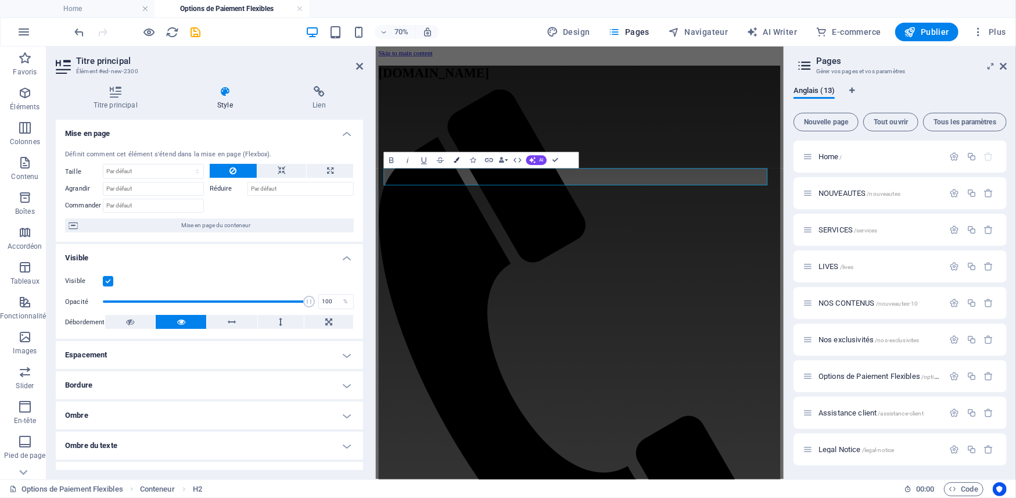
click at [457, 161] on icon "button" at bounding box center [457, 160] width 6 height 6
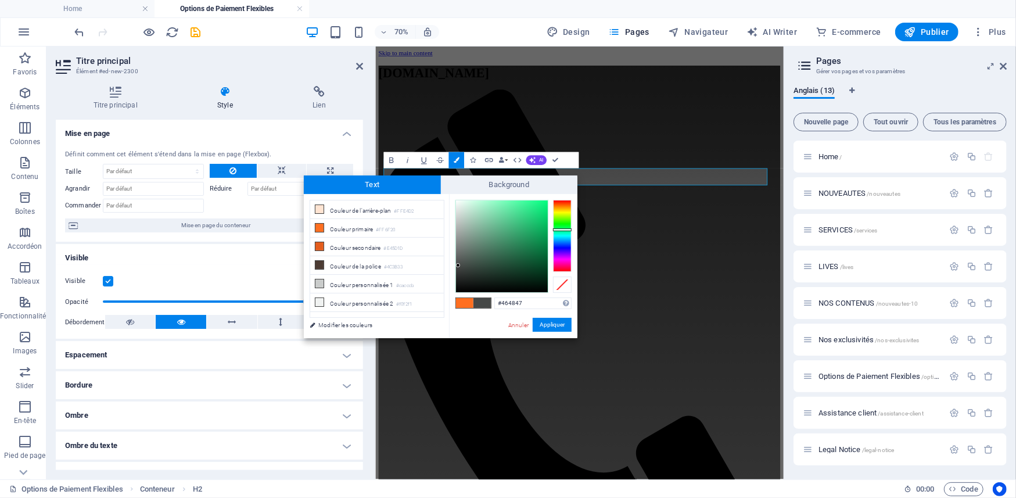
type input "#444645"
drag, startPoint x: 458, startPoint y: 234, endPoint x: 458, endPoint y: 266, distance: 32.5
click at [458, 266] on div at bounding box center [502, 246] width 92 height 92
click at [542, 323] on button "Appliquer" at bounding box center [552, 325] width 39 height 14
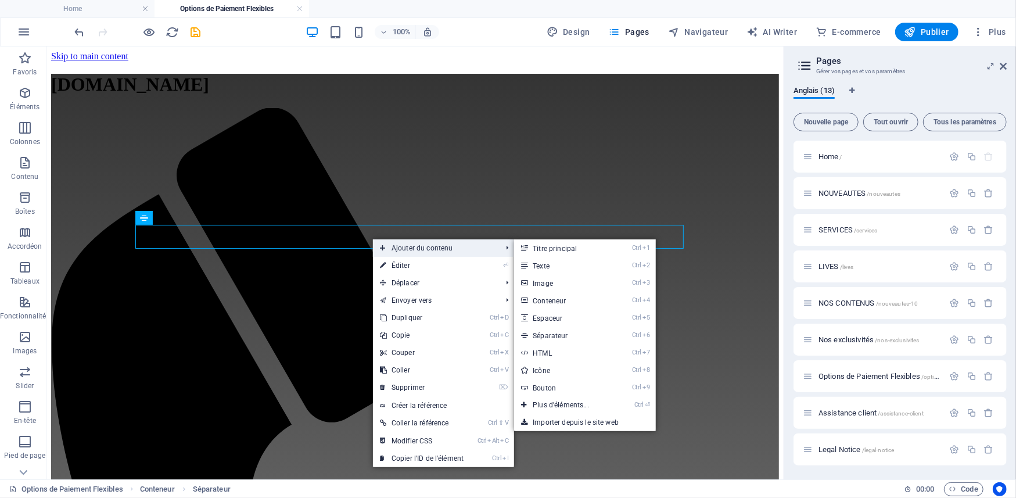
click at [419, 246] on span "Ajouter du contenu" at bounding box center [435, 247] width 124 height 17
click at [570, 404] on link "Ctrl ⏎ Plus d'éléments..." at bounding box center [563, 404] width 98 height 17
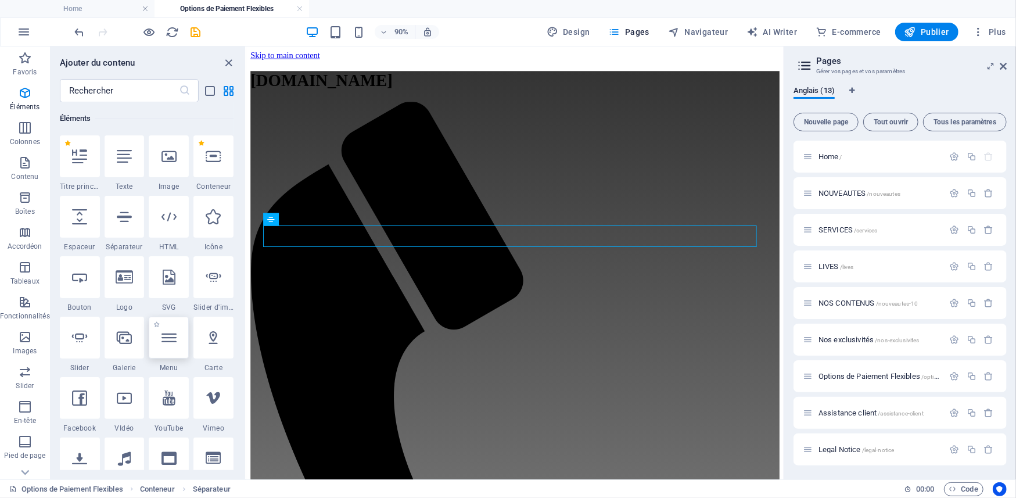
click at [170, 342] on icon at bounding box center [169, 337] width 15 height 15
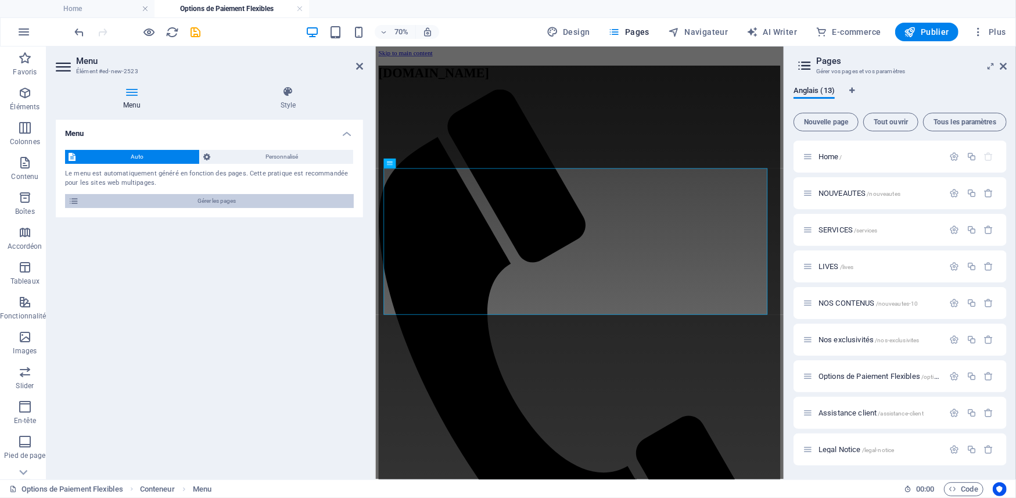
click at [215, 203] on span "Gérer les pages" at bounding box center [217, 201] width 268 height 14
click at [189, 201] on span "Gérer les pages" at bounding box center [217, 201] width 268 height 14
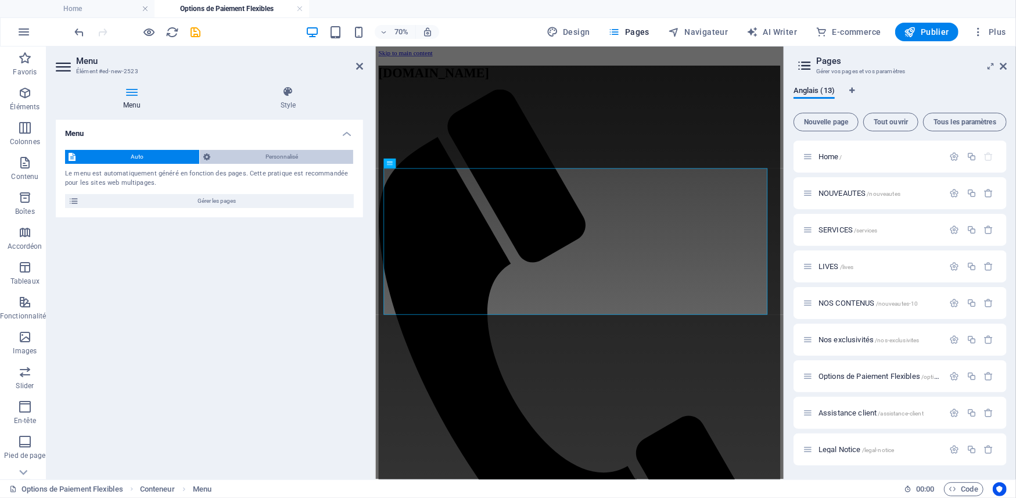
click at [254, 151] on span "Personnalisé" at bounding box center [282, 157] width 137 height 14
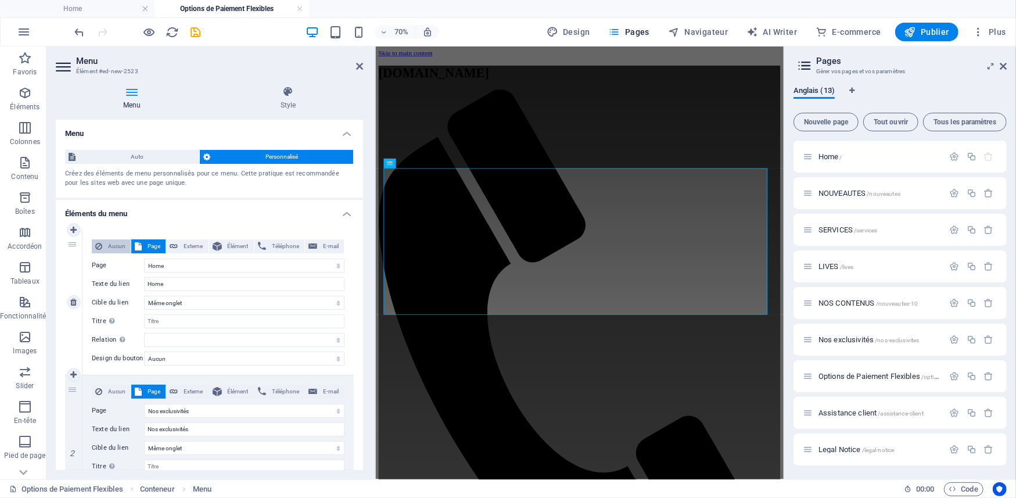
click at [110, 246] on span "Aucun" at bounding box center [116, 246] width 21 height 14
select select
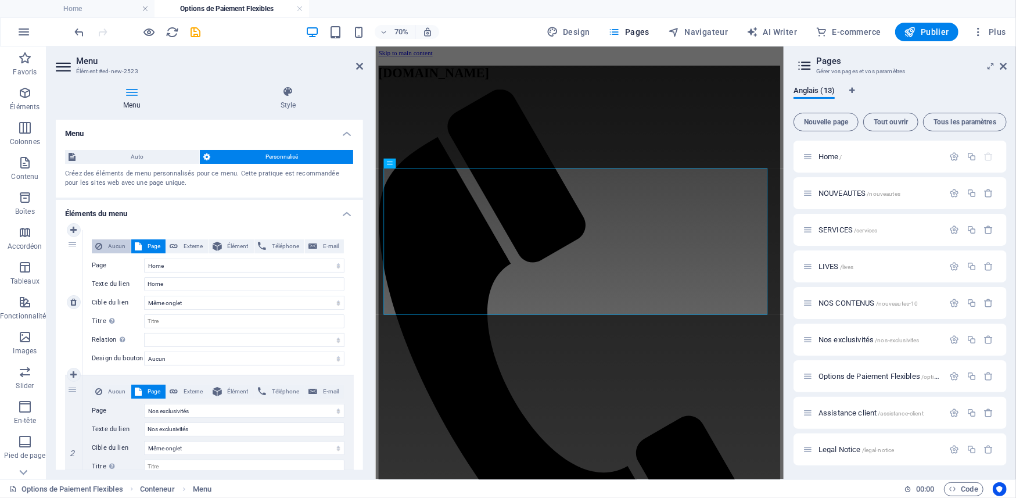
select select
click at [110, 246] on span "Aucun" at bounding box center [116, 246] width 21 height 14
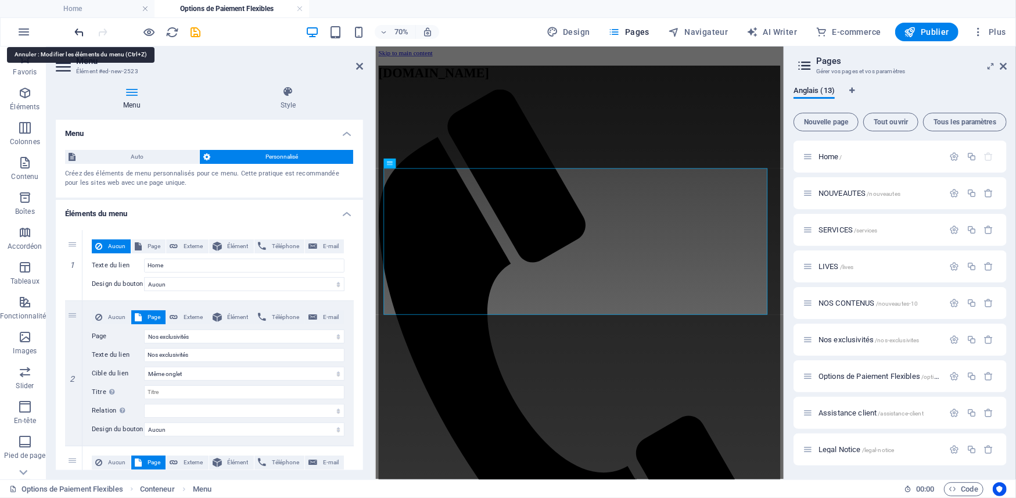
click at [84, 33] on icon "undo" at bounding box center [79, 32] width 13 height 13
select select
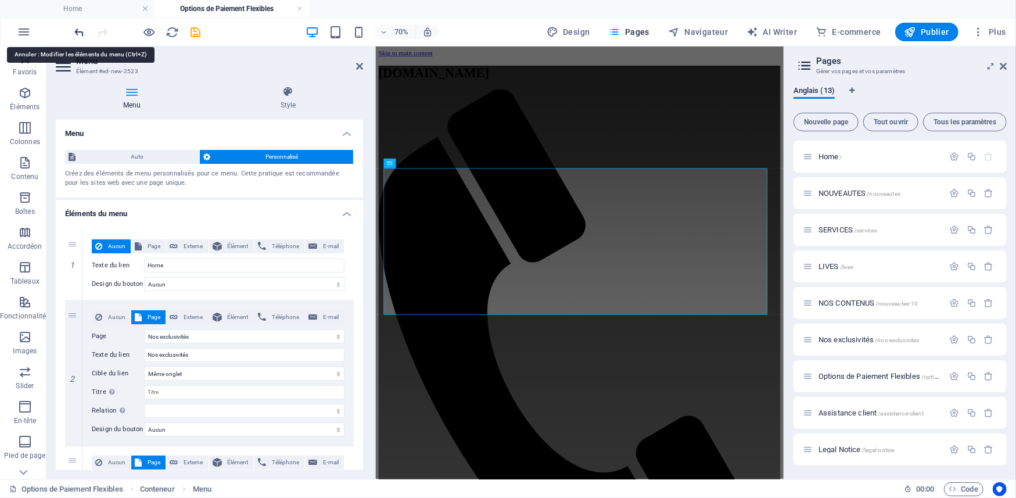
select select
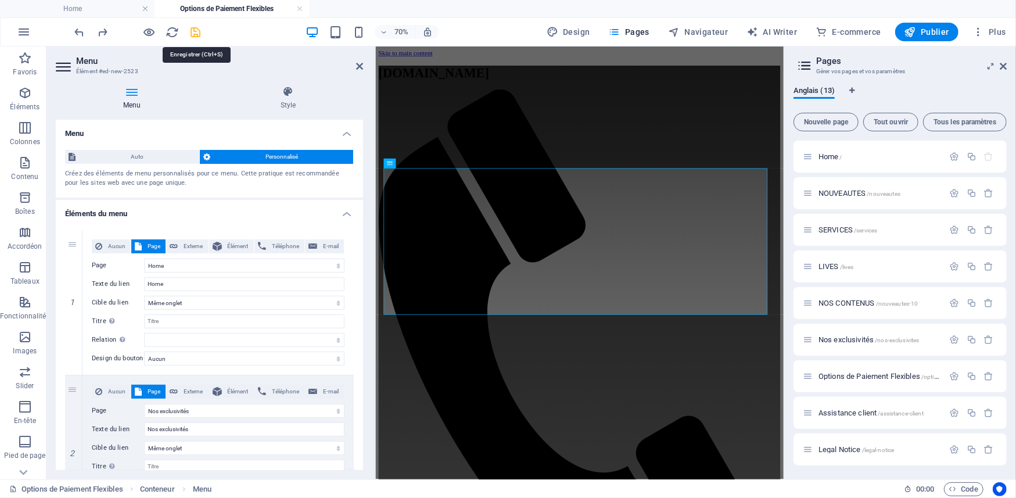
click at [198, 31] on icon "save" at bounding box center [195, 32] width 13 height 13
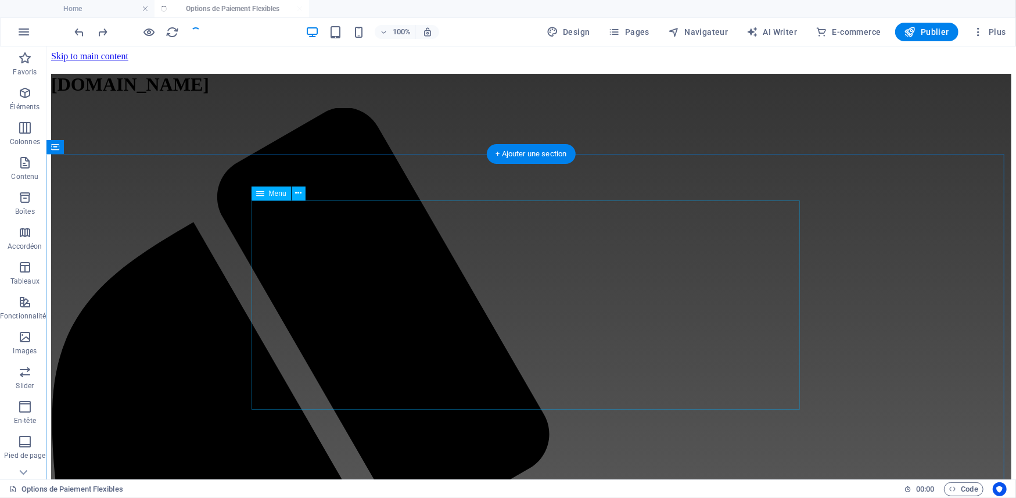
select select
select select "5"
select select
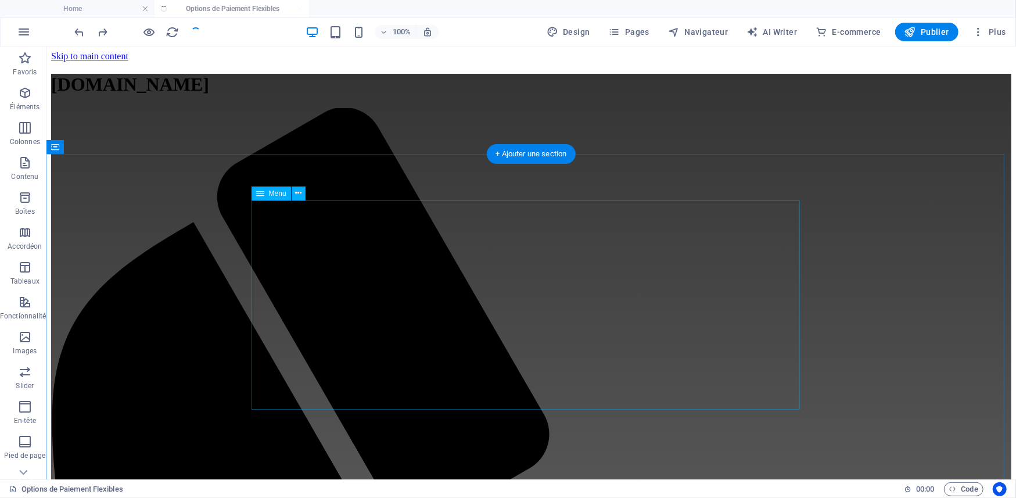
select select "6"
select select
select select "7"
select select
select select "8"
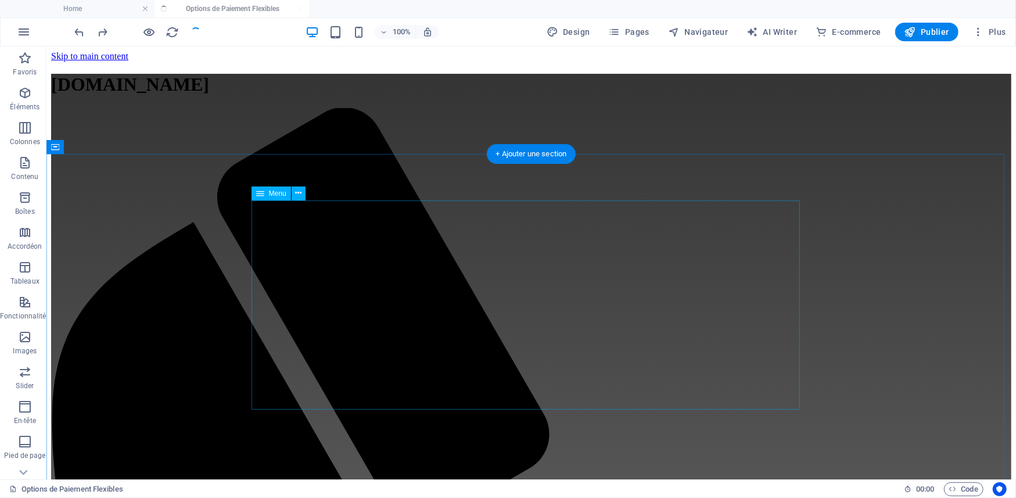
select select
select select "9"
select select
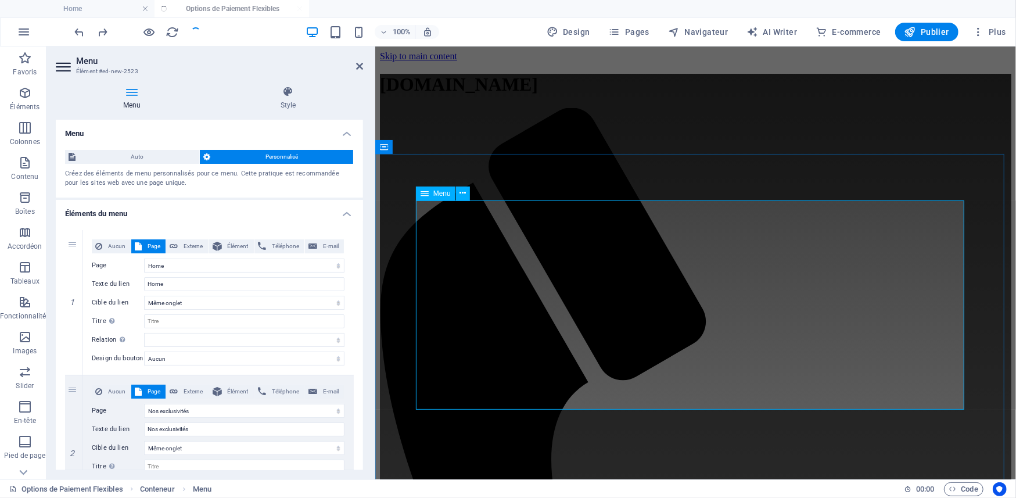
click at [424, 193] on icon at bounding box center [425, 194] width 8 height 14
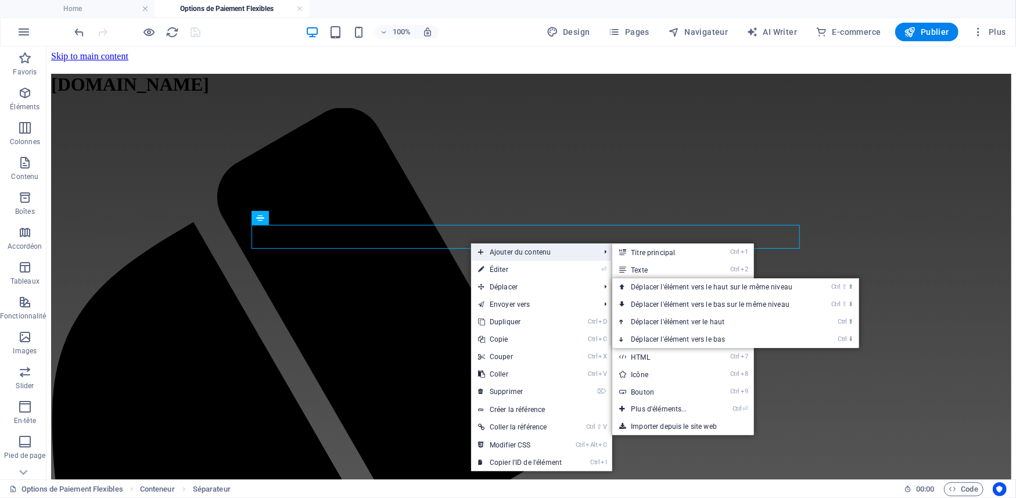
click at [503, 251] on span "Ajouter du contenu" at bounding box center [533, 251] width 124 height 17
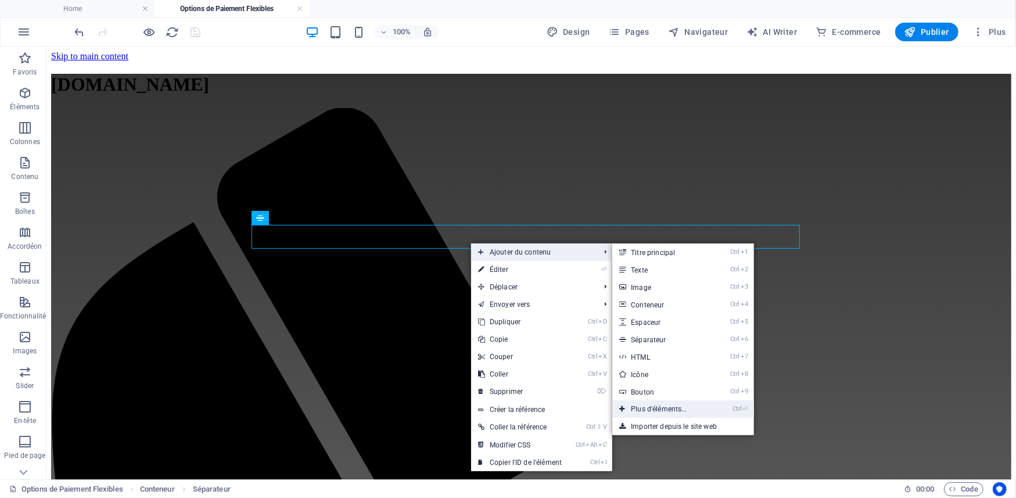
click at [671, 407] on link "Ctrl ⏎ Plus d'éléments..." at bounding box center [661, 408] width 98 height 17
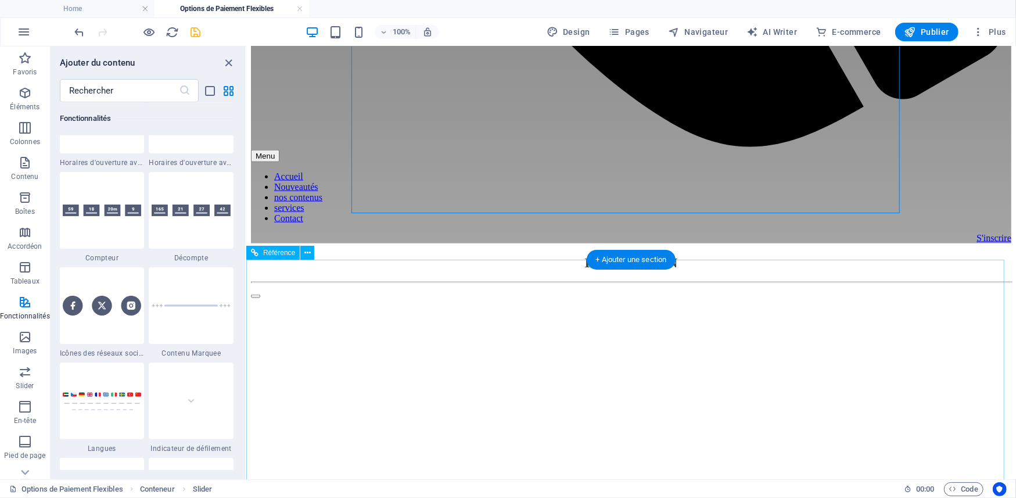
scroll to position [1032, 0]
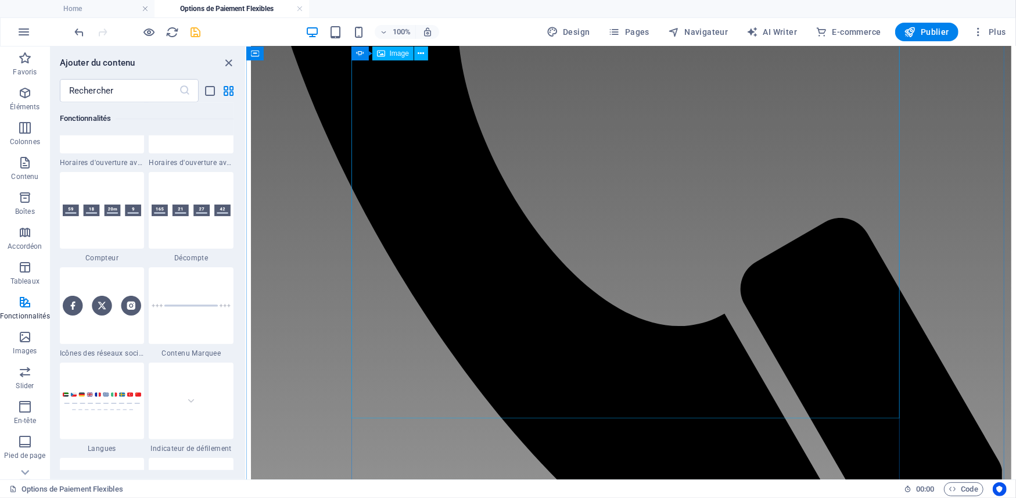
scroll to position [719, 0]
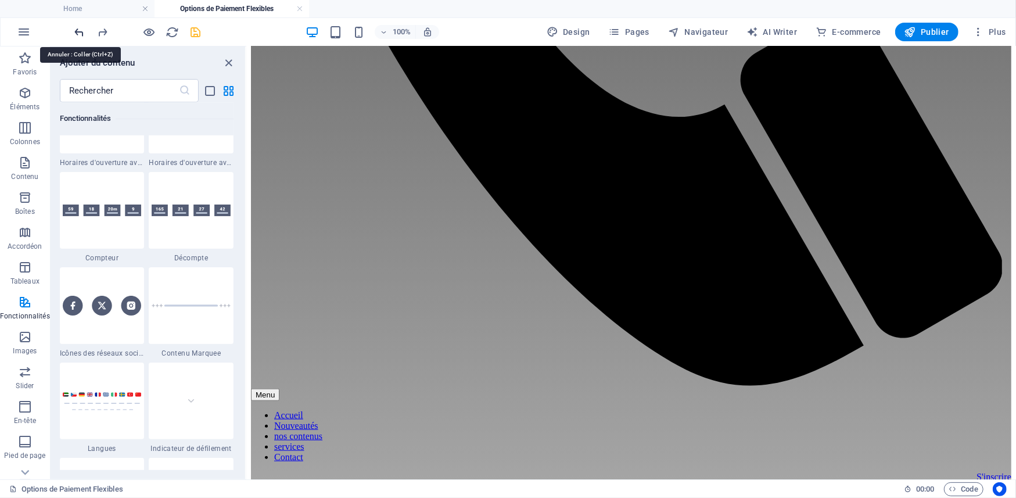
click at [82, 27] on icon "undo" at bounding box center [79, 32] width 13 height 13
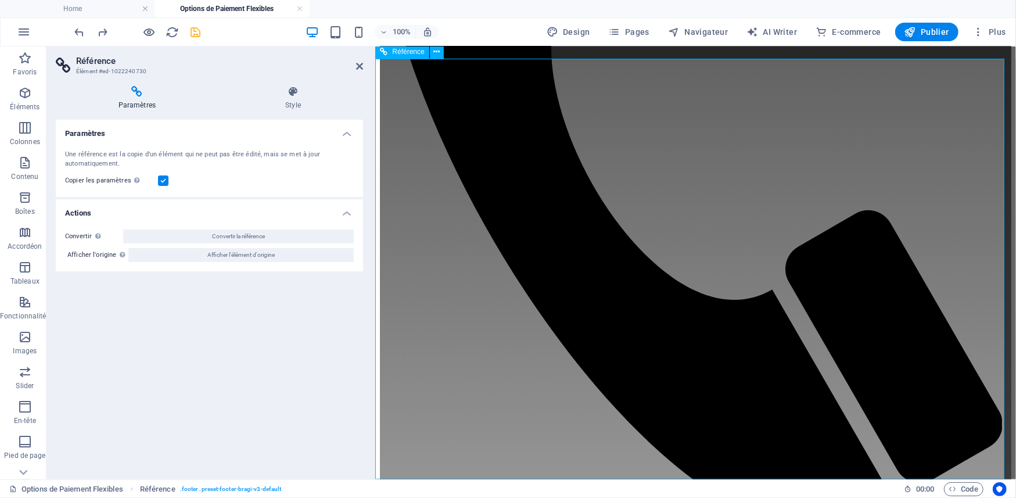
click at [435, 55] on icon at bounding box center [436, 52] width 6 height 12
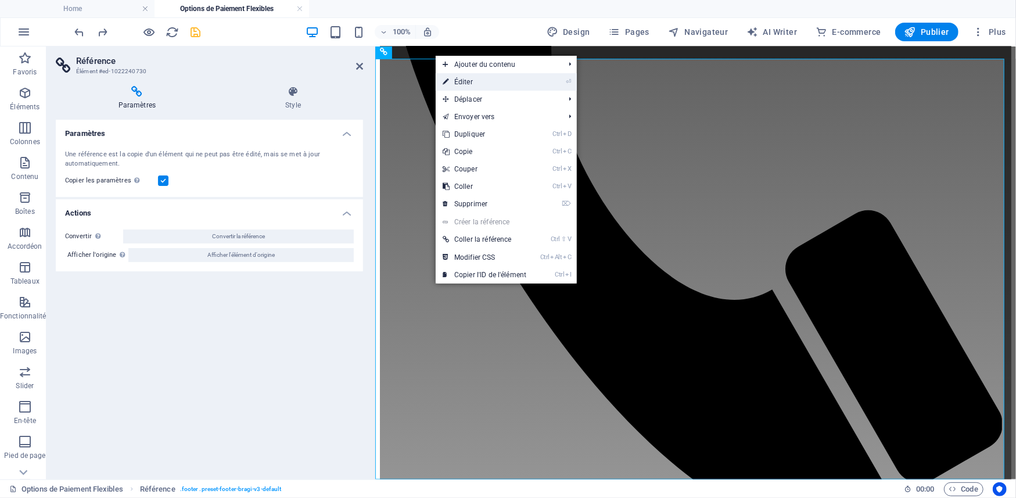
click at [483, 84] on link "⏎ Éditer" at bounding box center [485, 81] width 98 height 17
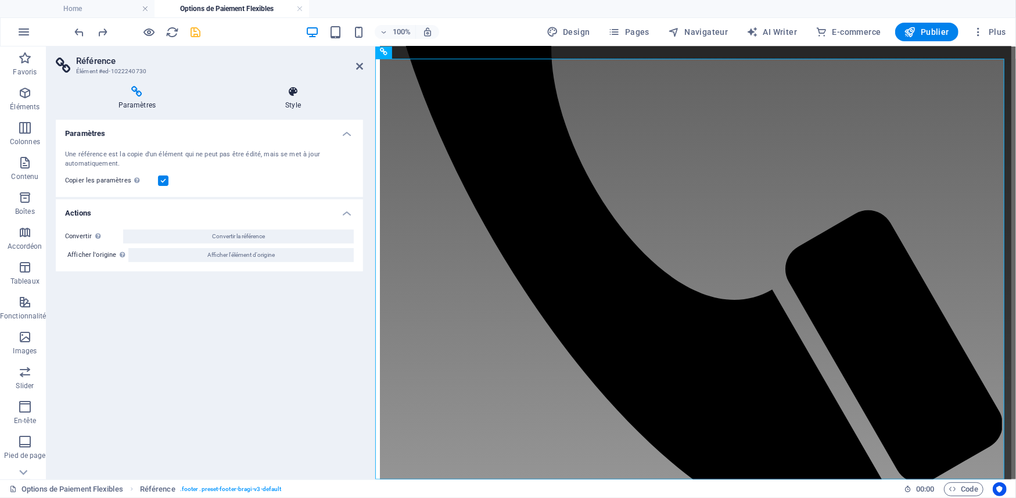
click at [296, 95] on icon at bounding box center [293, 92] width 141 height 12
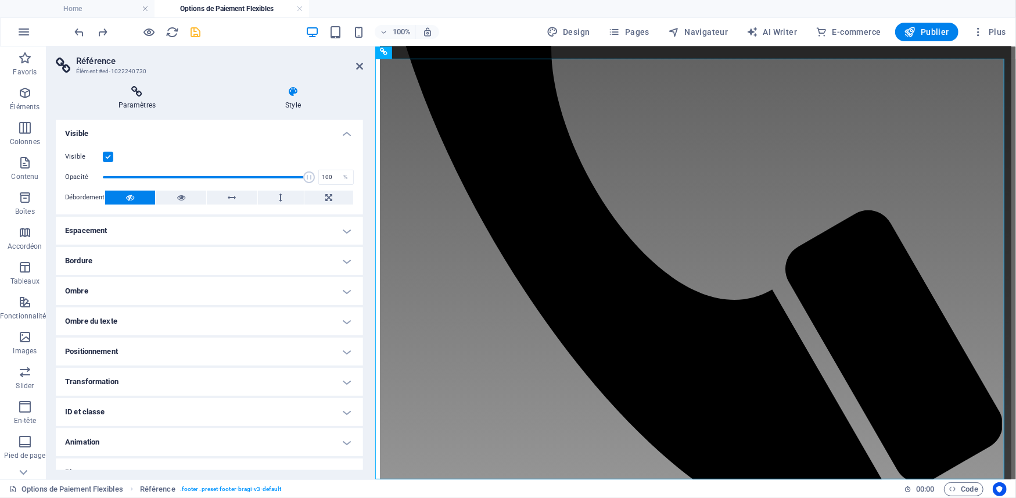
click at [135, 92] on icon at bounding box center [137, 92] width 163 height 12
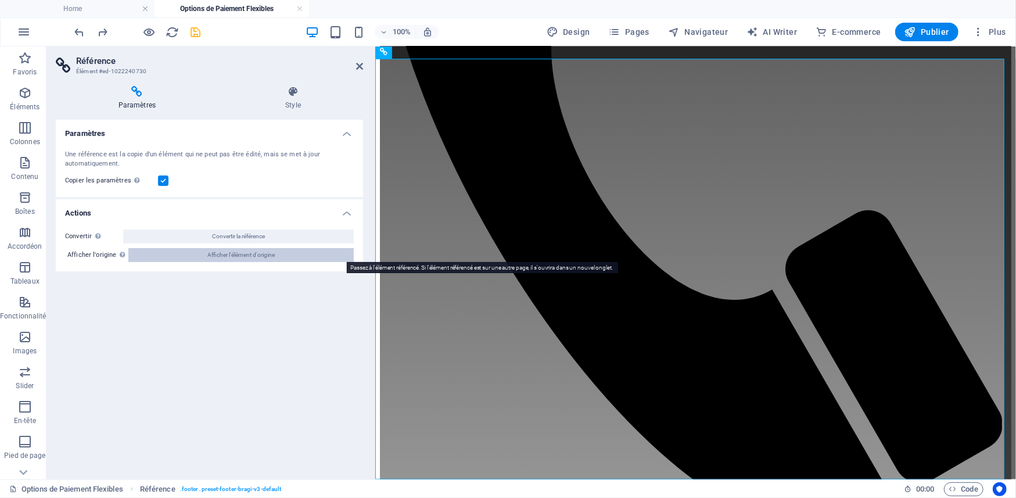
click at [263, 256] on span "Afficher l'élément d'origine" at bounding box center [240, 255] width 67 height 14
select select "footer"
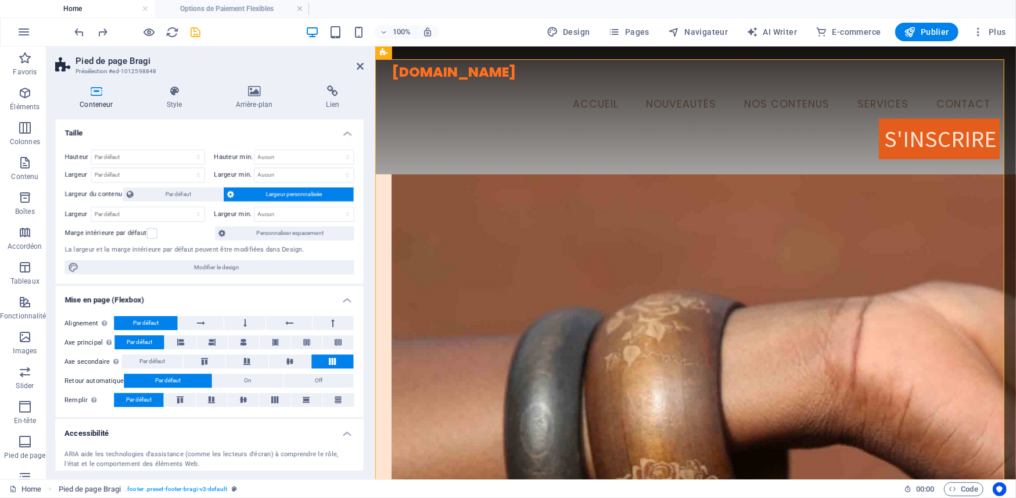
scroll to position [3713, 0]
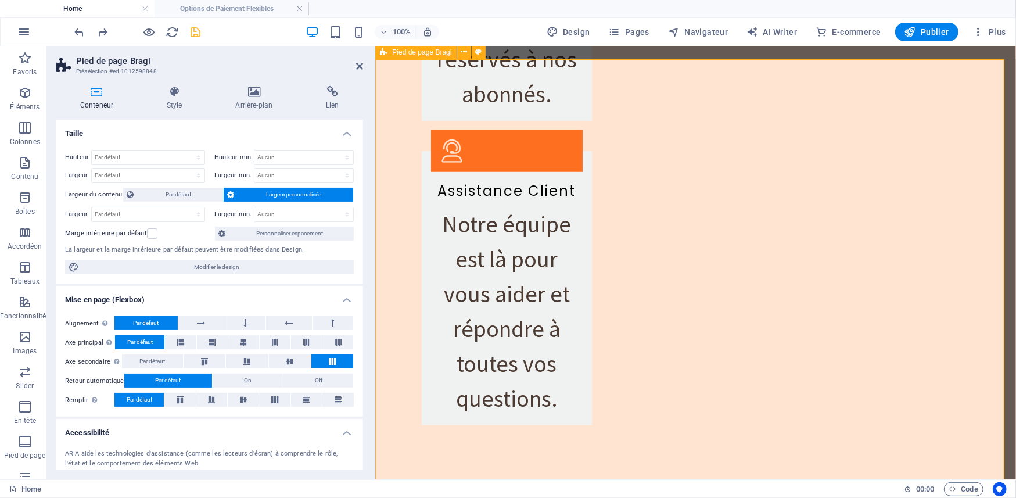
select select "px"
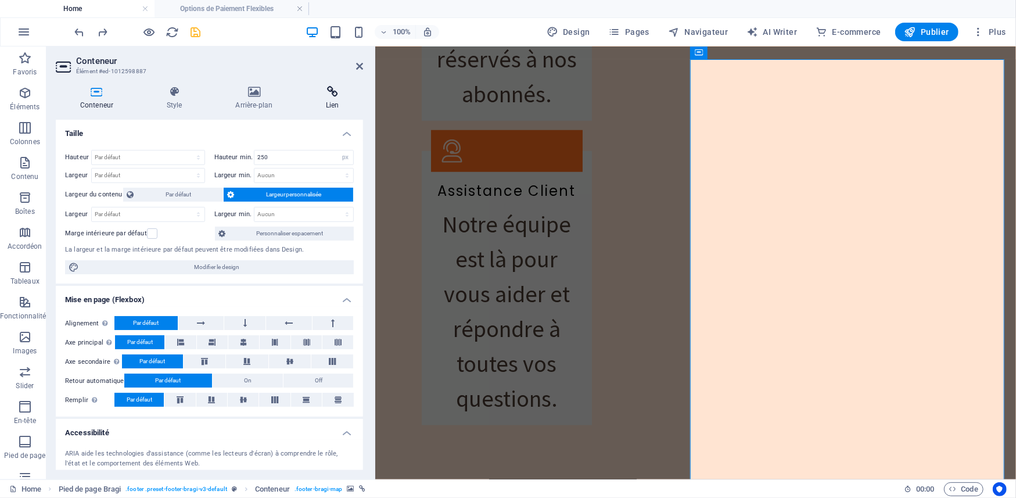
click at [331, 91] on icon at bounding box center [333, 92] width 62 height 12
